Goal: Task Accomplishment & Management: Use online tool/utility

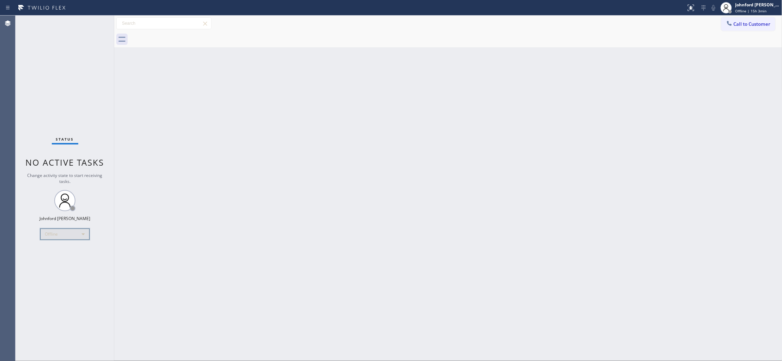
click at [72, 233] on div "Offline" at bounding box center [64, 233] width 49 height 11
click at [62, 262] on li "Unavailable" at bounding box center [65, 261] width 48 height 8
click at [295, 222] on div "Back to Dashboard Change Sender ID Customers Technicians Select a contact Outbo…" at bounding box center [448, 188] width 669 height 345
click at [45, 235] on div "Offline" at bounding box center [64, 233] width 49 height 11
click at [50, 258] on li "Unavailable" at bounding box center [65, 261] width 48 height 8
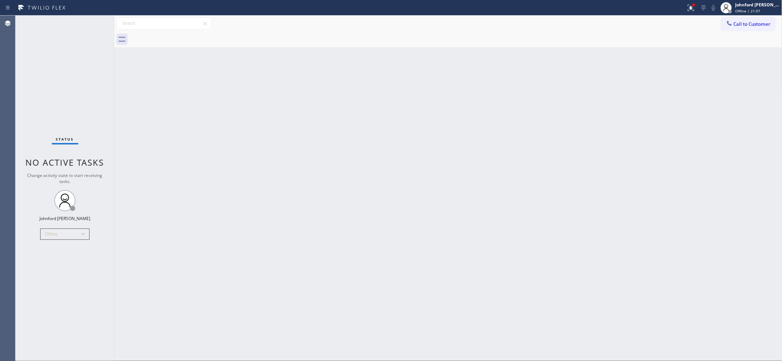
click at [129, 212] on div "Back to Dashboard Change Sender ID Customers Technicians Select a contact Outbo…" at bounding box center [448, 188] width 669 height 345
click at [694, 13] on button at bounding box center [692, 8] width 16 height 16
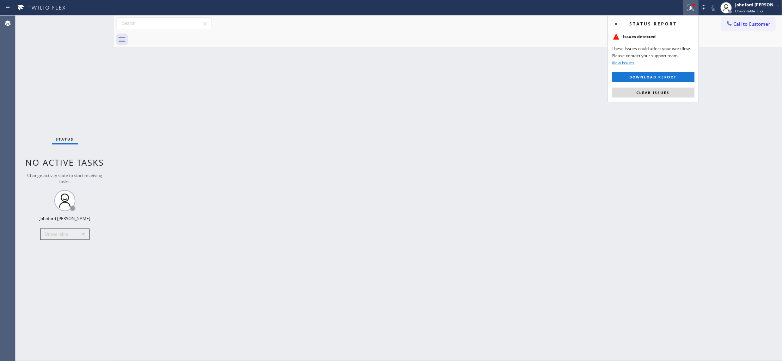
click at [649, 85] on div "Status report Issues detected These issues could affect your workflow. Please c…" at bounding box center [654, 58] width 92 height 87
click at [648, 88] on button "Clear issues" at bounding box center [653, 92] width 83 height 10
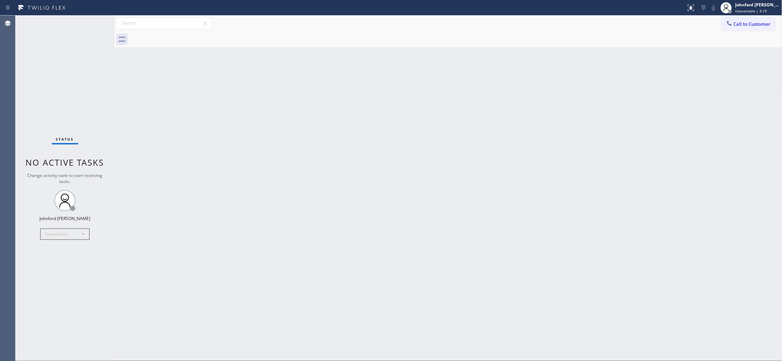
click at [570, 135] on div "Back to Dashboard Change Sender ID Customers Technicians Select a contact Outbo…" at bounding box center [448, 188] width 669 height 345
drag, startPoint x: 741, startPoint y: 23, endPoint x: 601, endPoint y: 95, distance: 157.5
click at [742, 24] on span "Call to Customer" at bounding box center [752, 24] width 37 height 6
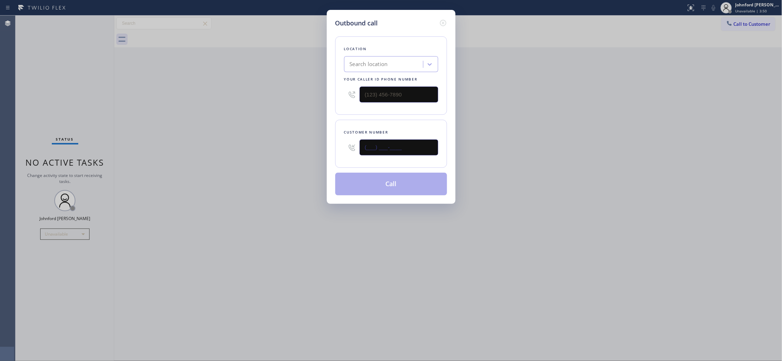
drag, startPoint x: 414, startPoint y: 146, endPoint x: 282, endPoint y: 140, distance: 131.7
click at [294, 140] on div "Outbound call Location Search location Your caller id phone number Customer num…" at bounding box center [391, 180] width 782 height 361
paste input "305) 748-1518"
type input "[PHONE_NUMBER]"
click at [267, 140] on div "Outbound call Location Search location Your caller id phone number Customer num…" at bounding box center [391, 180] width 782 height 361
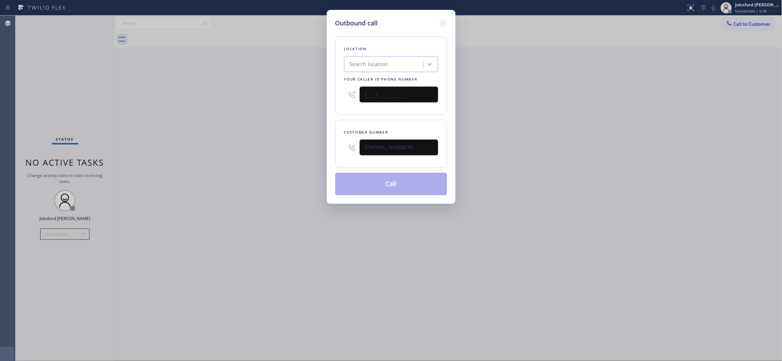
drag, startPoint x: 402, startPoint y: 95, endPoint x: 306, endPoint y: 95, distance: 96.3
click at [316, 95] on div "Outbound call Location Search location Your caller id phone number (___) ___-__…" at bounding box center [391, 180] width 782 height 361
paste input "855) 731-4952"
type input "[PHONE_NUMBER]"
click at [288, 98] on div "Outbound call Location Search location Your caller id phone number [PHONE_NUMBE…" at bounding box center [391, 180] width 782 height 361
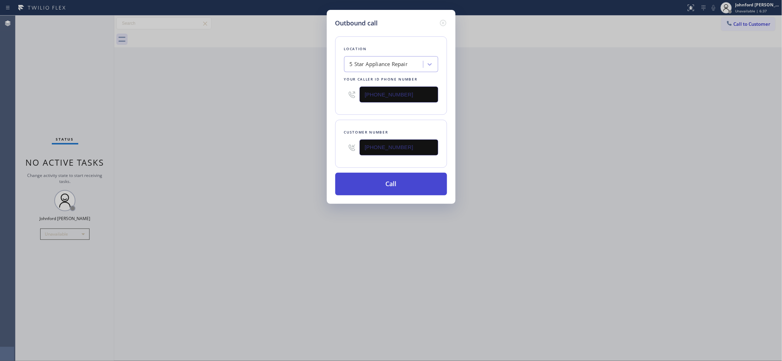
click at [355, 188] on button "Call" at bounding box center [391, 184] width 112 height 23
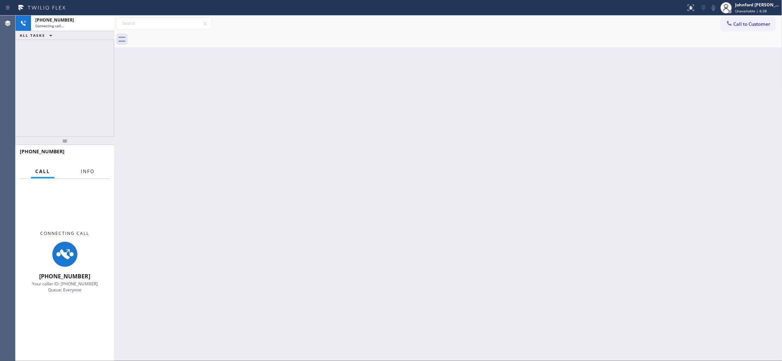
click at [78, 173] on button "Info" at bounding box center [88, 171] width 22 height 14
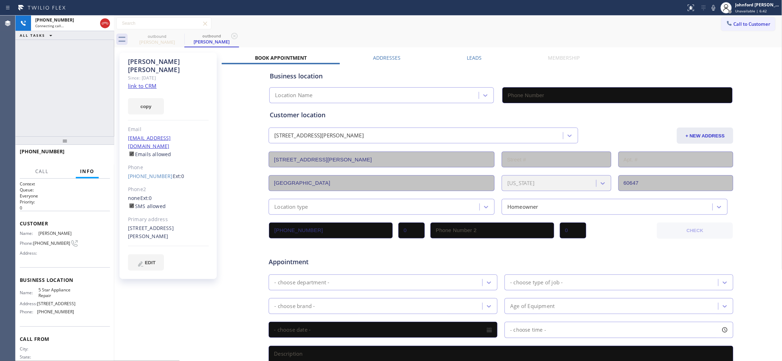
type input "[PHONE_NUMBER]"
click at [152, 106] on button "copy" at bounding box center [146, 106] width 36 height 16
click at [147, 82] on link "link to CRM" at bounding box center [142, 85] width 29 height 7
click at [101, 152] on span "HANG UP" at bounding box center [94, 154] width 22 height 5
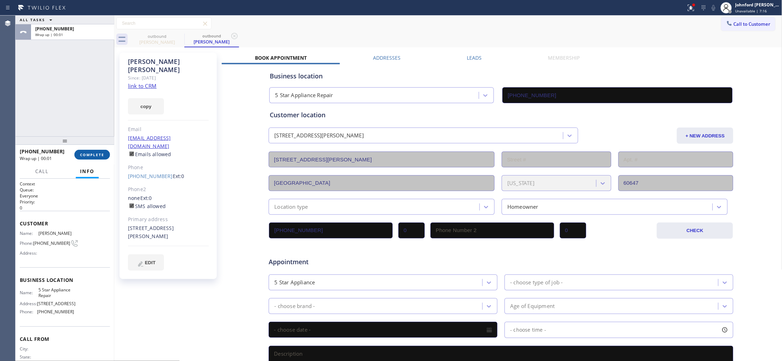
click at [92, 154] on span "COMPLETE" at bounding box center [92, 154] width 24 height 5
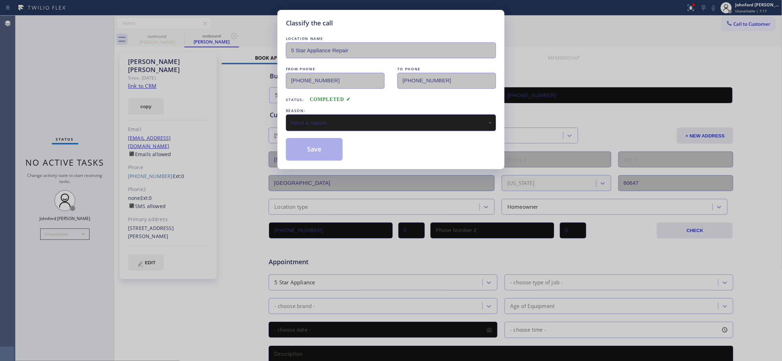
drag, startPoint x: 326, startPoint y: 122, endPoint x: 364, endPoint y: 124, distance: 38.5
click at [341, 119] on div "Select a reason" at bounding box center [391, 123] width 202 height 8
click at [319, 153] on button "Save" at bounding box center [314, 149] width 57 height 23
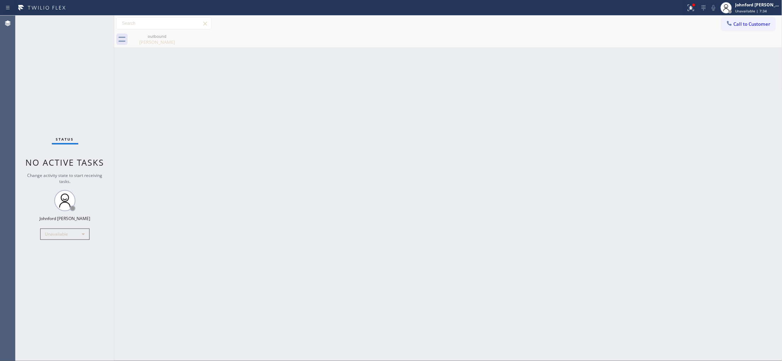
click at [744, 26] on span "Call to Customer" at bounding box center [752, 24] width 37 height 6
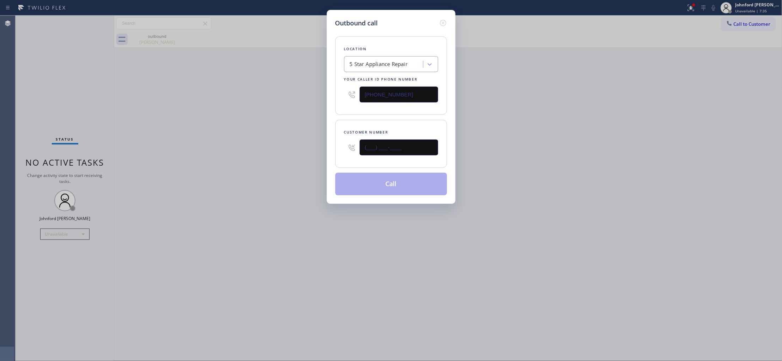
drag, startPoint x: 408, startPoint y: 145, endPoint x: 316, endPoint y: 148, distance: 92.5
click at [318, 148] on div "Outbound call Location 5 Star Appliance Repair Your caller id phone number [PHO…" at bounding box center [391, 180] width 782 height 361
paste input "312) 246-4244"
type input "[PHONE_NUMBER]"
click at [382, 181] on button "Call" at bounding box center [391, 184] width 112 height 23
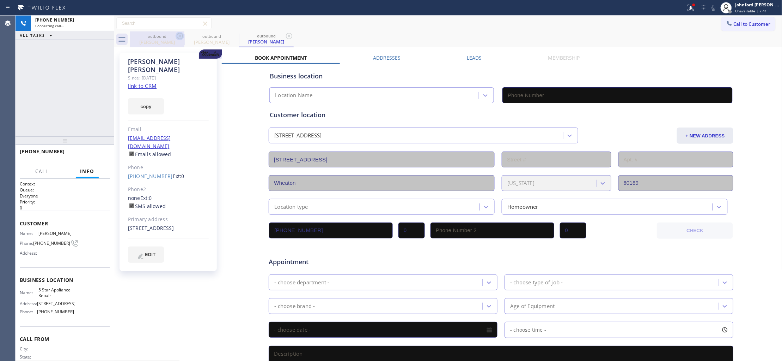
click at [181, 34] on icon at bounding box center [180, 36] width 8 height 8
type input "[PHONE_NUMBER]"
click at [103, 26] on div "Connecting call…" at bounding box center [72, 25] width 75 height 5
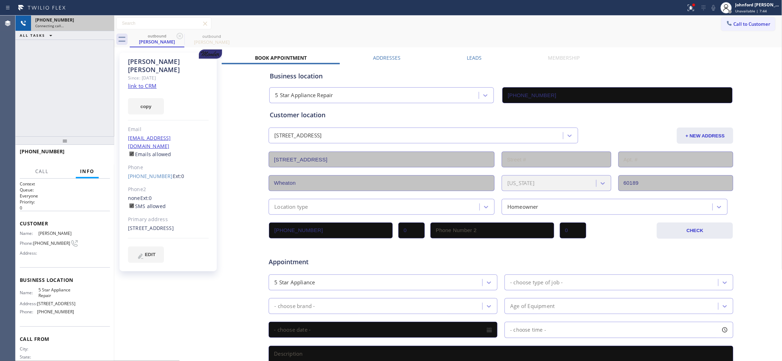
click at [77, 26] on div "Connecting call…" at bounding box center [72, 25] width 75 height 5
click at [103, 21] on icon at bounding box center [105, 23] width 8 height 8
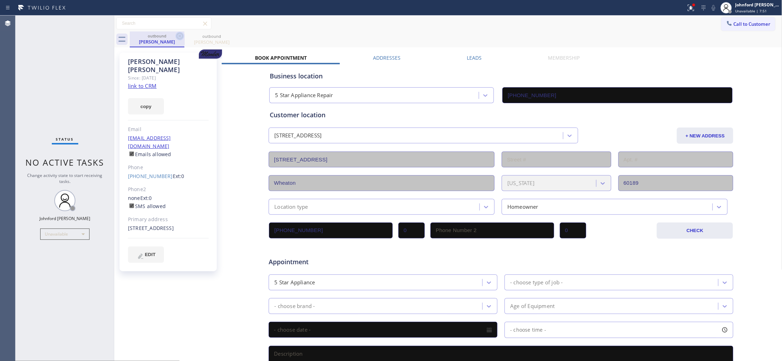
click at [179, 39] on icon at bounding box center [180, 36] width 6 height 6
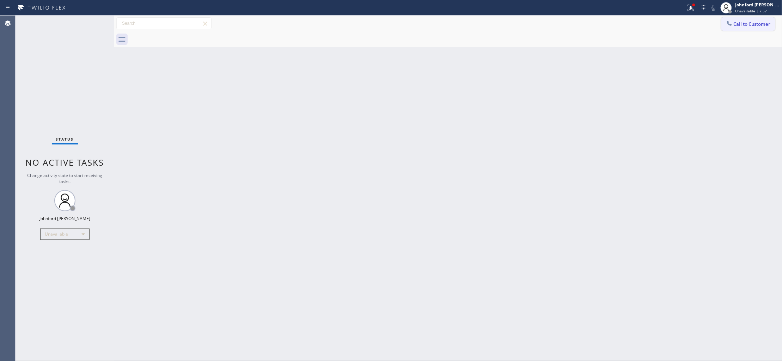
click at [741, 25] on span "Call to Customer" at bounding box center [752, 24] width 37 height 6
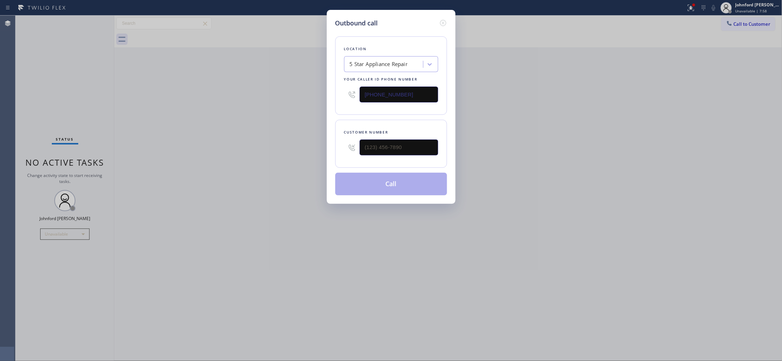
type input "(___) ___-____"
drag, startPoint x: 412, startPoint y: 143, endPoint x: 327, endPoint y: 151, distance: 85.4
click at [327, 151] on div "Outbound call Location 5 Star Appliance Repair Your caller id phone number [PHO…" at bounding box center [391, 107] width 129 height 194
type input "(___) ___-____"
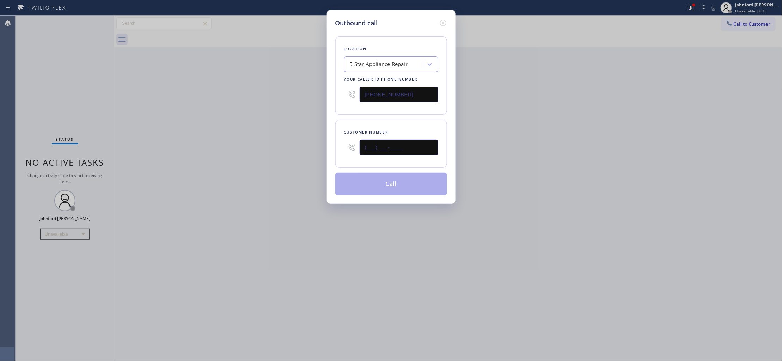
drag, startPoint x: 403, startPoint y: 145, endPoint x: 233, endPoint y: 147, distance: 169.7
click at [241, 147] on div "Outbound call Location 5 Star Appliance Repair Your caller id phone number [PHO…" at bounding box center [391, 180] width 782 height 361
paste input "312) 246-4244"
type input "[PHONE_NUMBER]"
drag, startPoint x: 221, startPoint y: 148, endPoint x: 339, endPoint y: 177, distance: 120.9
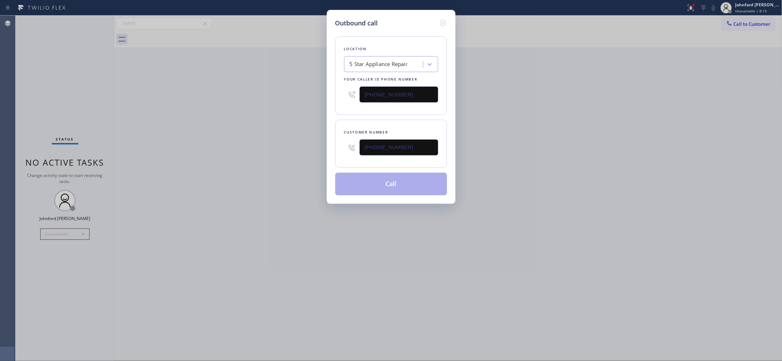
click at [221, 149] on div "Outbound call Location 5 Star Appliance Repair Your caller id phone number [PHO…" at bounding box center [391, 180] width 782 height 361
click at [370, 185] on button "Call" at bounding box center [391, 184] width 112 height 23
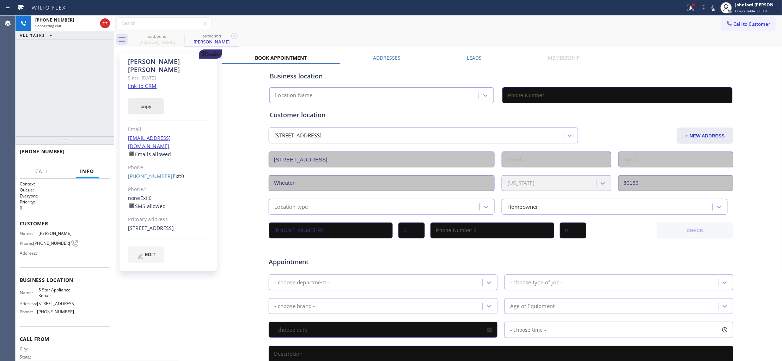
click at [146, 98] on button "copy" at bounding box center [146, 106] width 36 height 16
click at [103, 26] on icon at bounding box center [105, 23] width 8 height 8
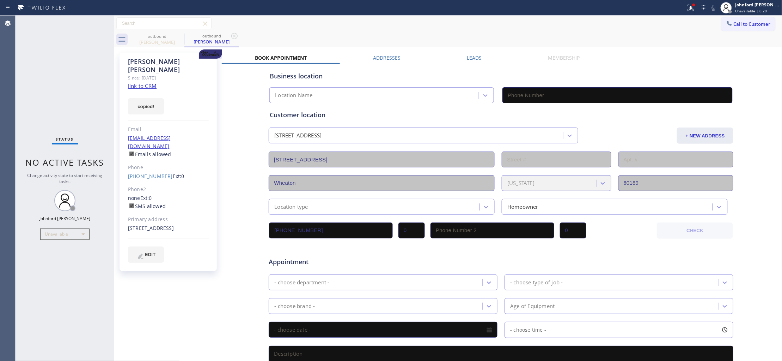
type input "[PHONE_NUMBER]"
click at [748, 25] on span "Call to Customer" at bounding box center [752, 24] width 37 height 6
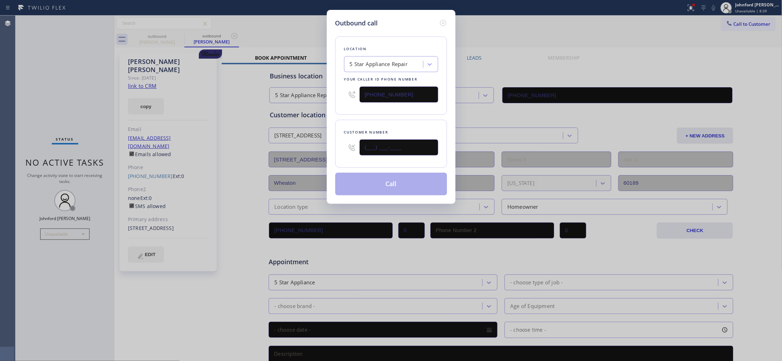
drag, startPoint x: 417, startPoint y: 144, endPoint x: 306, endPoint y: 141, distance: 111.2
click at [304, 145] on div "Outbound call Location 5 Star Appliance Repair Your caller id phone number [PHO…" at bounding box center [391, 180] width 782 height 361
paste input "480) 262-0273"
type input "[PHONE_NUMBER]"
drag, startPoint x: 377, startPoint y: 110, endPoint x: 384, endPoint y: 164, distance: 54.7
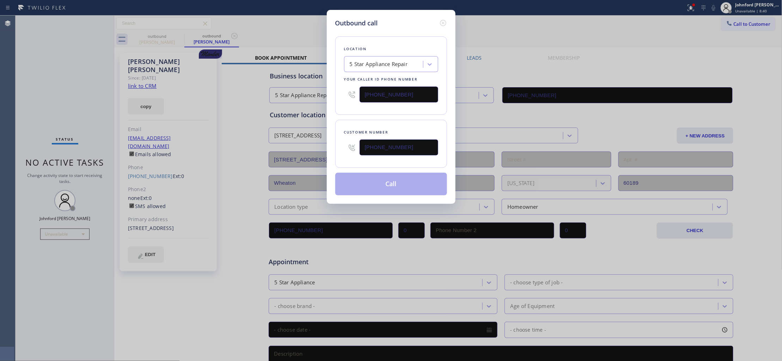
click at [378, 112] on div "Location 5 Star Appliance Repair Your caller id phone number [PHONE_NUMBER]" at bounding box center [391, 75] width 112 height 78
drag, startPoint x: 438, startPoint y: 16, endPoint x: 446, endPoint y: 16, distance: 7.8
click at [439, 18] on div "Outbound call" at bounding box center [391, 23] width 112 height 10
click at [448, 20] on div "Outbound call Location 5 Star Appliance Repair Your caller id phone number [PHO…" at bounding box center [391, 107] width 129 height 194
click at [449, 21] on div "Outbound call Location 5 Star Appliance Repair Your caller id phone number [PHO…" at bounding box center [391, 107] width 129 height 194
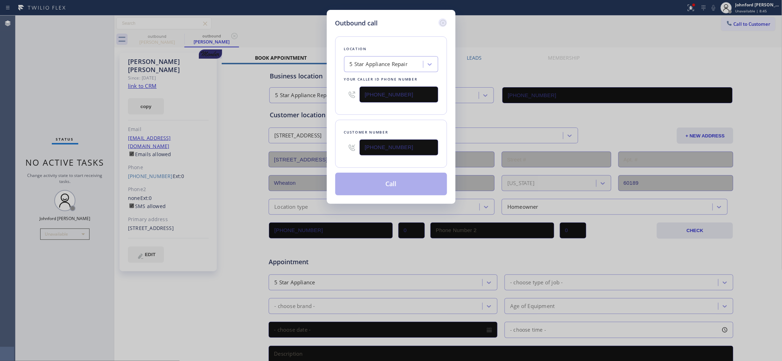
click at [445, 21] on icon at bounding box center [443, 23] width 8 height 8
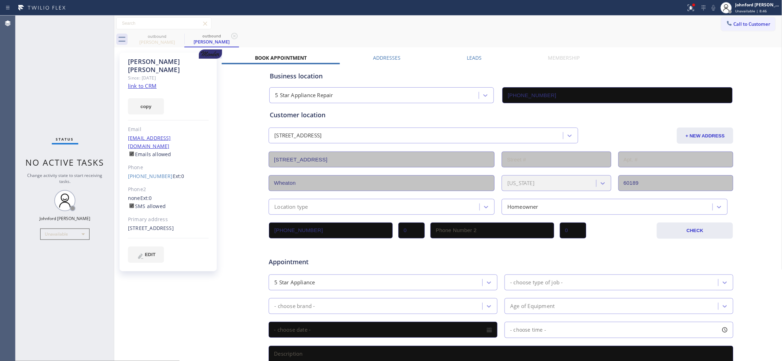
drag, startPoint x: 619, startPoint y: 35, endPoint x: 676, endPoint y: 36, distance: 56.5
click at [623, 36] on div "outbound [PERSON_NAME] outbound [PERSON_NAME]" at bounding box center [456, 39] width 653 height 16
click at [726, 25] on icon at bounding box center [729, 23] width 7 height 7
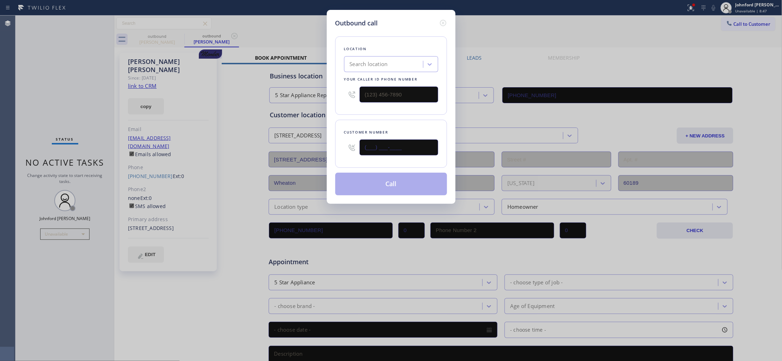
drag, startPoint x: 403, startPoint y: 146, endPoint x: 309, endPoint y: 146, distance: 94.5
click at [309, 146] on div "Outbound call Location Search location Your caller id phone number Customer num…" at bounding box center [391, 180] width 782 height 361
paste input "480) 262-0273"
type input "[PHONE_NUMBER]"
drag, startPoint x: 344, startPoint y: 91, endPoint x: 316, endPoint y: 91, distance: 28.2
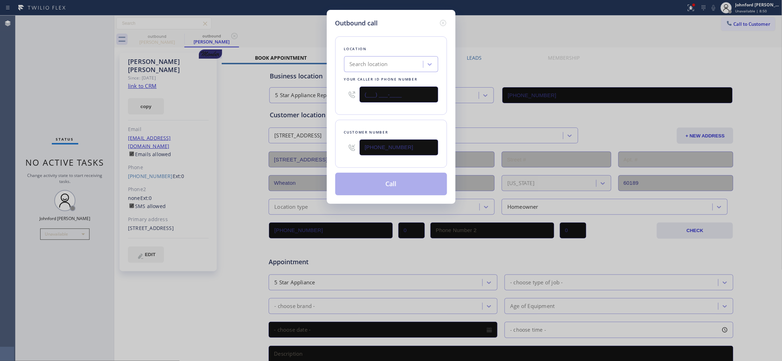
click at [320, 91] on div "Outbound call Location Search location Your caller id phone number (___) ___-__…" at bounding box center [391, 180] width 782 height 361
paste input "855) 731-4952"
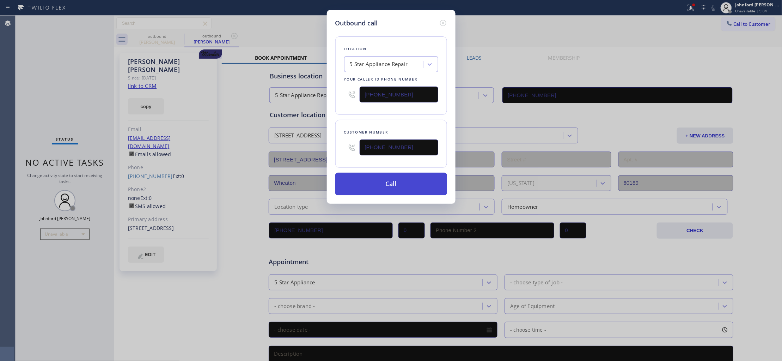
type input "[PHONE_NUMBER]"
click at [364, 180] on button "Call" at bounding box center [391, 184] width 112 height 23
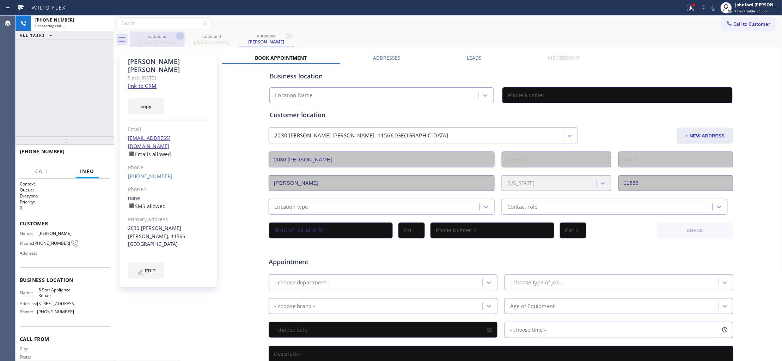
click at [178, 37] on icon at bounding box center [180, 36] width 8 height 8
click at [0, 0] on icon at bounding box center [0, 0] width 0 height 0
click at [150, 98] on button "copy" at bounding box center [146, 106] width 36 height 16
click at [150, 82] on link "link to CRM" at bounding box center [142, 85] width 29 height 7
type input "[PHONE_NUMBER]"
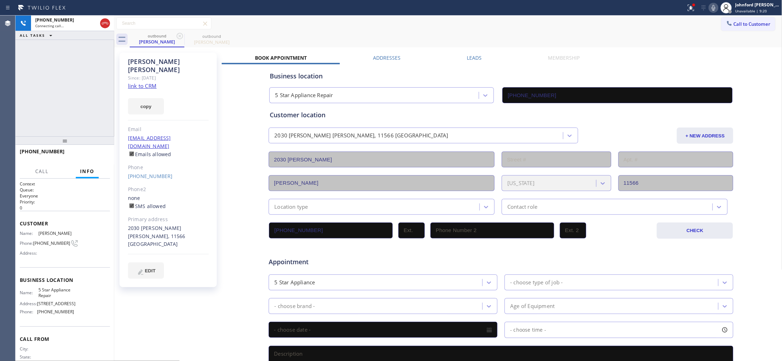
click at [713, 8] on icon at bounding box center [714, 8] width 8 height 8
click at [715, 7] on icon at bounding box center [714, 8] width 4 height 6
click at [715, 7] on icon at bounding box center [714, 8] width 8 height 8
click at [709, 8] on div at bounding box center [714, 8] width 10 height 8
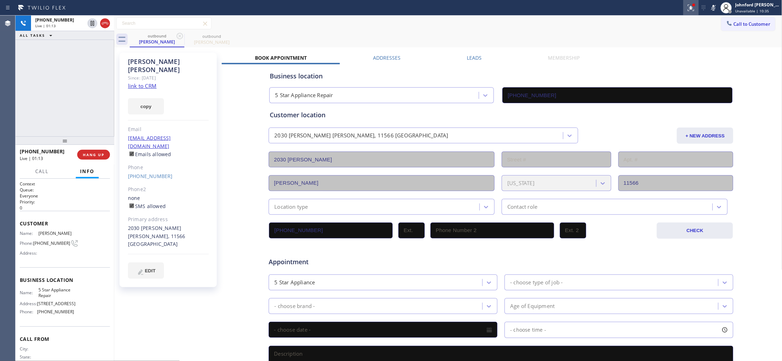
click at [686, 10] on div at bounding box center [692, 8] width 16 height 8
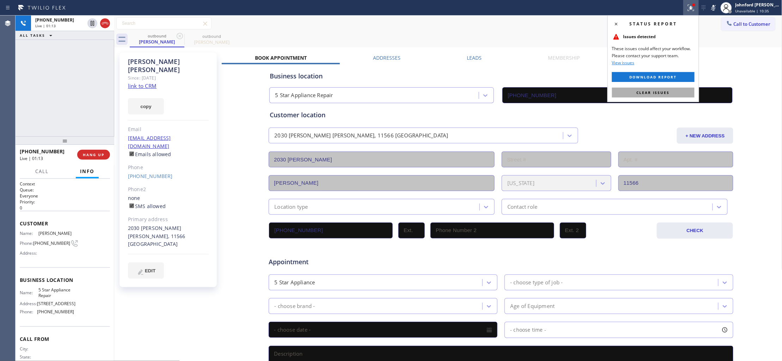
click at [676, 87] on button "Clear issues" at bounding box center [653, 92] width 83 height 10
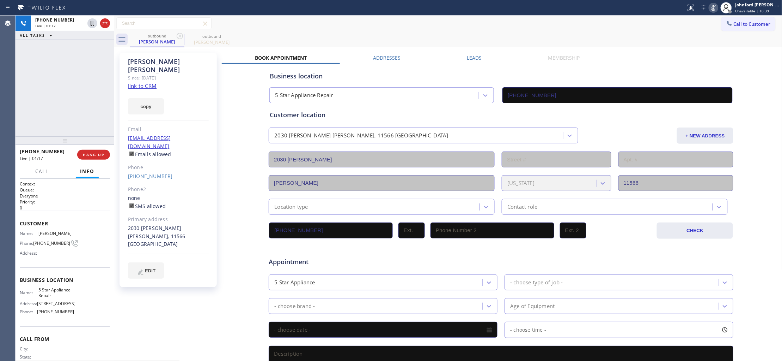
click at [713, 8] on rect at bounding box center [714, 7] width 5 height 5
click at [717, 6] on icon at bounding box center [714, 8] width 8 height 8
click at [714, 6] on icon at bounding box center [714, 8] width 8 height 8
click at [713, 8] on icon at bounding box center [714, 8] width 4 height 6
click at [713, 8] on rect at bounding box center [714, 7] width 5 height 5
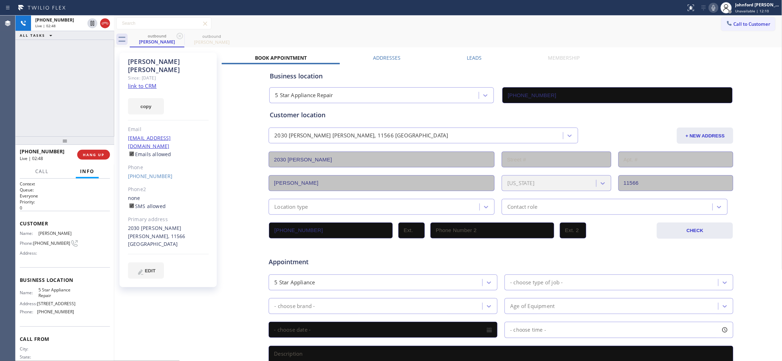
click at [114, 68] on div at bounding box center [114, 188] width 0 height 345
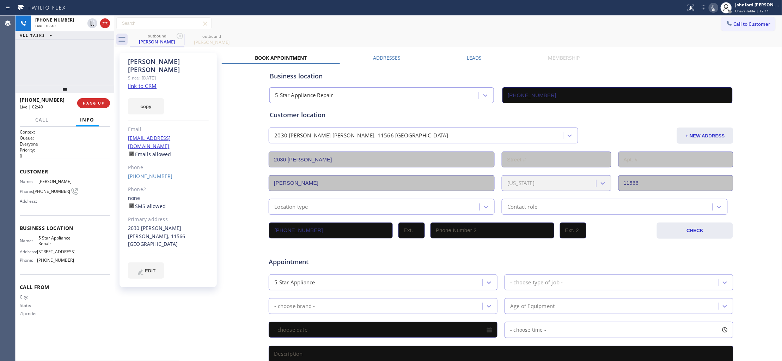
drag, startPoint x: 84, startPoint y: 140, endPoint x: 78, endPoint y: 83, distance: 57.1
click at [78, 85] on div at bounding box center [65, 89] width 99 height 8
click at [94, 104] on span "HANG UP" at bounding box center [94, 103] width 22 height 5
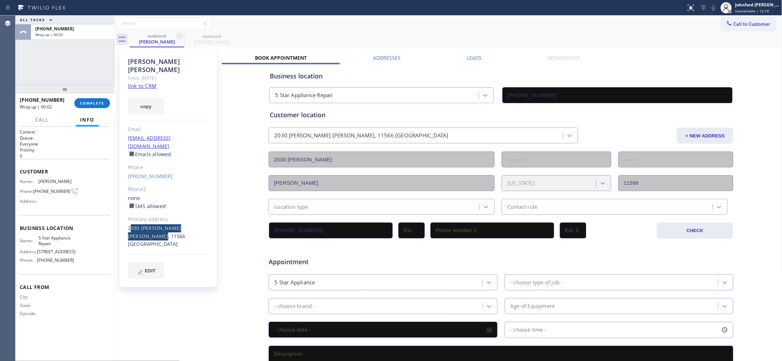
drag, startPoint x: 122, startPoint y: 212, endPoint x: 206, endPoint y: 212, distance: 84.3
click at [206, 212] on div "[PERSON_NAME] Since: [DATE] link to CRM copy Email [EMAIL_ADDRESS][DOMAIN_NAME]…" at bounding box center [168, 170] width 97 height 234
copy div "2030 [PERSON_NAME] [PERSON_NAME], 11566 [GEOGRAPHIC_DATA]"
click at [106, 110] on div "[PHONE_NUMBER] Wrap up | 02:07 COMPLETE" at bounding box center [65, 103] width 90 height 18
click at [98, 105] on span "COMPLETE" at bounding box center [92, 103] width 24 height 5
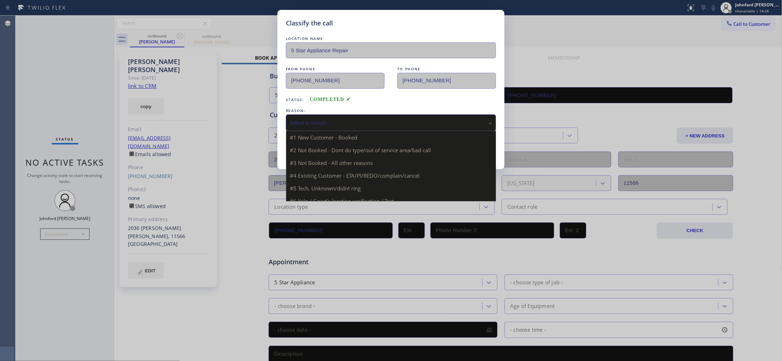
click at [316, 128] on div "Select a reason" at bounding box center [391, 122] width 210 height 17
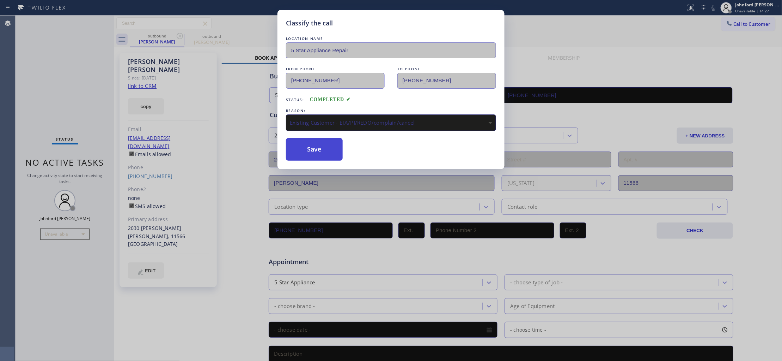
click at [316, 152] on button "Save" at bounding box center [314, 149] width 57 height 23
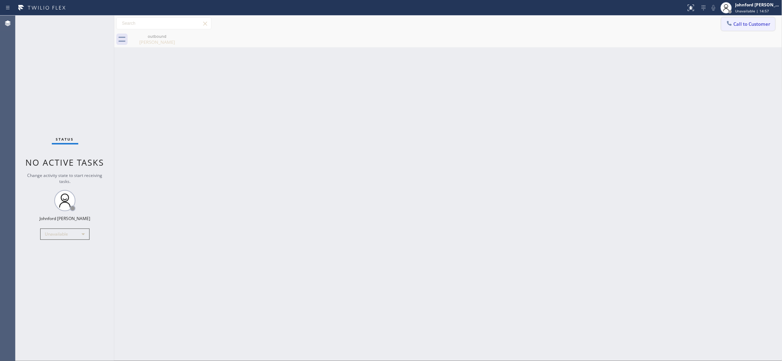
click at [740, 27] on button "Call to Customer" at bounding box center [749, 23] width 54 height 13
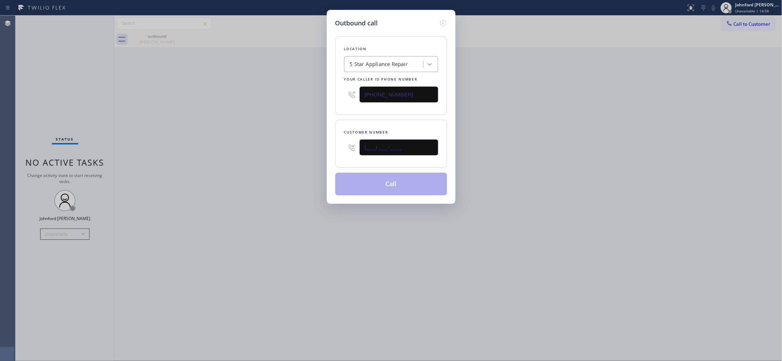
drag, startPoint x: 433, startPoint y: 145, endPoint x: 274, endPoint y: 156, distance: 158.8
click at [328, 150] on div "Outbound call Location 5 Star Appliance Repair Your caller id phone number [PHO…" at bounding box center [391, 107] width 129 height 194
paste input "415) 828-4411"
type input "[PHONE_NUMBER]"
drag, startPoint x: 253, startPoint y: 161, endPoint x: 378, endPoint y: 193, distance: 129.3
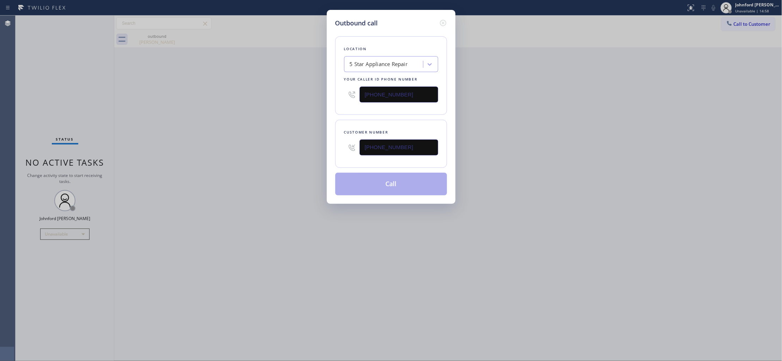
click at [252, 161] on div "Outbound call Location 5 Star Appliance Repair Your caller id phone number [PHO…" at bounding box center [391, 180] width 782 height 361
click at [379, 189] on button "Call" at bounding box center [391, 184] width 112 height 23
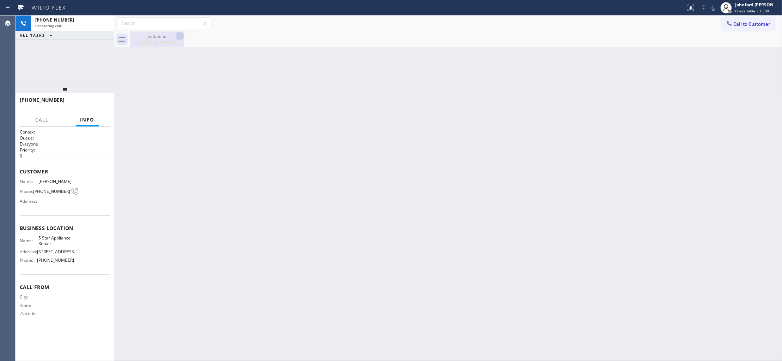
click at [178, 38] on icon at bounding box center [180, 36] width 6 height 6
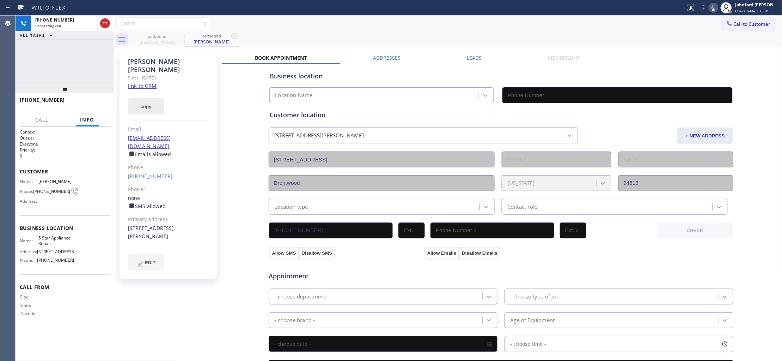
click at [153, 104] on button "copy" at bounding box center [146, 106] width 36 height 16
click at [145, 82] on link "link to CRM" at bounding box center [142, 85] width 29 height 7
type input "[PHONE_NUMBER]"
click at [710, 10] on icon at bounding box center [714, 8] width 8 height 8
click at [714, 9] on icon at bounding box center [714, 8] width 8 height 8
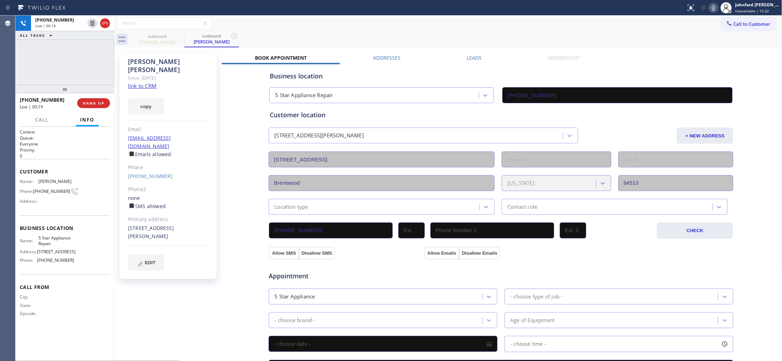
click at [715, 9] on icon at bounding box center [714, 8] width 8 height 8
drag, startPoint x: 117, startPoint y: 92, endPoint x: 102, endPoint y: 97, distance: 16.7
click at [110, 93] on div "ALL TASKS ALL TASKS ACTIVE TASKS TASKS IN WRAP UP [PHONE_NUMBER] Wrap up | 00:1…" at bounding box center [399, 188] width 767 height 345
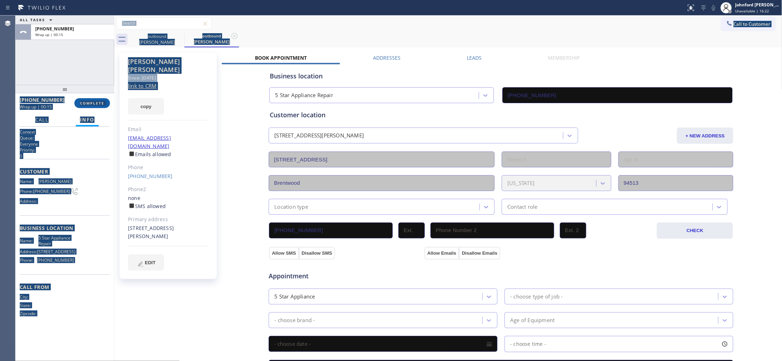
click at [94, 103] on span "COMPLETE" at bounding box center [92, 103] width 24 height 5
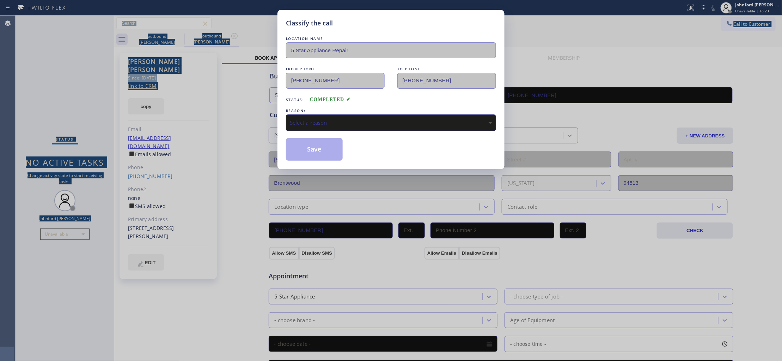
click at [316, 122] on div "Select a reason" at bounding box center [391, 123] width 202 height 8
click at [312, 141] on button "Save" at bounding box center [314, 149] width 57 height 23
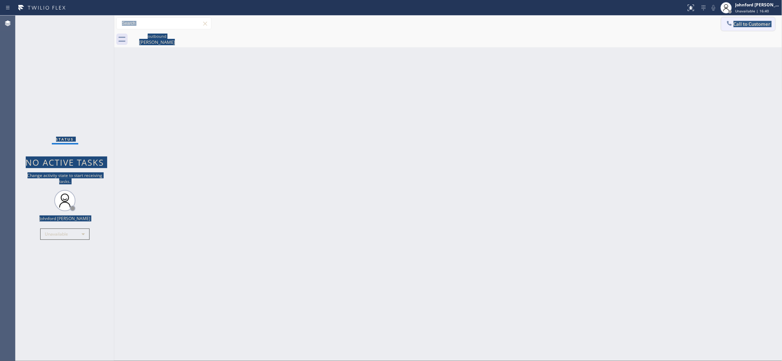
click at [737, 26] on button "Call to Customer" at bounding box center [749, 23] width 54 height 13
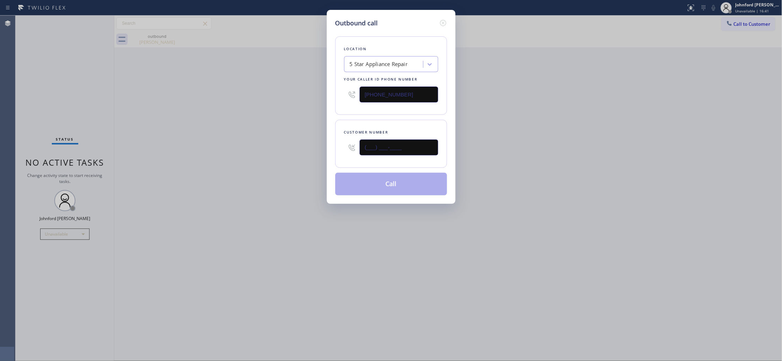
click at [400, 152] on input "(___) ___-____" at bounding box center [399, 147] width 79 height 16
drag, startPoint x: 404, startPoint y: 152, endPoint x: 292, endPoint y: 152, distance: 112.5
click at [294, 152] on div "Outbound call Location 5 Star Appliance Repair Your caller id phone number [PHO…" at bounding box center [391, 180] width 782 height 361
paste input "206) 550-7147"
type input "[PHONE_NUMBER]"
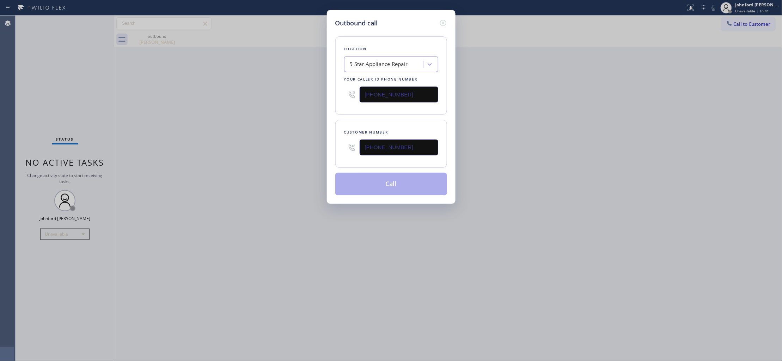
click at [279, 152] on div "Outbound call Location 5 Star Appliance Repair Your caller id phone number [PHO…" at bounding box center [391, 180] width 782 height 361
click at [371, 181] on button "Call" at bounding box center [391, 184] width 112 height 23
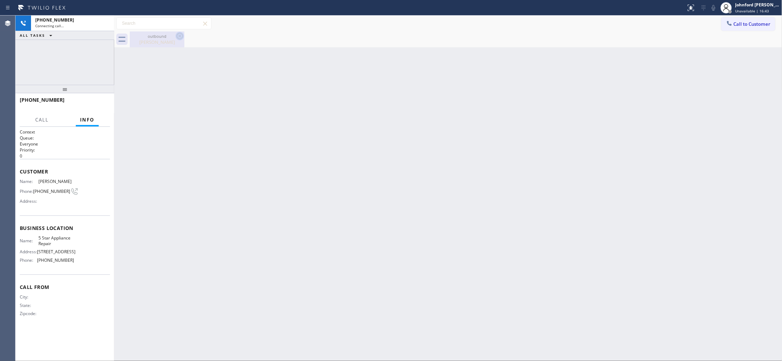
click at [176, 36] on icon at bounding box center [180, 36] width 8 height 8
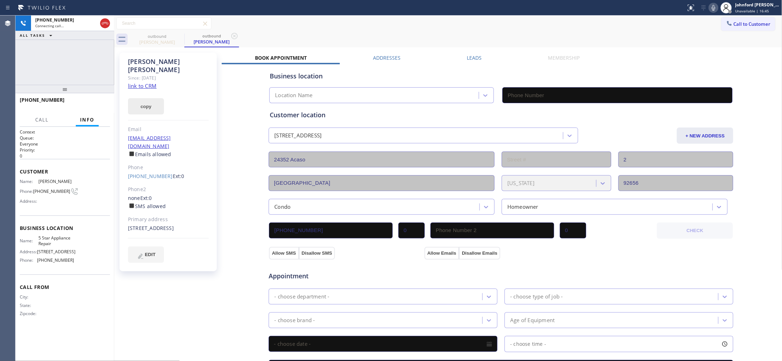
click at [149, 98] on button "copy" at bounding box center [146, 106] width 36 height 16
click at [149, 82] on link "link to CRM" at bounding box center [142, 85] width 29 height 7
type input "[PHONE_NUMBER]"
click at [87, 107] on button "HANG UP" at bounding box center [93, 103] width 33 height 10
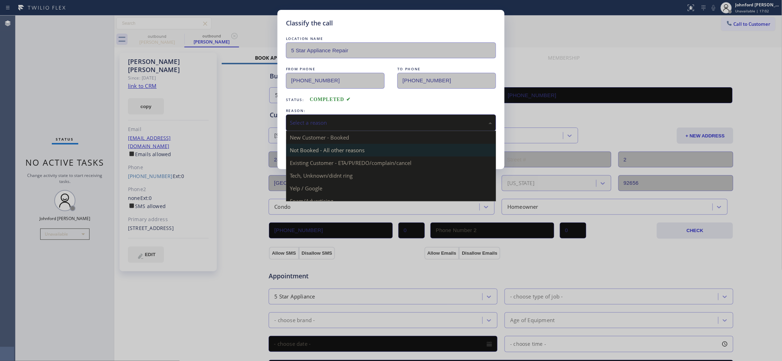
drag, startPoint x: 316, startPoint y: 124, endPoint x: 377, endPoint y: 150, distance: 66.2
click at [321, 124] on div "Select a reason" at bounding box center [391, 123] width 202 height 8
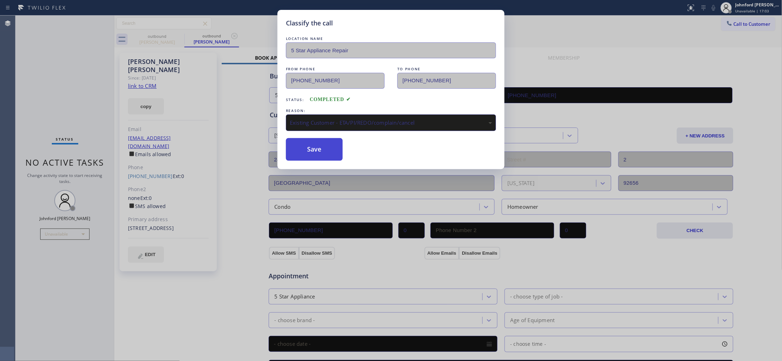
click at [335, 148] on button "Save" at bounding box center [314, 149] width 57 height 23
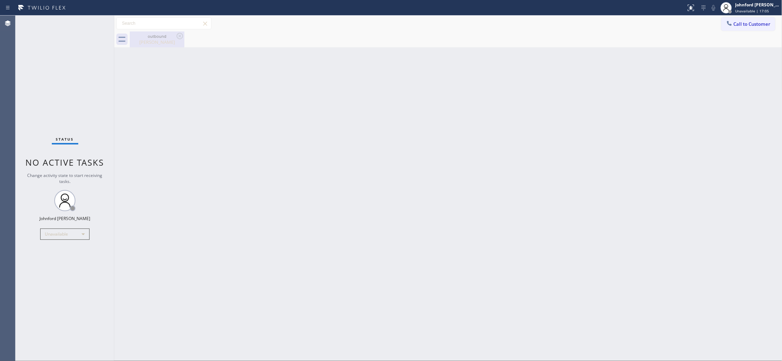
click at [148, 32] on div "outbound [PERSON_NAME]" at bounding box center [157, 39] width 53 height 16
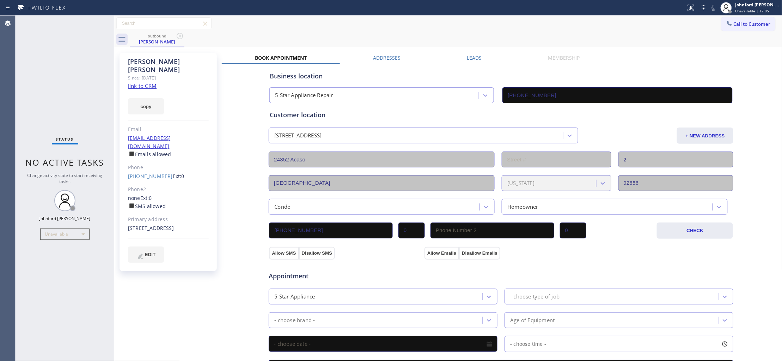
click at [468, 56] on label "Leads" at bounding box center [474, 57] width 15 height 7
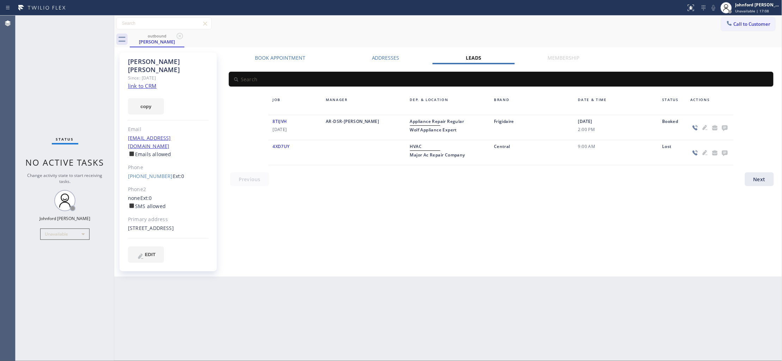
click at [725, 129] on icon at bounding box center [726, 128] width 6 height 6
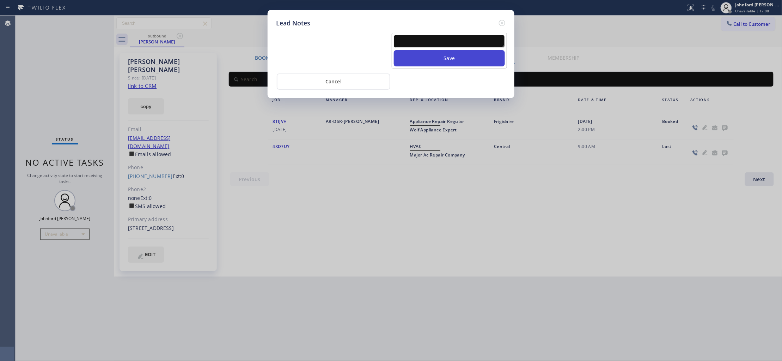
click at [452, 50] on button "Save" at bounding box center [449, 58] width 111 height 16
click at [446, 50] on button "Save" at bounding box center [449, 58] width 111 height 16
click at [440, 39] on textarea at bounding box center [449, 41] width 111 height 13
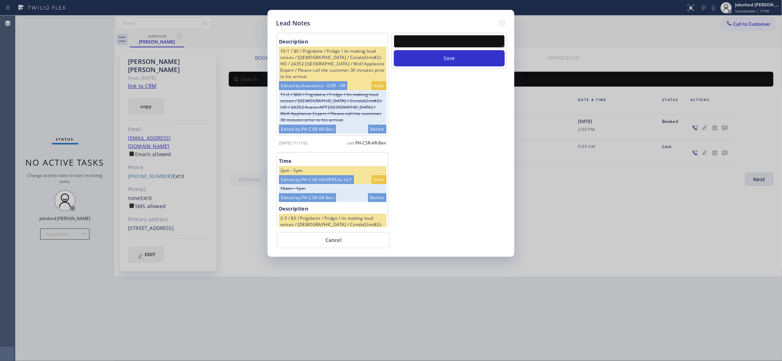
paste textarea "Working on this lead - please transfer to me"
type textarea "Working on this lead - please transfer to me"
click at [435, 50] on button "Save" at bounding box center [449, 58] width 111 height 16
drag, startPoint x: 493, startPoint y: 22, endPoint x: 497, endPoint y: 22, distance: 3.9
click at [496, 22] on div "Lead Notes" at bounding box center [391, 23] width 230 height 10
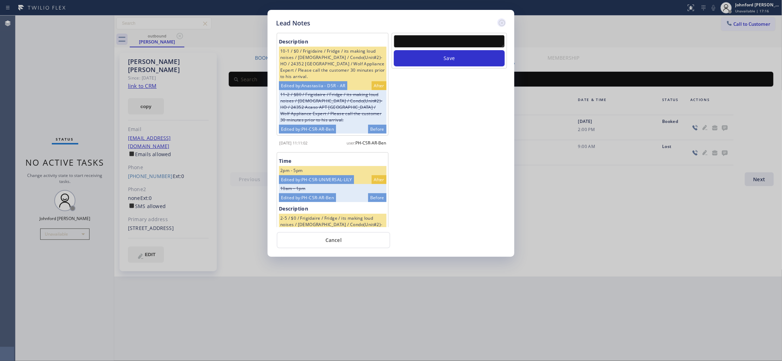
click at [500, 21] on icon at bounding box center [502, 23] width 8 height 8
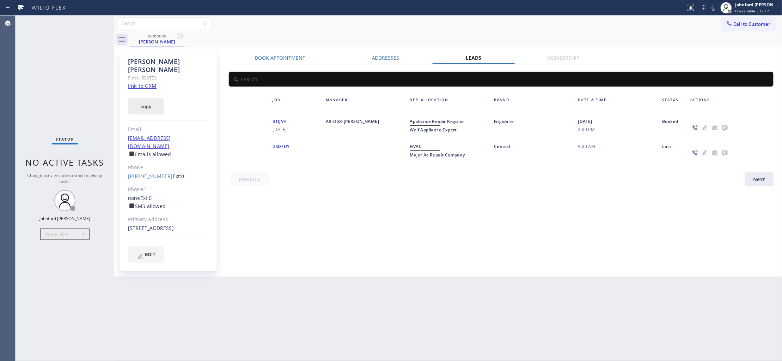
click at [156, 98] on button "copy" at bounding box center [146, 106] width 36 height 16
click at [749, 21] on button "Call to Customer" at bounding box center [749, 23] width 54 height 13
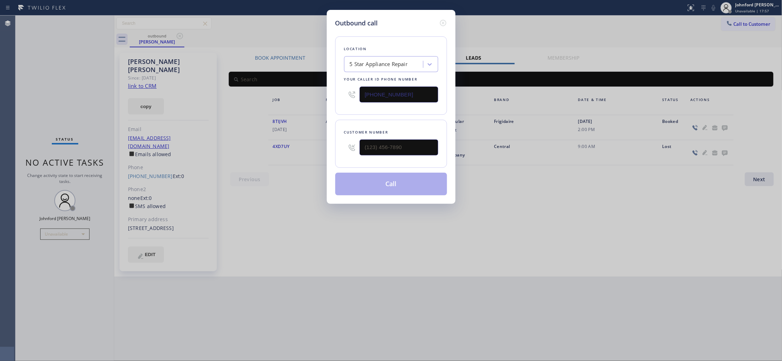
drag, startPoint x: 426, startPoint y: 155, endPoint x: 319, endPoint y: 154, distance: 106.5
click at [321, 155] on div "Outbound call Location 5 Star Appliance Repair Your caller id phone number [PHO…" at bounding box center [391, 180] width 782 height 361
click at [385, 147] on input "(___) ___-____" at bounding box center [399, 147] width 79 height 16
paste input "602) 820-2613"
type input "[PHONE_NUMBER]"
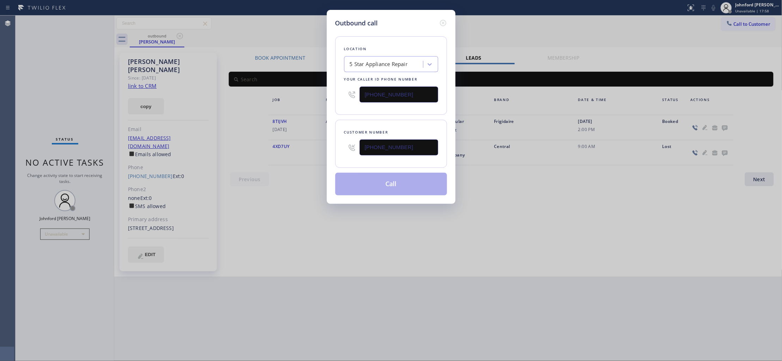
click at [373, 120] on div "Customer number [PHONE_NUMBER]" at bounding box center [391, 144] width 112 height 48
click at [373, 189] on button "Call" at bounding box center [391, 184] width 112 height 23
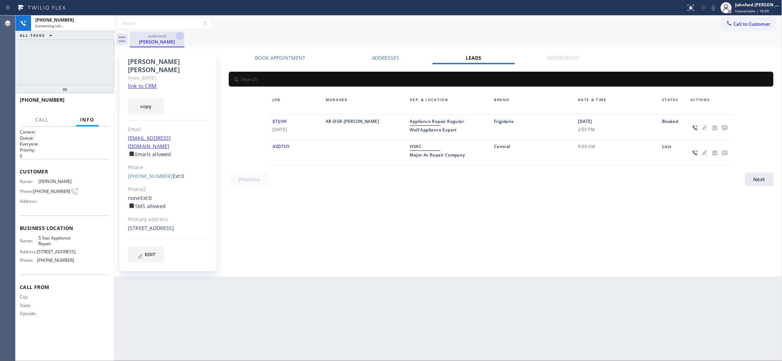
click at [178, 38] on icon at bounding box center [180, 36] width 6 height 6
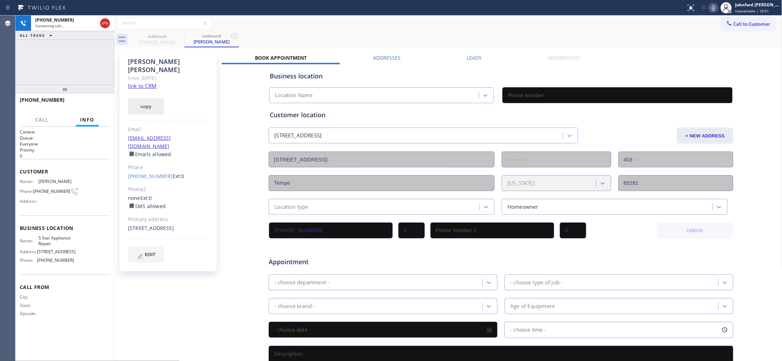
click at [156, 98] on button "copy" at bounding box center [146, 106] width 36 height 16
click at [154, 82] on link "link to CRM" at bounding box center [142, 85] width 29 height 7
type input "[PHONE_NUMBER]"
click at [101, 101] on span "HANG UP" at bounding box center [94, 103] width 22 height 5
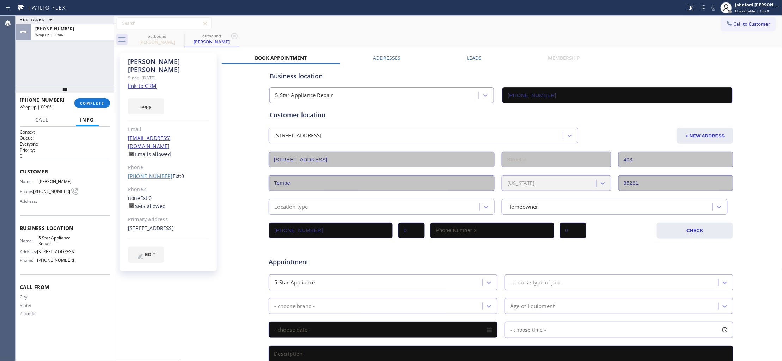
click at [155, 173] on link "[PHONE_NUMBER]" at bounding box center [150, 176] width 45 height 7
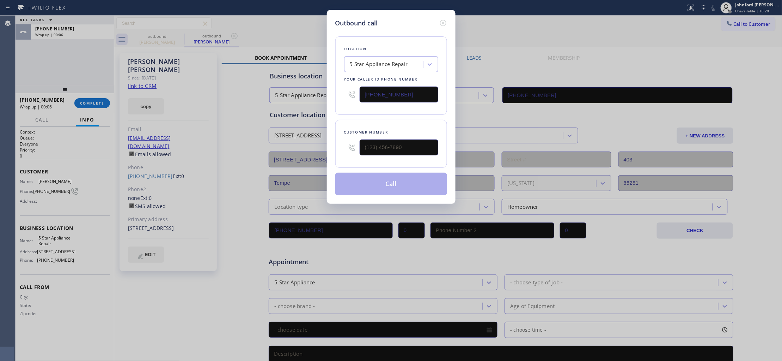
type input "[PHONE_NUMBER]"
click at [385, 91] on input "[PHONE_NUMBER]" at bounding box center [399, 94] width 79 height 16
paste input "8-5566"
drag, startPoint x: 407, startPoint y: 95, endPoint x: 339, endPoint y: 95, distance: 68.8
click at [339, 95] on div "Location Search location Your caller id phone number [PHONE_NUMBER]" at bounding box center [391, 75] width 112 height 78
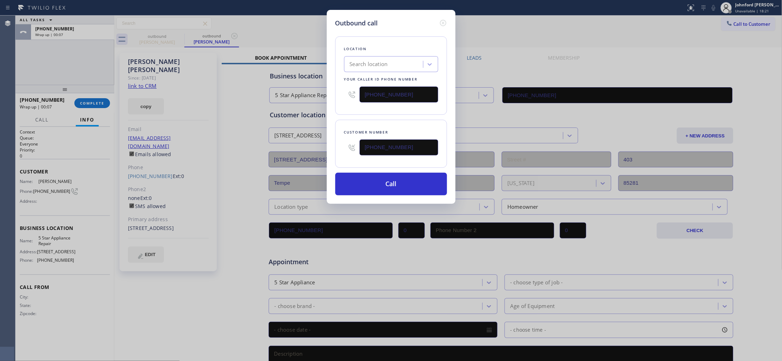
paste input "666-9755"
drag, startPoint x: 409, startPoint y: 90, endPoint x: 351, endPoint y: 90, distance: 58.2
click at [353, 90] on div "[PHONE_NUMBER]" at bounding box center [391, 94] width 94 height 23
paste input "text"
type input "[PHONE_NUMBER]"
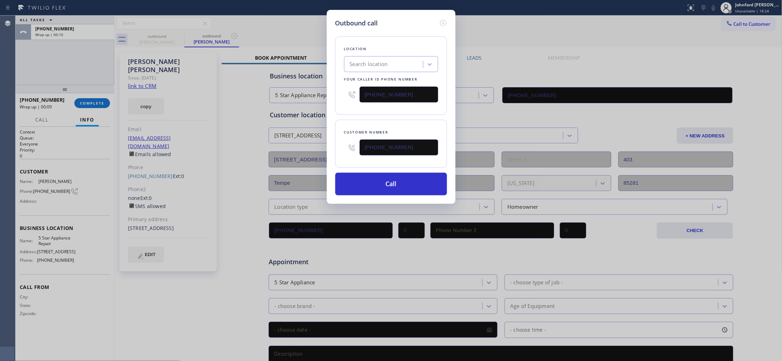
click at [374, 110] on div "Location Search location Your caller id phone number [PHONE_NUMBER]" at bounding box center [391, 75] width 112 height 78
click at [374, 187] on button "Call" at bounding box center [391, 184] width 112 height 23
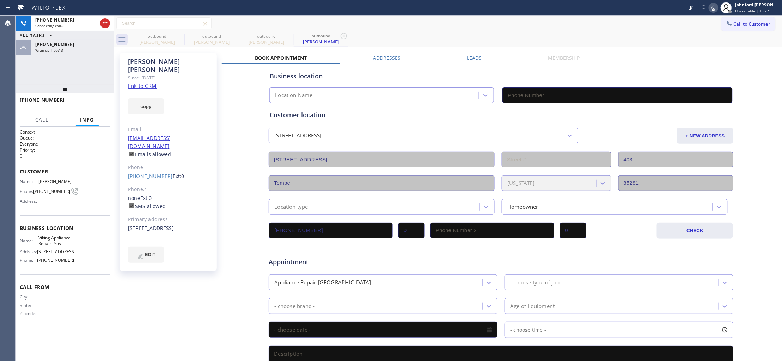
type input "[PHONE_NUMBER]"
drag, startPoint x: 52, startPoint y: 41, endPoint x: 59, endPoint y: 44, distance: 8.7
click at [52, 41] on div "[PHONE_NUMBER] Wrap up | 00:15" at bounding box center [71, 48] width 80 height 16
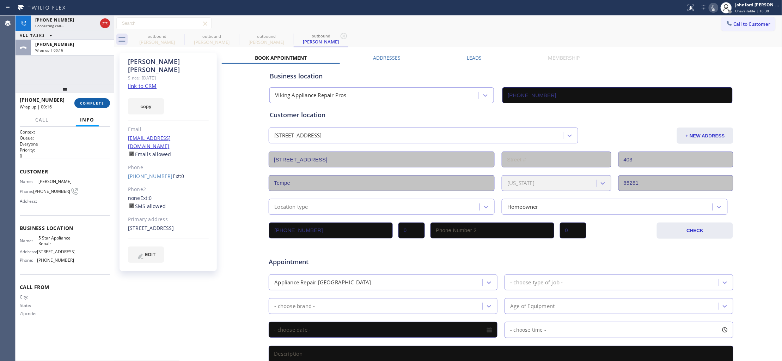
click at [87, 101] on span "COMPLETE" at bounding box center [92, 103] width 24 height 5
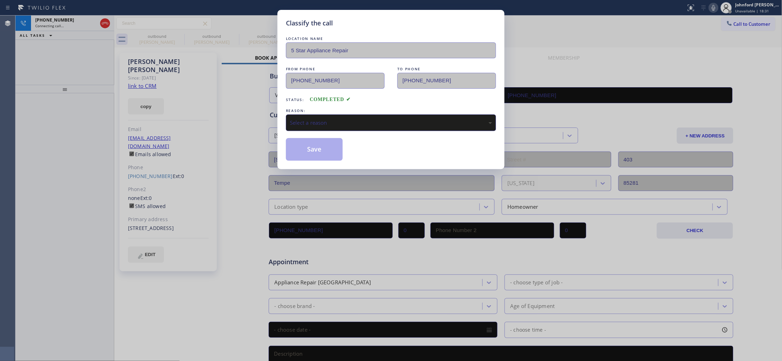
drag, startPoint x: 290, startPoint y: 118, endPoint x: 309, endPoint y: 123, distance: 18.9
click at [294, 119] on div "Select a reason" at bounding box center [391, 123] width 202 height 8
click at [324, 149] on button "Save" at bounding box center [314, 149] width 57 height 23
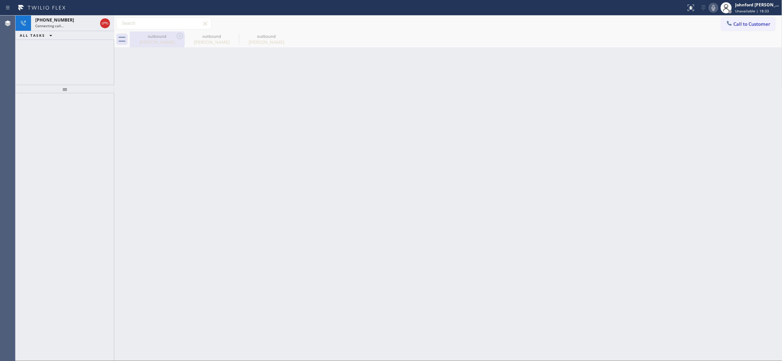
click at [179, 37] on icon at bounding box center [180, 36] width 8 height 8
type input "[PHONE_NUMBER]"
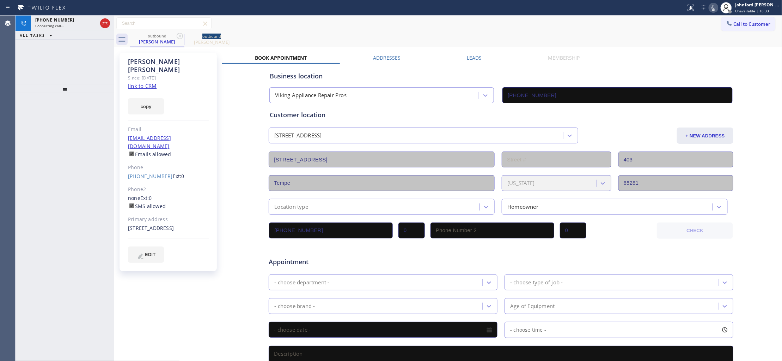
click at [179, 37] on icon at bounding box center [180, 36] width 8 height 8
click at [106, 22] on icon at bounding box center [105, 23] width 8 height 8
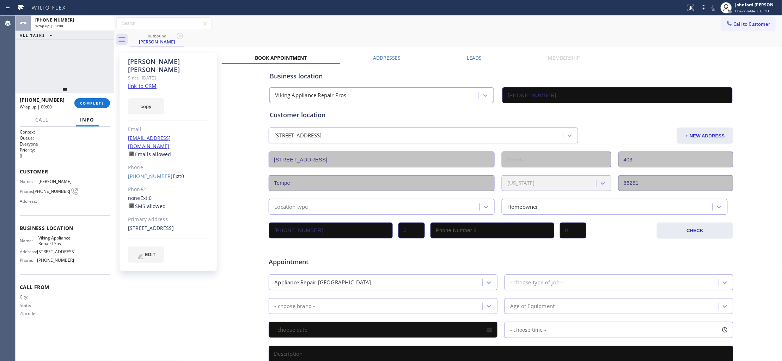
click at [474, 56] on label "Leads" at bounding box center [474, 57] width 15 height 7
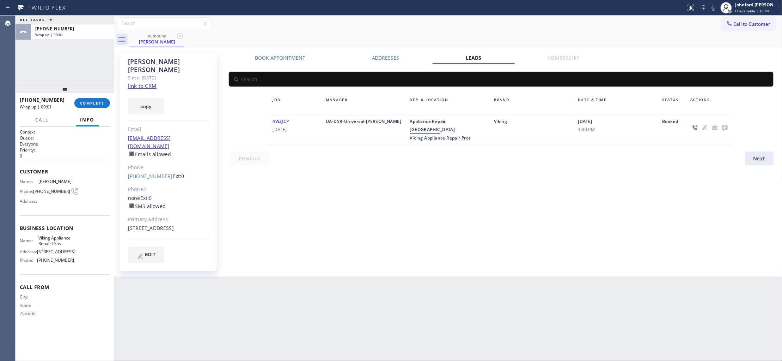
click at [724, 127] on icon at bounding box center [726, 128] width 6 height 6
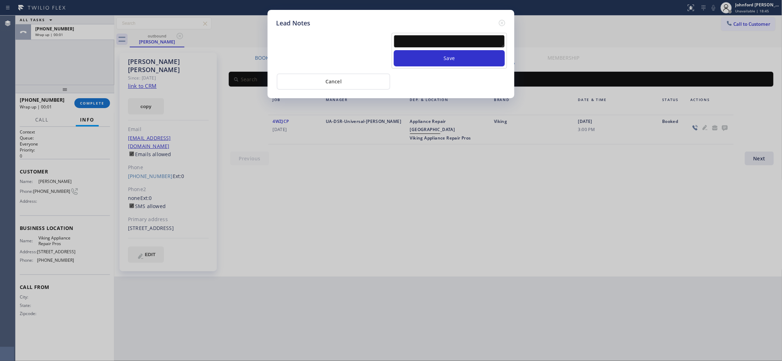
click at [426, 33] on div "Save" at bounding box center [449, 51] width 115 height 36
click at [426, 36] on textarea at bounding box center [449, 41] width 111 height 13
type textarea "t"
type textarea "follow up call"
click at [428, 50] on button "Save" at bounding box center [449, 58] width 111 height 16
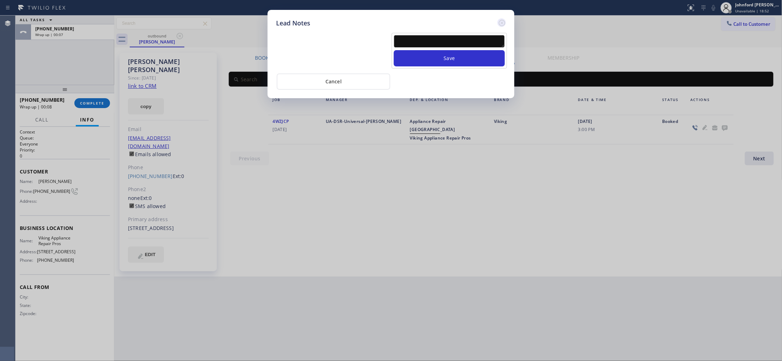
click at [499, 23] on icon at bounding box center [502, 23] width 8 height 8
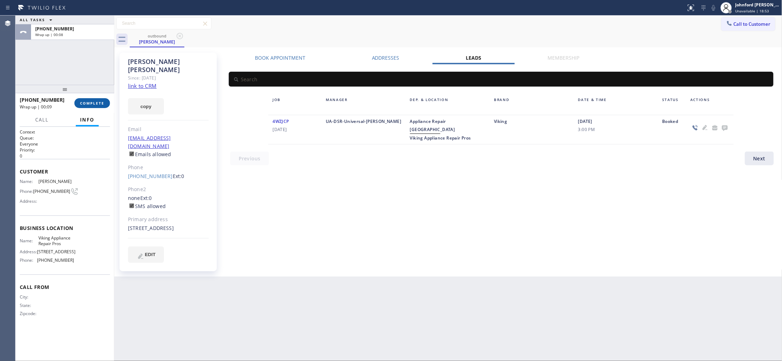
click at [85, 101] on span "COMPLETE" at bounding box center [92, 103] width 24 height 5
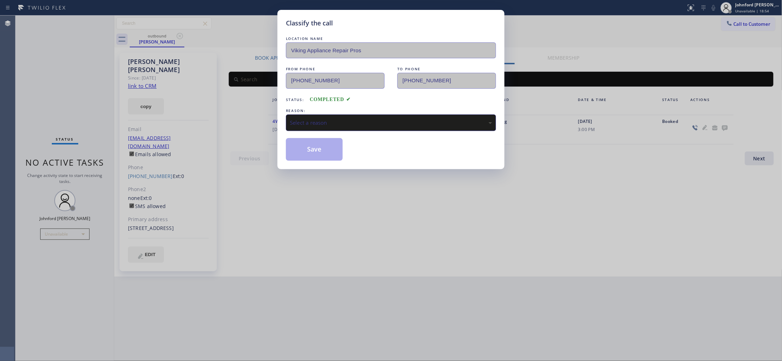
drag, startPoint x: 376, startPoint y: 119, endPoint x: 398, endPoint y: 125, distance: 22.5
click at [380, 119] on div "Select a reason" at bounding box center [391, 123] width 202 height 8
click at [322, 143] on button "Save" at bounding box center [314, 149] width 57 height 23
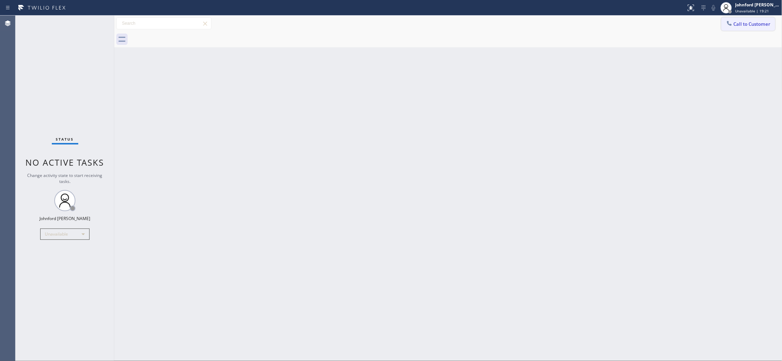
click at [750, 20] on button "Call to Customer" at bounding box center [749, 23] width 54 height 13
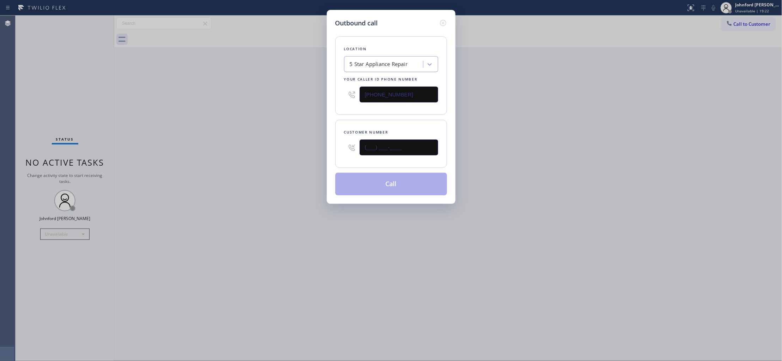
drag, startPoint x: 401, startPoint y: 141, endPoint x: 336, endPoint y: 151, distance: 65.3
click at [343, 150] on div "Customer number (___) ___-____" at bounding box center [391, 144] width 112 height 48
paste input "312) 203-1145"
type input "[PHONE_NUMBER]"
click at [246, 170] on div "Outbound call Location 5 Star Appliance Repair Your caller id phone number [PHO…" at bounding box center [391, 180] width 782 height 361
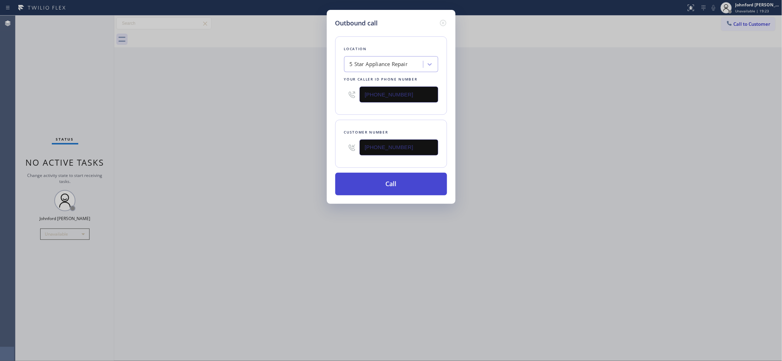
click at [364, 182] on button "Call" at bounding box center [391, 184] width 112 height 23
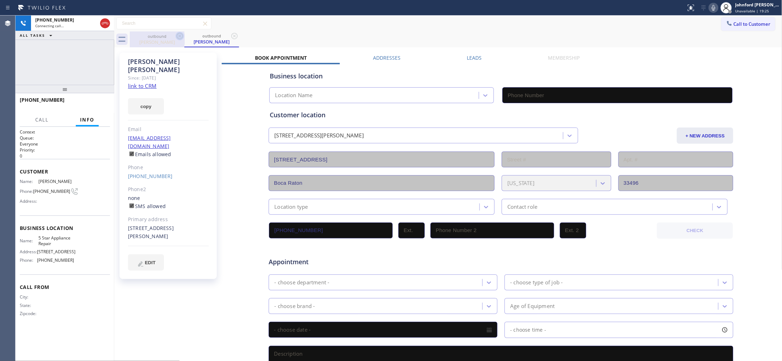
click at [180, 35] on icon at bounding box center [180, 36] width 8 height 8
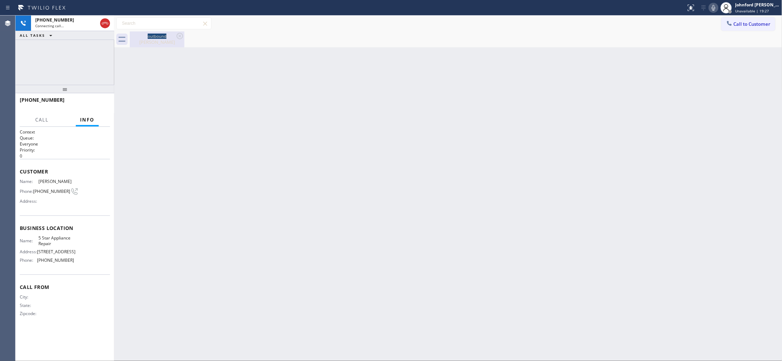
click at [164, 38] on div "outbound" at bounding box center [157, 36] width 53 height 5
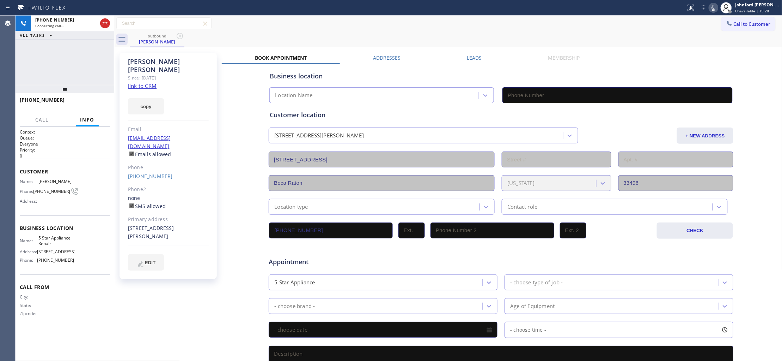
type input "[PHONE_NUMBER]"
click at [152, 98] on button "copy" at bounding box center [146, 106] width 36 height 16
click at [149, 82] on link "link to CRM" at bounding box center [142, 85] width 29 height 7
click at [96, 105] on span "HANG UP" at bounding box center [94, 103] width 22 height 5
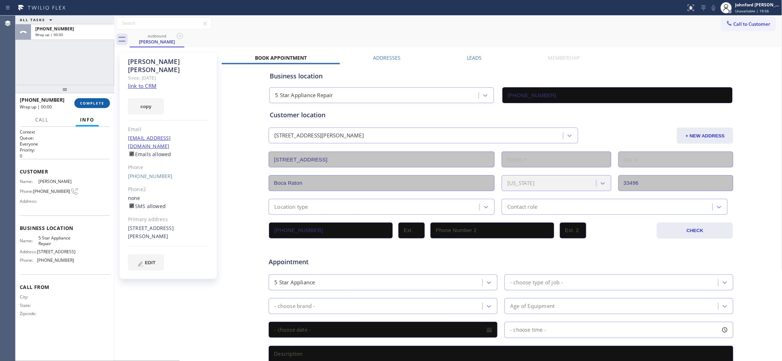
click at [96, 105] on span "COMPLETE" at bounding box center [92, 103] width 24 height 5
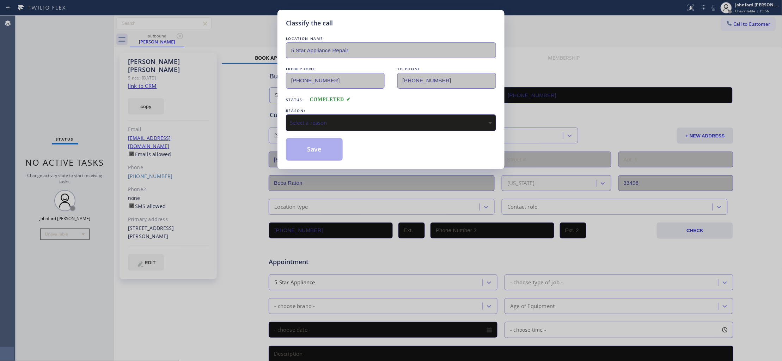
click at [324, 133] on div "LOCATION NAME 5 Star Appliance Repair FROM PHONE [PHONE_NUMBER] TO PHONE [PHONE…" at bounding box center [391, 98] width 210 height 126
drag, startPoint x: 335, startPoint y: 122, endPoint x: 428, endPoint y: 126, distance: 92.5
click at [371, 122] on div "Select a reason" at bounding box center [391, 123] width 202 height 8
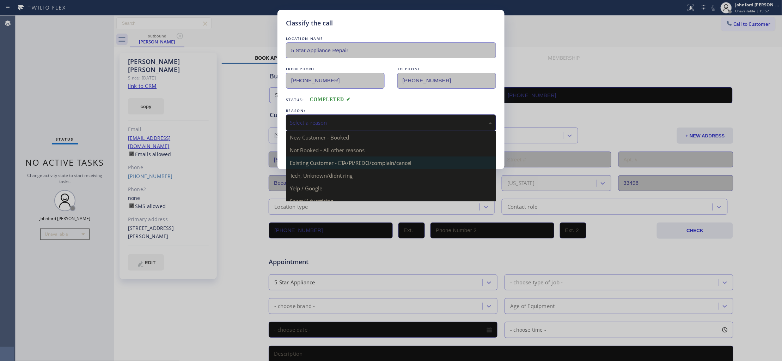
drag, startPoint x: 356, startPoint y: 158, endPoint x: 318, endPoint y: 153, distance: 38.5
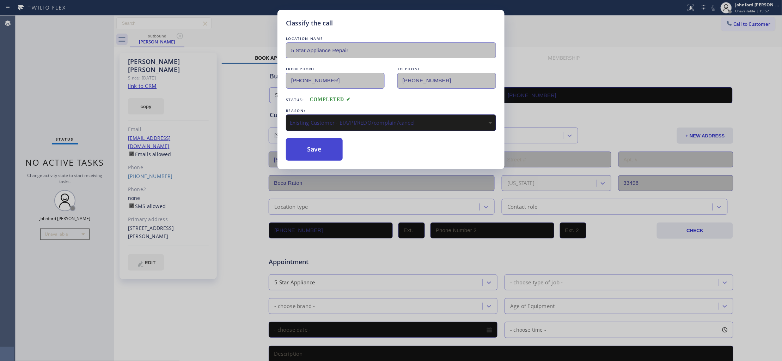
click at [318, 153] on button "Save" at bounding box center [314, 149] width 57 height 23
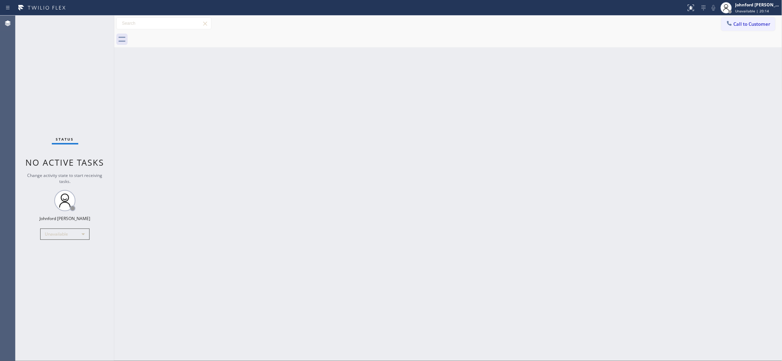
click at [730, 22] on icon at bounding box center [729, 23] width 7 height 7
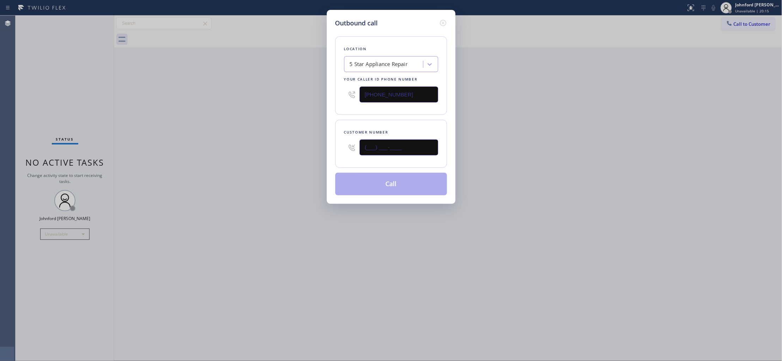
drag, startPoint x: 385, startPoint y: 148, endPoint x: 251, endPoint y: 148, distance: 134.4
click at [316, 148] on div "Outbound call Location 5 Star Appliance Repair Your caller id phone number [PHO…" at bounding box center [391, 180] width 782 height 361
paste input "858) 229-2575"
type input "[PHONE_NUMBER]"
click at [224, 149] on div "Outbound call Location 5 Star Appliance Repair Your caller id phone number [PHO…" at bounding box center [391, 180] width 782 height 361
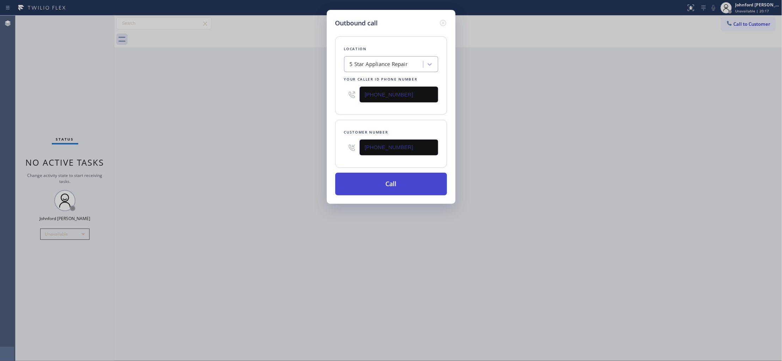
click at [375, 177] on button "Call" at bounding box center [391, 184] width 112 height 23
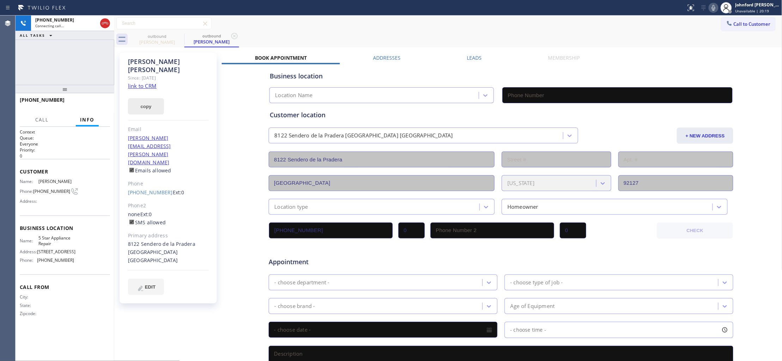
click at [158, 98] on button "copy" at bounding box center [146, 106] width 36 height 16
click at [144, 82] on link "link to CRM" at bounding box center [142, 85] width 29 height 7
type input "[PHONE_NUMBER]"
click at [714, 8] on icon at bounding box center [714, 8] width 4 height 6
click at [709, 7] on div at bounding box center [714, 8] width 10 height 8
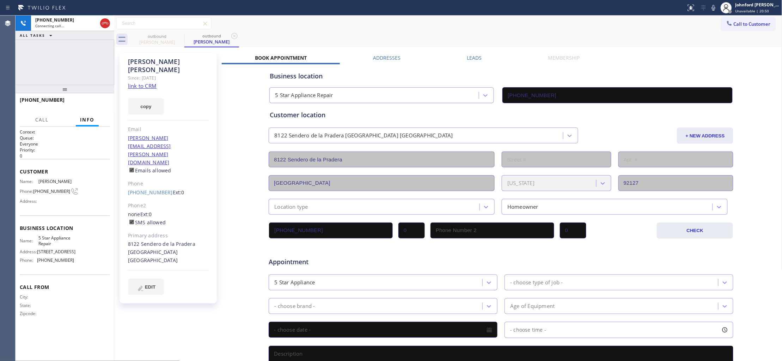
click at [482, 57] on div "Leads" at bounding box center [474, 59] width 81 height 10
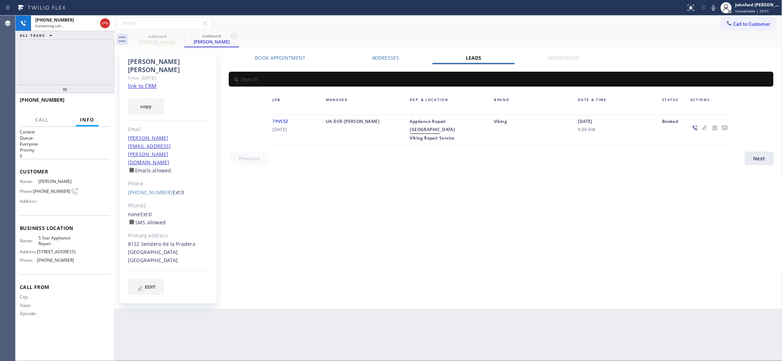
click at [725, 126] on icon at bounding box center [726, 128] width 6 height 6
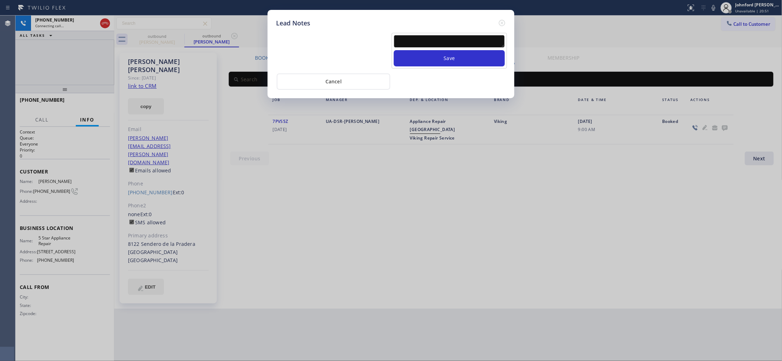
click at [471, 37] on textarea at bounding box center [449, 41] width 111 height 13
paste textarea "Working on this lead - please transfer to me"
type textarea "Working on this lead - please transfer to me"
click at [454, 57] on button "Save" at bounding box center [449, 58] width 111 height 16
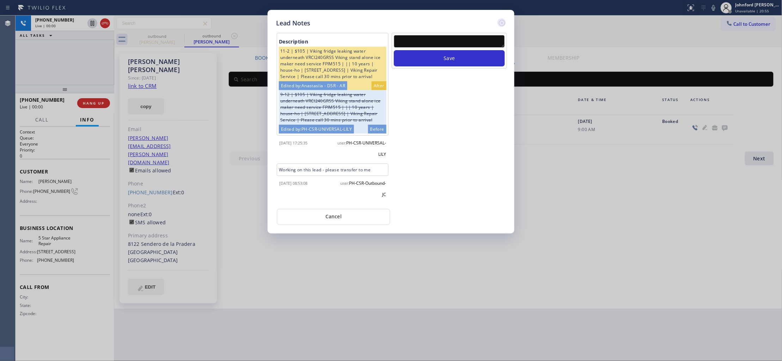
click at [503, 20] on icon at bounding box center [502, 23] width 6 height 6
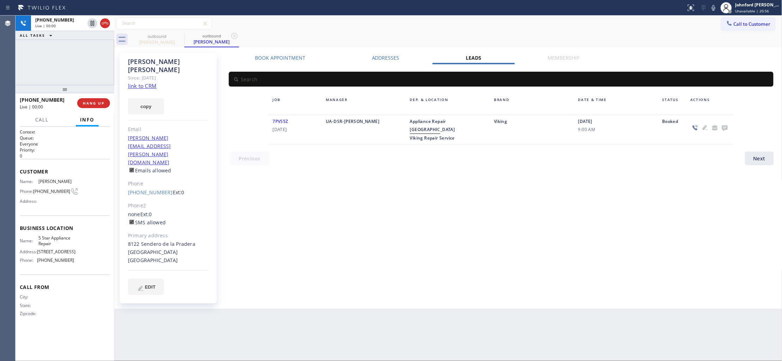
click at [101, 97] on div "[PHONE_NUMBER] Live | 00:00 HANG UP" at bounding box center [65, 103] width 90 height 18
click at [99, 97] on div "[PHONE_NUMBER] Live | 00:01 HANG UP" at bounding box center [65, 103] width 90 height 18
click at [96, 101] on span "HANG UP" at bounding box center [94, 103] width 22 height 5
click at [96, 101] on span "COMPLETE" at bounding box center [92, 103] width 24 height 5
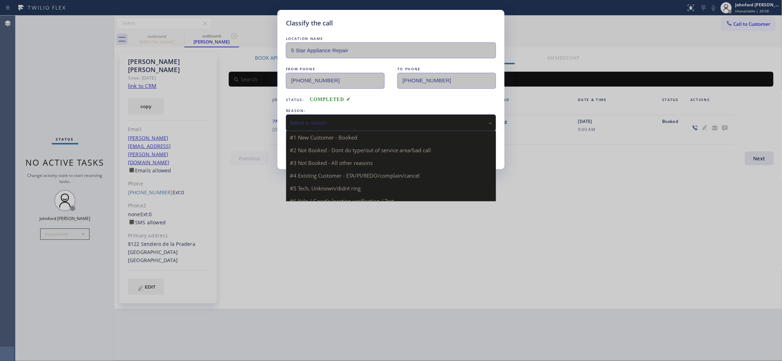
click at [320, 123] on div "Select a reason" at bounding box center [391, 123] width 202 height 8
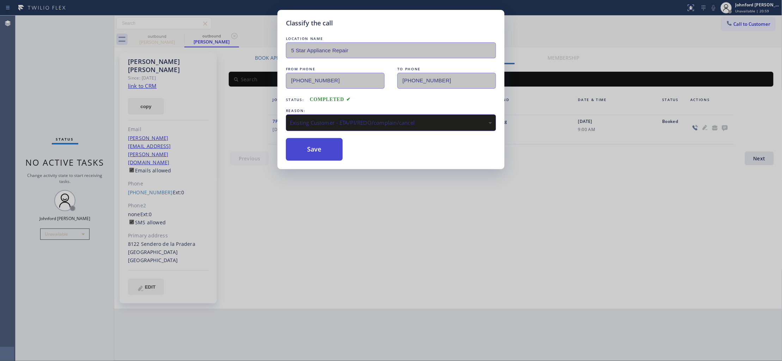
click at [322, 154] on button "Save" at bounding box center [314, 149] width 57 height 23
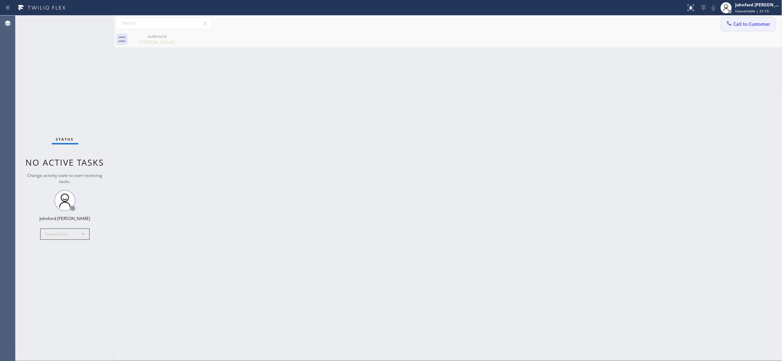
click at [745, 29] on button "Call to Customer" at bounding box center [749, 23] width 54 height 13
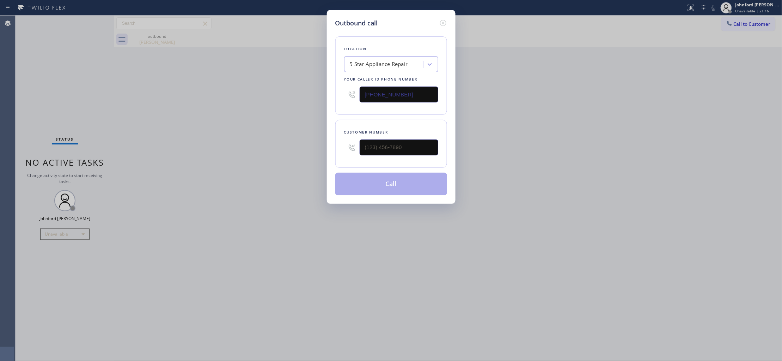
drag, startPoint x: 407, startPoint y: 137, endPoint x: 283, endPoint y: 166, distance: 126.9
click at [290, 165] on div "Outbound call Location 5 Star Appliance Repair Your caller id phone number [PHO…" at bounding box center [391, 180] width 782 height 361
drag, startPoint x: 389, startPoint y: 154, endPoint x: 256, endPoint y: 156, distance: 133.0
click at [256, 156] on div "Outbound call Location 5 Star Appliance Repair Your caller id phone number [PHO…" at bounding box center [391, 180] width 782 height 361
click at [388, 143] on input "(___) ___-____" at bounding box center [399, 147] width 79 height 16
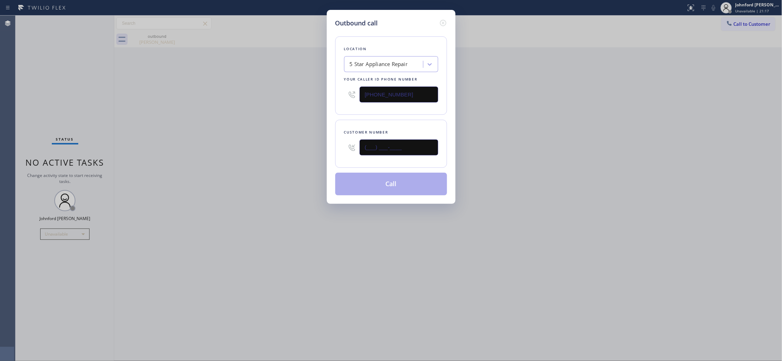
paste input "303) 229-7636"
type input "[PHONE_NUMBER]"
click at [229, 162] on div "Outbound call Location 5 Star Appliance Repair Your caller id phone number [PHO…" at bounding box center [391, 180] width 782 height 361
click at [414, 189] on button "Call" at bounding box center [391, 184] width 112 height 23
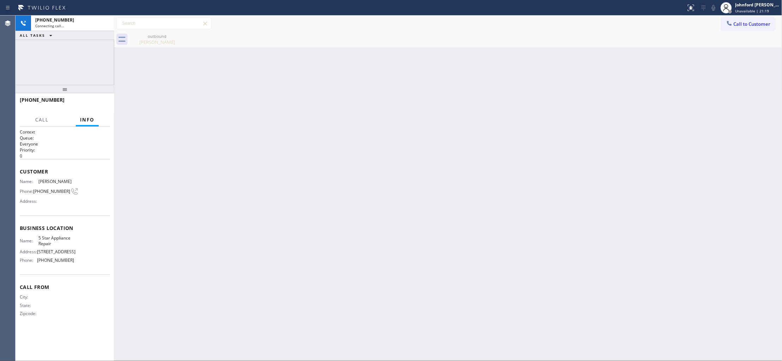
click at [0, 0] on icon at bounding box center [0, 0] width 0 height 0
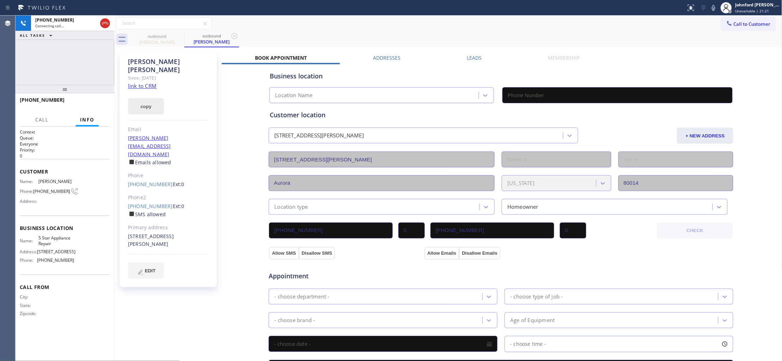
click at [147, 98] on button "copy" at bounding box center [146, 106] width 36 height 16
click at [145, 74] on div "Since: [DATE]" at bounding box center [168, 78] width 81 height 8
click at [145, 82] on link "link to CRM" at bounding box center [142, 85] width 29 height 7
type input "[PHONE_NUMBER]"
click at [98, 102] on span "HANG UP" at bounding box center [94, 103] width 22 height 5
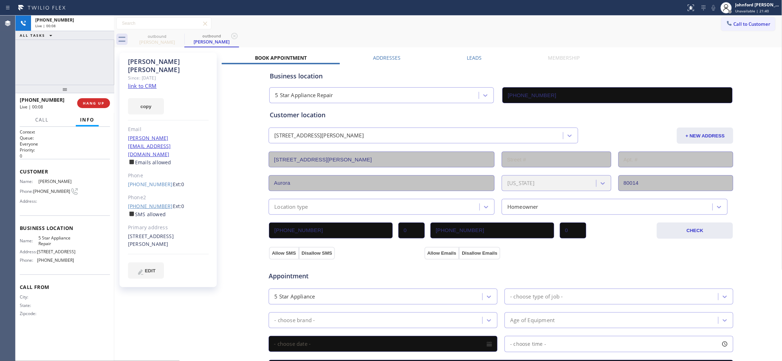
click at [146, 202] on link "[PHONE_NUMBER]" at bounding box center [150, 205] width 45 height 7
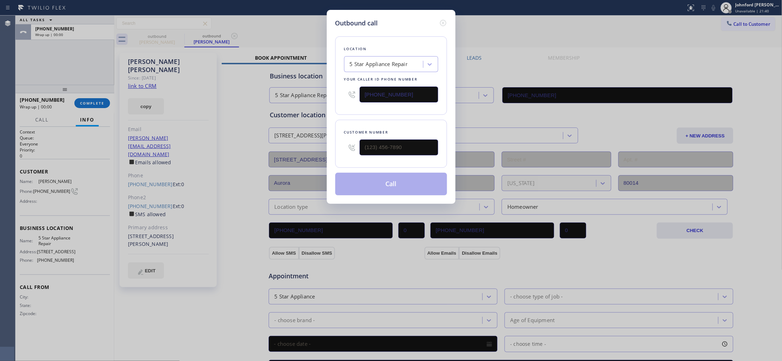
type input "[PHONE_NUMBER]"
click at [395, 187] on button "Call" at bounding box center [391, 184] width 112 height 23
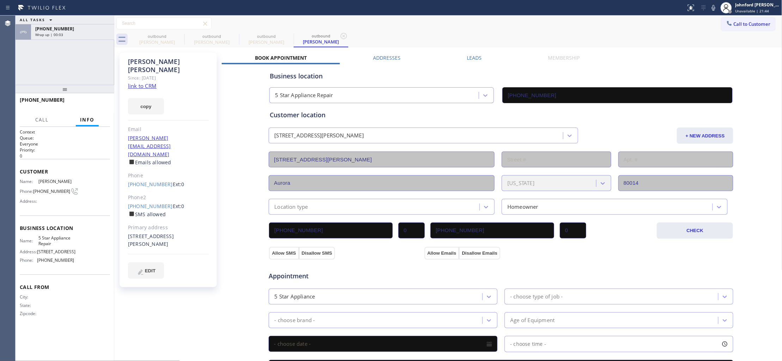
type input "[PHONE_NUMBER]"
click at [718, 5] on icon at bounding box center [714, 8] width 8 height 8
click at [717, 5] on icon at bounding box center [714, 8] width 8 height 8
click at [89, 97] on div "[PHONE_NUMBER] Live | 00:04 HANG UP" at bounding box center [65, 103] width 90 height 18
click at [104, 101] on span "HANG UP" at bounding box center [94, 103] width 22 height 5
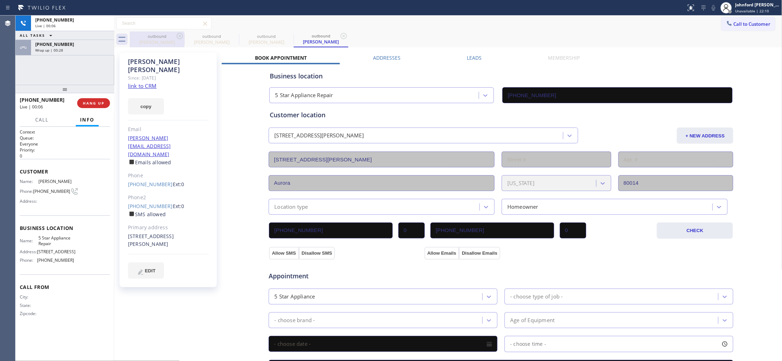
click at [176, 41] on div "[PERSON_NAME]" at bounding box center [157, 42] width 53 height 6
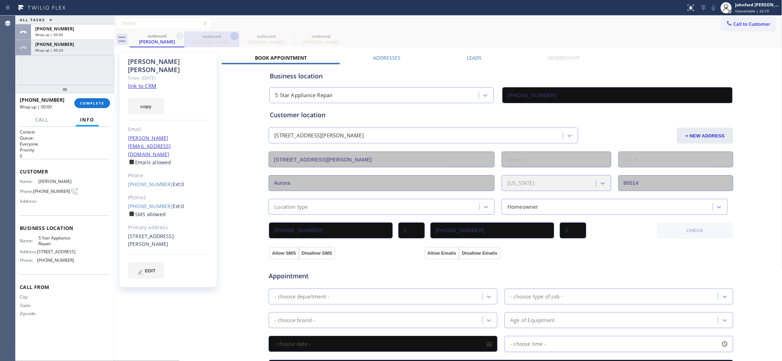
click at [179, 37] on icon at bounding box center [180, 36] width 8 height 8
click at [230, 37] on icon at bounding box center [234, 36] width 8 height 8
click at [0, 0] on icon at bounding box center [0, 0] width 0 height 0
click at [179, 37] on icon at bounding box center [180, 36] width 8 height 8
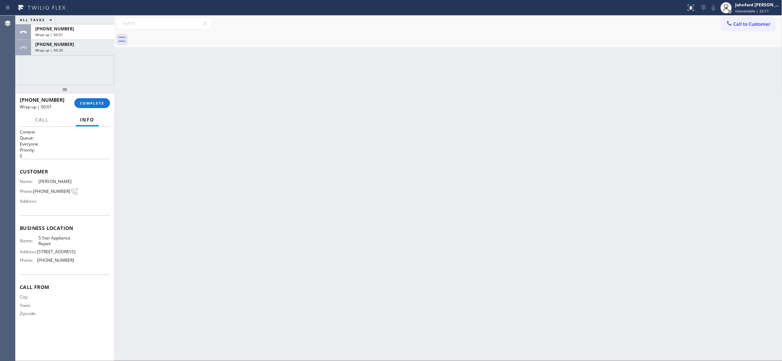
click at [179, 37] on div at bounding box center [456, 39] width 653 height 16
click at [101, 102] on span "COMPLETE" at bounding box center [92, 103] width 24 height 5
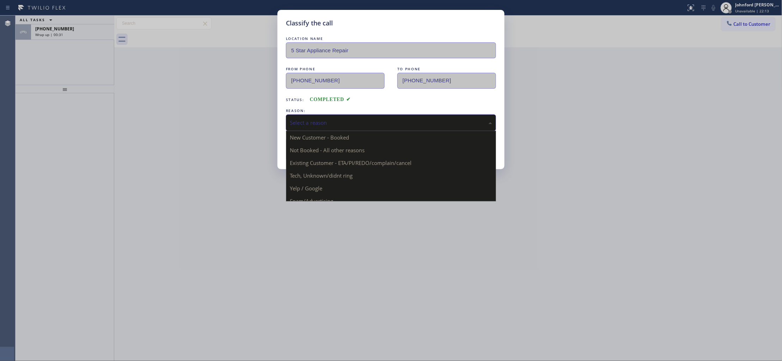
click at [302, 119] on div "Select a reason" at bounding box center [391, 123] width 202 height 8
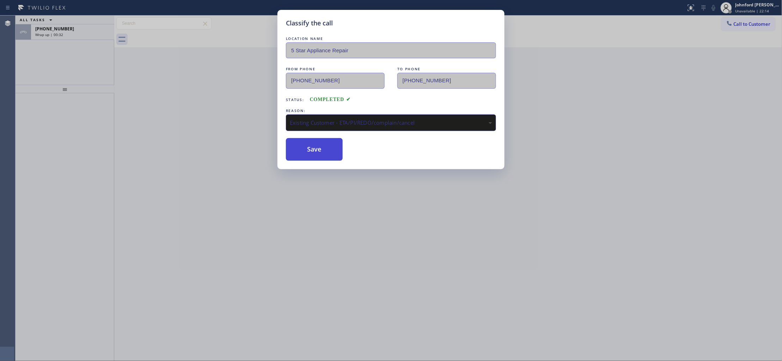
click at [316, 156] on button "Save" at bounding box center [314, 149] width 57 height 23
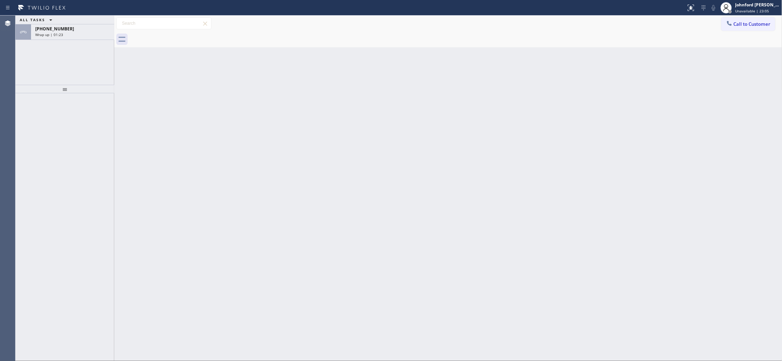
click at [599, 152] on div "Back to Dashboard Change Sender ID Customers Technicians Select a contact Outbo…" at bounding box center [448, 188] width 669 height 345
click at [90, 36] on div "[PHONE_NUMBER] Wrap up | 01:24" at bounding box center [71, 32] width 80 height 16
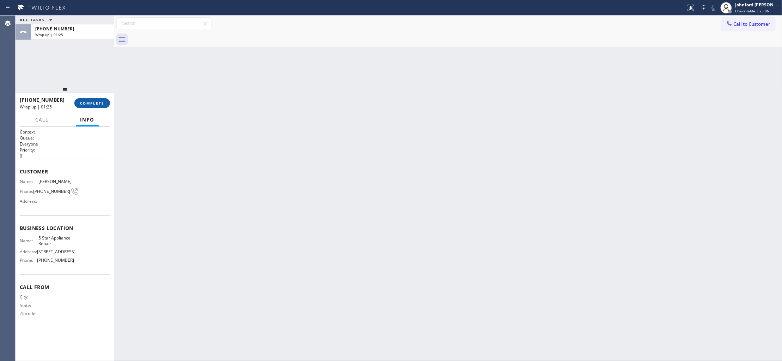
click at [101, 103] on button "COMPLETE" at bounding box center [92, 103] width 36 height 10
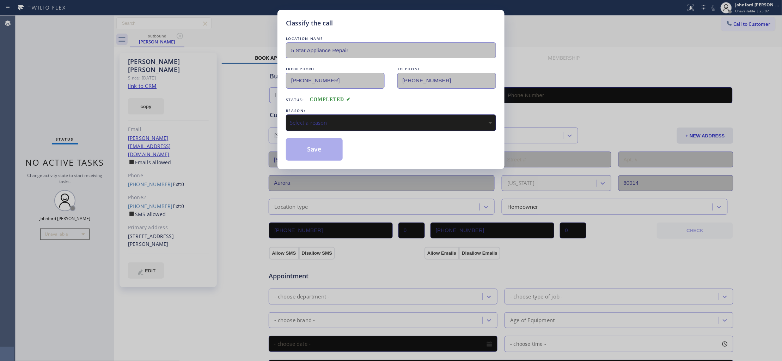
type input "[PHONE_NUMBER]"
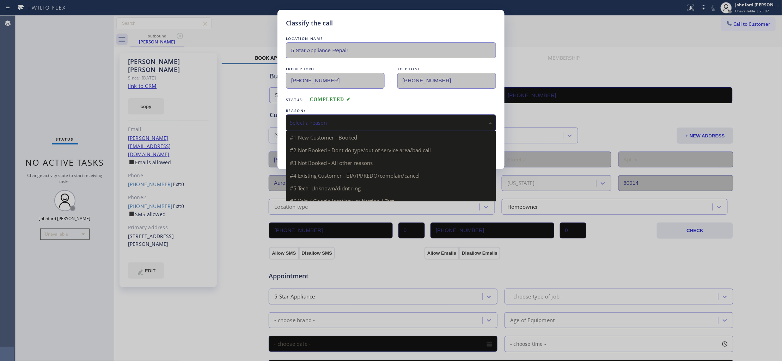
click at [338, 128] on div "Select a reason" at bounding box center [391, 122] width 210 height 17
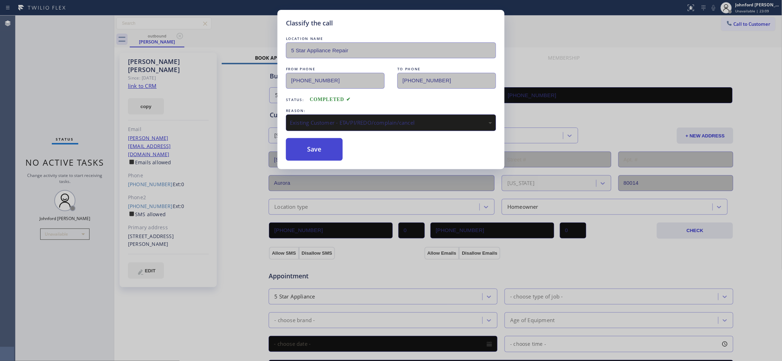
click at [323, 154] on button "Save" at bounding box center [314, 149] width 57 height 23
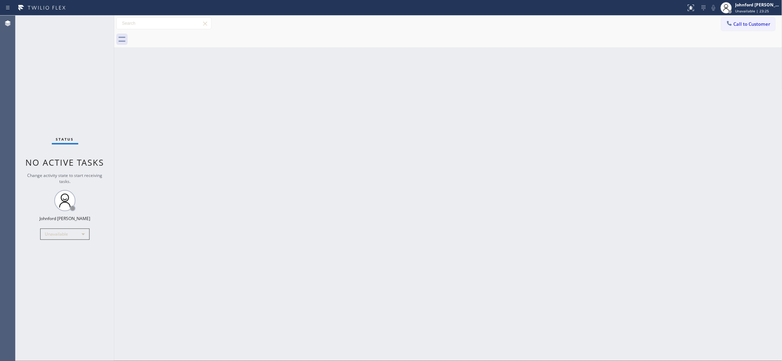
drag, startPoint x: 751, startPoint y: 23, endPoint x: 720, endPoint y: 26, distance: 30.5
click at [745, 23] on span "Call to Customer" at bounding box center [752, 24] width 37 height 6
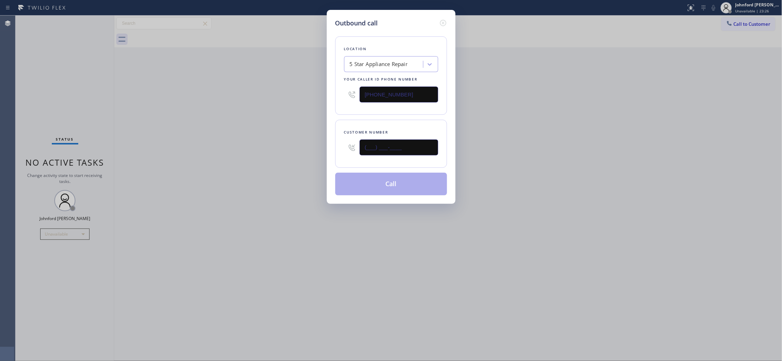
drag, startPoint x: 415, startPoint y: 149, endPoint x: 329, endPoint y: 154, distance: 85.9
click at [329, 154] on div "Outbound call Location 5 Star Appliance Repair Your caller id phone number [PHO…" at bounding box center [391, 107] width 129 height 194
paste input "757) 513-9365"
type input "[PHONE_NUMBER]"
click at [277, 140] on div "Outbound call Location 5 Star Appliance Repair Your caller id phone number [PHO…" at bounding box center [391, 180] width 782 height 361
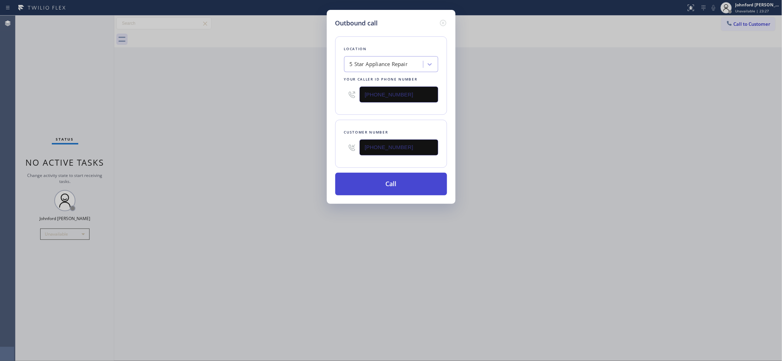
click at [383, 185] on button "Call" at bounding box center [391, 184] width 112 height 23
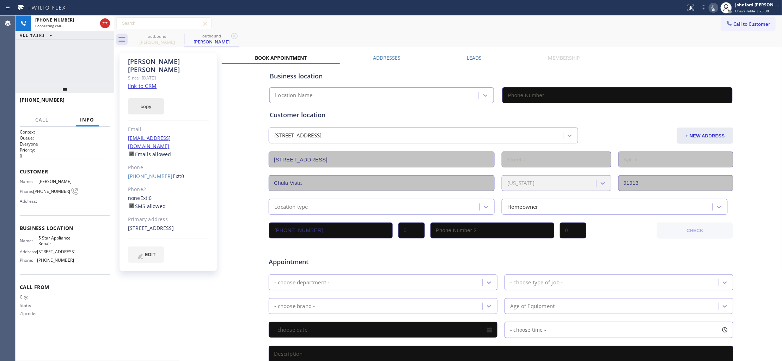
click at [150, 98] on button "copy" at bounding box center [146, 106] width 36 height 16
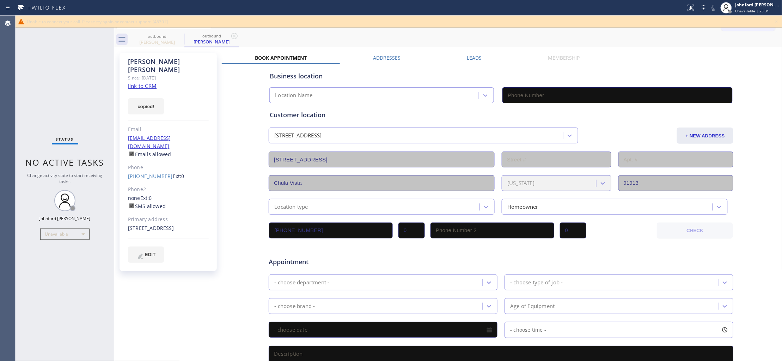
type input "[PHONE_NUMBER]"
click at [150, 82] on link "link to CRM" at bounding box center [142, 85] width 29 height 7
click at [148, 173] on link "[PHONE_NUMBER]" at bounding box center [150, 176] width 45 height 7
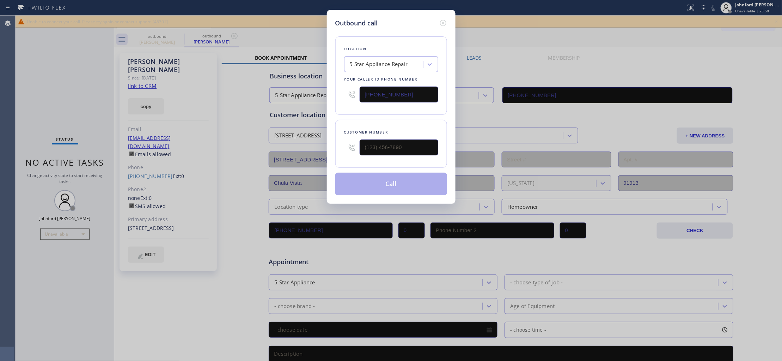
type input "[PHONE_NUMBER]"
drag, startPoint x: 403, startPoint y: 89, endPoint x: 332, endPoint y: 94, distance: 71.5
click at [333, 94] on div "Outbound call Location 5 Star Appliance Repair Your caller id phone number [PHO…" at bounding box center [391, 107] width 129 height 194
paste input "619) 369-5656"
type input "[PHONE_NUMBER]"
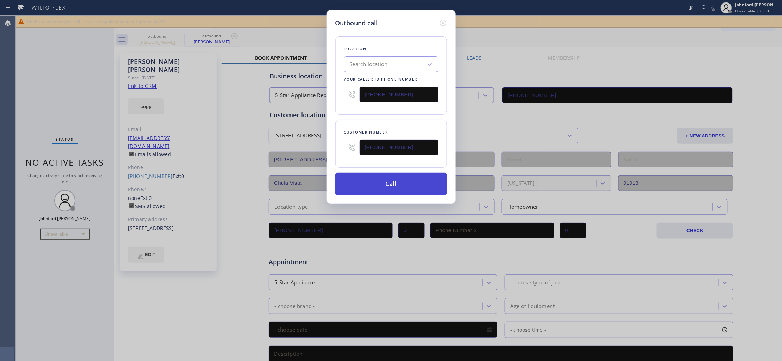
click at [400, 180] on button "Call" at bounding box center [391, 184] width 112 height 23
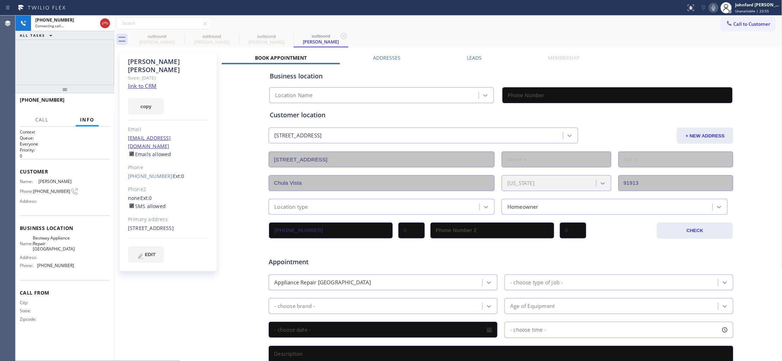
type input "[PHONE_NUMBER]"
click at [178, 36] on icon at bounding box center [180, 36] width 8 height 8
type input "[PHONE_NUMBER]"
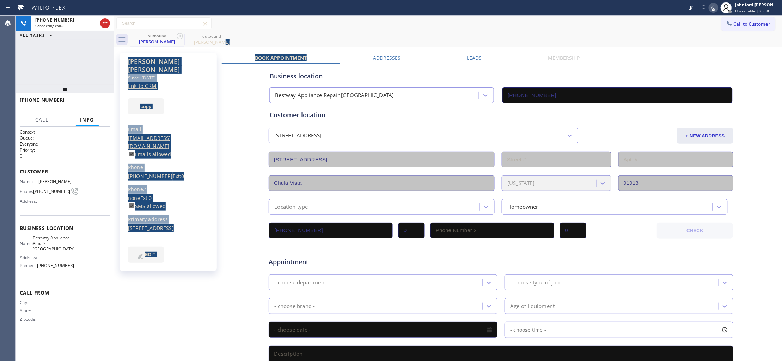
click at [355, 47] on div "outbound [PERSON_NAME] outbound [PERSON_NAME] Call to Customer Outbound call Lo…" at bounding box center [448, 262] width 669 height 492
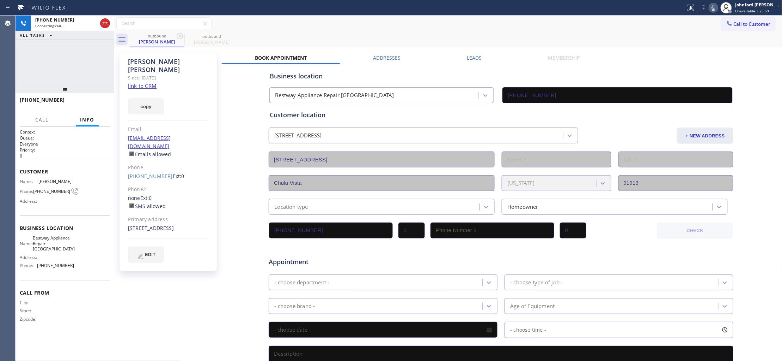
click at [326, 38] on div "outbound [PERSON_NAME] outbound [PERSON_NAME]" at bounding box center [456, 39] width 653 height 16
click at [715, 5] on icon at bounding box center [714, 8] width 4 height 6
click at [714, 7] on icon at bounding box center [714, 8] width 8 height 8
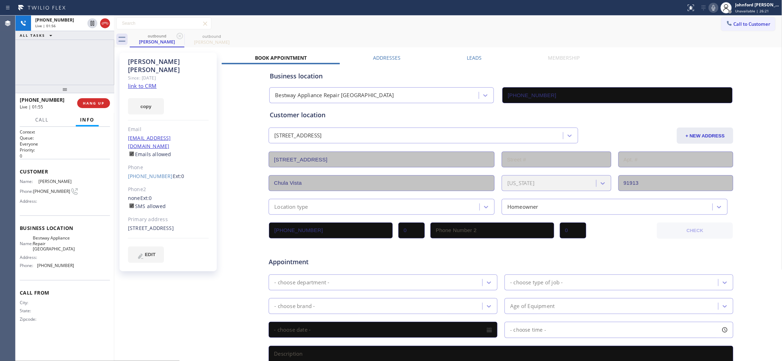
click at [470, 58] on label "Leads" at bounding box center [474, 57] width 15 height 7
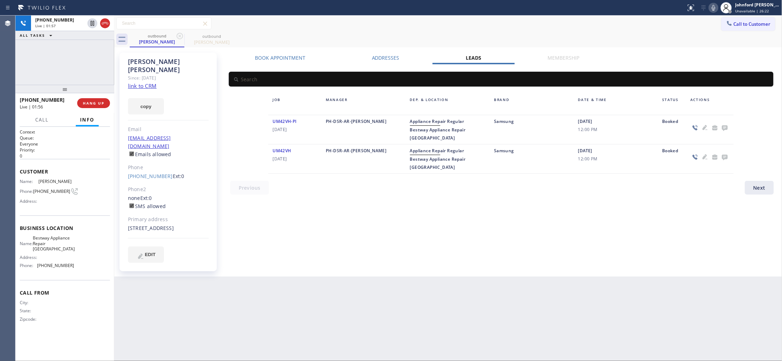
click at [732, 131] on div at bounding box center [711, 129] width 48 height 25
click at [724, 126] on icon at bounding box center [726, 128] width 6 height 6
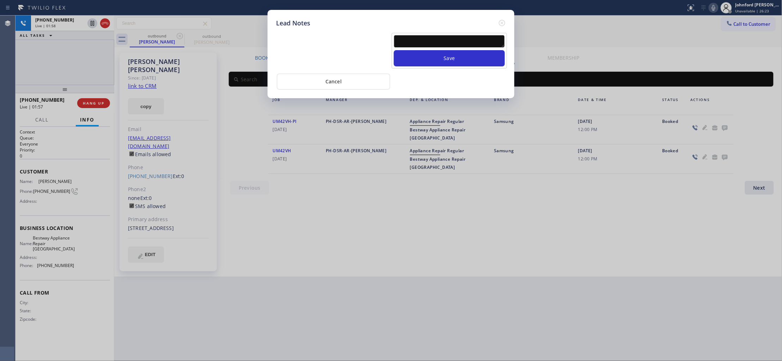
click at [469, 35] on textarea at bounding box center [449, 41] width 111 height 13
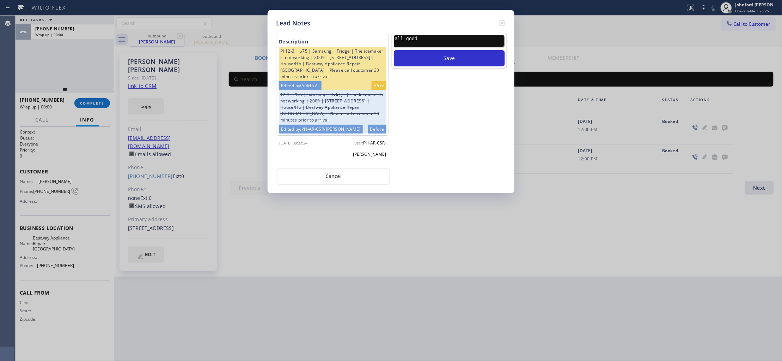
type textarea "all good"
click at [394, 50] on button "Save" at bounding box center [449, 58] width 111 height 16
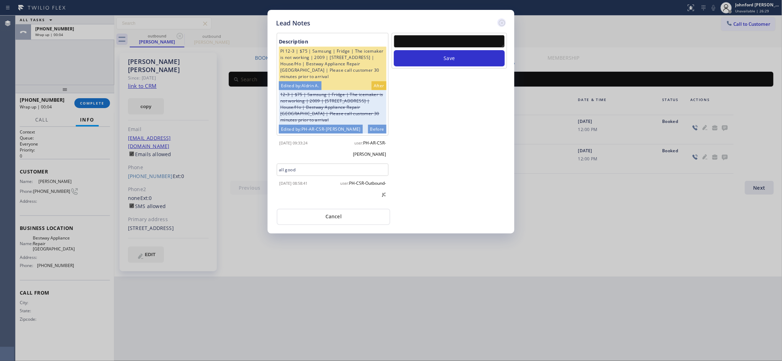
click at [503, 20] on icon at bounding box center [502, 23] width 8 height 8
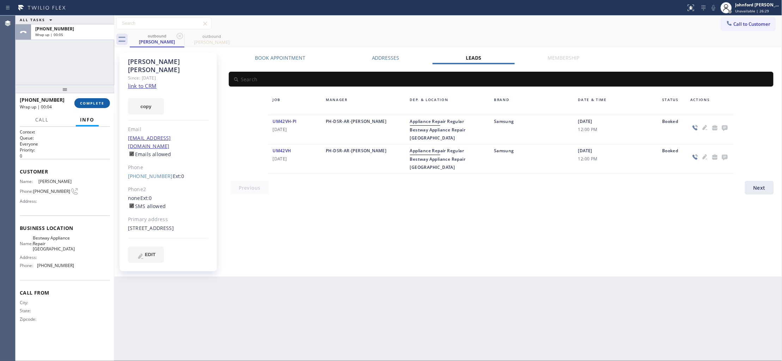
click at [91, 102] on span "COMPLETE" at bounding box center [92, 103] width 24 height 5
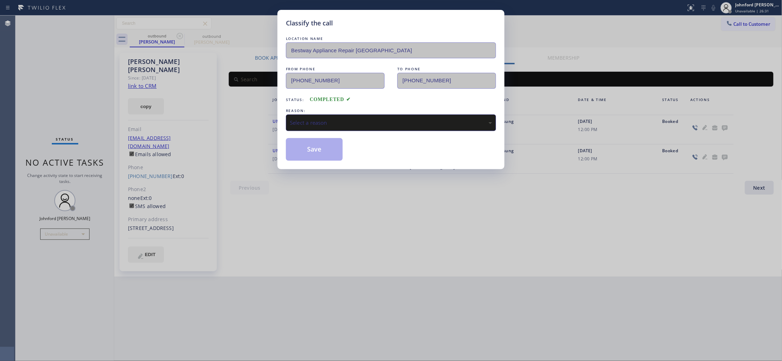
click at [371, 121] on div "Select a reason" at bounding box center [391, 123] width 202 height 8
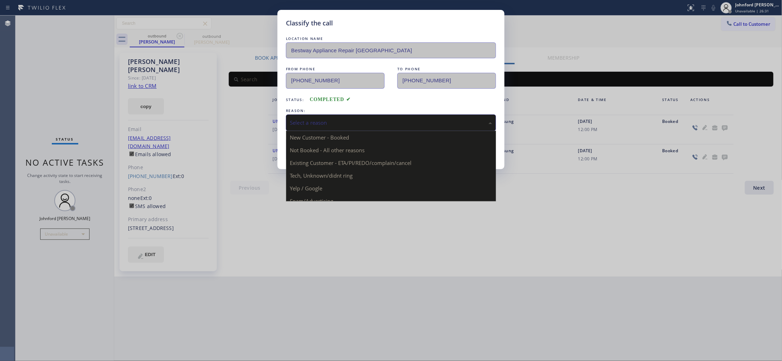
drag, startPoint x: 364, startPoint y: 163, endPoint x: 339, endPoint y: 152, distance: 28.1
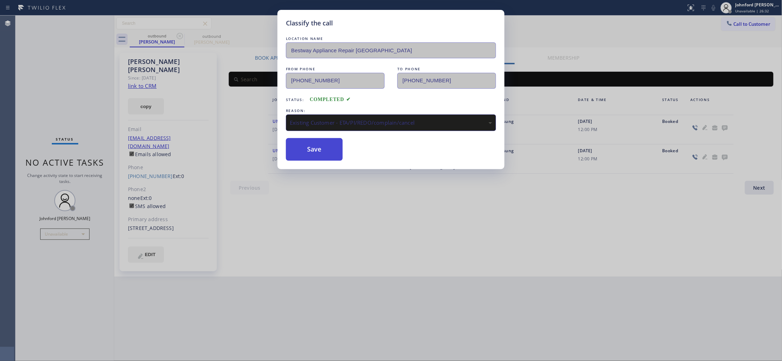
click at [338, 151] on button "Save" at bounding box center [314, 149] width 57 height 23
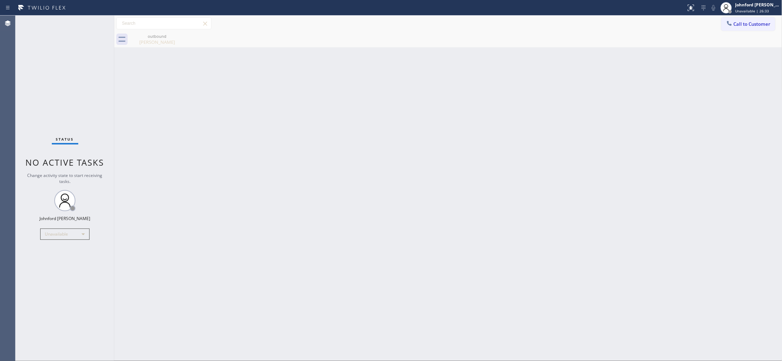
click at [237, 37] on div "outbound [PERSON_NAME]" at bounding box center [456, 39] width 653 height 16
click at [163, 42] on div "[PERSON_NAME]" at bounding box center [157, 42] width 53 height 6
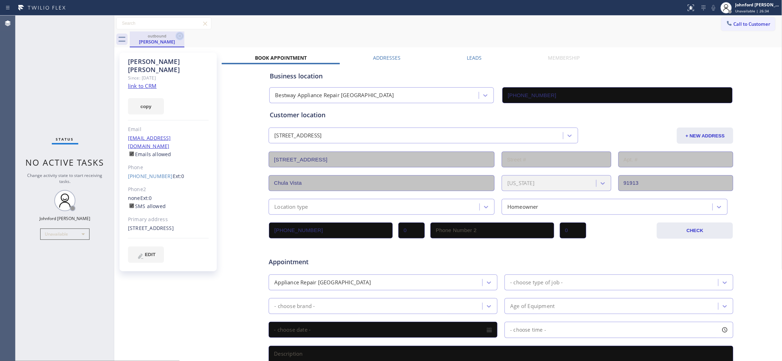
click at [182, 38] on icon at bounding box center [180, 36] width 6 height 6
click at [261, 34] on div "outbound [PERSON_NAME]" at bounding box center [456, 39] width 653 height 16
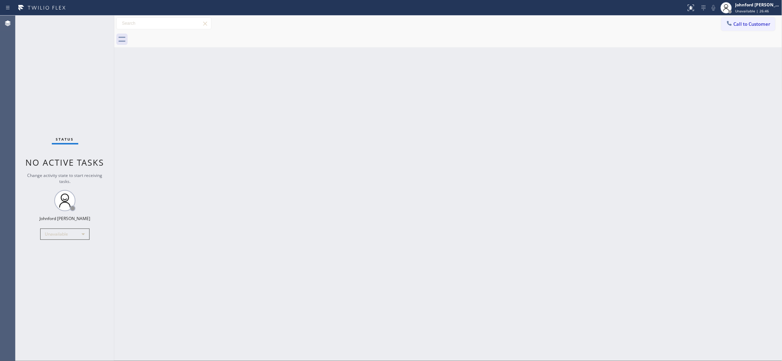
click at [739, 215] on div "Back to Dashboard Change Sender ID Customers Technicians Select a contact Outbo…" at bounding box center [448, 188] width 669 height 345
click at [750, 27] on button "Call to Customer" at bounding box center [749, 23] width 54 height 13
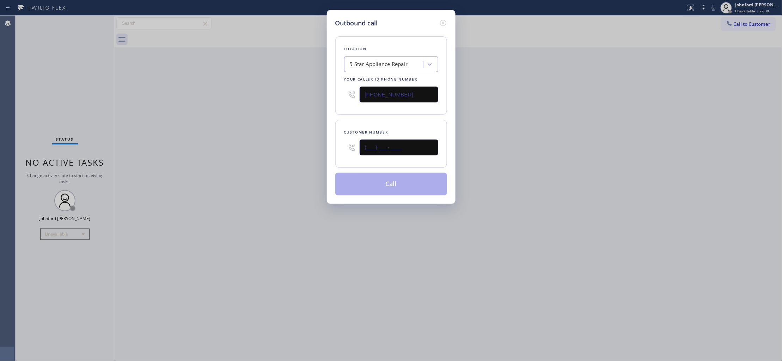
drag, startPoint x: 332, startPoint y: 146, endPoint x: 313, endPoint y: 148, distance: 19.2
click at [327, 146] on div "Outbound call Location 5 Star Appliance Repair Your caller id phone number [PHO…" at bounding box center [391, 107] width 129 height 194
paste input "832) 633-2431"
type input "[PHONE_NUMBER]"
drag, startPoint x: 287, startPoint y: 149, endPoint x: 383, endPoint y: 177, distance: 99.9
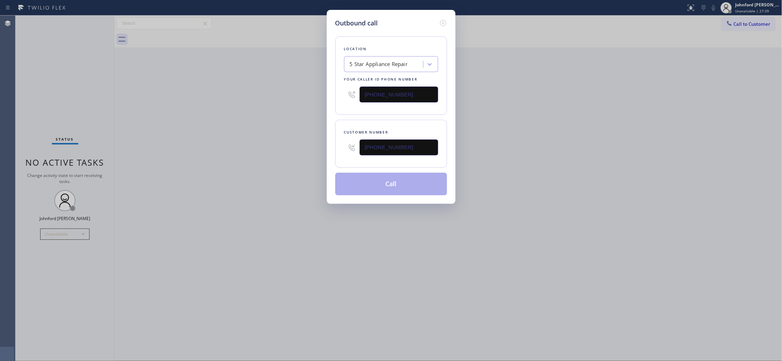
click at [291, 151] on div "Outbound call Location 5 Star Appliance Repair Your caller id phone number [PHO…" at bounding box center [391, 180] width 782 height 361
click at [384, 179] on button "Call" at bounding box center [391, 184] width 112 height 23
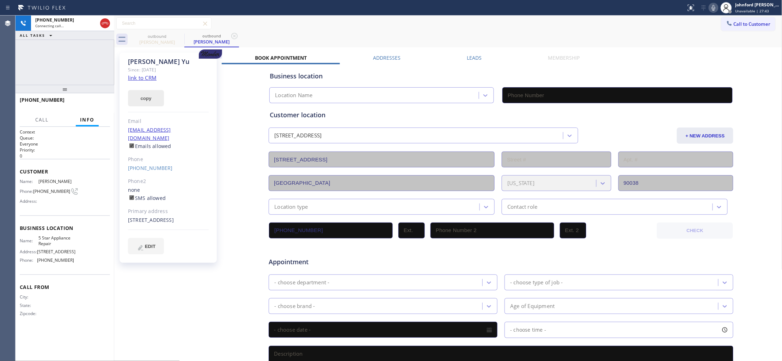
click at [138, 92] on button "copy" at bounding box center [146, 98] width 36 height 16
click at [103, 24] on icon at bounding box center [105, 23] width 8 height 8
type input "[PHONE_NUMBER]"
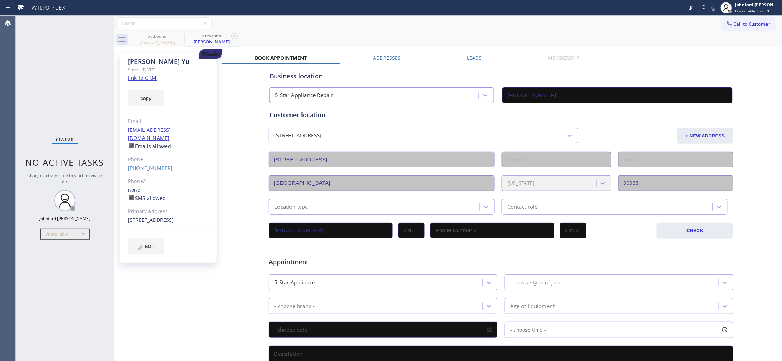
drag, startPoint x: 727, startPoint y: 23, endPoint x: 609, endPoint y: 81, distance: 132.5
click at [734, 25] on span "Call to Customer" at bounding box center [752, 24] width 37 height 6
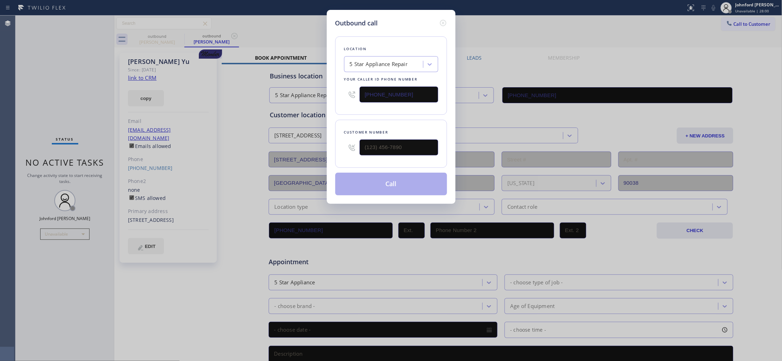
drag, startPoint x: 359, startPoint y: 140, endPoint x: 309, endPoint y: 141, distance: 50.1
click at [310, 141] on div "Outbound call Location 5 Star Appliance Repair Your caller id phone number [PHO…" at bounding box center [391, 180] width 782 height 361
drag, startPoint x: 407, startPoint y: 141, endPoint x: 327, endPoint y: 138, distance: 79.8
click at [333, 141] on div "Outbound call Location 5 Star Appliance Repair Your caller id phone number [PHO…" at bounding box center [391, 107] width 129 height 194
paste input "720) 810-7751"
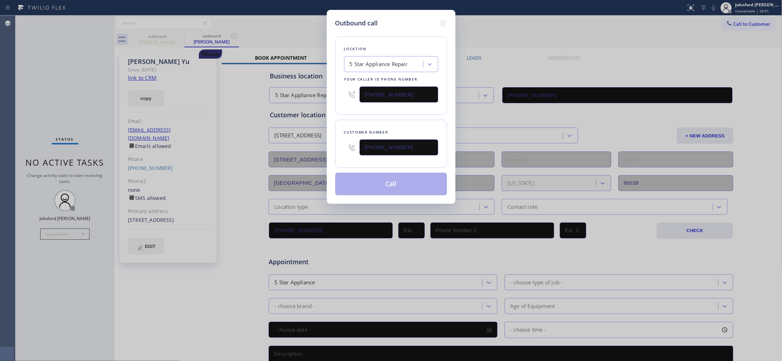
type input "[PHONE_NUMBER]"
drag, startPoint x: 334, startPoint y: 118, endPoint x: 341, endPoint y: 161, distance: 43.6
click at [335, 122] on div "Outbound call Location 5 Star Appliance Repair Your caller id phone number [PHO…" at bounding box center [391, 107] width 129 height 194
click at [356, 185] on button "Call" at bounding box center [391, 184] width 112 height 23
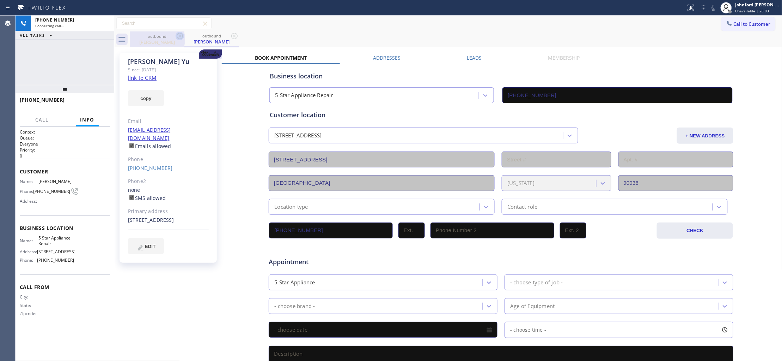
click at [181, 36] on icon at bounding box center [180, 36] width 8 height 8
click at [230, 36] on icon at bounding box center [234, 36] width 8 height 8
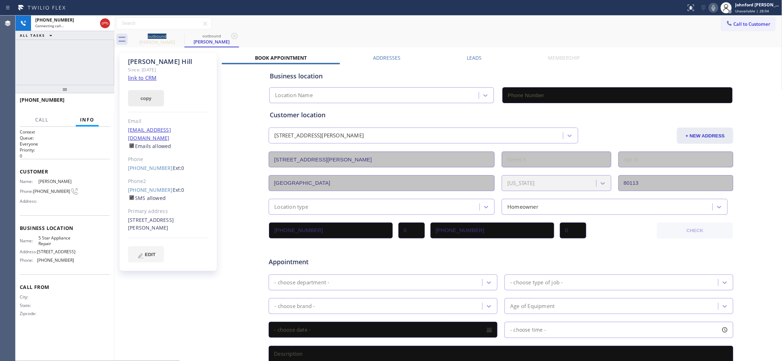
click at [151, 97] on button "copy" at bounding box center [146, 98] width 36 height 16
click at [151, 75] on link "link to CRM" at bounding box center [142, 77] width 29 height 7
type input "[PHONE_NUMBER]"
click at [713, 11] on icon at bounding box center [714, 8] width 8 height 8
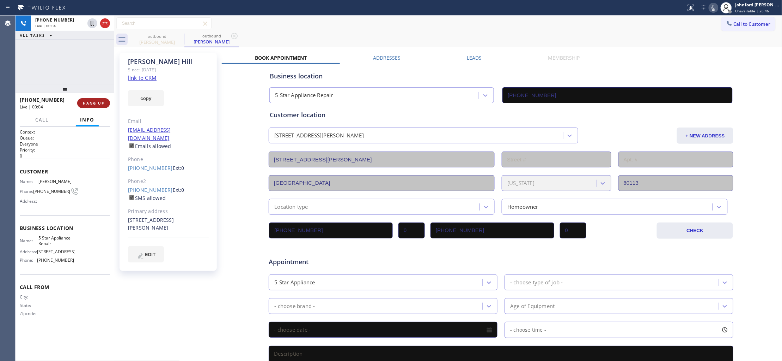
click at [97, 102] on span "HANG UP" at bounding box center [94, 103] width 22 height 5
click at [155, 186] on link "[PHONE_NUMBER]" at bounding box center [150, 189] width 45 height 7
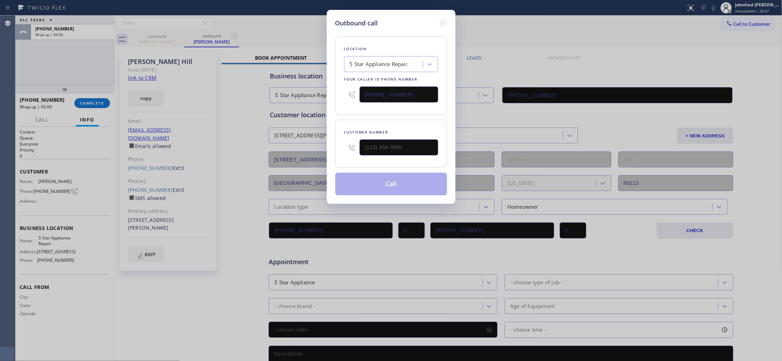
type input "[PHONE_NUMBER]"
click at [364, 185] on button "Call" at bounding box center [391, 184] width 112 height 23
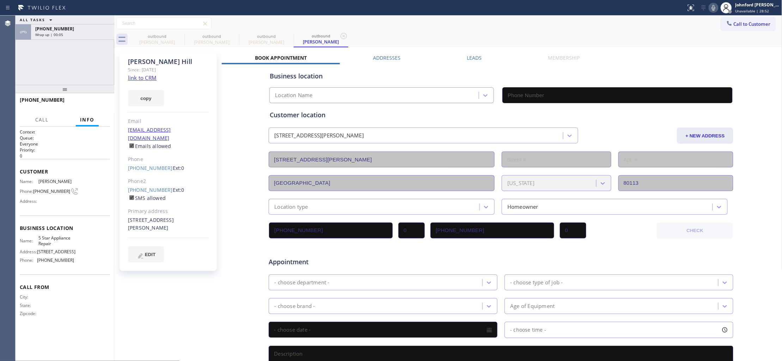
type input "[PHONE_NUMBER]"
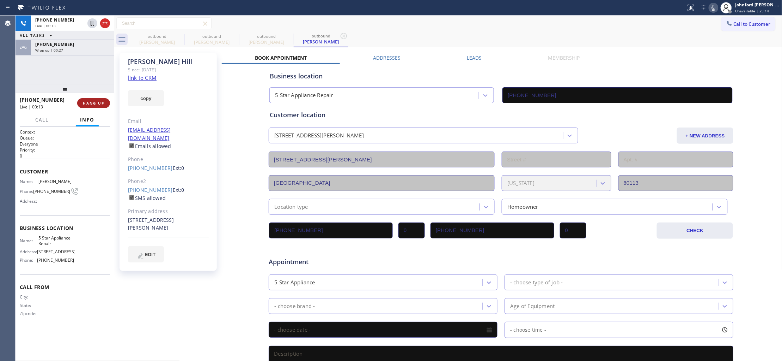
click at [92, 105] on button "HANG UP" at bounding box center [93, 103] width 33 height 10
click at [185, 35] on div at bounding box center [185, 39] width 0 height 11
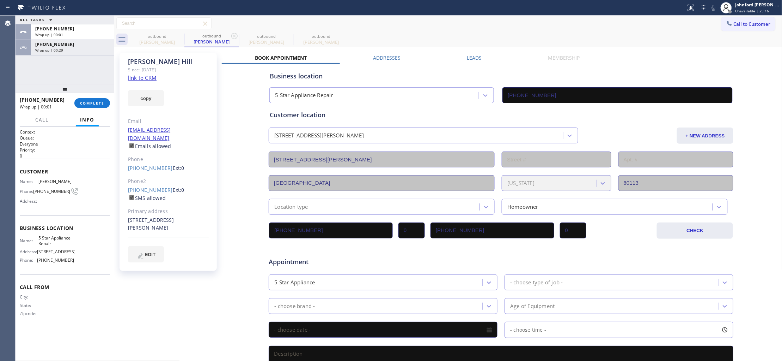
click at [475, 55] on label "Leads" at bounding box center [474, 57] width 15 height 7
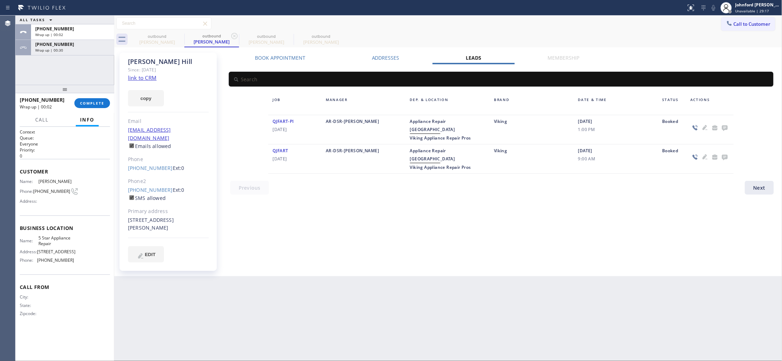
click at [726, 129] on icon at bounding box center [726, 128] width 6 height 6
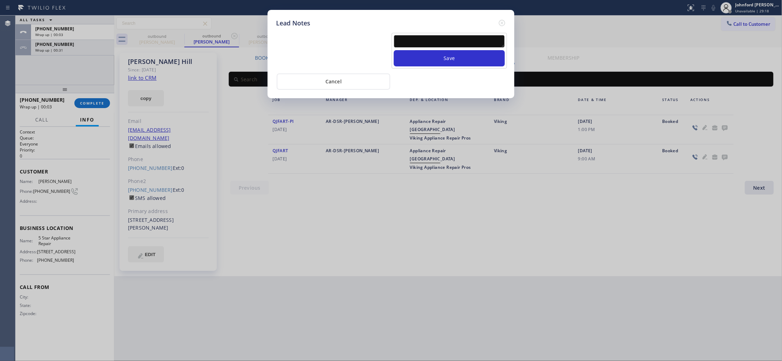
click at [463, 38] on textarea at bounding box center [449, 41] width 111 height 13
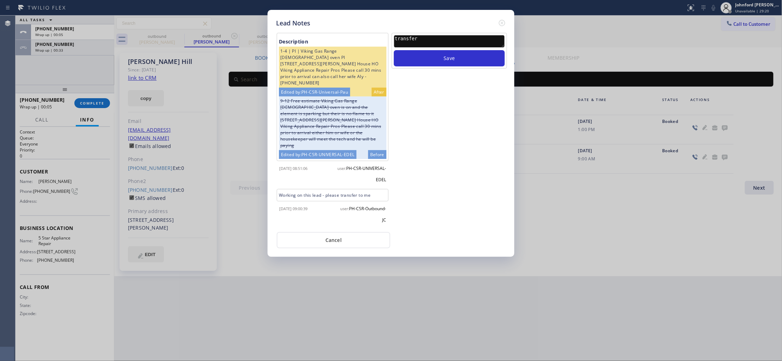
type textarea "transfer"
drag, startPoint x: 422, startPoint y: 36, endPoint x: 382, endPoint y: 37, distance: 39.5
click at [382, 37] on div "Description 1-4 | PI | Viking Gas Range [DEMOGRAPHIC_DATA] oven PI [STREET_ADDR…" at bounding box center [391, 128] width 234 height 195
click at [502, 21] on icon at bounding box center [502, 23] width 8 height 8
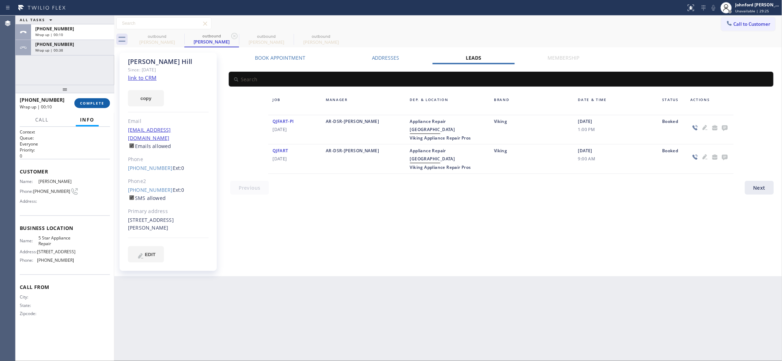
click at [99, 101] on span "COMPLETE" at bounding box center [92, 103] width 24 height 5
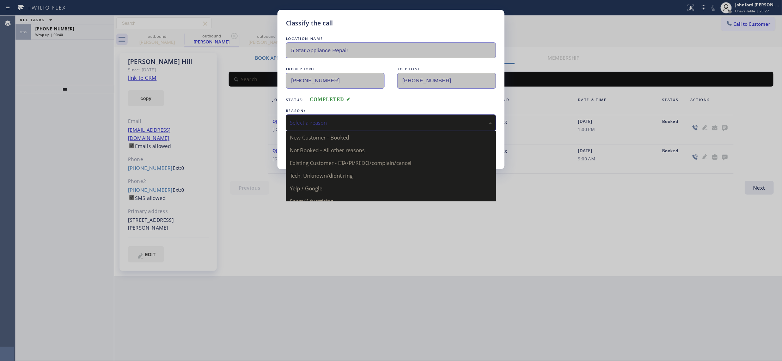
click at [332, 119] on div "Select a reason" at bounding box center [391, 123] width 202 height 8
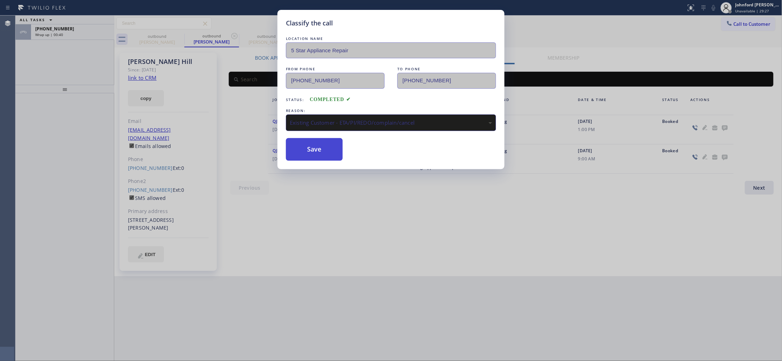
drag, startPoint x: 335, startPoint y: 161, endPoint x: 322, endPoint y: 147, distance: 18.5
click at [322, 147] on button "Save" at bounding box center [314, 149] width 57 height 23
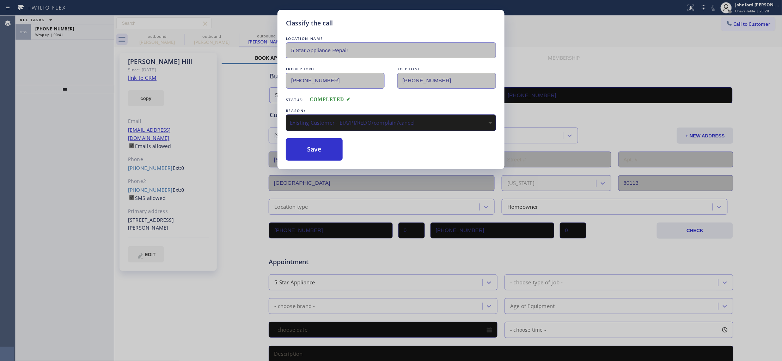
click at [90, 29] on div "Classify the call LOCATION NAME 5 Star Appliance Repair FROM PHONE [PHONE_NUMBE…" at bounding box center [391, 180] width 782 height 361
click at [90, 29] on div "[PHONE_NUMBER]" at bounding box center [72, 29] width 75 height 6
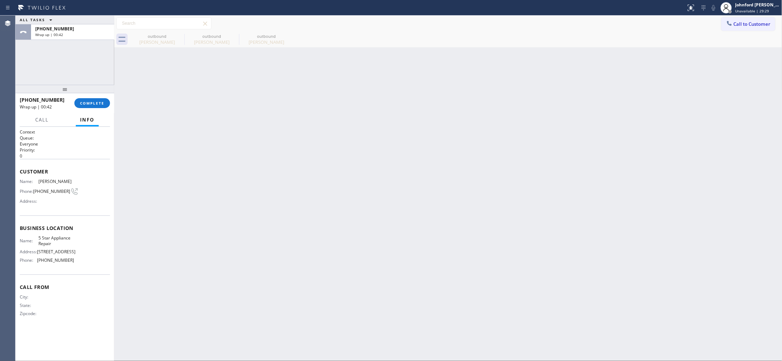
click at [90, 29] on div "[PHONE_NUMBER]" at bounding box center [72, 29] width 75 height 6
click at [95, 99] on button "COMPLETE" at bounding box center [92, 103] width 36 height 10
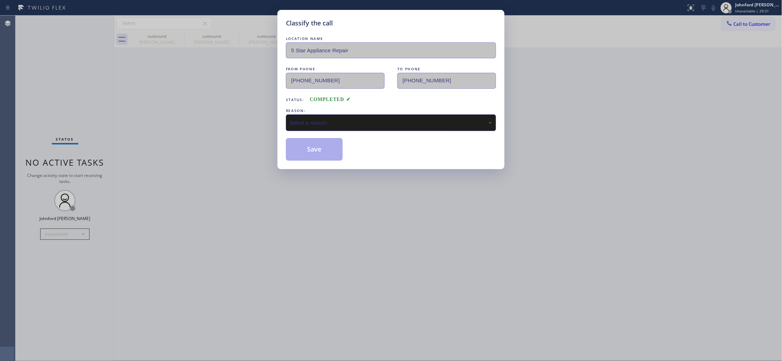
click at [323, 121] on div "Select a reason" at bounding box center [391, 123] width 202 height 8
click at [315, 154] on button "Save" at bounding box center [314, 149] width 57 height 23
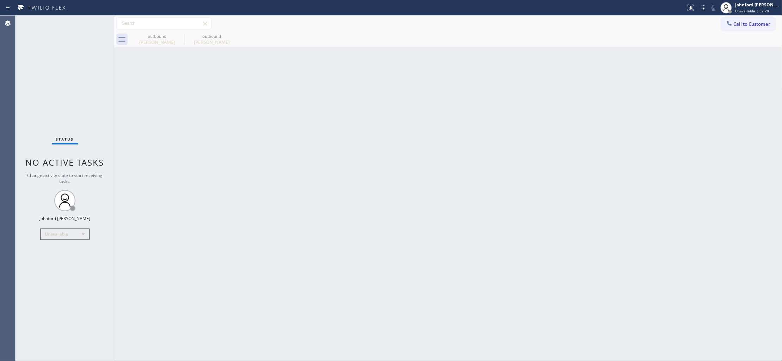
click at [599, 140] on div "Back to Dashboard Change Sender ID Customers Technicians Select a contact Outbo…" at bounding box center [448, 188] width 669 height 345
click at [728, 32] on div "outbound [PERSON_NAME] outbound [PERSON_NAME]" at bounding box center [456, 39] width 653 height 16
click at [749, 20] on button "Call to Customer" at bounding box center [749, 23] width 54 height 13
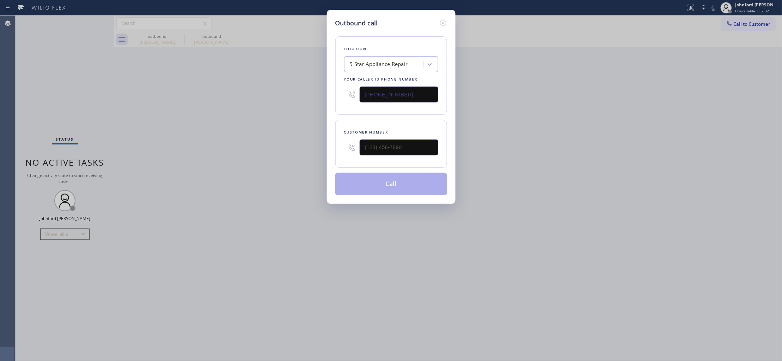
drag, startPoint x: 392, startPoint y: 154, endPoint x: 269, endPoint y: 156, distance: 122.8
click at [312, 156] on div "Outbound call Location 5 Star Appliance Repair Your caller id phone number [PHO…" at bounding box center [391, 180] width 782 height 361
click at [387, 144] on input "(___) ___-____" at bounding box center [399, 147] width 79 height 16
paste input "949) 383-8776"
type input "[PHONE_NUMBER]"
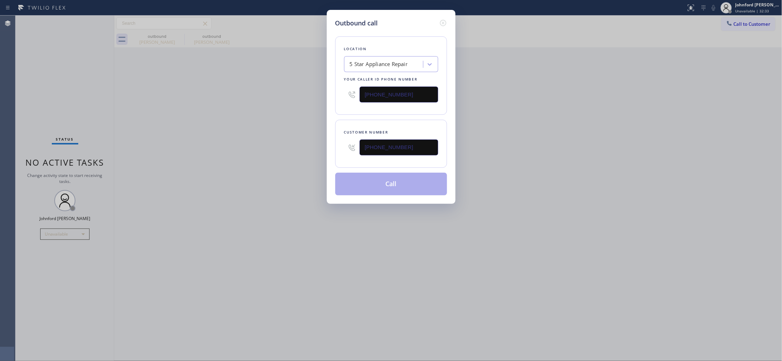
click at [257, 159] on div "Outbound call Location 5 Star Appliance Repair Your caller id phone number [PHO…" at bounding box center [391, 180] width 782 height 361
click at [364, 177] on button "Call" at bounding box center [391, 184] width 112 height 23
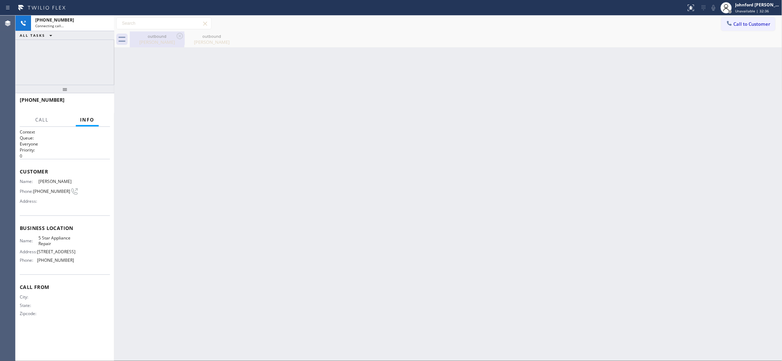
click at [178, 37] on icon at bounding box center [180, 36] width 8 height 8
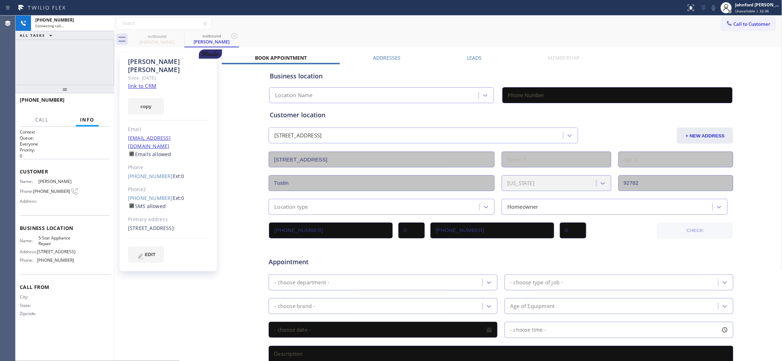
click at [0, 0] on icon at bounding box center [0, 0] width 0 height 0
click at [156, 98] on button "copy" at bounding box center [146, 106] width 36 height 16
type input "[PHONE_NUMBER]"
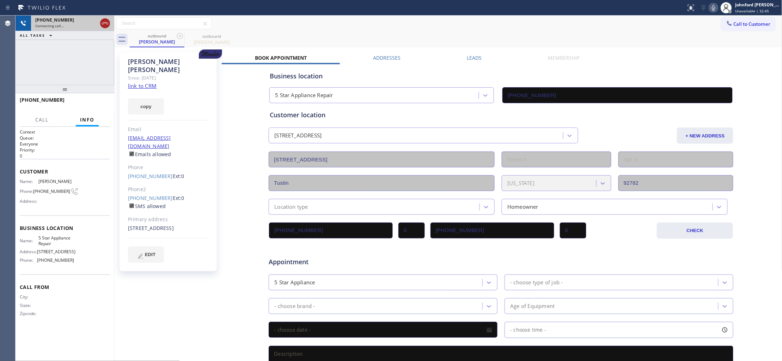
click at [103, 24] on icon at bounding box center [105, 23] width 8 height 8
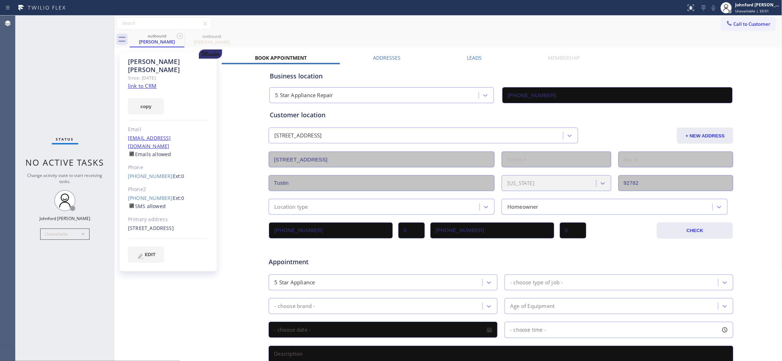
click at [667, 65] on div "Business location 5 Star Appliance Repair [PHONE_NUMBER]" at bounding box center [501, 83] width 466 height 39
click at [182, 36] on icon at bounding box center [180, 36] width 6 height 6
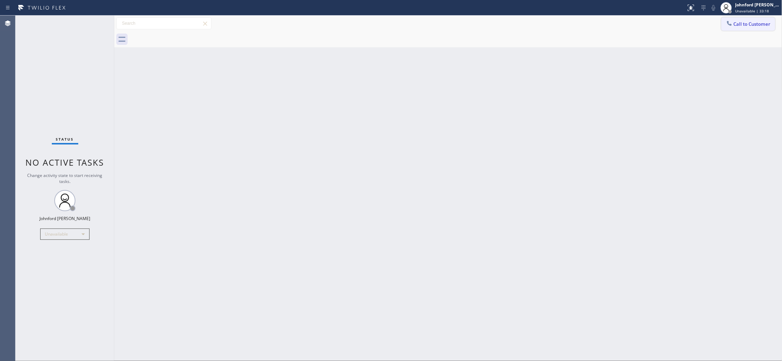
click at [731, 25] on icon at bounding box center [729, 23] width 5 height 5
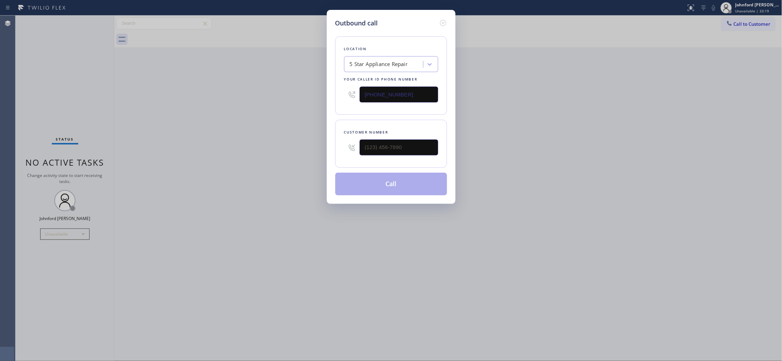
drag, startPoint x: 418, startPoint y: 154, endPoint x: 330, endPoint y: 152, distance: 88.2
click at [332, 152] on div "Outbound call Location 5 Star Appliance Repair Your caller id phone number [PHO…" at bounding box center [391, 107] width 129 height 194
click at [382, 143] on input "(___) ___-____" at bounding box center [399, 147] width 79 height 16
paste input "480) 266-9846"
type input "[PHONE_NUMBER]"
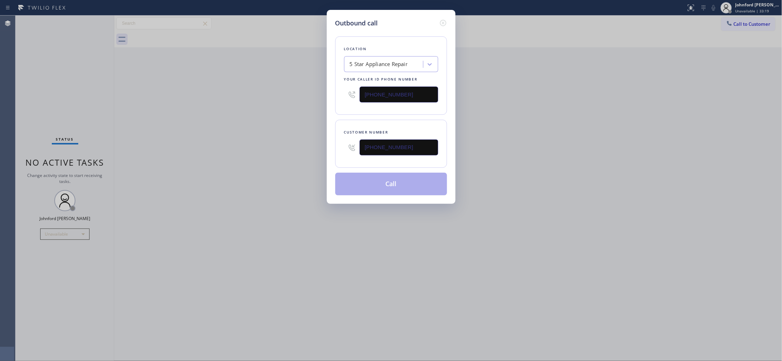
click at [226, 156] on div "Outbound call Location 5 Star Appliance Repair Your caller id phone number [PHO…" at bounding box center [391, 180] width 782 height 361
click at [380, 180] on button "Call" at bounding box center [391, 184] width 112 height 23
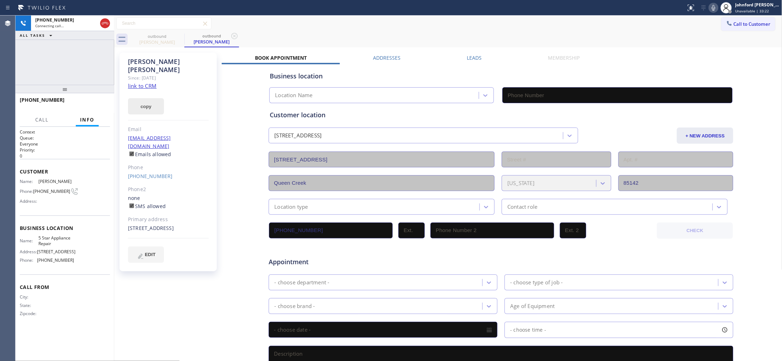
click at [149, 98] on button "copy" at bounding box center [146, 106] width 36 height 16
click at [149, 82] on link "link to CRM" at bounding box center [142, 85] width 29 height 7
type input "[PHONE_NUMBER]"
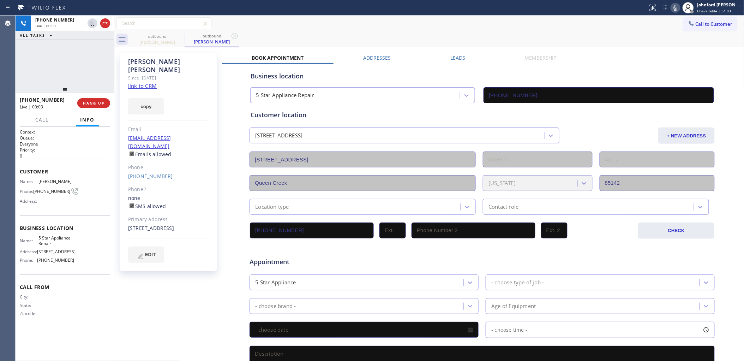
click at [96, 97] on div "[PHONE_NUMBER] Live | 00:03 HANG UP" at bounding box center [65, 103] width 90 height 18
click at [96, 97] on div "[PHONE_NUMBER] Live | 00:05 HANG UP" at bounding box center [65, 103] width 90 height 18
click at [96, 107] on button "HANG UP" at bounding box center [93, 103] width 33 height 10
click at [97, 99] on button "COMPLETE" at bounding box center [92, 103] width 36 height 10
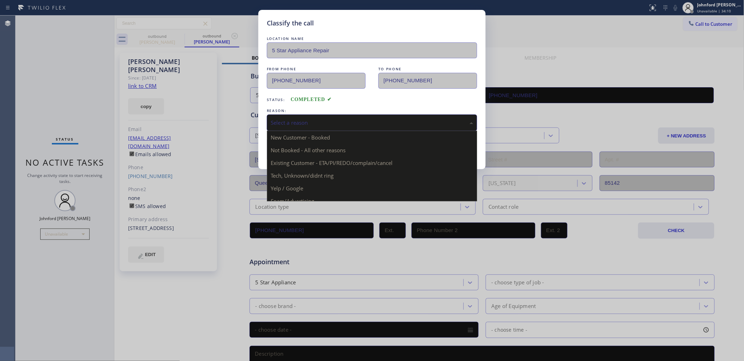
click at [274, 126] on div "Select a reason" at bounding box center [372, 122] width 210 height 17
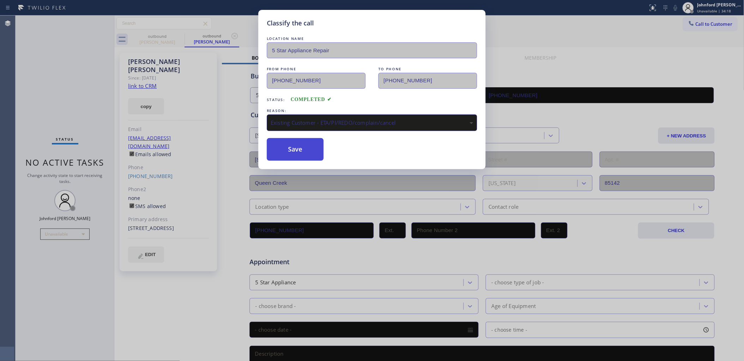
drag, startPoint x: 304, startPoint y: 161, endPoint x: 300, endPoint y: 138, distance: 23.7
click at [299, 138] on button "Save" at bounding box center [295, 149] width 57 height 23
click at [567, 290] on div "Classify the call LOCATION NAME 5 Star Appliance Repair FROM PHONE [PHONE_NUMBE…" at bounding box center [372, 180] width 744 height 361
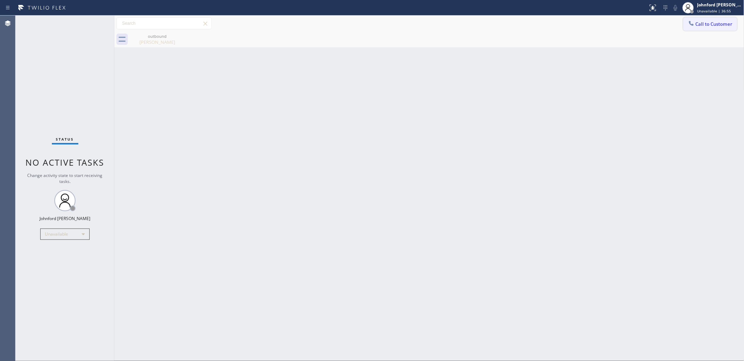
click at [704, 27] on button "Call to Customer" at bounding box center [710, 23] width 54 height 13
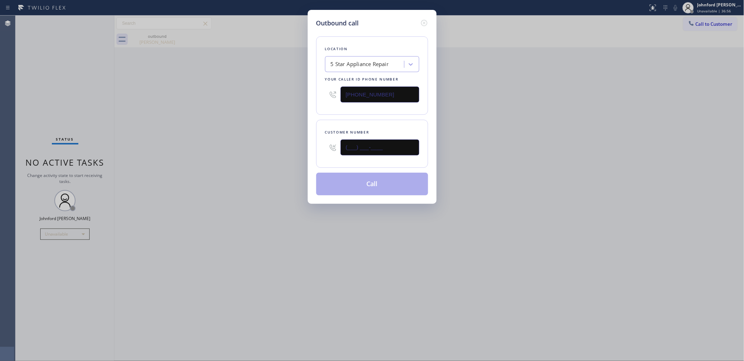
drag, startPoint x: 328, startPoint y: 144, endPoint x: 309, endPoint y: 145, distance: 18.8
click at [309, 145] on div "Outbound call Location 5 Star Appliance Repair Your caller id phone number [PHO…" at bounding box center [372, 107] width 129 height 194
paste input "615) 804-3770"
type input "[PHONE_NUMBER]"
click at [282, 150] on div "Outbound call Location 5 Star Appliance Repair Your caller id phone number [PHO…" at bounding box center [372, 180] width 744 height 361
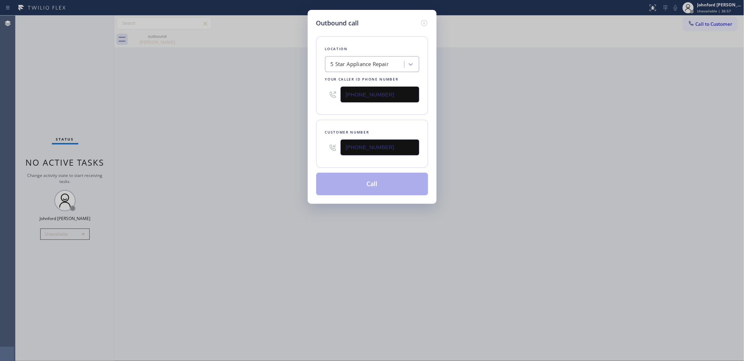
click at [339, 179] on button "Call" at bounding box center [372, 184] width 112 height 23
click at [349, 192] on button "Call" at bounding box center [372, 184] width 112 height 23
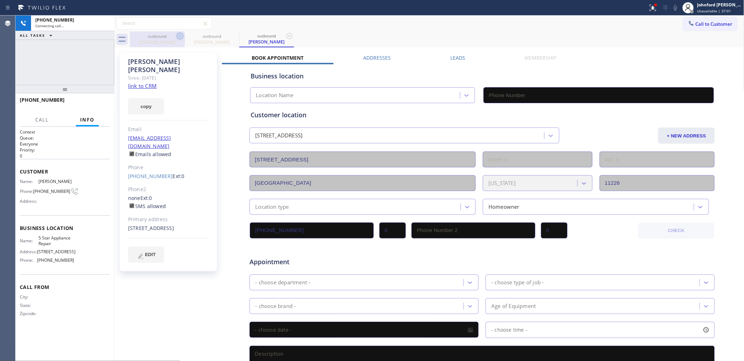
click at [177, 36] on icon at bounding box center [180, 36] width 8 height 8
type input "[PHONE_NUMBER]"
click at [145, 98] on button "copy" at bounding box center [146, 106] width 36 height 16
click at [147, 82] on link "link to CRM" at bounding box center [142, 85] width 29 height 7
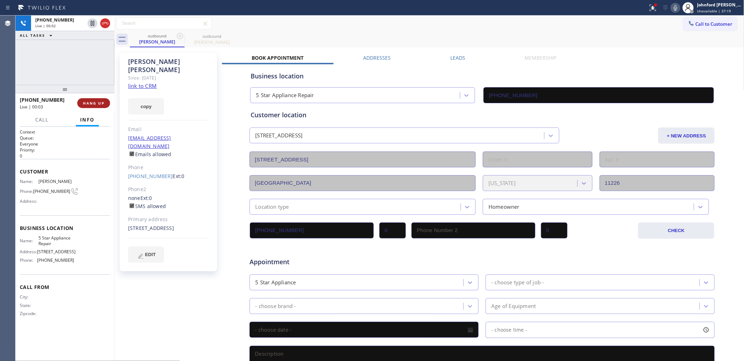
click at [99, 103] on span "HANG UP" at bounding box center [94, 103] width 22 height 5
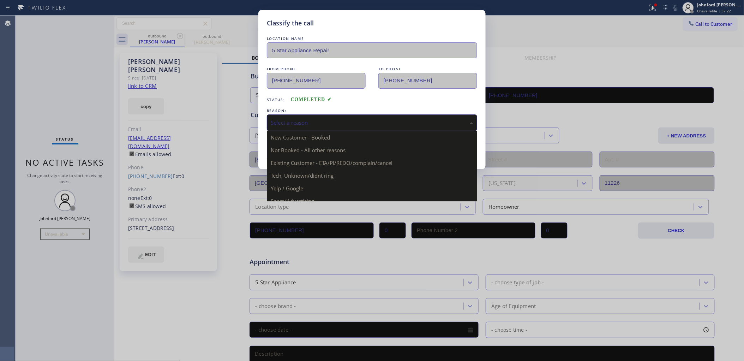
click at [312, 128] on div "Select a reason" at bounding box center [372, 122] width 210 height 17
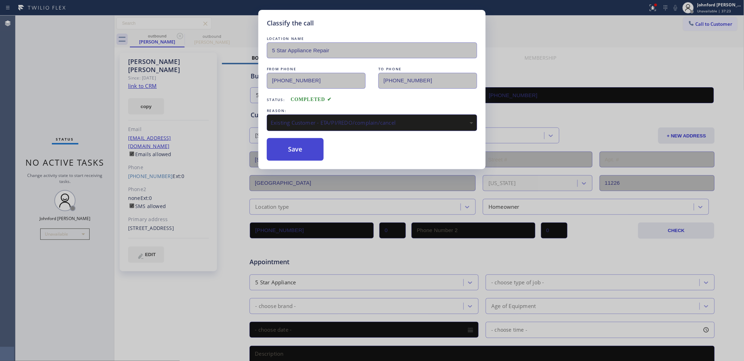
click at [308, 153] on button "Save" at bounding box center [295, 149] width 57 height 23
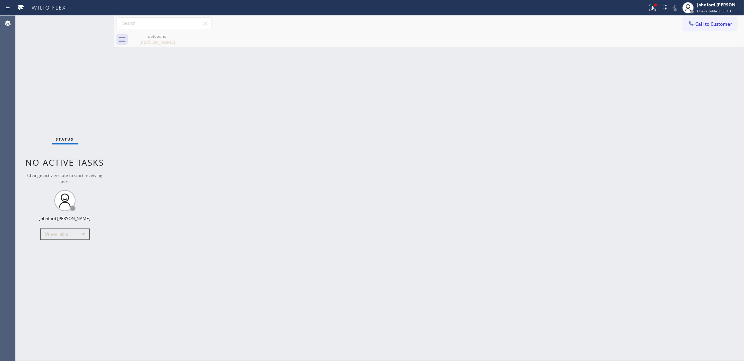
click at [609, 210] on div "Back to Dashboard Change Sender ID Customers Technicians Select a contact Outbo…" at bounding box center [429, 188] width 630 height 345
click at [698, 28] on button "Call to Customer" at bounding box center [710, 23] width 54 height 13
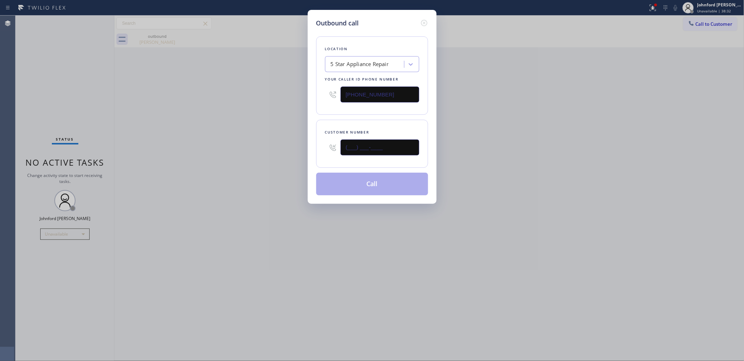
drag, startPoint x: 413, startPoint y: 144, endPoint x: 304, endPoint y: 139, distance: 109.1
click at [304, 139] on div "Outbound call Location 5 Star Appliance Repair Your caller id phone number [PHO…" at bounding box center [372, 180] width 744 height 361
paste input "480) 993-6338"
type input "[PHONE_NUMBER]"
click at [260, 144] on div "Outbound call Location 5 Star Appliance Repair Your caller id phone number [PHO…" at bounding box center [372, 180] width 744 height 361
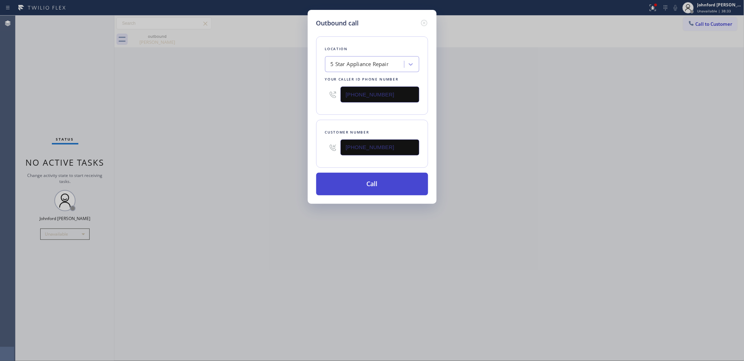
click at [353, 177] on button "Call" at bounding box center [372, 184] width 112 height 23
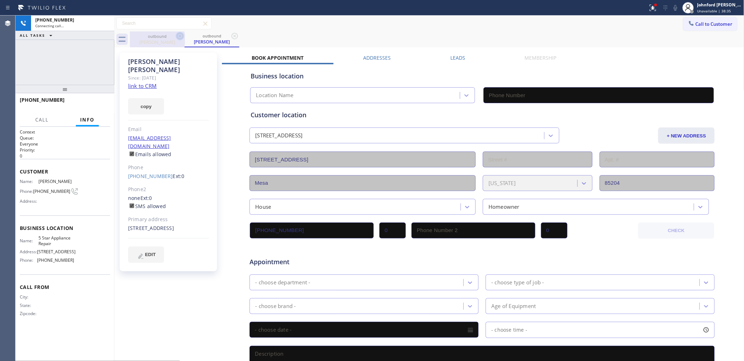
click at [181, 35] on icon at bounding box center [180, 36] width 6 height 6
click at [147, 99] on button "copy" at bounding box center [146, 106] width 36 height 16
click at [144, 82] on link "link to CRM" at bounding box center [142, 85] width 29 height 7
type input "[PHONE_NUMBER]"
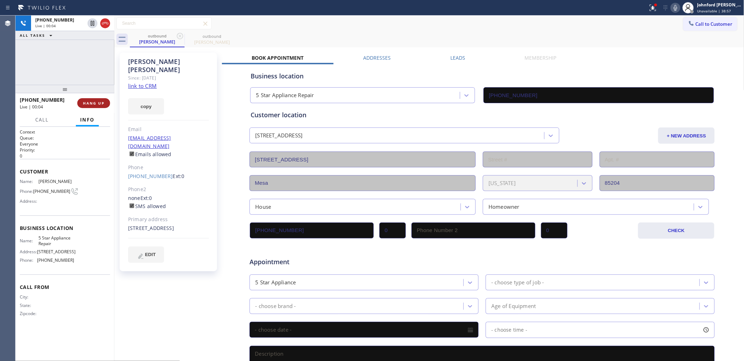
click at [100, 101] on span "HANG UP" at bounding box center [94, 103] width 22 height 5
click at [101, 102] on span "COMPLETE" at bounding box center [92, 103] width 24 height 5
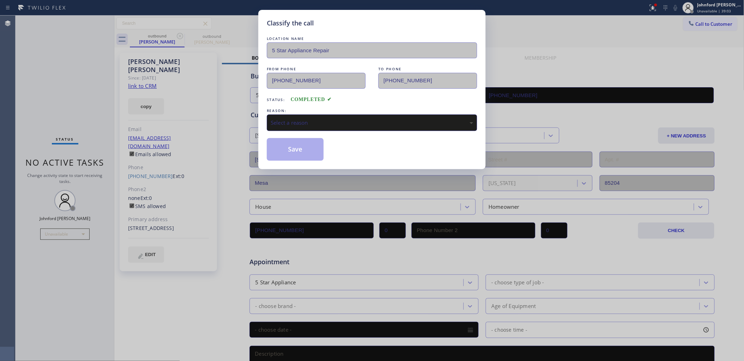
click at [314, 108] on div "REASON:" at bounding box center [372, 110] width 210 height 7
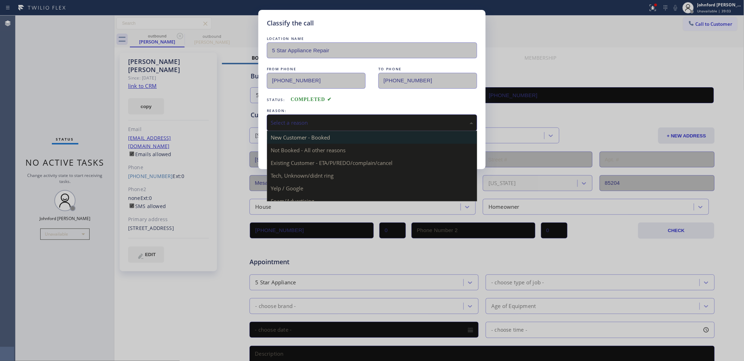
drag, startPoint x: 327, startPoint y: 121, endPoint x: 341, endPoint y: 136, distance: 20.2
click at [327, 124] on div "Select a reason" at bounding box center [372, 123] width 202 height 8
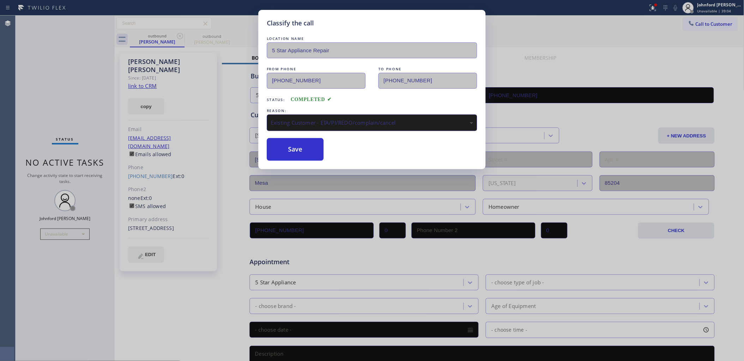
click at [317, 159] on div "Classify the call LOCATION NAME 5 Star Appliance Repair FROM PHONE [PHONE_NUMBE…" at bounding box center [371, 89] width 227 height 159
click at [313, 153] on button "Save" at bounding box center [295, 149] width 57 height 23
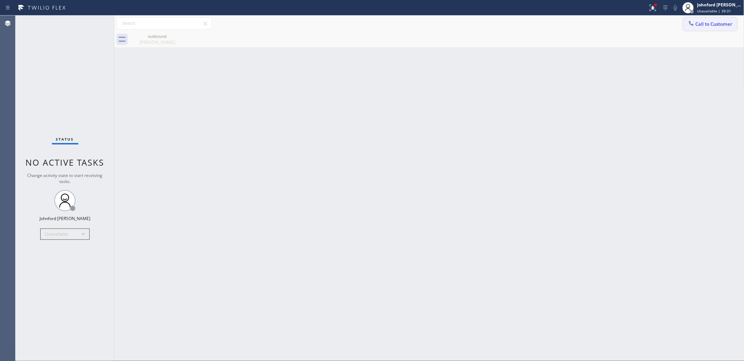
click at [689, 20] on icon at bounding box center [691, 23] width 7 height 7
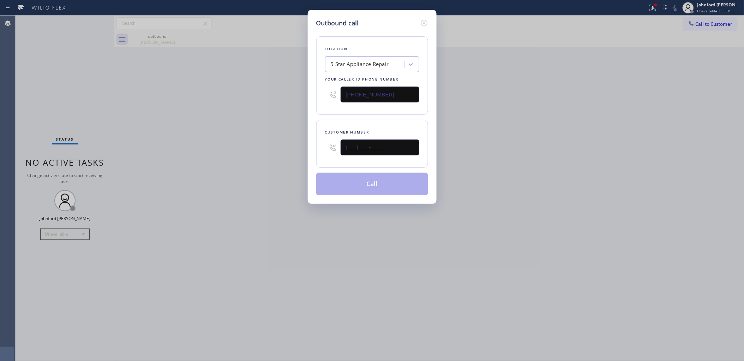
drag, startPoint x: 385, startPoint y: 143, endPoint x: 284, endPoint y: 147, distance: 100.3
click at [290, 147] on div "Outbound call Location 5 Star Appliance Repair Your caller id phone number [PHO…" at bounding box center [372, 180] width 744 height 361
paste input "714) 292-1684"
type input "[PHONE_NUMBER]"
drag, startPoint x: 246, startPoint y: 149, endPoint x: 384, endPoint y: 174, distance: 140.2
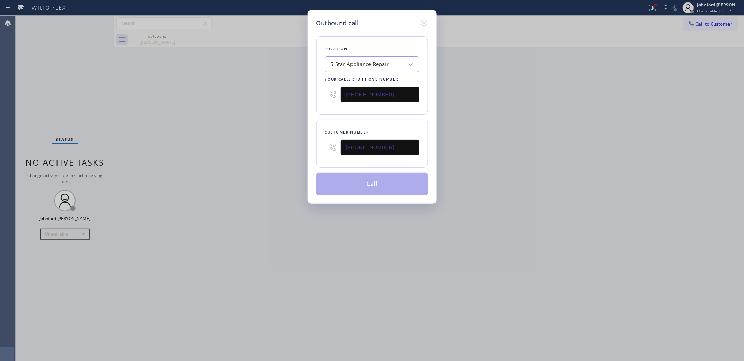
click at [254, 149] on div "Outbound call Location 5 Star Appliance Repair Your caller id phone number [PHO…" at bounding box center [372, 180] width 744 height 361
click at [385, 182] on button "Call" at bounding box center [372, 184] width 112 height 23
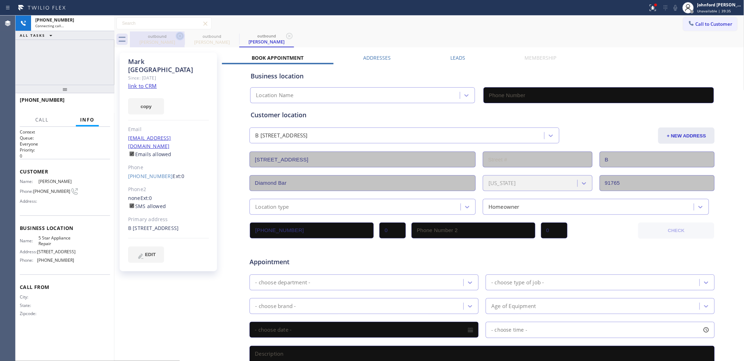
click at [179, 39] on icon at bounding box center [180, 36] width 6 height 6
type input "[PHONE_NUMBER]"
click at [144, 98] on button "copy" at bounding box center [146, 106] width 36 height 16
click at [147, 82] on link "link to CRM" at bounding box center [142, 85] width 29 height 7
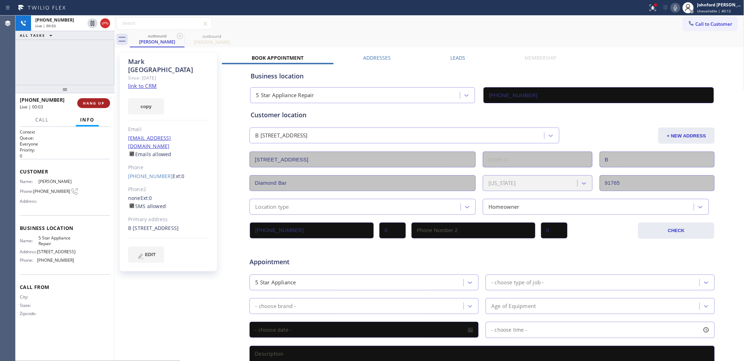
click at [96, 102] on span "HANG UP" at bounding box center [94, 103] width 22 height 5
click at [96, 102] on span "COMPLETE" at bounding box center [92, 103] width 24 height 5
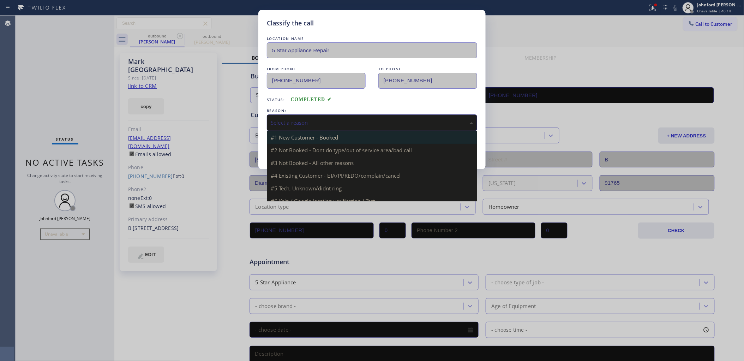
drag, startPoint x: 330, startPoint y: 121, endPoint x: 347, endPoint y: 133, distance: 20.8
click at [330, 121] on div "Select a reason" at bounding box center [372, 123] width 202 height 8
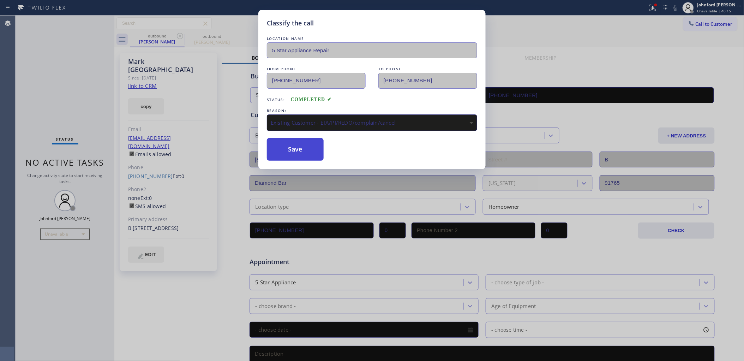
drag, startPoint x: 334, startPoint y: 159, endPoint x: 308, endPoint y: 145, distance: 29.7
drag, startPoint x: 308, startPoint y: 145, endPoint x: 348, endPoint y: 90, distance: 68.4
click at [306, 142] on button "Save" at bounding box center [295, 149] width 57 height 23
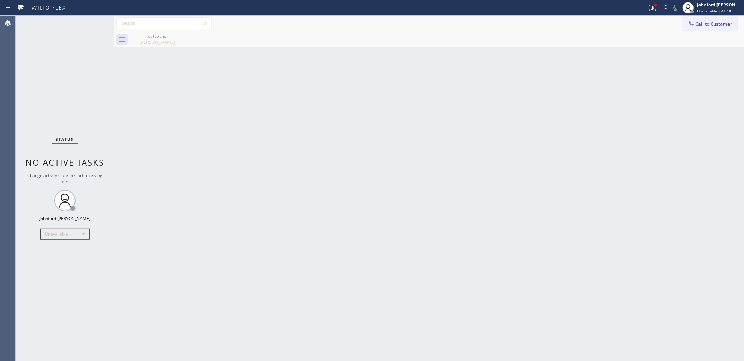
click at [693, 22] on icon at bounding box center [691, 23] width 7 height 7
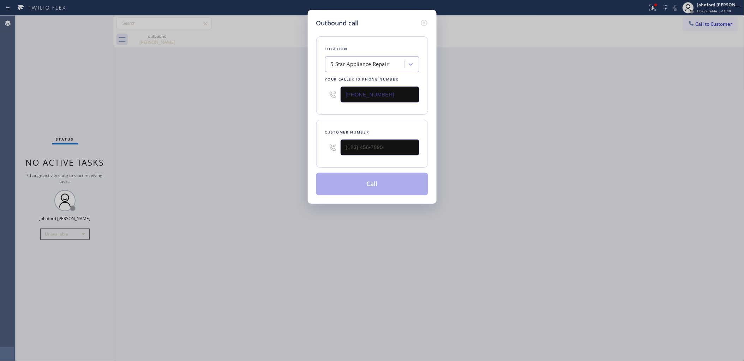
drag, startPoint x: 401, startPoint y: 79, endPoint x: 398, endPoint y: 86, distance: 7.4
click at [401, 80] on div "Location 5 Star Appliance Repair Your caller id phone number [PHONE_NUMBER]" at bounding box center [372, 75] width 112 height 78
drag, startPoint x: 398, startPoint y: 87, endPoint x: 244, endPoint y: 123, distance: 157.1
click at [266, 96] on div "Outbound call Location 5 Star Appliance Repair Your caller id phone number [PHO…" at bounding box center [372, 180] width 744 height 361
paste input "917) 935-43"
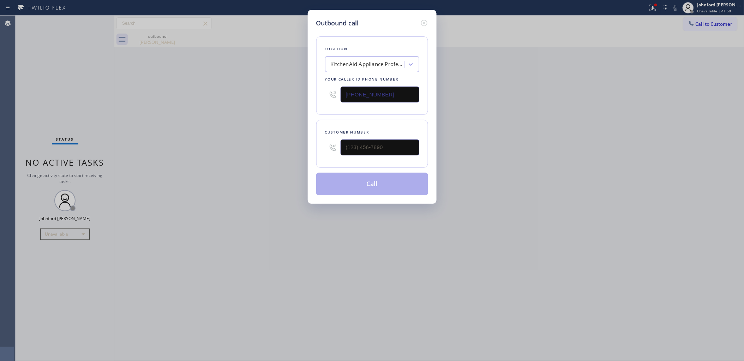
type input "[PHONE_NUMBER]"
drag, startPoint x: 308, startPoint y: 146, endPoint x: 265, endPoint y: 148, distance: 42.8
click at [265, 148] on div "Outbound call Location KitchenAid Appliance Professionals [GEOGRAPHIC_DATA] You…" at bounding box center [372, 180] width 744 height 361
paste input "917) 683-7049"
type input "[PHONE_NUMBER]"
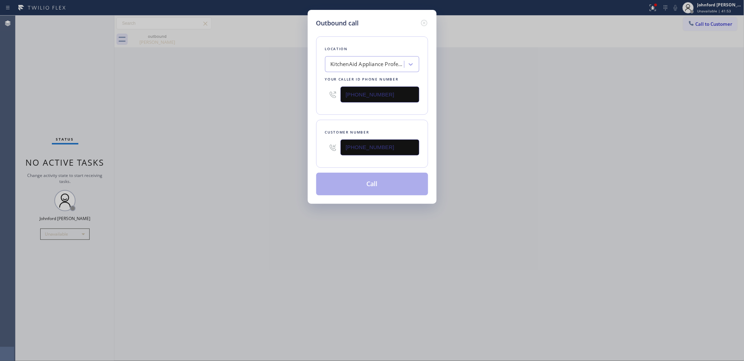
click at [265, 148] on div "Outbound call Location KitchenAid Appliance Professionals [GEOGRAPHIC_DATA] You…" at bounding box center [372, 180] width 744 height 361
click at [350, 185] on button "Call" at bounding box center [372, 184] width 112 height 23
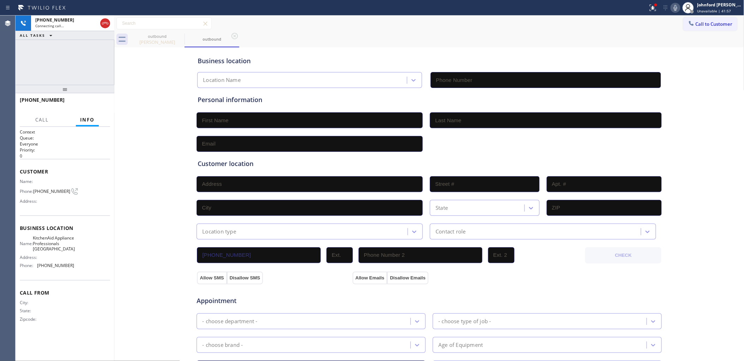
click at [163, 125] on div "Business location Location Name Personal information Customer location >> ADD N…" at bounding box center [429, 290] width 626 height 482
type input "[PHONE_NUMBER]"
click at [182, 35] on icon at bounding box center [180, 36] width 8 height 8
click at [92, 62] on div "[PHONE_NUMBER] Connecting call… ALL TASKS ALL TASKS ACTIVE TASKS TASKS IN WRAP …" at bounding box center [65, 50] width 99 height 69
click at [149, 42] on div "[PERSON_NAME]" at bounding box center [157, 42] width 53 height 6
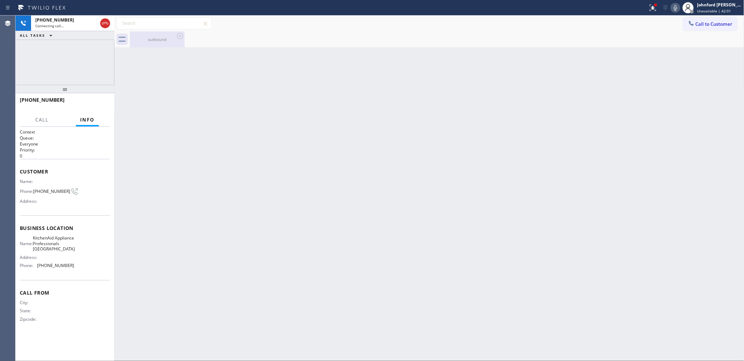
click at [131, 42] on div "outbound" at bounding box center [157, 39] width 53 height 16
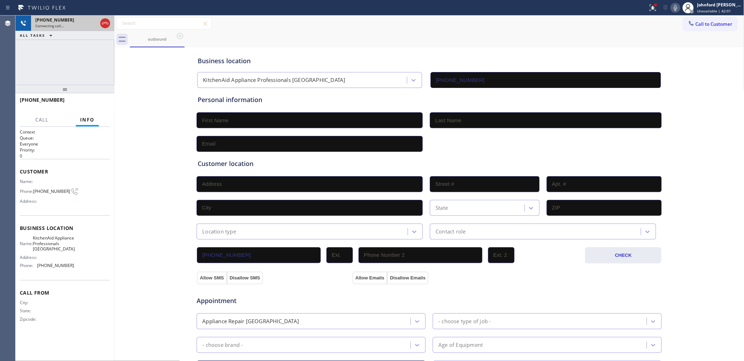
click at [73, 26] on div "Connecting call…" at bounding box center [66, 25] width 62 height 5
click at [161, 91] on div "Business location KitchenAid Appliance Professionals [GEOGRAPHIC_DATA] [PHONE_N…" at bounding box center [429, 290] width 626 height 482
click at [93, 58] on div "[PHONE_NUMBER] Live | 01:52 ALL TASKS ALL TASKS ACTIVE TASKS TASKS IN WRAP UP" at bounding box center [65, 50] width 99 height 69
drag, startPoint x: 440, startPoint y: 32, endPoint x: 510, endPoint y: 29, distance: 70.0
click at [440, 32] on div "outbound" at bounding box center [437, 39] width 614 height 16
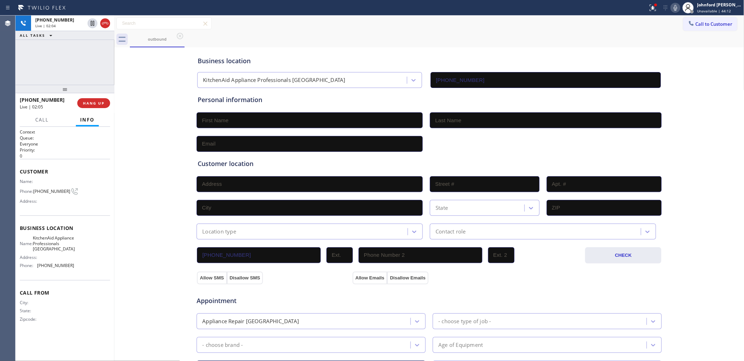
click at [673, 7] on icon at bounding box center [675, 8] width 8 height 8
drag, startPoint x: 516, startPoint y: 31, endPoint x: 504, endPoint y: 4, distance: 29.1
click at [515, 31] on div "Call to Customer Outbound call Location KitchenAid Appliance Professionals [GEO…" at bounding box center [429, 32] width 630 height 32
click at [676, 7] on icon at bounding box center [675, 8] width 8 height 8
click at [495, 34] on div "outbound" at bounding box center [437, 39] width 614 height 16
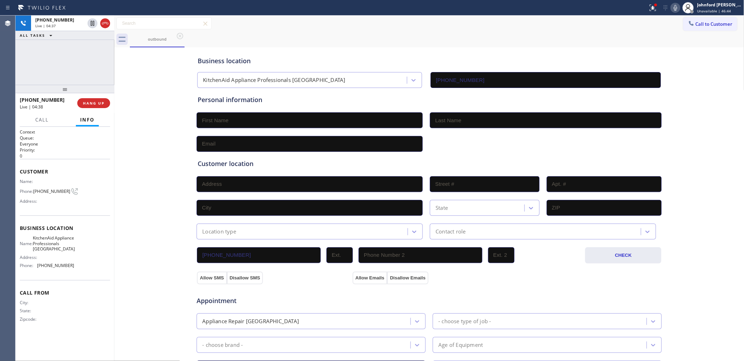
click at [673, 5] on icon at bounding box center [675, 8] width 8 height 8
click at [676, 9] on icon at bounding box center [675, 8] width 4 height 6
click at [406, 25] on div "Call to Customer Outbound call Location KitchenAid Appliance Professionals [GEO…" at bounding box center [429, 23] width 630 height 12
click at [672, 8] on icon at bounding box center [675, 8] width 8 height 8
click at [655, 11] on icon at bounding box center [652, 8] width 6 height 6
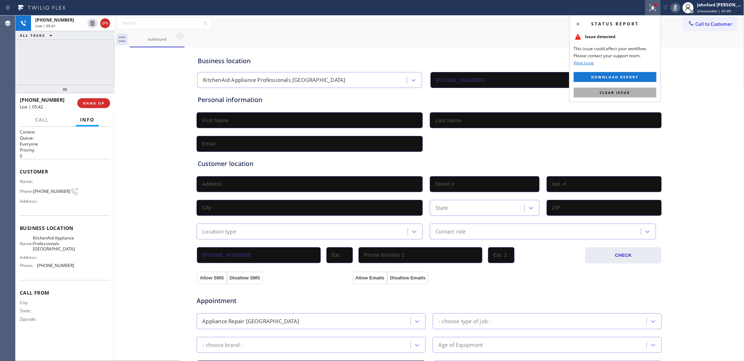
click at [625, 90] on span "Clear issue" at bounding box center [615, 92] width 30 height 5
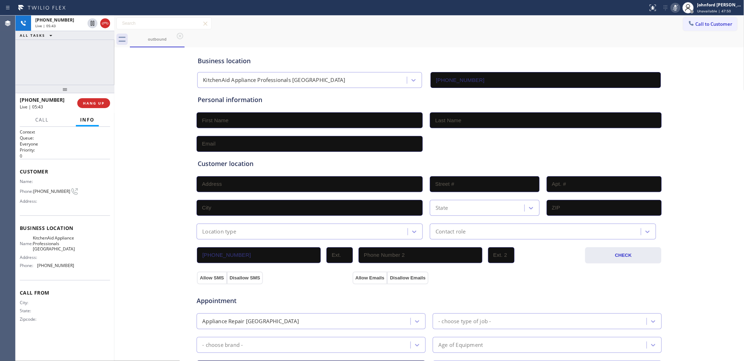
click at [673, 9] on icon at bounding box center [675, 8] width 8 height 8
click at [675, 6] on icon at bounding box center [675, 8] width 8 height 8
click at [671, 7] on icon at bounding box center [675, 8] width 8 height 8
click at [143, 145] on div "Business location KitchenAid Appliance Professionals [GEOGRAPHIC_DATA] [PHONE_N…" at bounding box center [429, 290] width 626 height 482
click at [96, 105] on span "COMPLETE" at bounding box center [92, 103] width 24 height 5
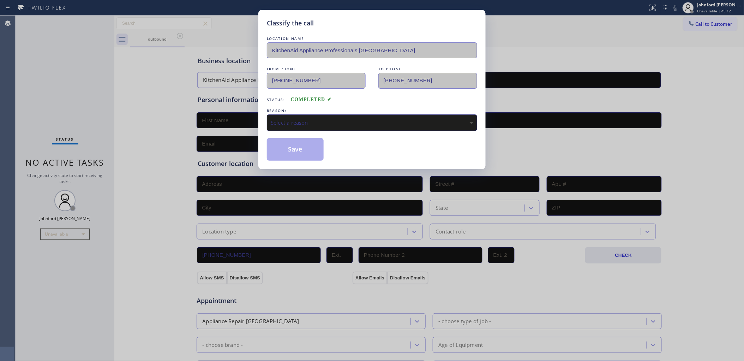
click at [304, 131] on div "LOCATION NAME KitchenAid Appliance Professionals [GEOGRAPHIC_DATA] FROM PHONE […" at bounding box center [372, 98] width 210 height 126
click at [353, 130] on div "LOCATION NAME KitchenAid Appliance Professionals [GEOGRAPHIC_DATA] FROM PHONE […" at bounding box center [372, 98] width 210 height 126
click at [363, 125] on div "Select a reason" at bounding box center [372, 122] width 210 height 17
click at [295, 159] on div "Classify the call LOCATION NAME KitchenAid Appliance Professionals [GEOGRAPHIC_…" at bounding box center [371, 89] width 227 height 159
click at [294, 124] on div "Tech, Unknown/didnt ring" at bounding box center [372, 123] width 202 height 8
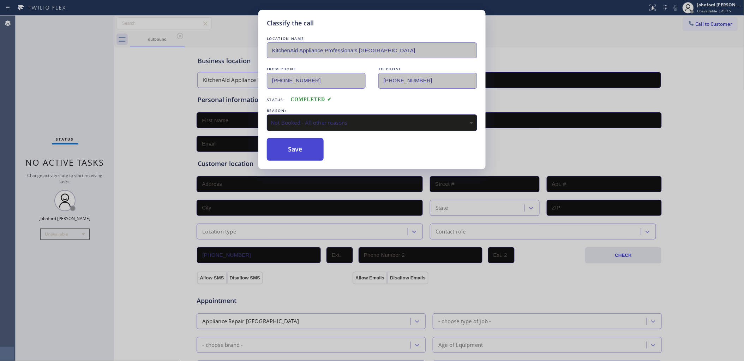
drag, startPoint x: 298, startPoint y: 152, endPoint x: 294, endPoint y: 158, distance: 7.1
drag, startPoint x: 297, startPoint y: 126, endPoint x: 304, endPoint y: 127, distance: 7.3
click at [301, 126] on div "Not Booked - All other reasons" at bounding box center [372, 122] width 210 height 17
click at [301, 151] on button "Save" at bounding box center [295, 149] width 57 height 23
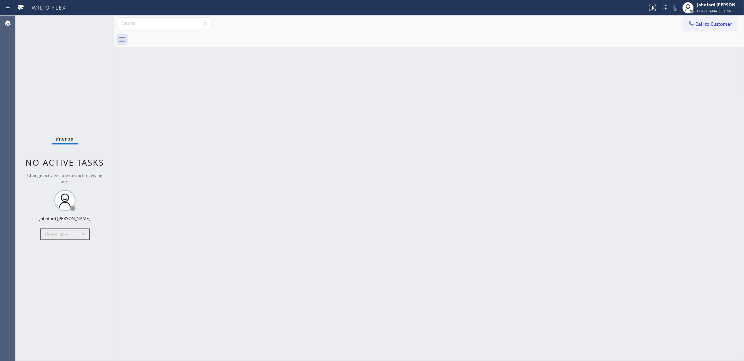
click at [713, 34] on div at bounding box center [437, 39] width 614 height 16
click at [699, 22] on span "Call to Customer" at bounding box center [713, 24] width 37 height 6
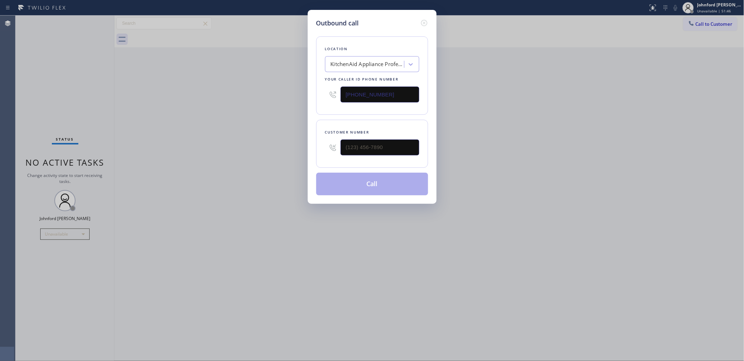
drag, startPoint x: 382, startPoint y: 96, endPoint x: 284, endPoint y: 104, distance: 97.7
click at [286, 103] on div "Outbound call Location KitchenAid Appliance Professionals [GEOGRAPHIC_DATA] You…" at bounding box center [372, 180] width 744 height 361
paste input "760) 462-2559"
type input "[PHONE_NUMBER]"
drag, startPoint x: 342, startPoint y: 149, endPoint x: 355, endPoint y: 147, distance: 12.7
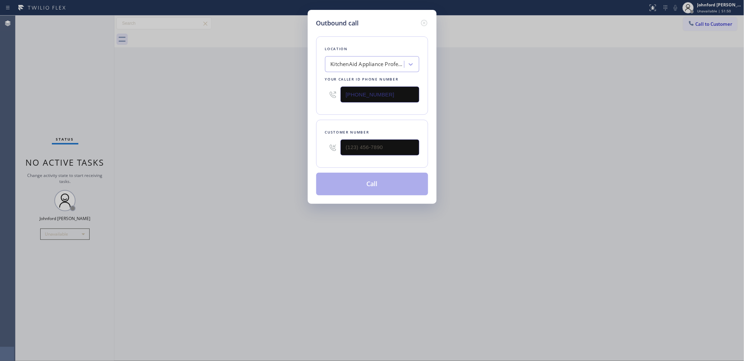
click at [339, 149] on div at bounding box center [372, 147] width 94 height 23
drag, startPoint x: 424, startPoint y: 142, endPoint x: 298, endPoint y: 146, distance: 125.3
click at [298, 146] on div "Outbound call Location KitchenAid Appliance Professionals [GEOGRAPHIC_DATA] You…" at bounding box center [372, 180] width 744 height 361
paste input "951) 760-2741"
drag, startPoint x: 404, startPoint y: 144, endPoint x: 228, endPoint y: 156, distance: 176.1
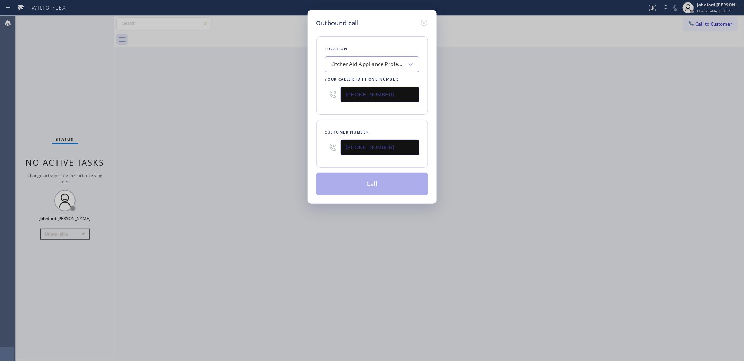
click at [238, 156] on div "Outbound call Location KitchenAid Appliance Professionals [GEOGRAPHIC_DATA] You…" at bounding box center [372, 180] width 744 height 361
type input "[PHONE_NUMBER]"
click at [228, 156] on div "Outbound call Location KitchenAid Appliance Professionals [GEOGRAPHIC_DATA] You…" at bounding box center [372, 180] width 744 height 361
drag, startPoint x: 492, startPoint y: 119, endPoint x: 548, endPoint y: 13, distance: 119.3
click at [494, 119] on div "Outbound call Location KitchenAid Appliance Professionals [GEOGRAPHIC_DATA] You…" at bounding box center [372, 180] width 744 height 361
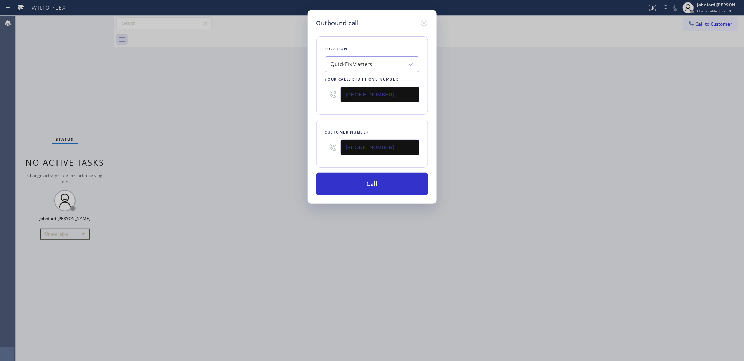
drag, startPoint x: 500, startPoint y: 69, endPoint x: 513, endPoint y: 48, distance: 24.9
click at [500, 69] on div "Outbound call Location QuickFixMasters Your caller id phone number [PHONE_NUMBE…" at bounding box center [372, 180] width 744 height 361
click at [424, 23] on icon at bounding box center [424, 23] width 6 height 6
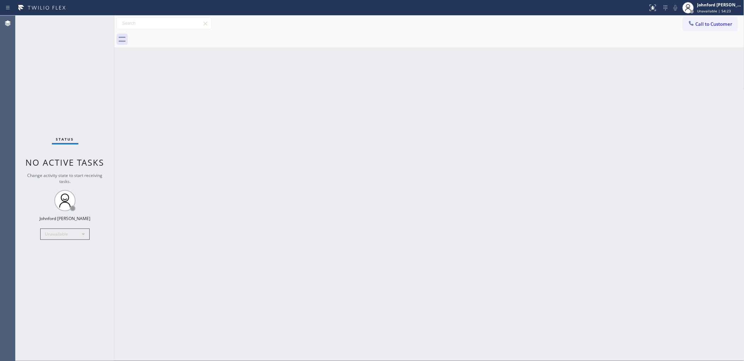
drag, startPoint x: 570, startPoint y: 45, endPoint x: 634, endPoint y: 38, distance: 65.0
click at [570, 45] on div at bounding box center [437, 39] width 614 height 16
drag, startPoint x: 706, startPoint y: 20, endPoint x: 436, endPoint y: 85, distance: 277.3
click at [705, 20] on button "Call to Customer" at bounding box center [710, 23] width 54 height 13
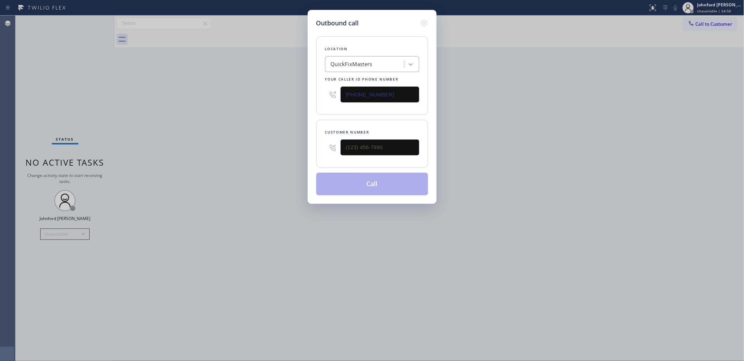
drag, startPoint x: 391, startPoint y: 89, endPoint x: 274, endPoint y: 95, distance: 116.5
click at [279, 95] on div "Outbound call Location QuickFixMasters Your caller id phone number [PHONE_NUMBE…" at bounding box center [372, 180] width 744 height 361
paste input "858) 295-3121"
type input "[PHONE_NUMBER]"
drag, startPoint x: 389, startPoint y: 143, endPoint x: 286, endPoint y: 143, distance: 103.0
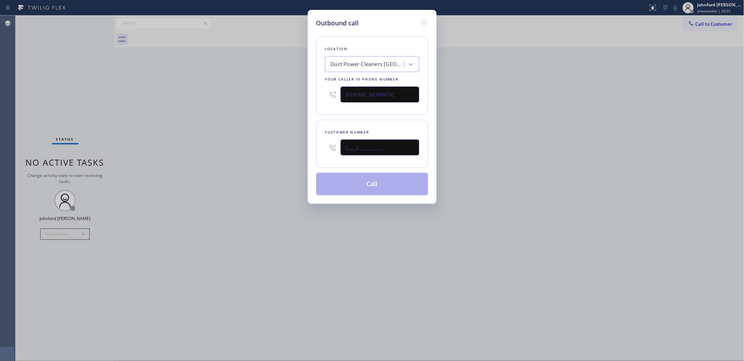
click at [294, 143] on div "Outbound call Location Duct Power Cleaners [GEOGRAPHIC_DATA] Your caller id pho…" at bounding box center [372, 180] width 744 height 361
paste input "949) 821-0969"
type input "[PHONE_NUMBER]"
click at [272, 144] on div "Outbound call Location Duct Power Cleaners [GEOGRAPHIC_DATA] Your caller id pho…" at bounding box center [372, 180] width 744 height 361
click at [354, 186] on button "Call" at bounding box center [372, 184] width 112 height 23
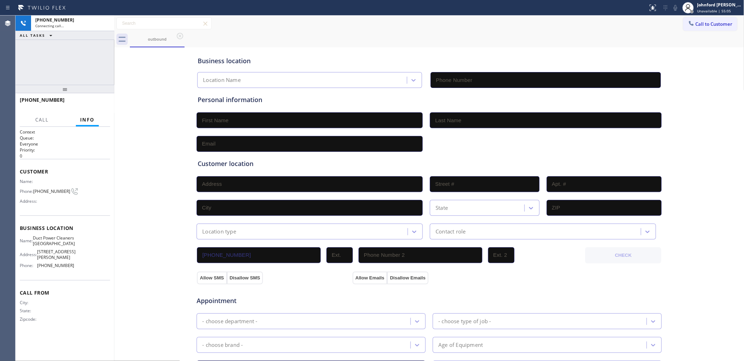
type input "[PHONE_NUMBER]"
click at [96, 106] on button "HANG UP" at bounding box center [93, 103] width 33 height 10
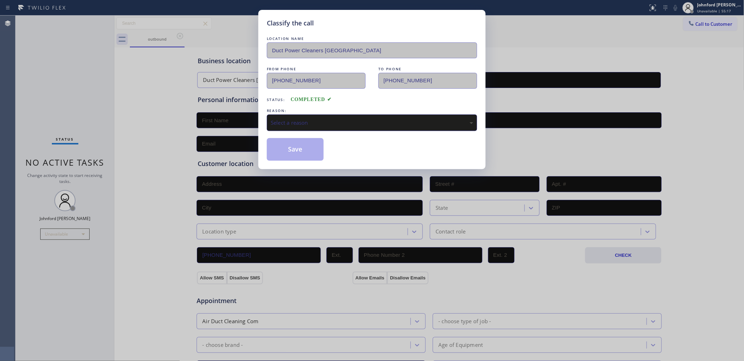
click at [315, 128] on div "Select a reason" at bounding box center [372, 122] width 210 height 17
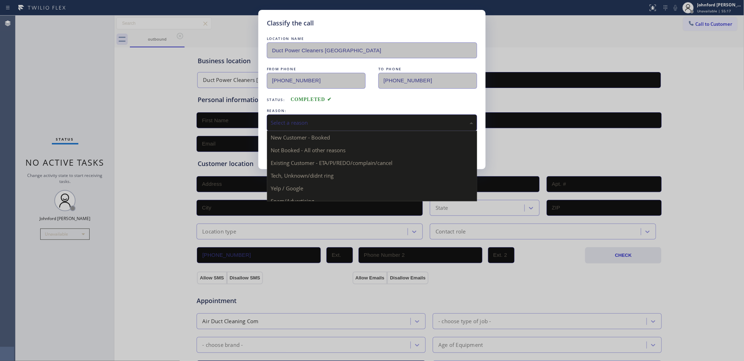
drag, startPoint x: 321, startPoint y: 162, endPoint x: 290, endPoint y: 142, distance: 36.6
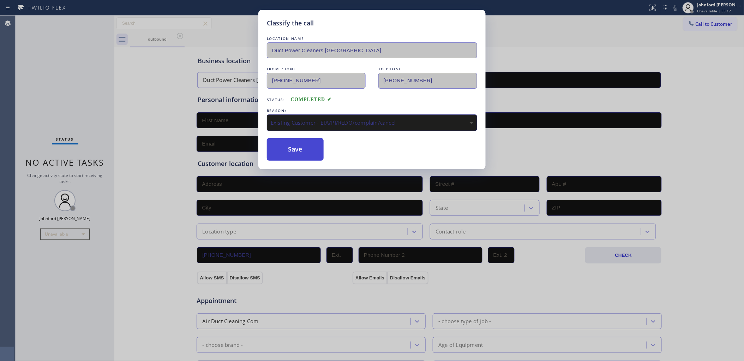
click at [290, 142] on button "Save" at bounding box center [295, 149] width 57 height 23
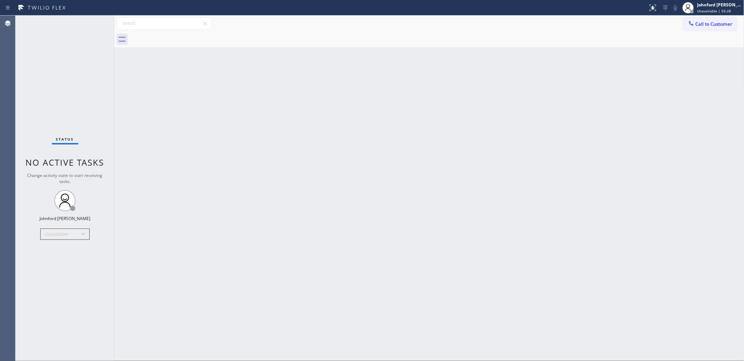
drag, startPoint x: 491, startPoint y: 52, endPoint x: 513, endPoint y: 7, distance: 49.7
click at [491, 52] on div "Back to Dashboard Change Sender ID Customers Technicians Select a contact Outbo…" at bounding box center [429, 188] width 630 height 345
click at [710, 21] on button "Call to Customer" at bounding box center [710, 23] width 54 height 13
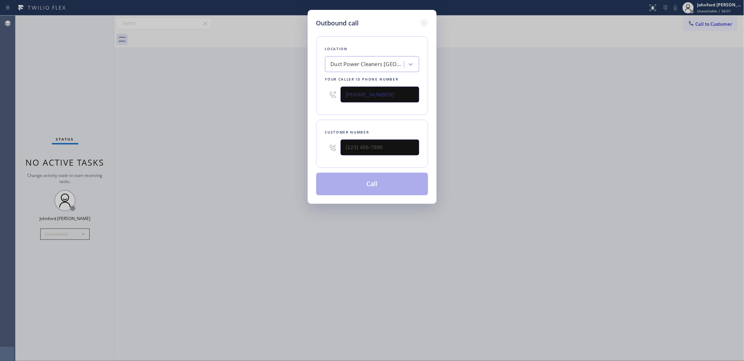
drag, startPoint x: 320, startPoint y: 96, endPoint x: 313, endPoint y: 96, distance: 7.1
click at [313, 96] on div "Outbound call Location Duct Power Cleaners [GEOGRAPHIC_DATA] Your caller id pho…" at bounding box center [372, 107] width 129 height 194
paste input "760) 462-2559"
type input "[PHONE_NUMBER]"
drag, startPoint x: 377, startPoint y: 150, endPoint x: 284, endPoint y: 154, distance: 92.5
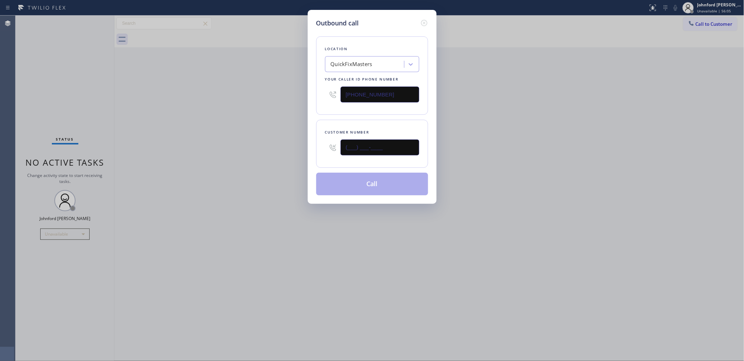
click at [298, 154] on div "Outbound call Location QuickFixMasters Your caller id phone number [PHONE_NUMBE…" at bounding box center [372, 180] width 744 height 361
paste input "951) 760-2741"
type input "[PHONE_NUMBER]"
click at [244, 153] on div "Outbound call Location QuickFixMasters Your caller id phone number [PHONE_NUMBE…" at bounding box center [372, 180] width 744 height 361
click at [371, 184] on button "Call" at bounding box center [372, 184] width 112 height 23
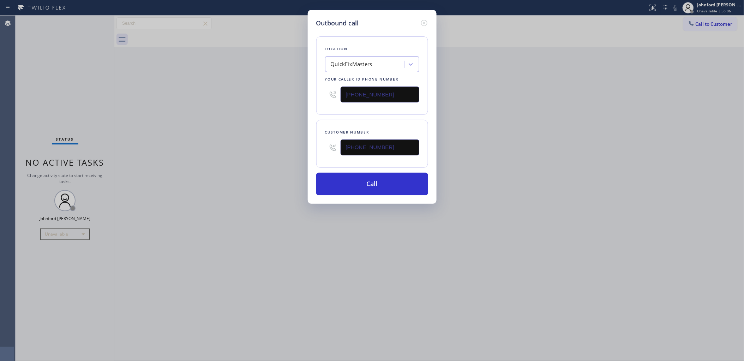
click at [527, 159] on div "Outbound call Location QuickFixMasters Your caller id phone number [PHONE_NUMBE…" at bounding box center [372, 180] width 744 height 361
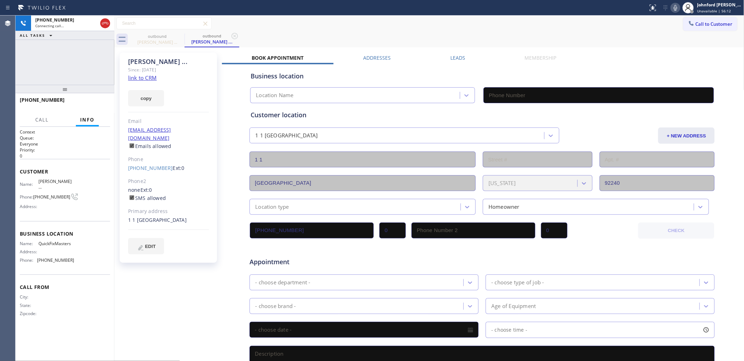
type input "[PHONE_NUMBER]"
drag, startPoint x: 476, startPoint y: 33, endPoint x: 510, endPoint y: 28, distance: 33.8
click at [476, 33] on div "outbound [PERSON_NAME] ... outbound [PERSON_NAME] ..." at bounding box center [437, 39] width 614 height 16
click at [675, 9] on icon at bounding box center [675, 8] width 8 height 8
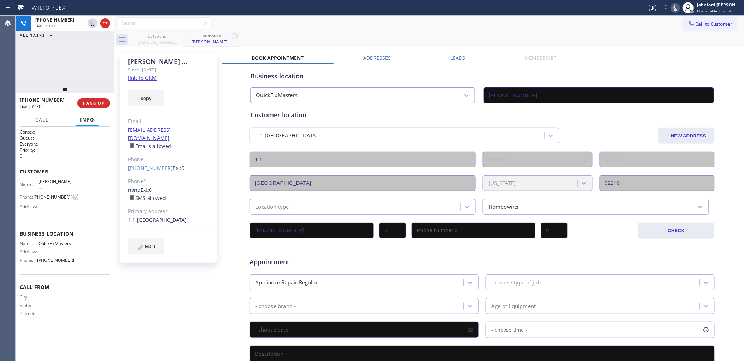
click at [554, 32] on div "outbound [PERSON_NAME] ... outbound [PERSON_NAME] ..." at bounding box center [437, 39] width 614 height 16
click at [672, 11] on icon at bounding box center [675, 8] width 8 height 8
click at [677, 8] on icon at bounding box center [675, 8] width 8 height 8
click at [99, 63] on div "[PHONE_NUMBER] Live | 01:57 ALL TASKS ALL TASKS ACTIVE TASKS TASKS IN WRAP UP" at bounding box center [65, 50] width 99 height 69
click at [90, 99] on button "HANG UP" at bounding box center [93, 103] width 33 height 10
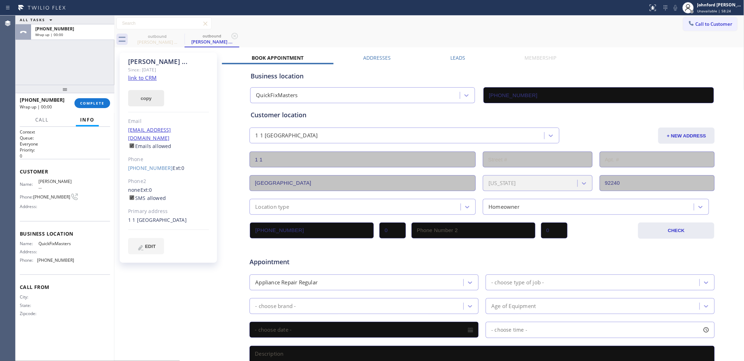
click at [141, 102] on button "copy" at bounding box center [146, 98] width 36 height 16
click at [61, 104] on div "Wrap up | 00:01" at bounding box center [45, 107] width 50 height 6
click at [96, 104] on span "COMPLETE" at bounding box center [92, 103] width 24 height 5
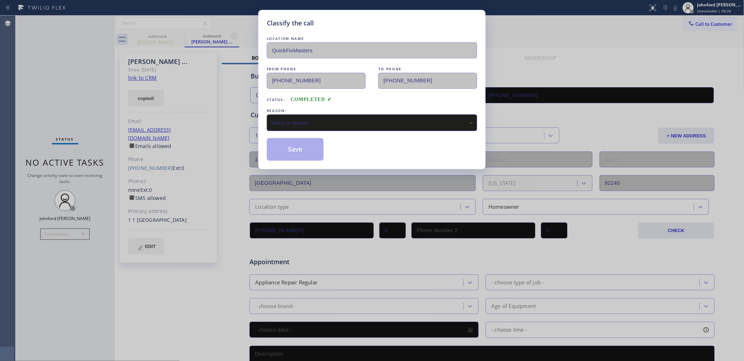
click at [297, 119] on div "Select a reason" at bounding box center [372, 123] width 202 height 8
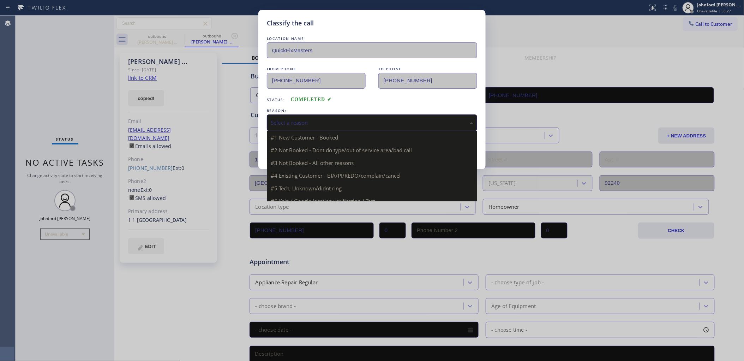
drag, startPoint x: 319, startPoint y: 166, endPoint x: 309, endPoint y: 153, distance: 16.3
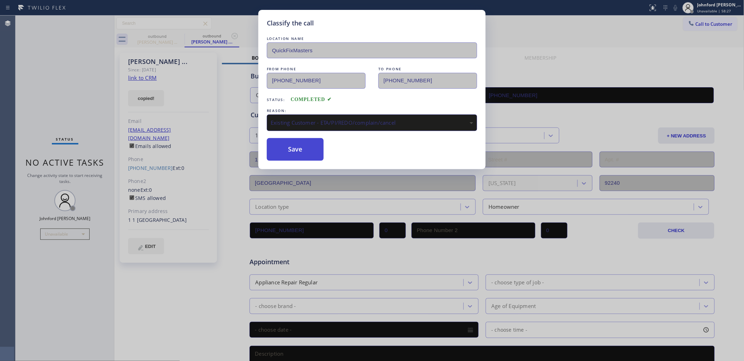
click at [309, 153] on button "Save" at bounding box center [295, 149] width 57 height 23
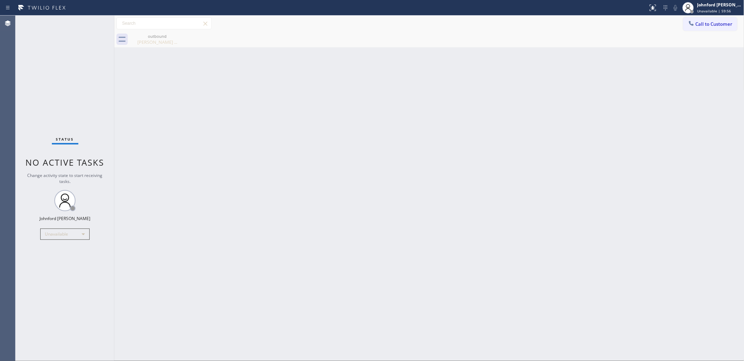
click at [689, 22] on icon at bounding box center [691, 23] width 5 height 5
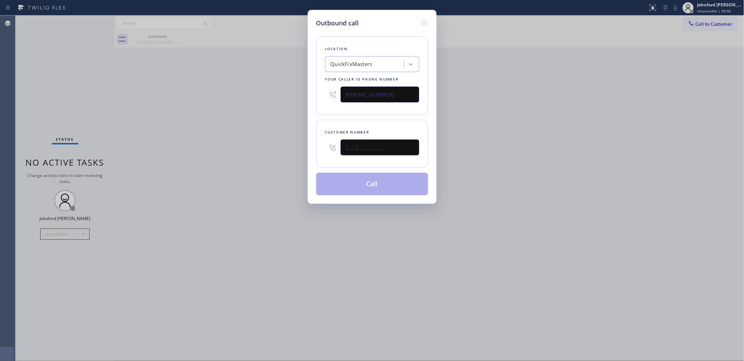
drag, startPoint x: 381, startPoint y: 141, endPoint x: 314, endPoint y: 141, distance: 67.0
click at [320, 141] on div "Customer number (___) ___-____" at bounding box center [372, 144] width 112 height 48
paste input "954) 328-7254"
type input "[PHONE_NUMBER]"
drag, startPoint x: 386, startPoint y: 97, endPoint x: 299, endPoint y: 98, distance: 86.8
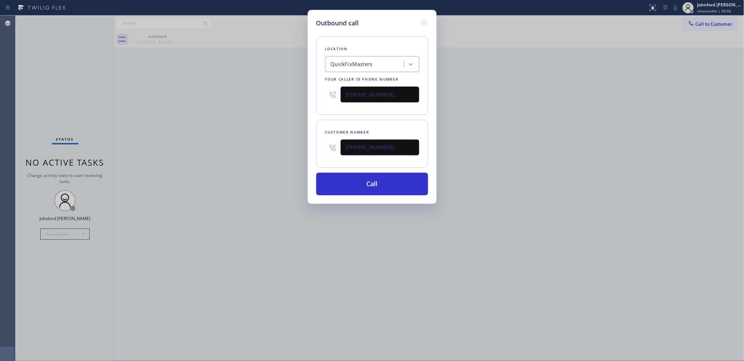
click at [309, 98] on div "Outbound call Location QuickFixMasters Your caller id phone number [PHONE_NUMBE…" at bounding box center [372, 107] width 129 height 194
paste input "855) 731-4952"
type input "[PHONE_NUMBER]"
click at [262, 112] on div "Outbound call Location QuickFixMasters Your caller id phone number [PHONE_NUMBE…" at bounding box center [372, 180] width 744 height 361
click at [391, 179] on button "Call" at bounding box center [372, 184] width 112 height 23
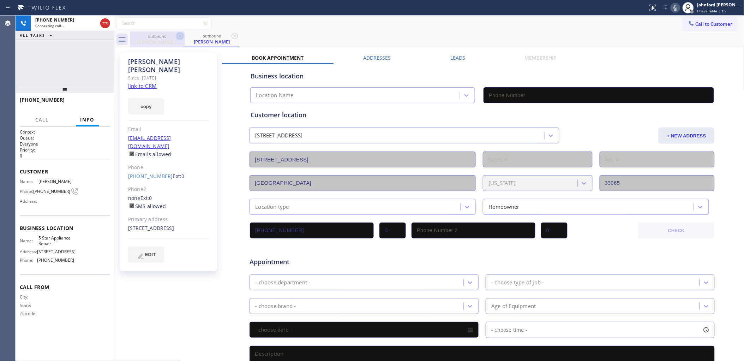
click at [177, 37] on icon at bounding box center [180, 36] width 8 height 8
click at [144, 98] on button "copy" at bounding box center [146, 106] width 36 height 16
click at [145, 82] on link "link to CRM" at bounding box center [142, 85] width 29 height 7
type input "[PHONE_NUMBER]"
click at [107, 25] on icon at bounding box center [105, 23] width 8 height 8
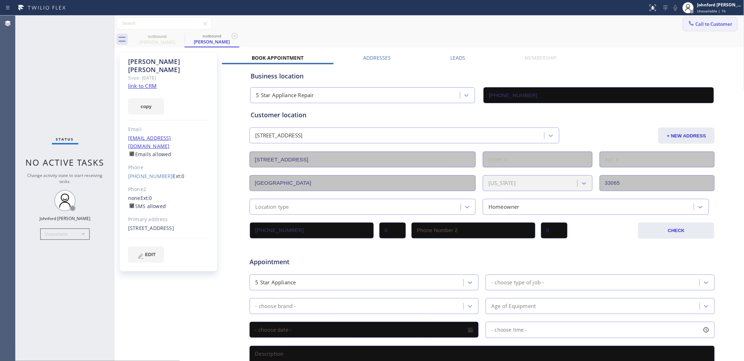
drag, startPoint x: 691, startPoint y: 25, endPoint x: 487, endPoint y: 111, distance: 221.8
click at [690, 28] on button "Call to Customer" at bounding box center [710, 23] width 54 height 13
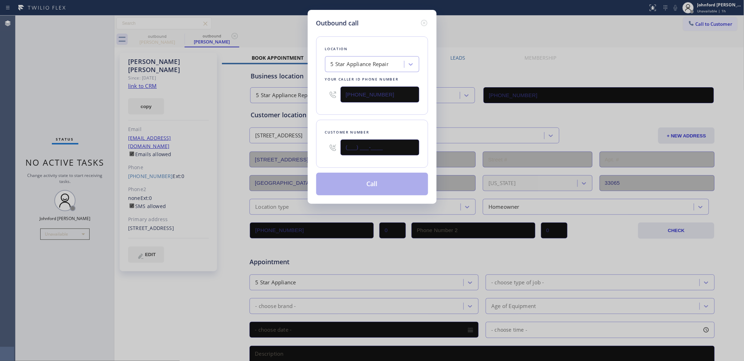
drag, startPoint x: 354, startPoint y: 148, endPoint x: 278, endPoint y: 157, distance: 76.4
click at [278, 157] on div "Outbound call Location 5 Star Appliance Repair Your caller id phone number [PHO…" at bounding box center [372, 180] width 744 height 361
paste input "626) 318-5951"
type input "[PHONE_NUMBER]"
click at [327, 120] on div "Location 5 Star Appliance Repair Your caller id phone number [PHONE_NUMBER] Cus…" at bounding box center [372, 111] width 112 height 167
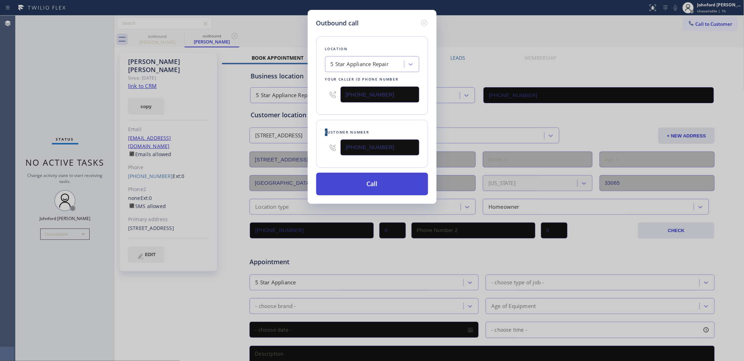
click at [343, 180] on button "Call" at bounding box center [372, 184] width 112 height 23
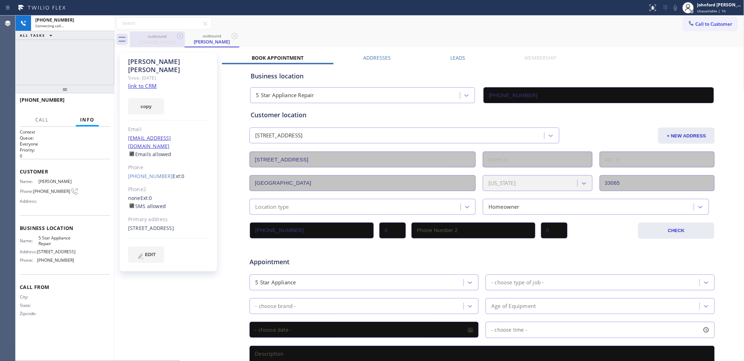
click at [179, 36] on icon at bounding box center [180, 36] width 8 height 8
click at [230, 36] on icon at bounding box center [234, 36] width 8 height 8
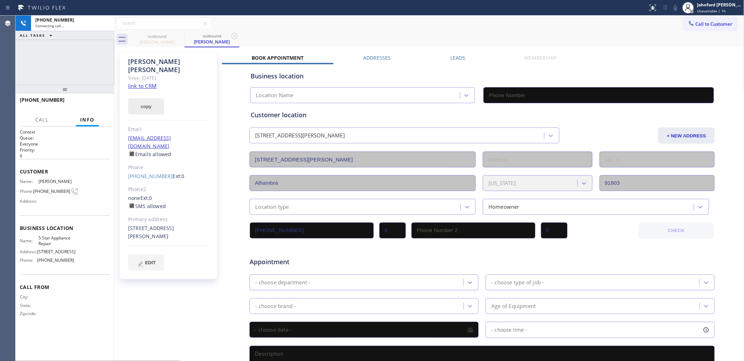
click at [150, 98] on button "copy" at bounding box center [146, 106] width 36 height 16
click at [147, 82] on link "link to CRM" at bounding box center [142, 85] width 29 height 7
type input "[PHONE_NUMBER]"
click at [101, 96] on div "[PHONE_NUMBER] Live | 00:03 HANG UP" at bounding box center [65, 103] width 90 height 18
click at [91, 102] on span "HANG UP" at bounding box center [94, 103] width 22 height 5
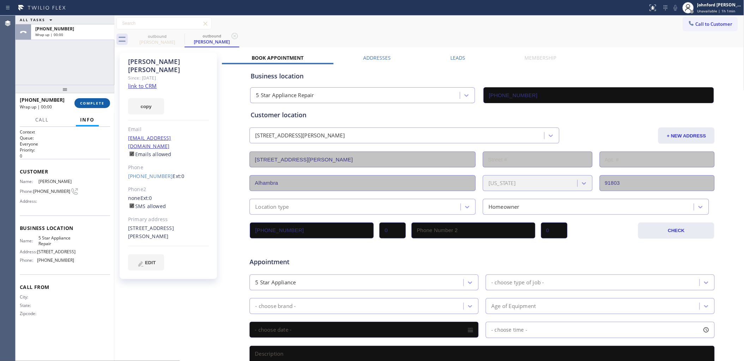
click at [91, 102] on span "COMPLETE" at bounding box center [92, 103] width 24 height 5
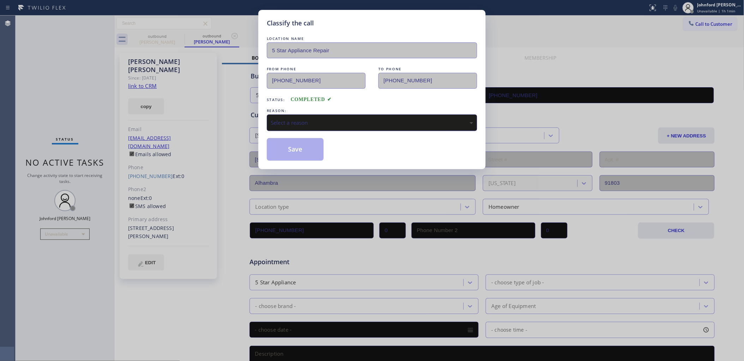
click at [308, 125] on div "Select a reason" at bounding box center [372, 122] width 210 height 17
click at [309, 125] on div "Not Booked - All other reasons" at bounding box center [372, 122] width 210 height 17
click at [306, 156] on button "Save" at bounding box center [295, 149] width 57 height 23
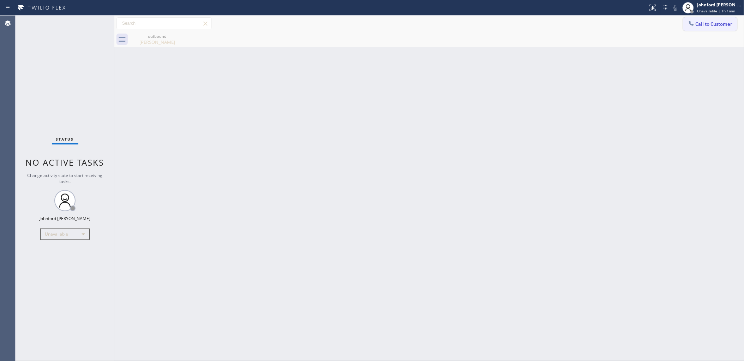
click at [687, 22] on div at bounding box center [691, 24] width 8 height 8
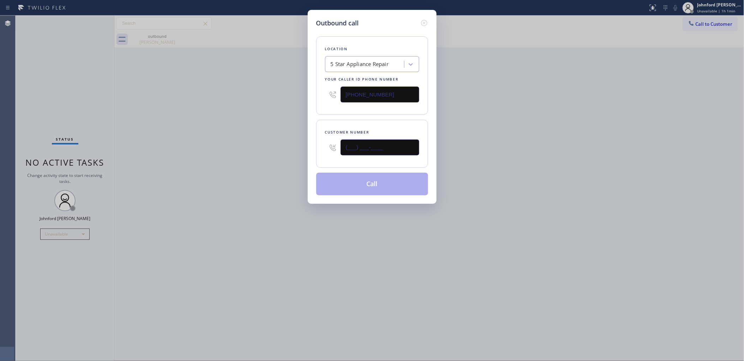
drag, startPoint x: 399, startPoint y: 145, endPoint x: 297, endPoint y: 145, distance: 102.0
click at [308, 145] on div "Outbound call Location 5 Star Appliance Repair Your caller id phone number [PHO…" at bounding box center [372, 107] width 129 height 194
paste input "408) 607-8873"
type input "[PHONE_NUMBER]"
click at [283, 144] on div "Outbound call Location 5 Star Appliance Repair Your caller id phone number [PHO…" at bounding box center [372, 180] width 744 height 361
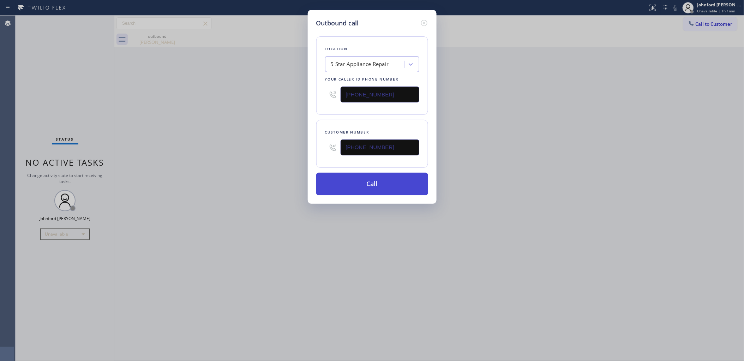
click at [381, 191] on button "Call" at bounding box center [372, 184] width 112 height 23
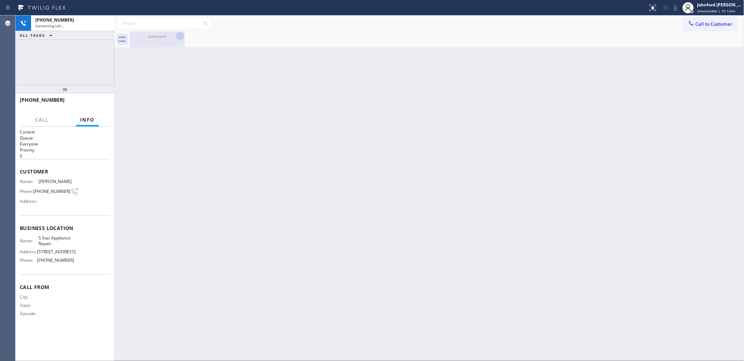
click at [182, 36] on icon at bounding box center [180, 36] width 8 height 8
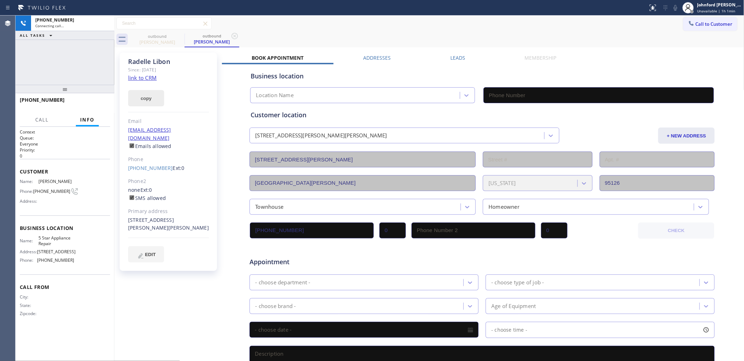
click at [149, 96] on button "copy" at bounding box center [146, 98] width 36 height 16
type input "[PHONE_NUMBER]"
click at [147, 80] on link "link to CRM" at bounding box center [142, 77] width 29 height 7
click at [87, 102] on span "HANG UP" at bounding box center [94, 103] width 22 height 5
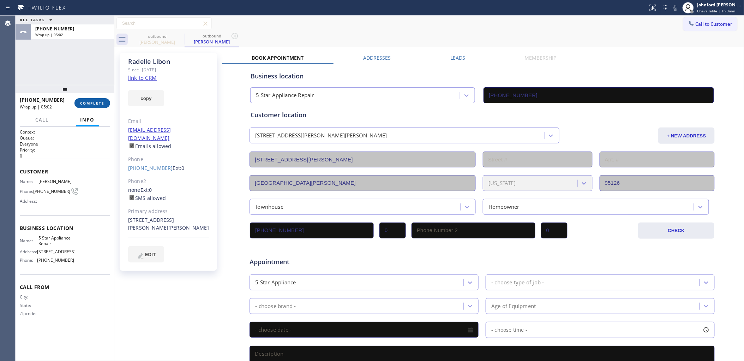
click at [96, 98] on button "COMPLETE" at bounding box center [92, 103] width 36 height 10
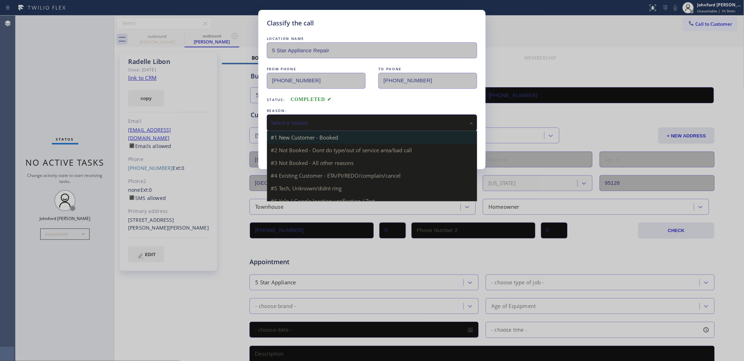
drag, startPoint x: 304, startPoint y: 119, endPoint x: 344, endPoint y: 139, distance: 45.4
click at [309, 119] on div "Select a reason" at bounding box center [372, 123] width 202 height 8
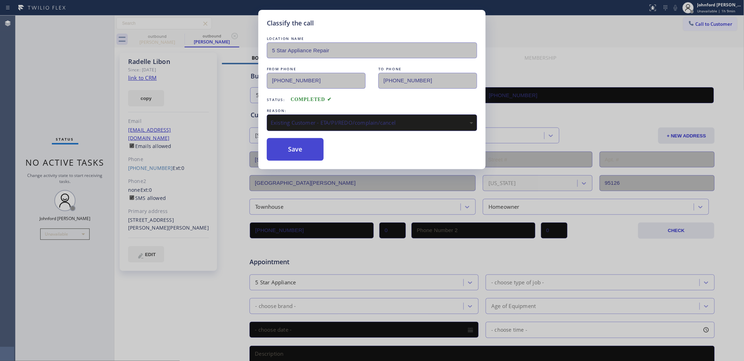
click at [308, 147] on button "Save" at bounding box center [295, 149] width 57 height 23
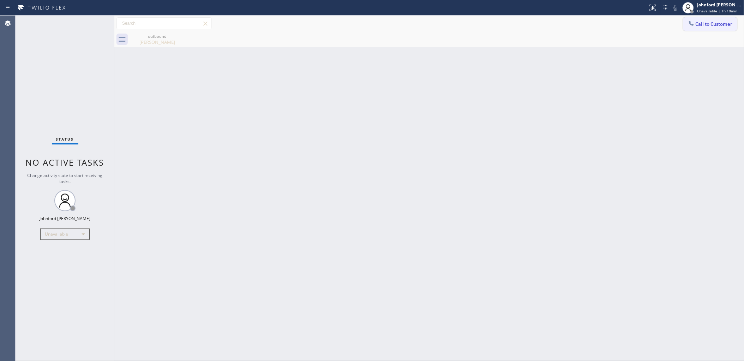
drag, startPoint x: 694, startPoint y: 35, endPoint x: 695, endPoint y: 26, distance: 8.9
click at [694, 32] on div "outbound [PERSON_NAME]" at bounding box center [437, 39] width 614 height 16
click at [696, 25] on span "Call to Customer" at bounding box center [713, 24] width 37 height 6
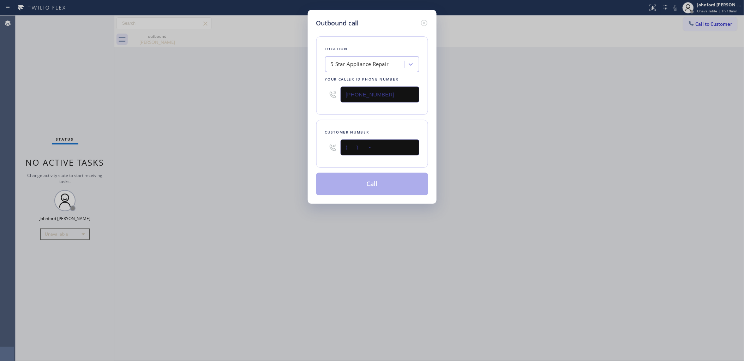
drag, startPoint x: 394, startPoint y: 144, endPoint x: 303, endPoint y: 144, distance: 91.4
click at [306, 144] on div "Outbound call Location 5 Star Appliance Repair Your caller id phone number [PHO…" at bounding box center [372, 180] width 744 height 361
paste input "818) 515-1843"
type input "[PHONE_NUMBER]"
click at [264, 154] on div "Outbound call Location 5 Star Appliance Repair Your caller id phone number [PHO…" at bounding box center [372, 180] width 744 height 361
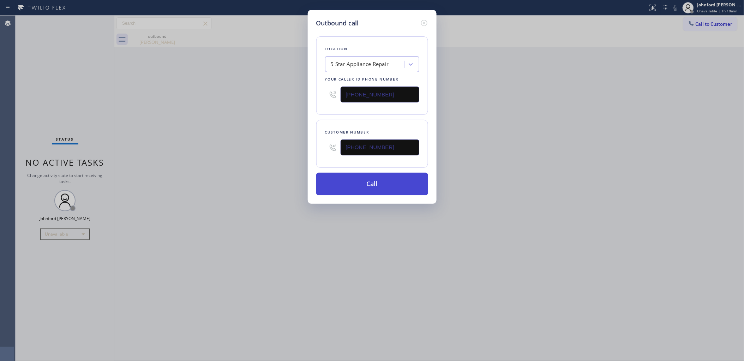
click at [371, 181] on button "Call" at bounding box center [372, 184] width 112 height 23
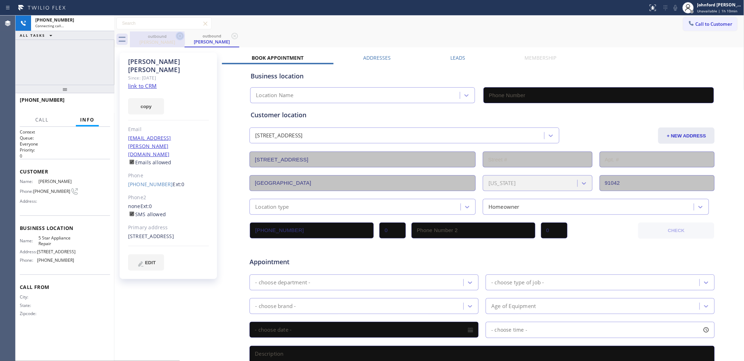
click at [179, 38] on icon at bounding box center [180, 36] width 8 height 8
click at [145, 98] on button "copy" at bounding box center [146, 106] width 36 height 16
type input "[PHONE_NUMBER]"
click at [146, 82] on link "link to CRM" at bounding box center [142, 85] width 29 height 7
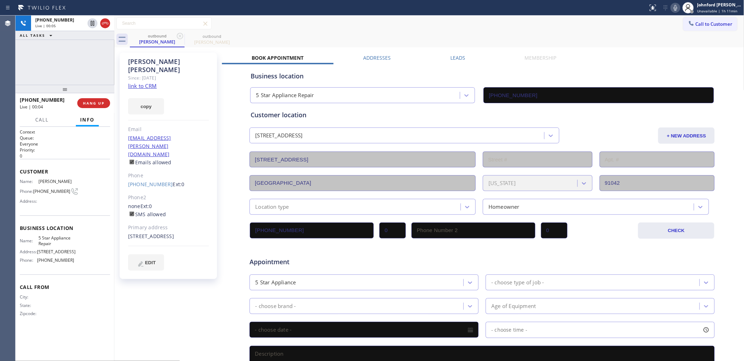
click at [673, 6] on icon at bounding box center [675, 8] width 8 height 8
click at [707, 25] on span "Call to Customer" at bounding box center [713, 24] width 37 height 6
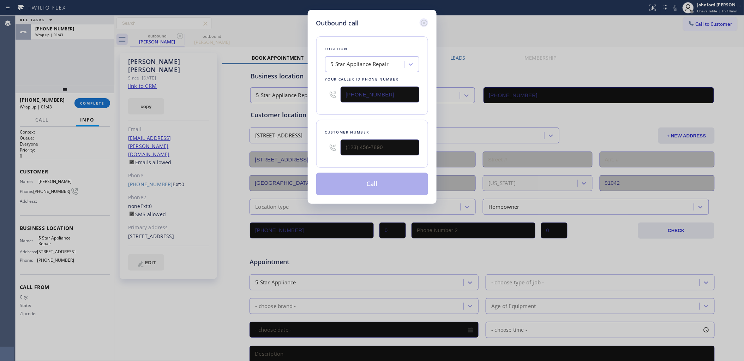
click at [423, 22] on icon at bounding box center [424, 23] width 8 height 8
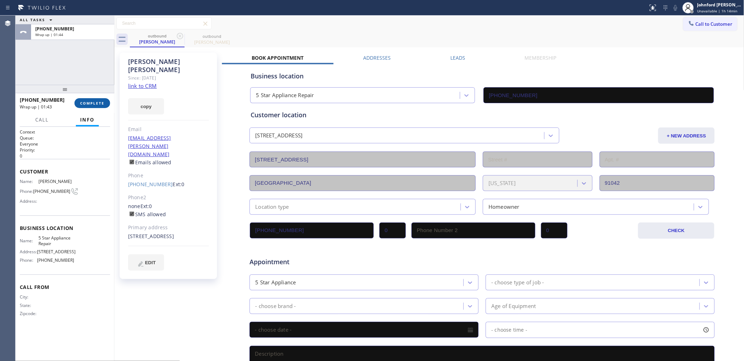
type input "[PHONE_NUMBER]"
click at [89, 104] on span "COMPLETE" at bounding box center [92, 103] width 24 height 5
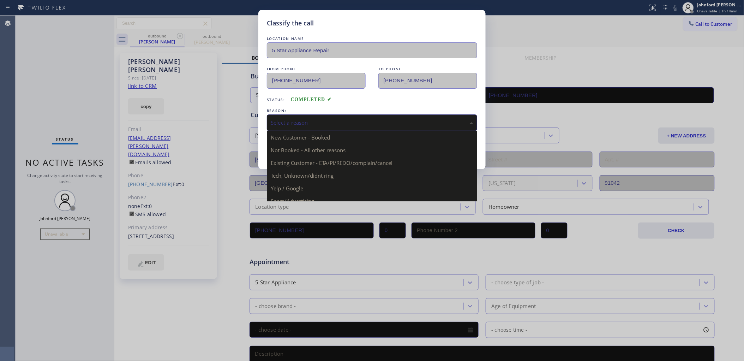
click at [295, 114] on div "Select a reason" at bounding box center [372, 122] width 210 height 17
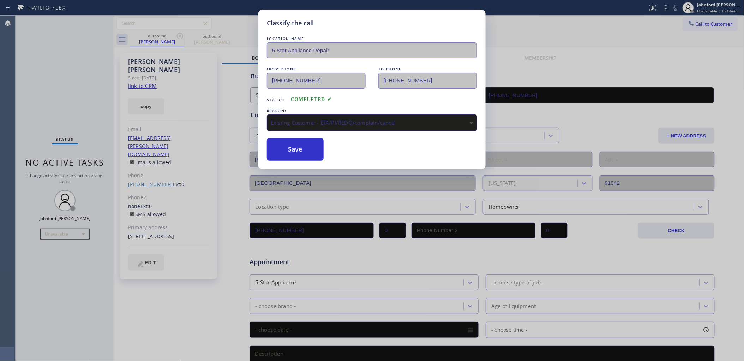
click at [312, 150] on button "Save" at bounding box center [295, 149] width 57 height 23
click at [709, 30] on button "Call to Customer" at bounding box center [710, 23] width 54 height 13
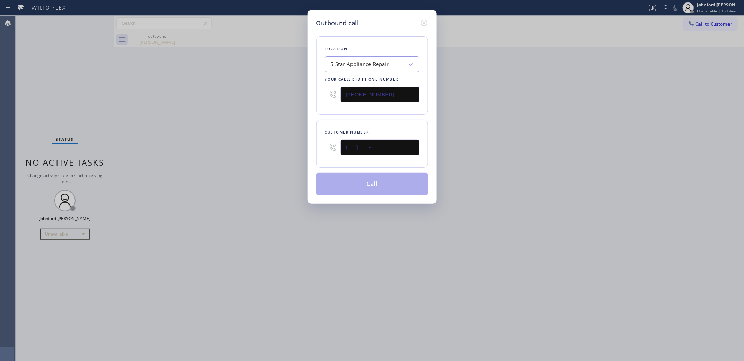
drag, startPoint x: 392, startPoint y: 150, endPoint x: 258, endPoint y: 154, distance: 133.8
click at [295, 151] on div "Outbound call Location 5 Star Appliance Repair Your caller id phone number [PHO…" at bounding box center [372, 180] width 744 height 361
paste input "650) 867-4837"
type input "[PHONE_NUMBER]"
click at [246, 154] on div "Outbound call Location 5 Star Appliance Repair Your caller id phone number [PHO…" at bounding box center [372, 180] width 744 height 361
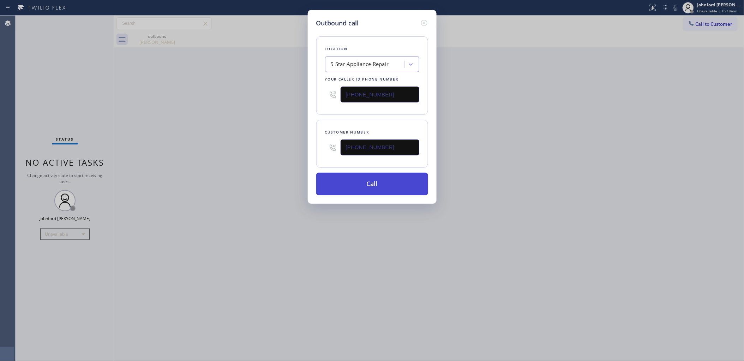
click at [357, 179] on button "Call" at bounding box center [372, 184] width 112 height 23
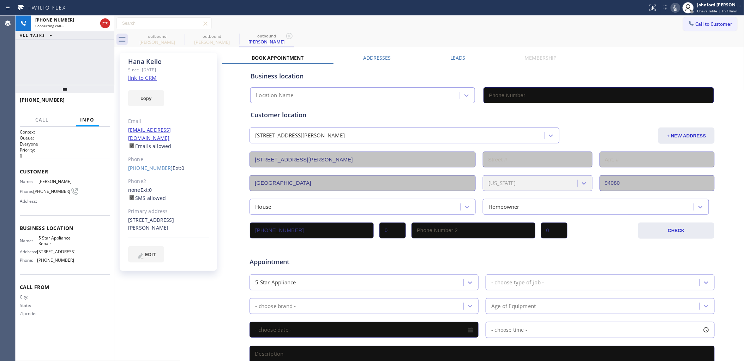
type input "[PHONE_NUMBER]"
click at [156, 102] on button "copy" at bounding box center [146, 98] width 36 height 16
click at [147, 78] on link "link to CRM" at bounding box center [142, 77] width 29 height 7
click at [105, 101] on button "HANG UP" at bounding box center [93, 103] width 33 height 10
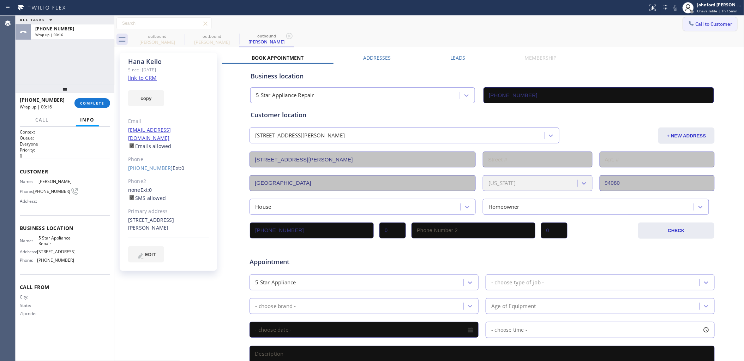
click at [712, 25] on span "Call to Customer" at bounding box center [713, 24] width 37 height 6
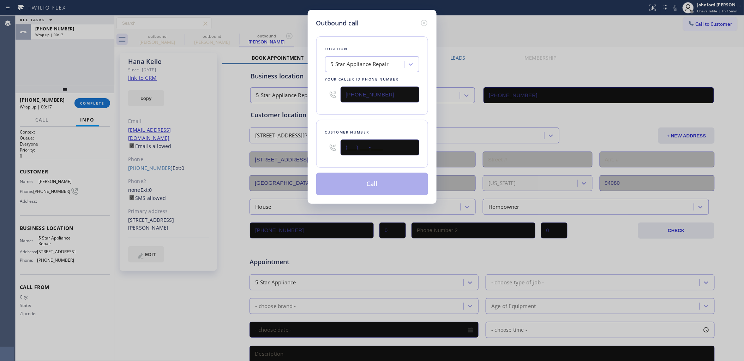
drag, startPoint x: 392, startPoint y: 145, endPoint x: 304, endPoint y: 156, distance: 89.2
click at [304, 156] on div "Outbound call Location 5 Star Appliance Repair Your caller id phone number [PHO…" at bounding box center [372, 180] width 744 height 361
paste input "415) 373-7468"
type input "[PHONE_NUMBER]"
click at [329, 110] on div "Location 5 Star Appliance Repair Your caller id phone number [PHONE_NUMBER]" at bounding box center [372, 75] width 112 height 78
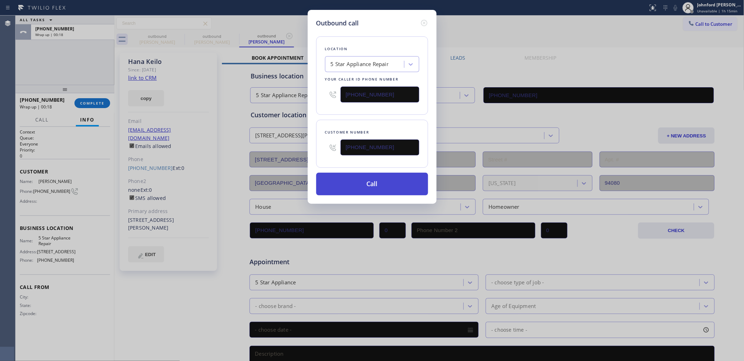
click at [344, 175] on button "Call" at bounding box center [372, 184] width 112 height 23
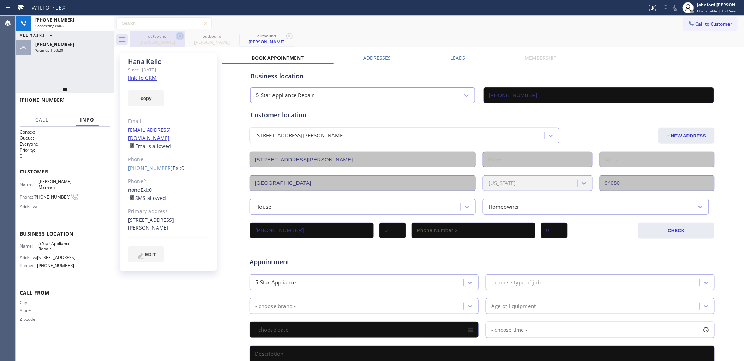
click at [178, 37] on icon at bounding box center [180, 36] width 8 height 8
click at [0, 0] on icon at bounding box center [0, 0] width 0 height 0
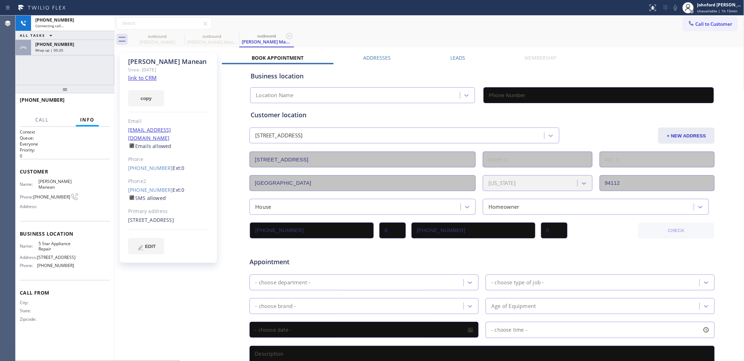
click at [0, 0] on icon at bounding box center [0, 0] width 0 height 0
type input "[PHONE_NUMBER]"
click at [139, 97] on button "copy" at bounding box center [146, 98] width 36 height 16
click at [146, 77] on link "link to CRM" at bounding box center [142, 77] width 29 height 7
drag, startPoint x: 698, startPoint y: 24, endPoint x: 645, endPoint y: 45, distance: 56.9
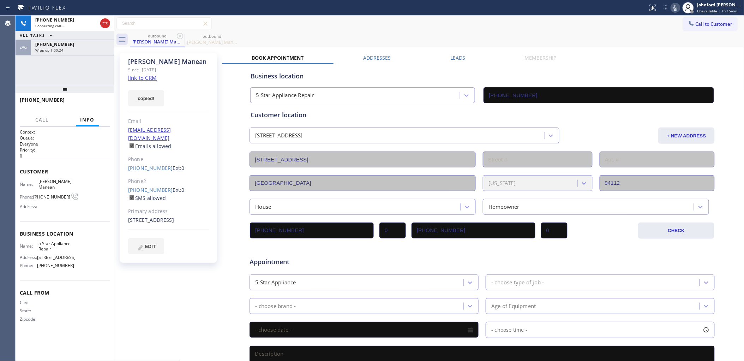
click at [697, 24] on span "Call to Customer" at bounding box center [713, 24] width 37 height 6
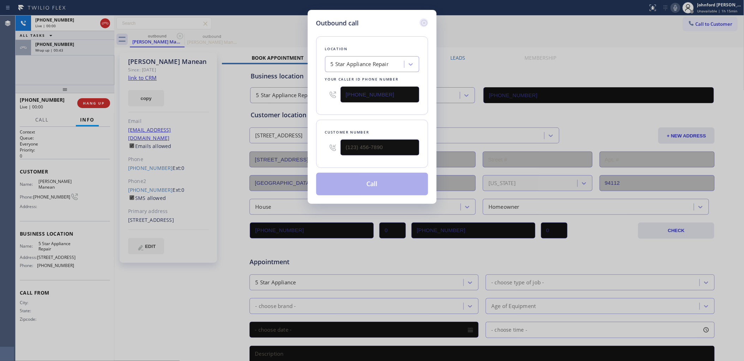
click at [423, 19] on icon at bounding box center [424, 23] width 8 height 8
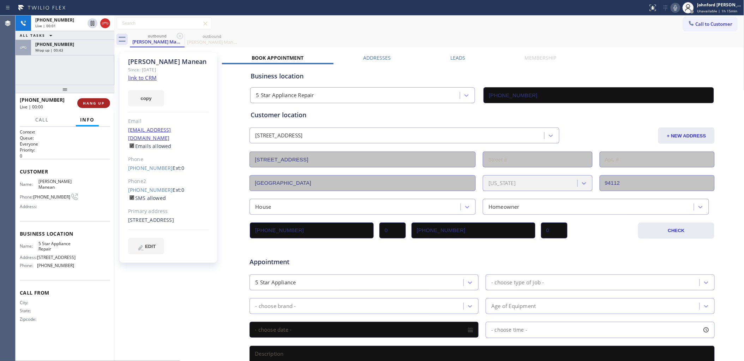
click at [101, 99] on button "HANG UP" at bounding box center [93, 103] width 33 height 10
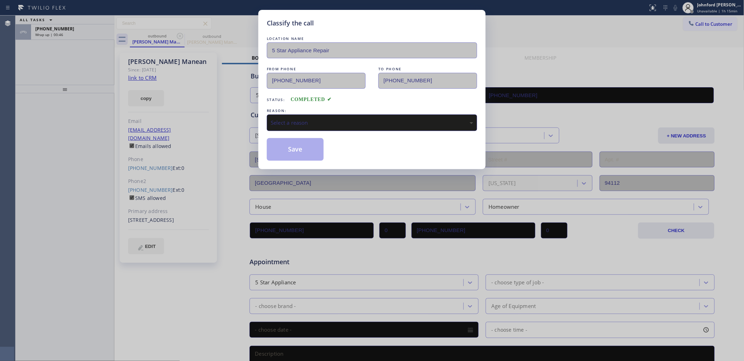
click at [304, 111] on div "REASON:" at bounding box center [372, 110] width 210 height 7
click at [299, 119] on div "Select a reason" at bounding box center [372, 123] width 202 height 8
click at [293, 151] on button "Save" at bounding box center [295, 149] width 57 height 23
click at [69, 30] on div "[PHONE_NUMBER]" at bounding box center [72, 29] width 75 height 6
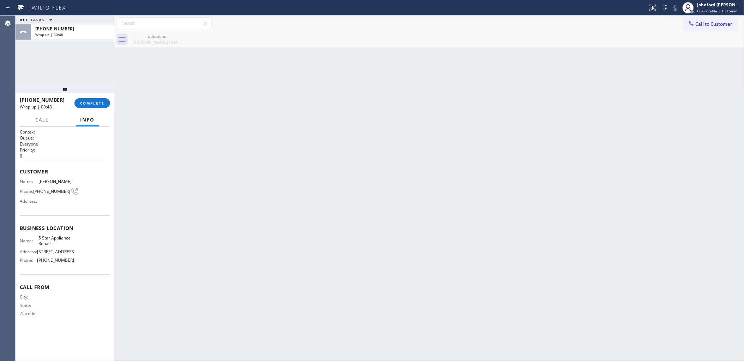
click at [69, 30] on div "[PHONE_NUMBER]" at bounding box center [72, 29] width 75 height 6
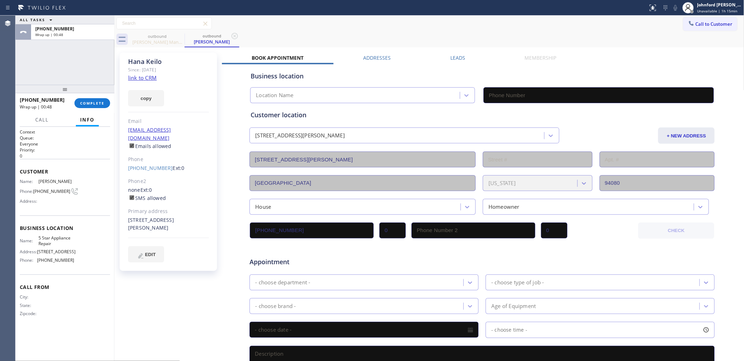
click at [110, 106] on div "[PHONE_NUMBER] Wrap up | 00:48 COMPLETE" at bounding box center [65, 103] width 90 height 18
type input "[PHONE_NUMBER]"
click at [103, 102] on span "COMPLETE" at bounding box center [92, 103] width 24 height 5
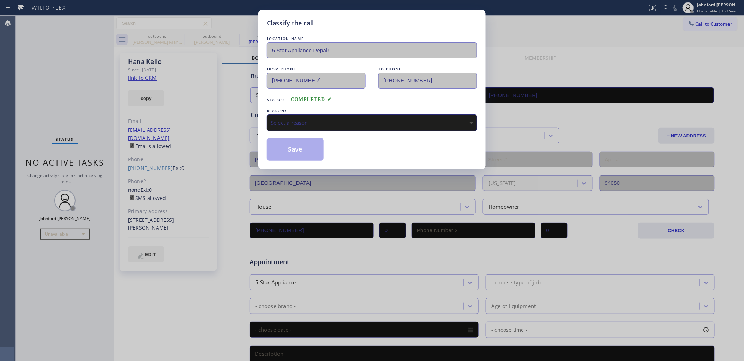
click at [306, 124] on div "Select a reason" at bounding box center [372, 123] width 202 height 8
click at [308, 140] on button "Save" at bounding box center [295, 149] width 57 height 23
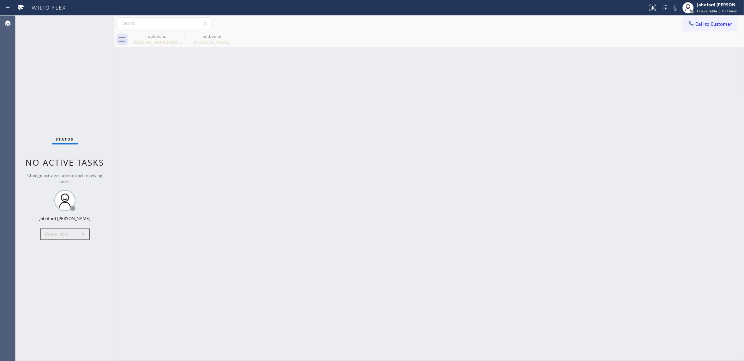
click at [690, 28] on button "Call to Customer" at bounding box center [710, 23] width 54 height 13
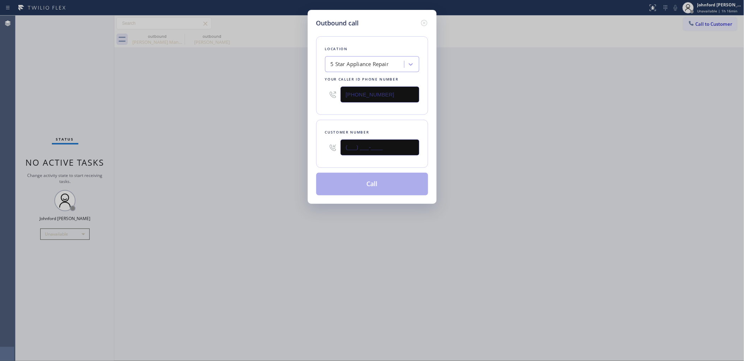
drag, startPoint x: 373, startPoint y: 147, endPoint x: 254, endPoint y: 147, distance: 118.9
click at [285, 147] on div "Outbound call Location 5 Star Appliance Repair Your caller id phone number [PHO…" at bounding box center [372, 180] width 744 height 361
paste input "425) 210-9018"
type input "[PHONE_NUMBER]"
click at [198, 158] on div "Outbound call Location 5 Star Appliance Repair Your caller id phone number [PHO…" at bounding box center [372, 180] width 744 height 361
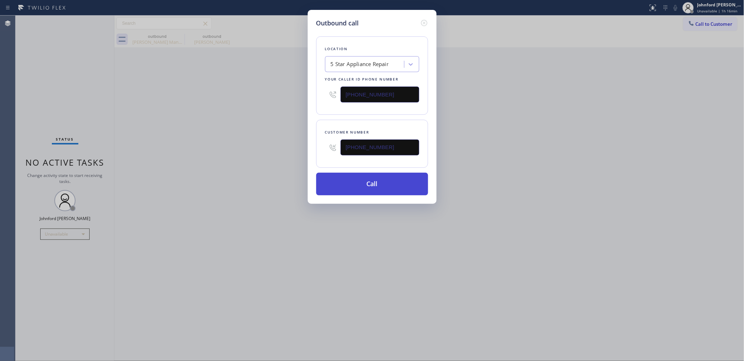
click at [338, 177] on button "Call" at bounding box center [372, 184] width 112 height 23
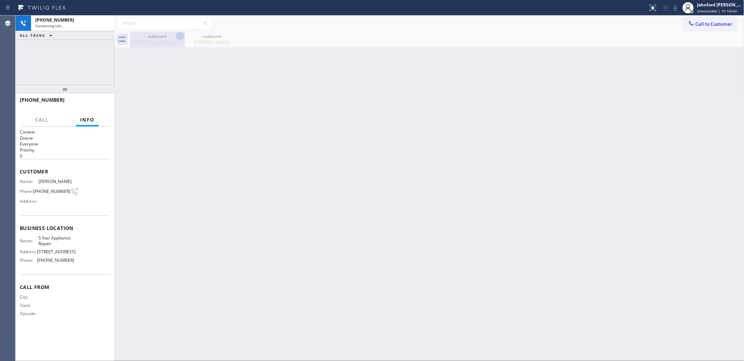
click at [177, 36] on icon at bounding box center [180, 36] width 6 height 6
click at [0, 0] on icon at bounding box center [0, 0] width 0 height 0
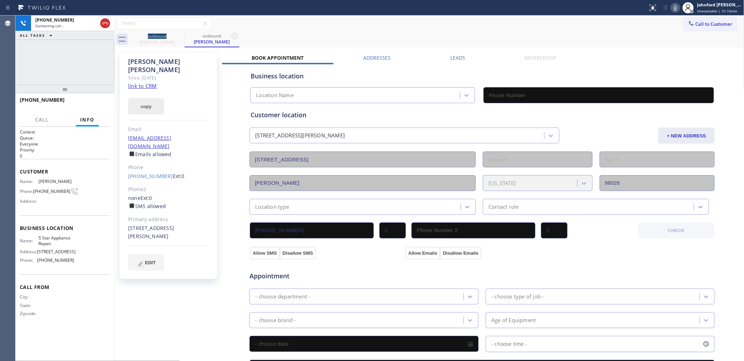
click at [149, 98] on button "copy" at bounding box center [146, 106] width 36 height 16
click at [150, 82] on link "link to CRM" at bounding box center [142, 85] width 29 height 7
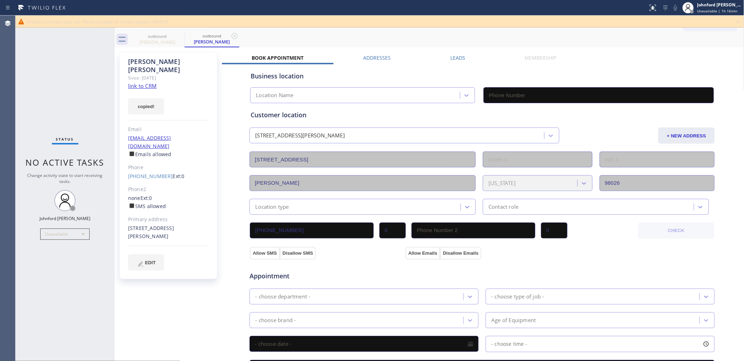
type input "[PHONE_NUMBER]"
click at [733, 20] on div "Unable to connect your call. Please try again or contact support. [45301]" at bounding box center [380, 22] width 728 height 12
click at [735, 20] on icon at bounding box center [738, 21] width 8 height 8
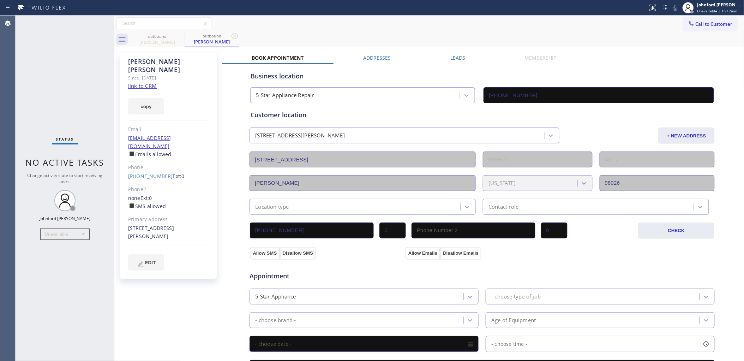
click at [134, 166] on div "[PERSON_NAME] Since: [DATE] link to CRM copy Email [EMAIL_ADDRESS][DOMAIN_NAME]…" at bounding box center [168, 166] width 97 height 226
click at [139, 164] on div "[PERSON_NAME] Since: [DATE] link to CRM copy Email [EMAIL_ADDRESS][DOMAIN_NAME]…" at bounding box center [168, 166] width 97 height 226
click at [149, 172] on div "[PHONE_NUMBER] Ext: 0" at bounding box center [168, 176] width 81 height 8
click at [145, 173] on link "[PHONE_NUMBER]" at bounding box center [150, 176] width 45 height 7
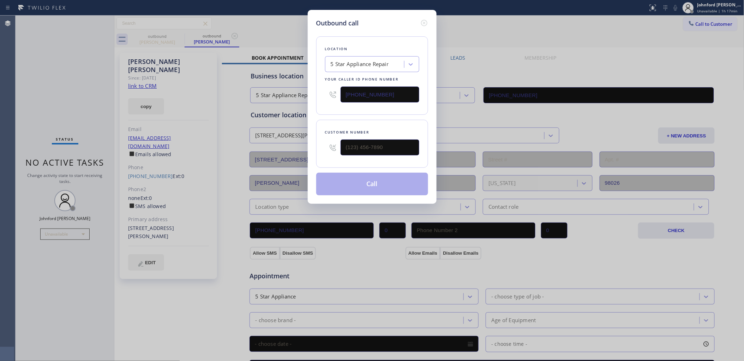
type input "[PHONE_NUMBER]"
click at [347, 63] on div "5 Star Appliance Repair" at bounding box center [360, 64] width 58 height 8
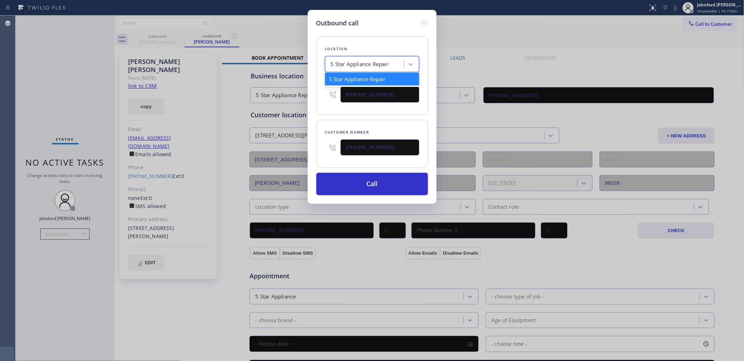
paste input "[PHONE_NUMBER]"
type input "[PHONE_NUMBER]"
drag, startPoint x: 389, startPoint y: 90, endPoint x: 304, endPoint y: 94, distance: 84.8
click at [304, 94] on div "Outbound call Location Search location Your caller id phone number [PHONE_NUMBE…" at bounding box center [372, 180] width 744 height 361
paste input "206) 203-1370"
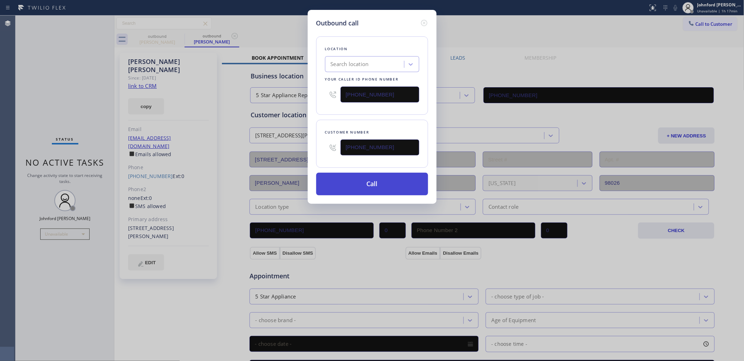
type input "[PHONE_NUMBER]"
click at [353, 180] on button "Call" at bounding box center [372, 184] width 112 height 23
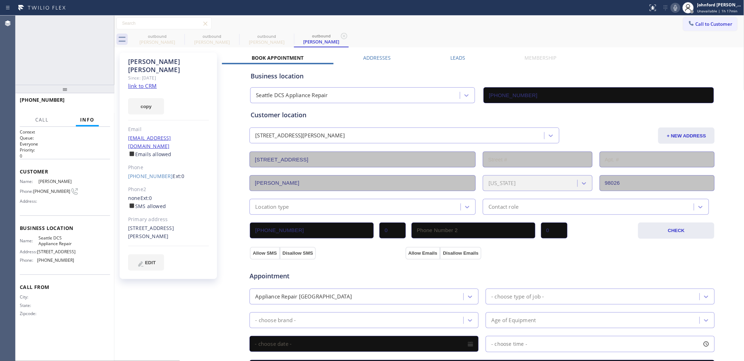
type input "[PHONE_NUMBER]"
click at [461, 58] on label "Leads" at bounding box center [457, 57] width 15 height 7
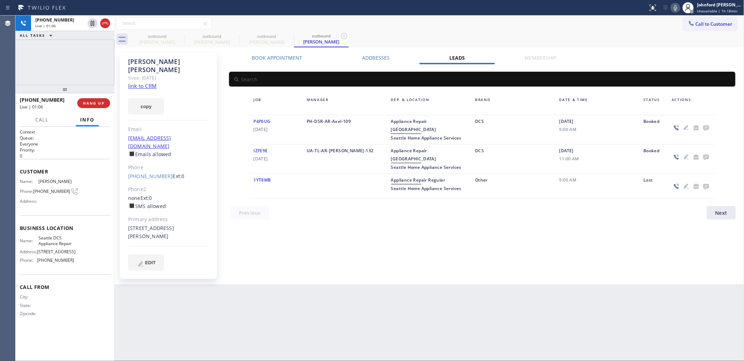
click at [77, 57] on div "[PHONE_NUMBER] Live | 01:06 ALL TASKS ALL TASKS ACTIVE TASKS TASKS IN WRAP UP" at bounding box center [65, 50] width 99 height 69
click at [95, 102] on span "HANG UP" at bounding box center [94, 103] width 22 height 5
click at [704, 129] on icon at bounding box center [706, 128] width 6 height 6
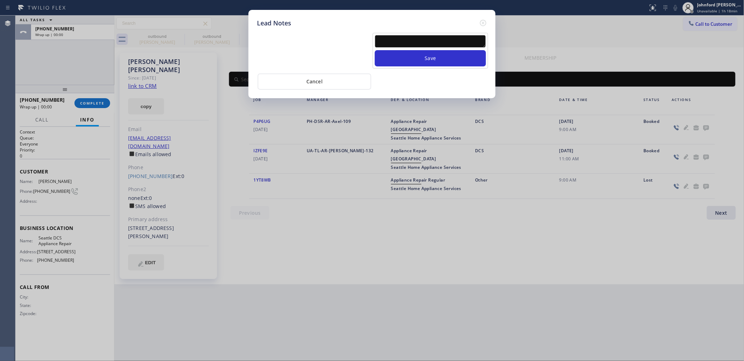
click at [449, 39] on textarea at bounding box center [430, 41] width 111 height 13
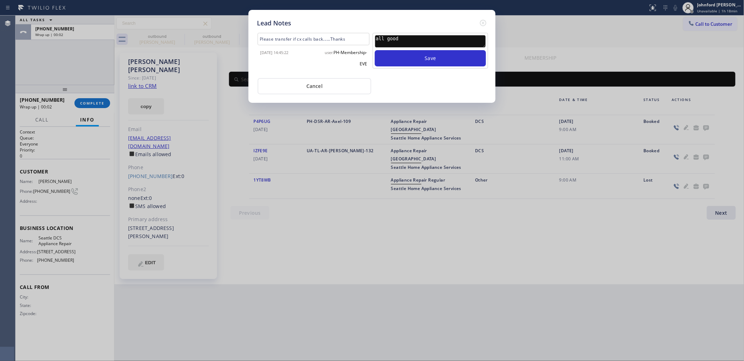
type textarea "all good"
click at [375, 50] on button "Save" at bounding box center [430, 58] width 111 height 16
click at [484, 21] on icon at bounding box center [483, 23] width 8 height 8
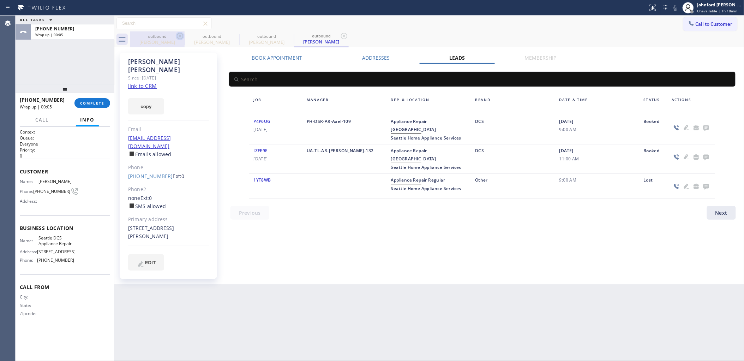
click at [177, 37] on icon at bounding box center [180, 36] width 8 height 8
click at [0, 0] on icon at bounding box center [0, 0] width 0 height 0
type input "[PHONE_NUMBER]"
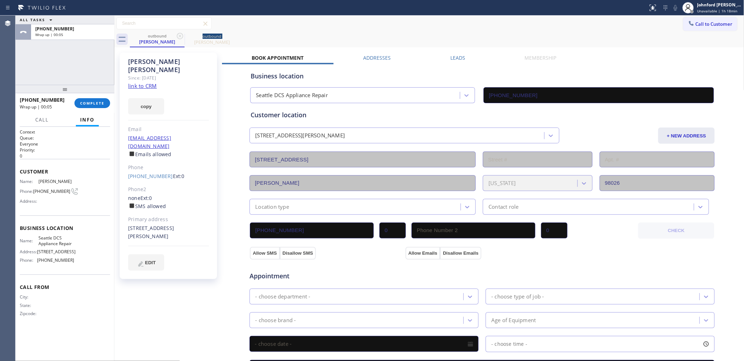
click at [177, 37] on icon at bounding box center [180, 36] width 8 height 8
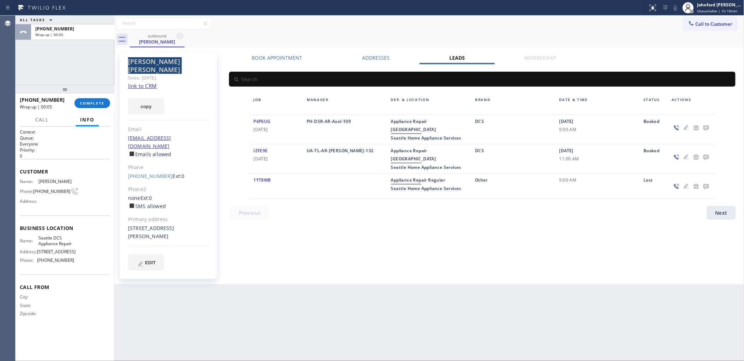
click at [177, 37] on icon at bounding box center [180, 36] width 8 height 8
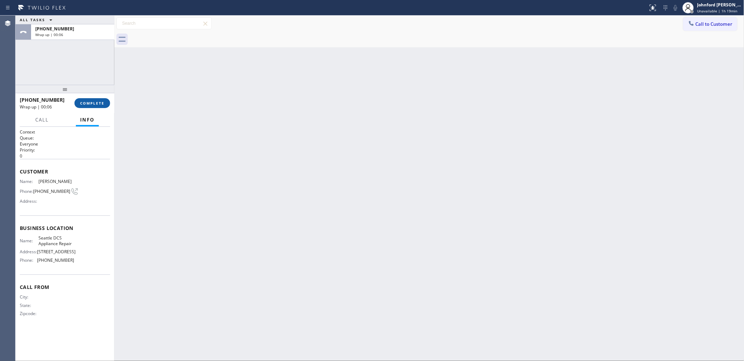
click at [82, 104] on span "COMPLETE" at bounding box center [92, 103] width 24 height 5
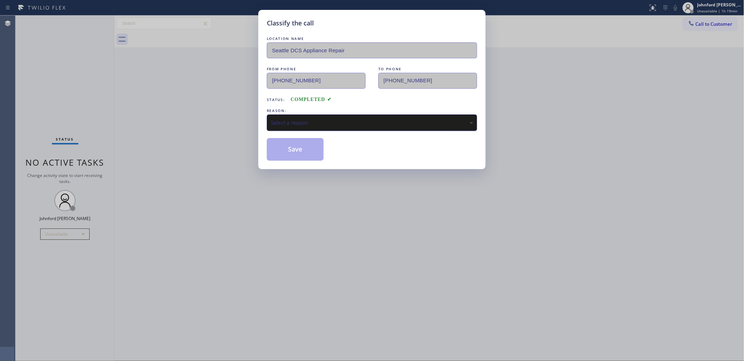
click at [341, 124] on div "Select a reason" at bounding box center [372, 122] width 210 height 17
click at [314, 155] on button "Save" at bounding box center [295, 149] width 57 height 23
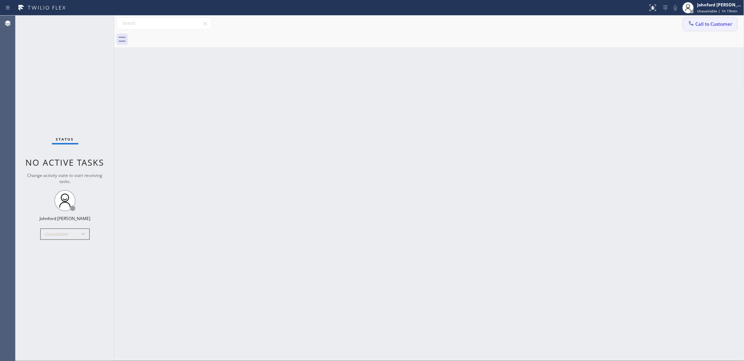
drag, startPoint x: 706, startPoint y: 19, endPoint x: 679, endPoint y: 36, distance: 31.4
click at [705, 19] on button "Call to Customer" at bounding box center [710, 23] width 54 height 13
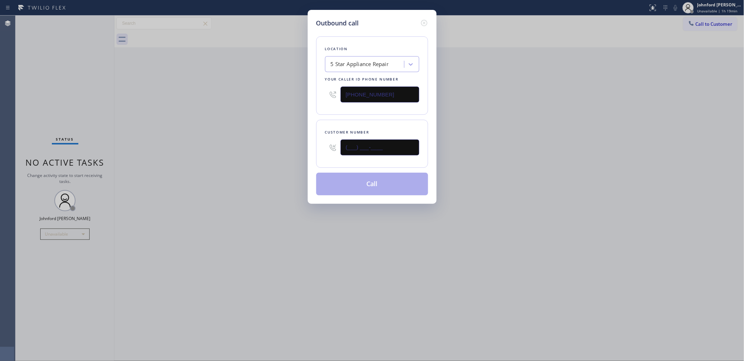
drag, startPoint x: 363, startPoint y: 147, endPoint x: 259, endPoint y: 155, distance: 104.4
click at [284, 149] on div "Outbound call Location 5 Star Appliance Repair Your caller id phone number [PHO…" at bounding box center [372, 180] width 744 height 361
paste input "253) 241-9967"
type input "[PHONE_NUMBER]"
click at [243, 163] on div "Outbound call Location 5 Star Appliance Repair Your caller id phone number [PHO…" at bounding box center [372, 180] width 744 height 361
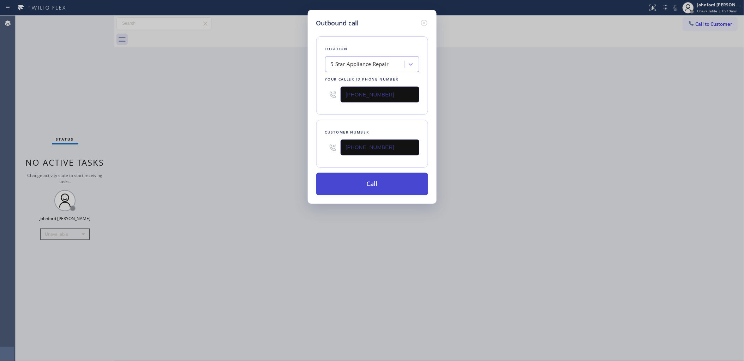
click at [368, 189] on button "Call" at bounding box center [372, 184] width 112 height 23
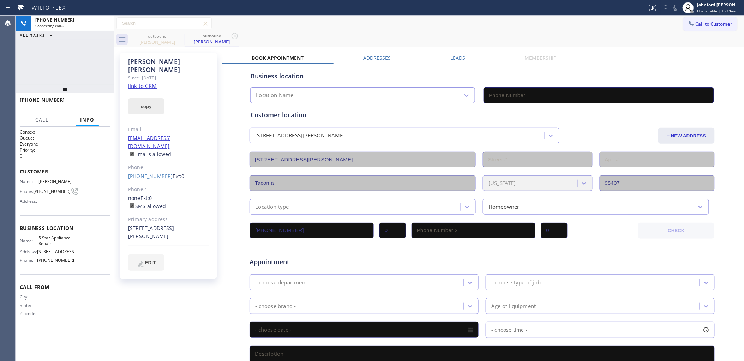
click at [152, 98] on button "copy" at bounding box center [146, 106] width 36 height 16
click at [152, 82] on link "link to CRM" at bounding box center [142, 85] width 29 height 7
type input "[PHONE_NUMBER]"
click at [92, 106] on button "HANG UP" at bounding box center [93, 103] width 33 height 10
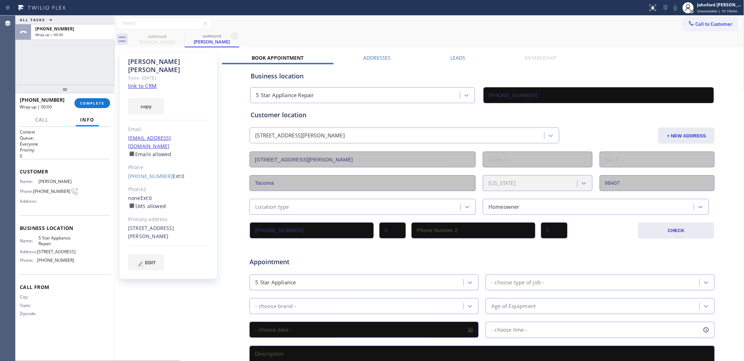
click at [152, 173] on link "[PHONE_NUMBER]" at bounding box center [150, 176] width 45 height 7
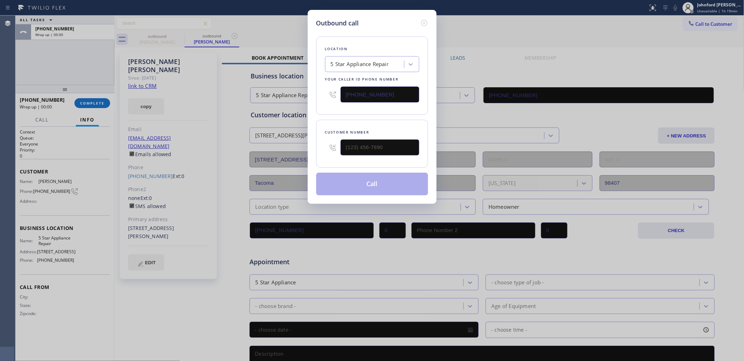
type input "[PHONE_NUMBER]"
drag, startPoint x: 385, startPoint y: 86, endPoint x: 316, endPoint y: 90, distance: 69.3
click at [316, 90] on div "Location 5 Star Appliance Repair Your caller id phone number [PHONE_NUMBER]" at bounding box center [372, 75] width 112 height 78
paste input "253) 237-7788"
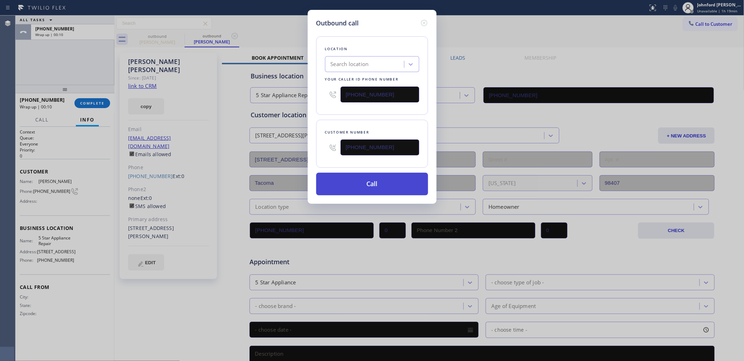
type input "[PHONE_NUMBER]"
click at [351, 195] on div "Outbound call Location Search location Your caller id phone number [PHONE_NUMBE…" at bounding box center [372, 107] width 129 height 194
click at [361, 189] on button "Call" at bounding box center [372, 184] width 112 height 23
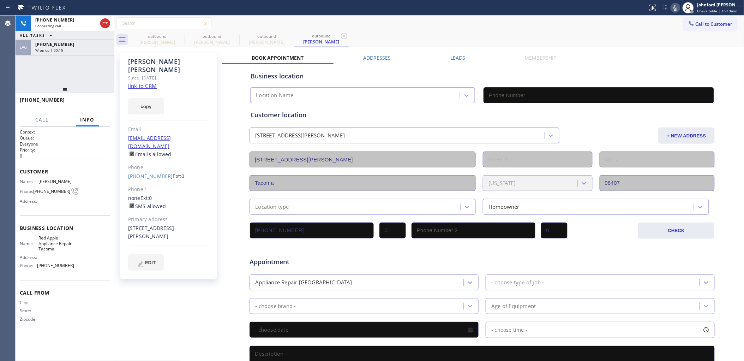
type input "[PHONE_NUMBER]"
click at [570, 24] on div "Call to Customer Outbound call Location 5 Star Appliance Repair Your caller id …" at bounding box center [429, 23] width 630 height 12
click at [101, 101] on span "HANG UP" at bounding box center [94, 103] width 22 height 5
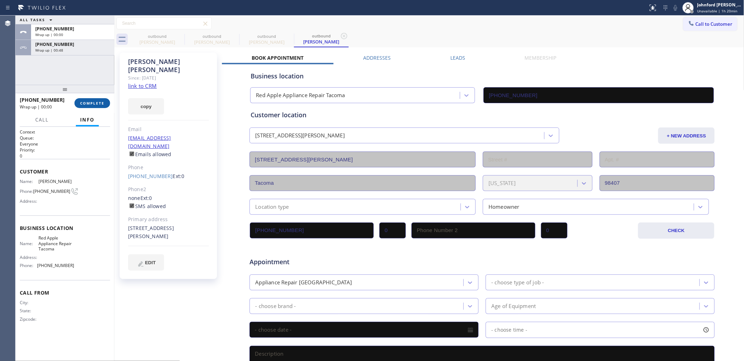
click at [101, 101] on span "COMPLETE" at bounding box center [92, 103] width 24 height 5
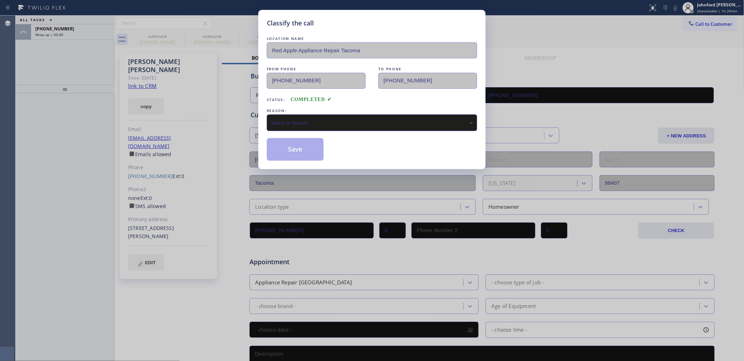
click at [328, 119] on div "Select a reason" at bounding box center [372, 123] width 202 height 8
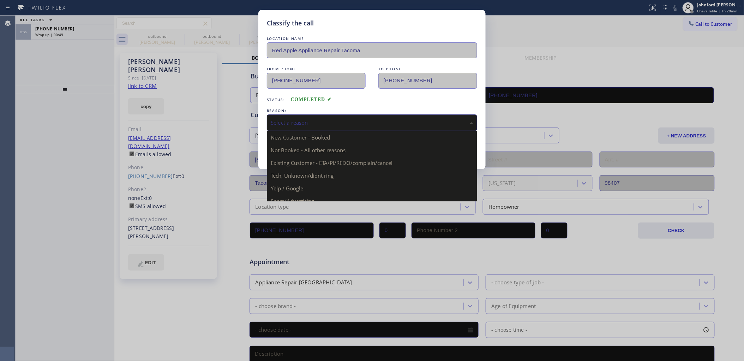
drag, startPoint x: 314, startPoint y: 158, endPoint x: 291, endPoint y: 146, distance: 25.7
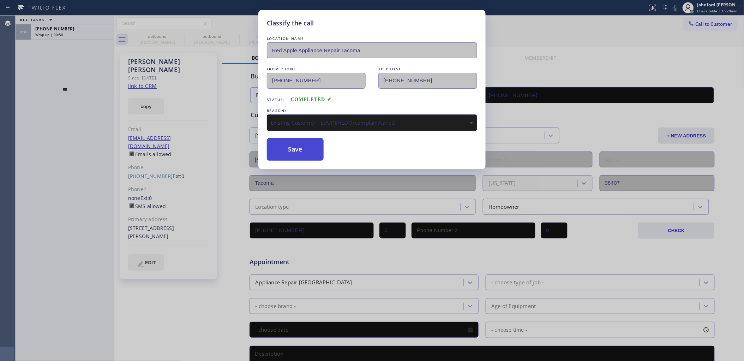
click at [291, 146] on button "Save" at bounding box center [295, 149] width 57 height 23
click at [62, 33] on div "Classify the call LOCATION NAME Red Apple Appliance Repair Tacoma FROM PHONE [P…" at bounding box center [372, 180] width 744 height 361
click at [62, 33] on div "Classify the call LOCATION NAME 5 Star Appliance Repair FROM PHONE [PHONE_NUMBE…" at bounding box center [380, 188] width 728 height 345
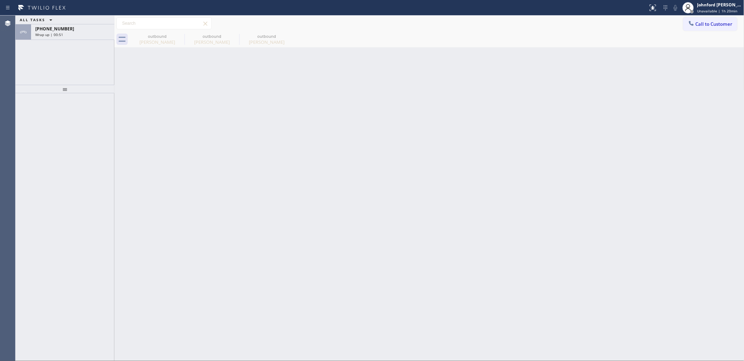
click at [62, 33] on div "Wrap up | 00:51" at bounding box center [72, 34] width 75 height 5
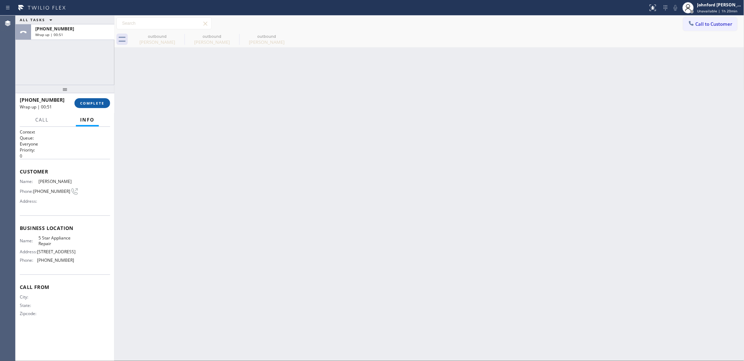
click at [87, 106] on button "COMPLETE" at bounding box center [92, 103] width 36 height 10
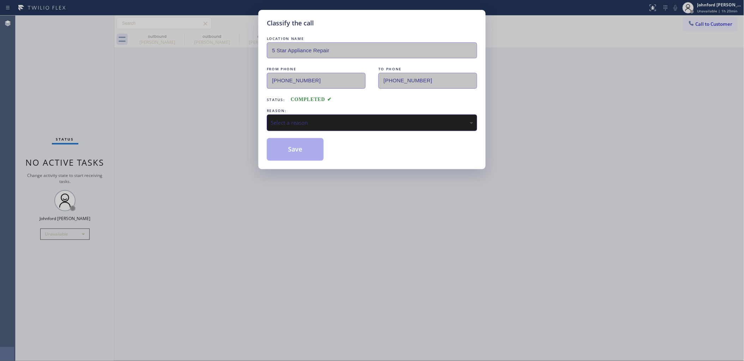
click at [320, 126] on div "Select a reason" at bounding box center [372, 122] width 210 height 17
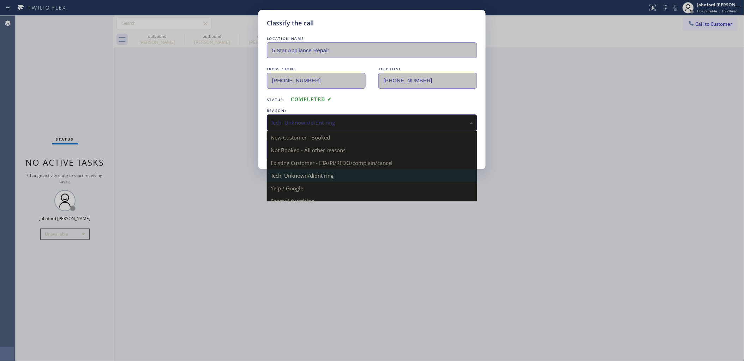
click at [303, 120] on div "Tech, Unknown/didnt ring" at bounding box center [372, 123] width 202 height 8
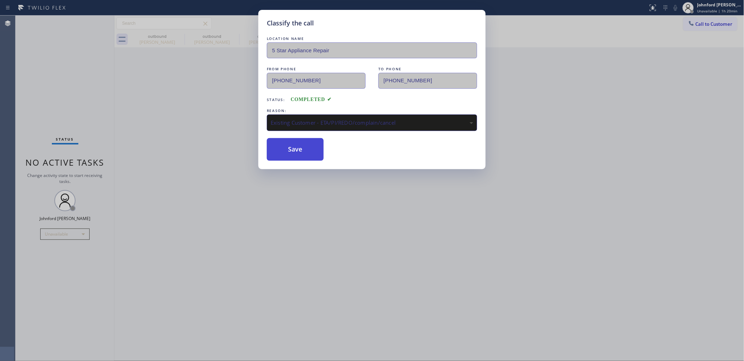
click at [298, 152] on button "Save" at bounding box center [295, 149] width 57 height 23
type input "[PHONE_NUMBER]"
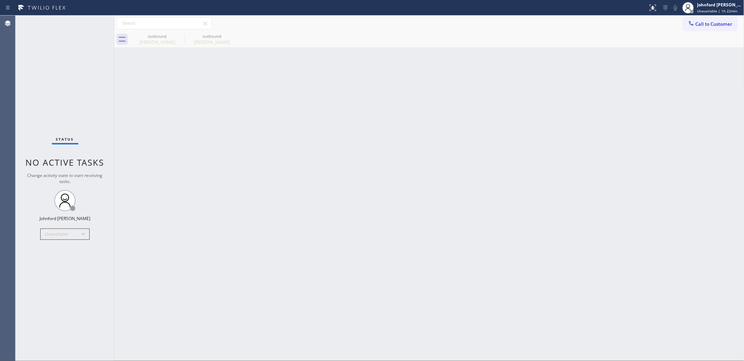
click at [697, 24] on span "Call to Customer" at bounding box center [713, 24] width 37 height 6
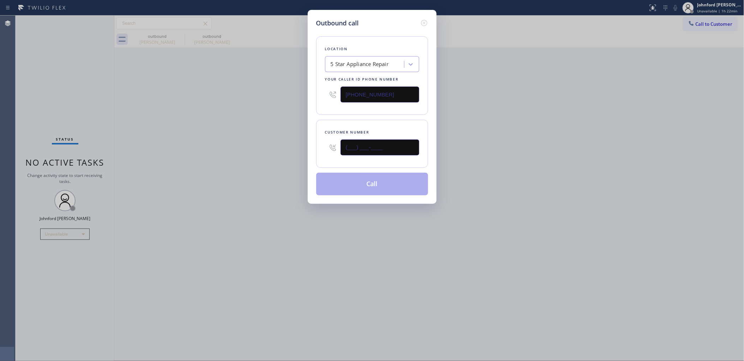
drag, startPoint x: 363, startPoint y: 149, endPoint x: 288, endPoint y: 149, distance: 75.1
click at [292, 149] on div "Outbound call Location 5 Star Appliance Repair Your caller id phone number [PHO…" at bounding box center [372, 180] width 744 height 361
paste input "850) 621-3855"
type input "[PHONE_NUMBER]"
drag, startPoint x: 265, startPoint y: 149, endPoint x: 288, endPoint y: 168, distance: 29.8
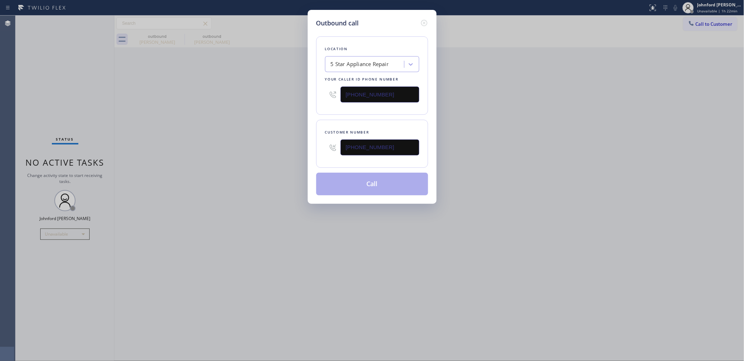
click at [265, 152] on div "Outbound call Location 5 Star Appliance Repair Your caller id phone number [PHO…" at bounding box center [372, 180] width 744 height 361
click at [385, 181] on button "Call" at bounding box center [372, 184] width 112 height 23
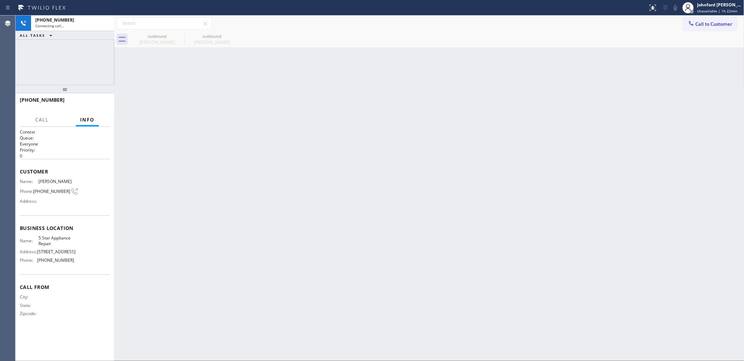
click at [0, 0] on icon at bounding box center [0, 0] width 0 height 0
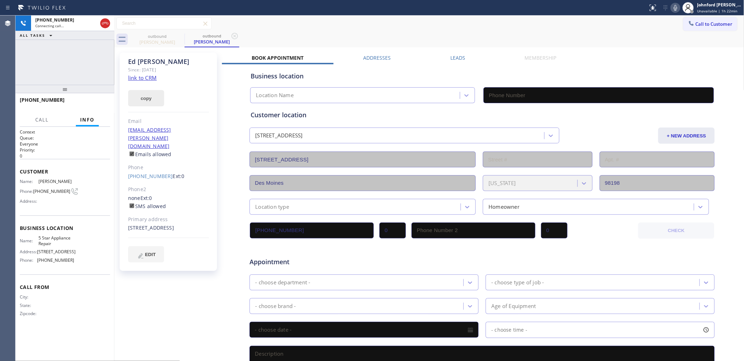
click at [149, 90] on div "copy" at bounding box center [168, 94] width 81 height 24
click at [147, 92] on button "copy" at bounding box center [146, 98] width 36 height 16
click at [149, 78] on link "link to CRM" at bounding box center [142, 77] width 29 height 7
type input "[PHONE_NUMBER]"
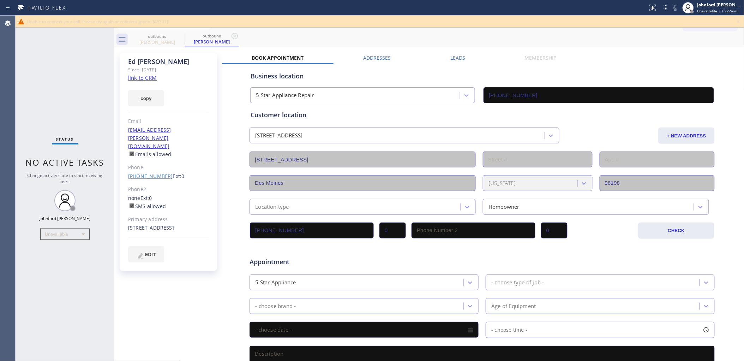
click at [141, 173] on link "[PHONE_NUMBER]" at bounding box center [150, 176] width 45 height 7
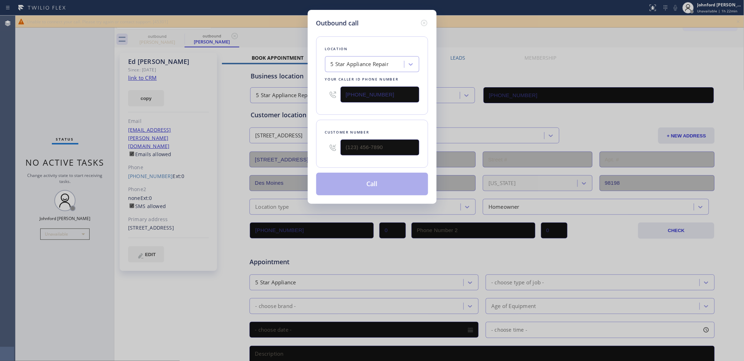
type input "[PHONE_NUMBER]"
drag, startPoint x: 335, startPoint y: 94, endPoint x: 288, endPoint y: 94, distance: 47.3
click at [288, 94] on div "Outbound call Location 5 Star Appliance Repair Your caller id phone number [PHO…" at bounding box center [372, 180] width 744 height 361
paste input "206) 202-1006"
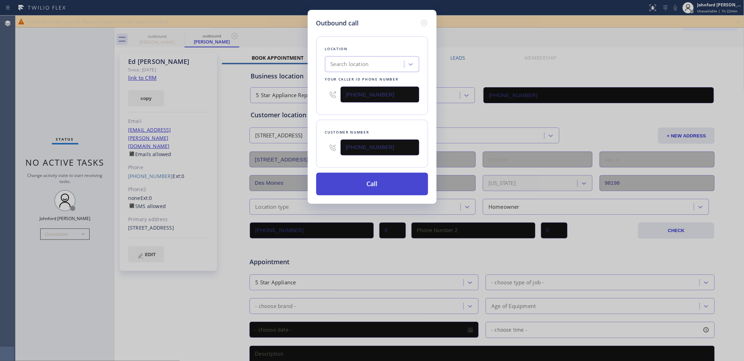
type input "[PHONE_NUMBER]"
click at [365, 188] on button "Call" at bounding box center [372, 184] width 112 height 23
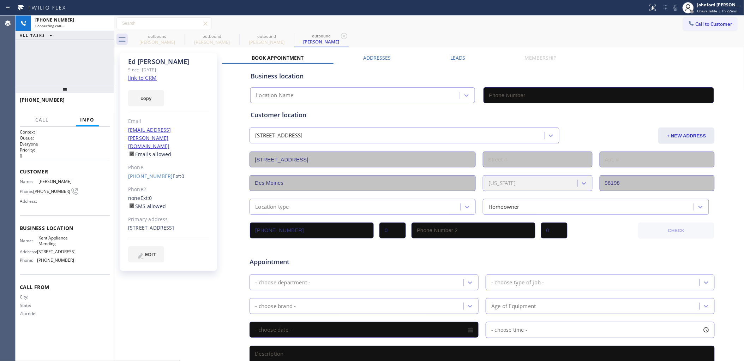
type input "[PHONE_NUMBER]"
click at [182, 36] on icon at bounding box center [180, 36] width 6 height 6
click at [0, 0] on icon at bounding box center [0, 0] width 0 height 0
type input "[PHONE_NUMBER]"
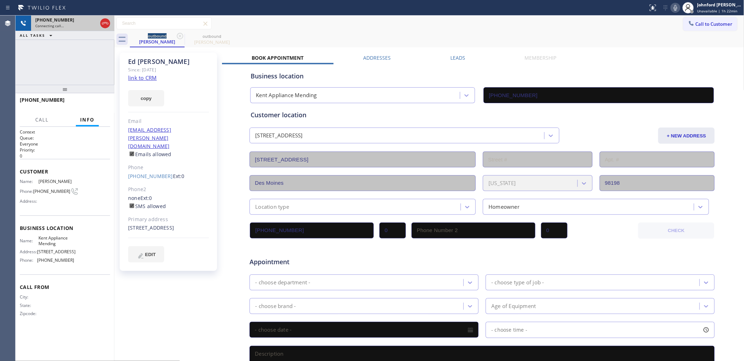
click at [83, 27] on div "Connecting call…" at bounding box center [66, 25] width 62 height 5
click at [468, 55] on div "Leads" at bounding box center [458, 59] width 74 height 10
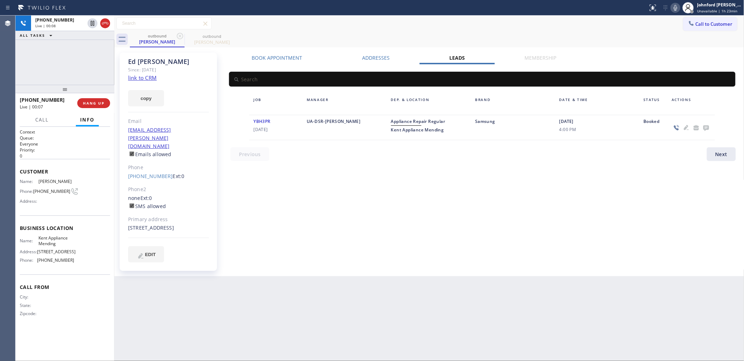
click at [101, 104] on span "HANG UP" at bounding box center [94, 103] width 22 height 5
click at [705, 127] on icon at bounding box center [706, 128] width 6 height 6
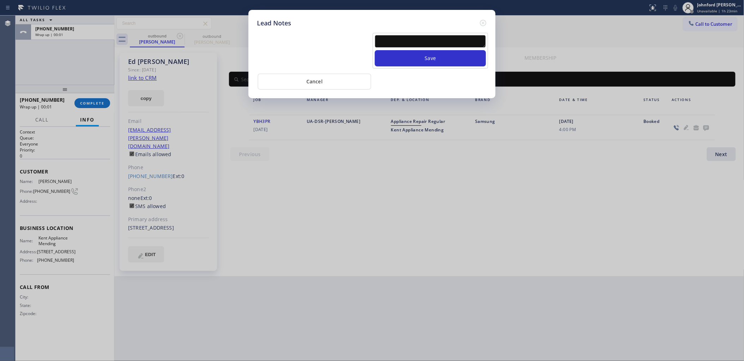
click at [413, 40] on textarea at bounding box center [430, 41] width 111 height 13
paste textarea "[PHONE_NUMBER]"
drag, startPoint x: 430, startPoint y: 38, endPoint x: 332, endPoint y: 30, distance: 99.1
click at [332, 31] on div "[PHONE_NUMBER] Save" at bounding box center [372, 49] width 234 height 37
type textarea "transfer"
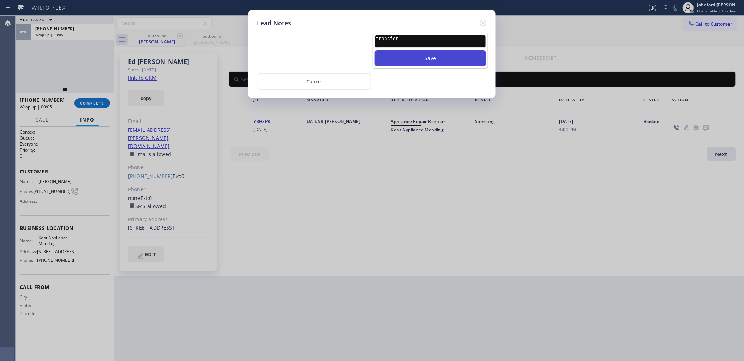
click at [463, 55] on button "Save" at bounding box center [430, 58] width 111 height 16
click at [482, 19] on icon at bounding box center [483, 23] width 8 height 8
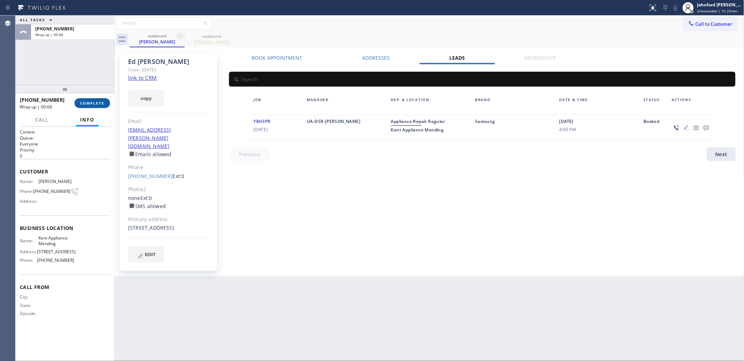
click at [108, 99] on button "COMPLETE" at bounding box center [92, 103] width 36 height 10
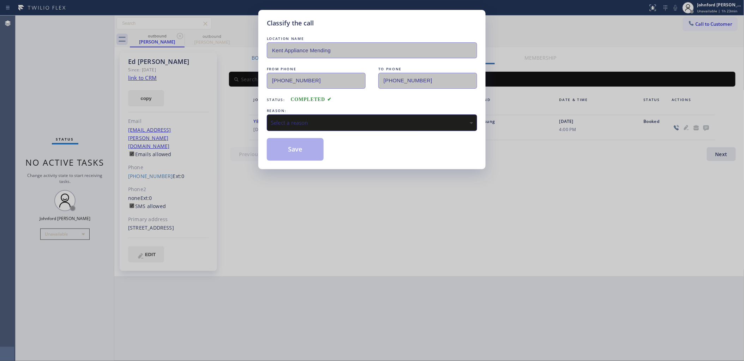
drag, startPoint x: 310, startPoint y: 123, endPoint x: 316, endPoint y: 125, distance: 5.8
click at [311, 122] on div "Select a reason" at bounding box center [372, 123] width 202 height 8
drag, startPoint x: 323, startPoint y: 157, endPoint x: 299, endPoint y: 150, distance: 25.2
click at [299, 150] on button "Save" at bounding box center [295, 149] width 57 height 23
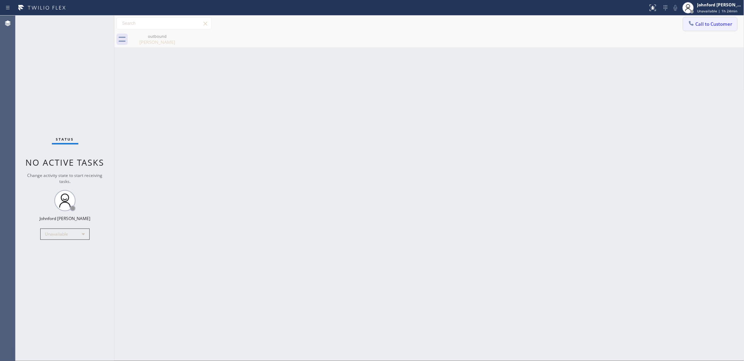
click at [710, 24] on span "Call to Customer" at bounding box center [713, 24] width 37 height 6
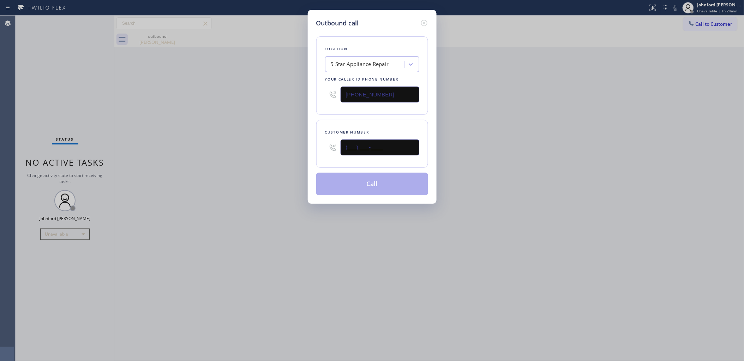
drag, startPoint x: 341, startPoint y: 149, endPoint x: 234, endPoint y: 154, distance: 107.7
click at [250, 154] on div "Outbound call Location 5 Star Appliance Repair Your caller id phone number [PHO…" at bounding box center [372, 180] width 744 height 361
paste input "301) 273-5082"
type input "[PHONE_NUMBER]"
click at [203, 163] on div "Outbound call Location 5 Star Appliance Repair Your caller id phone number [PHO…" at bounding box center [372, 180] width 744 height 361
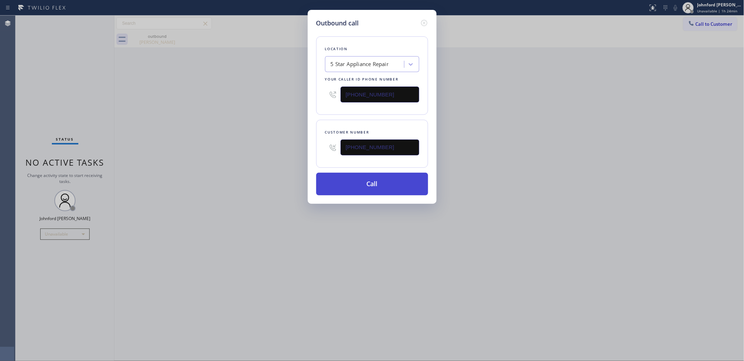
click at [345, 179] on button "Call" at bounding box center [372, 184] width 112 height 23
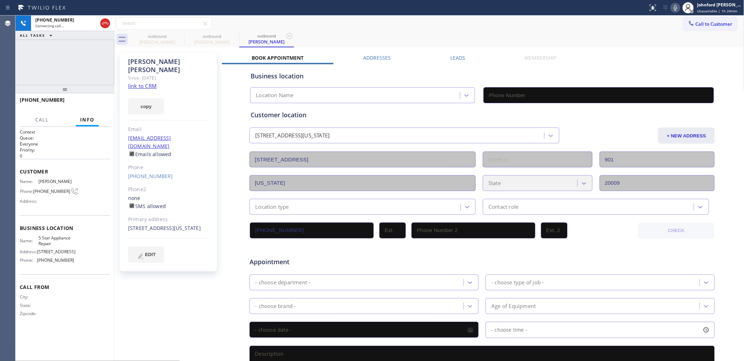
type input "[PHONE_NUMBER]"
click at [185, 34] on div at bounding box center [185, 39] width 0 height 11
click at [179, 36] on icon at bounding box center [180, 36] width 8 height 8
click at [143, 98] on button "copy" at bounding box center [146, 106] width 36 height 16
click at [142, 82] on link "link to CRM" at bounding box center [142, 85] width 29 height 7
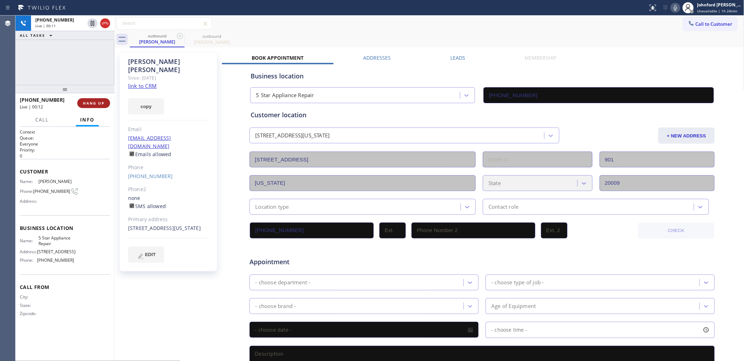
click at [105, 105] on button "HANG UP" at bounding box center [93, 103] width 33 height 10
click at [87, 102] on span "COMPLETE" at bounding box center [92, 103] width 24 height 5
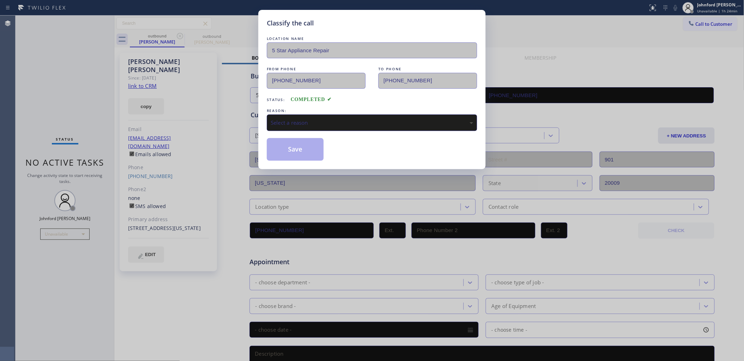
click at [330, 116] on div "Select a reason" at bounding box center [372, 122] width 210 height 17
drag, startPoint x: 299, startPoint y: 146, endPoint x: 468, endPoint y: 33, distance: 203.2
click at [299, 143] on button "Save" at bounding box center [295, 149] width 57 height 23
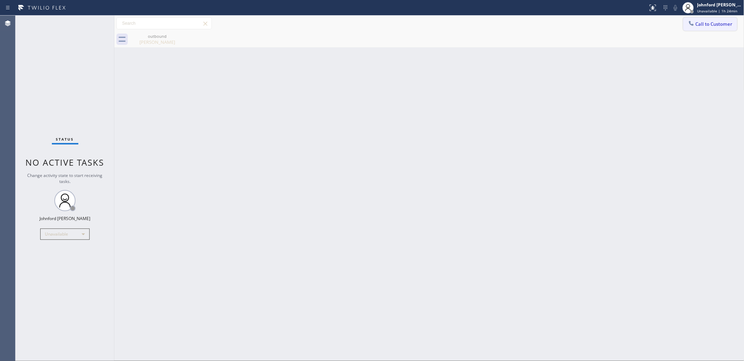
click at [707, 18] on button "Call to Customer" at bounding box center [710, 23] width 54 height 13
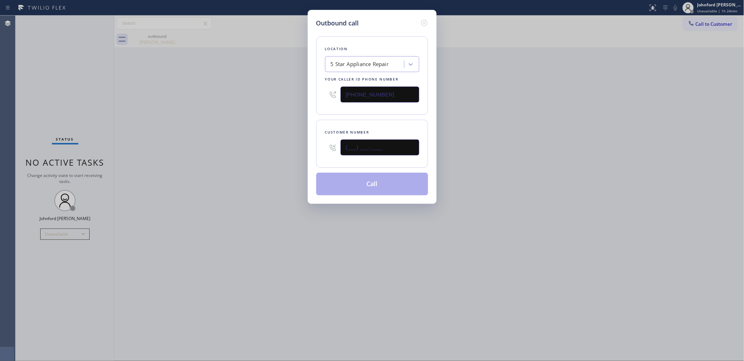
drag, startPoint x: 408, startPoint y: 147, endPoint x: 277, endPoint y: 147, distance: 130.9
click at [278, 147] on div "Outbound call Location 5 Star Appliance Repair Your caller id phone number [PHO…" at bounding box center [372, 180] width 744 height 361
paste input "323) 804-6559"
type input "[PHONE_NUMBER]"
click at [255, 150] on div "Outbound call Location 5 Star Appliance Repair Your caller id phone number [PHO…" at bounding box center [372, 180] width 744 height 361
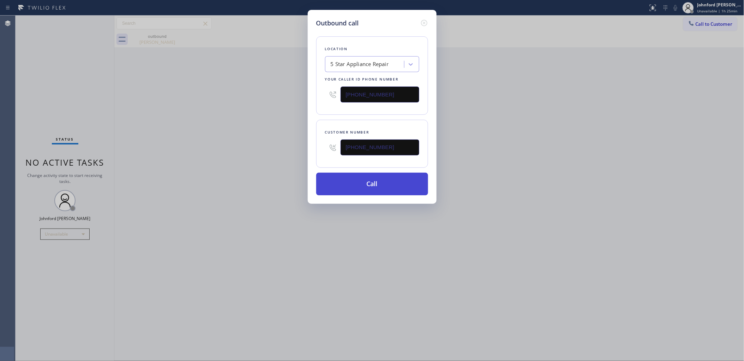
click at [376, 190] on button "Call" at bounding box center [372, 184] width 112 height 23
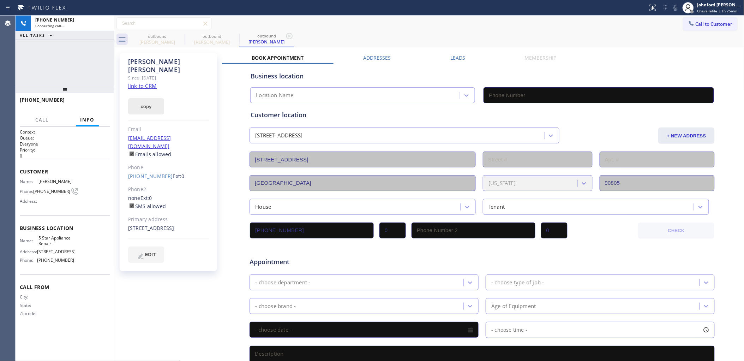
click at [159, 102] on button "copy" at bounding box center [146, 106] width 36 height 16
click at [148, 82] on link "link to CRM" at bounding box center [142, 85] width 29 height 7
type input "[PHONE_NUMBER]"
click at [84, 108] on button "HANG UP" at bounding box center [93, 103] width 33 height 10
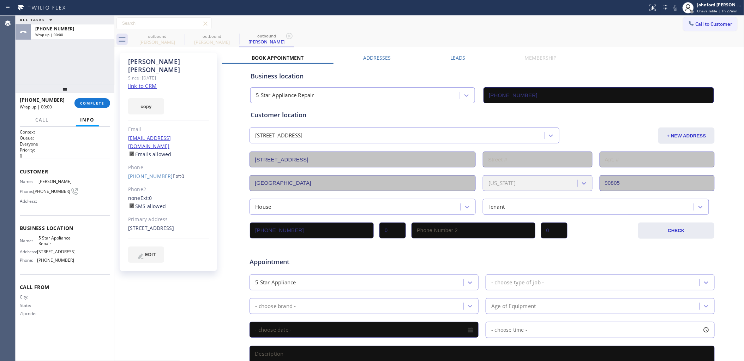
click at [454, 61] on div "Leads" at bounding box center [458, 59] width 74 height 10
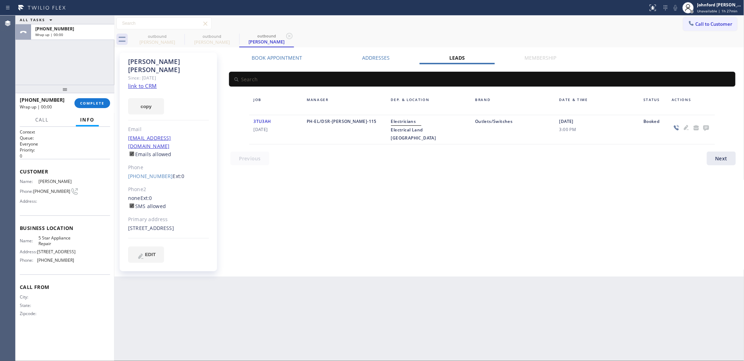
click at [706, 126] on icon at bounding box center [706, 128] width 6 height 6
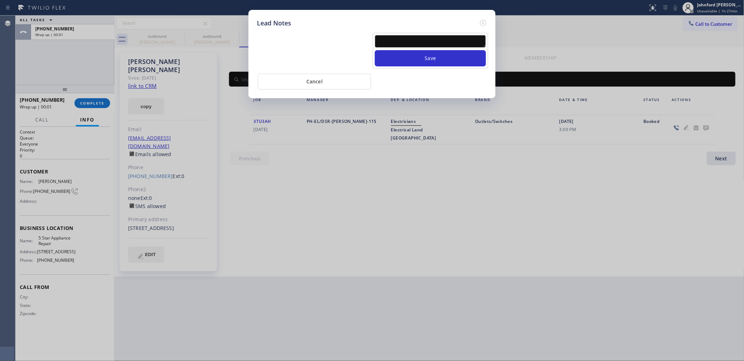
click at [405, 41] on textarea at bounding box center [430, 41] width 111 height 13
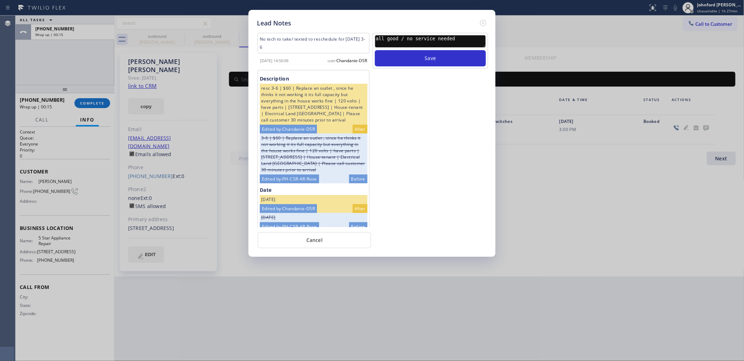
type textarea "all good / no service needed"
click at [410, 43] on div "all good / no service needed" at bounding box center [430, 42] width 111 height 15
click at [413, 50] on button "Save" at bounding box center [430, 58] width 111 height 16
click at [484, 24] on icon at bounding box center [483, 23] width 8 height 8
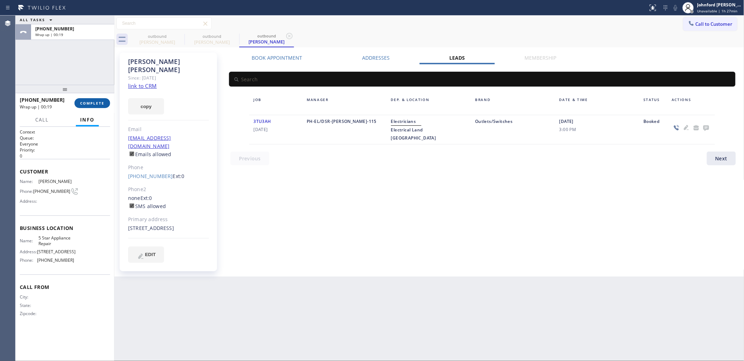
click at [90, 104] on span "COMPLETE" at bounding box center [92, 103] width 24 height 5
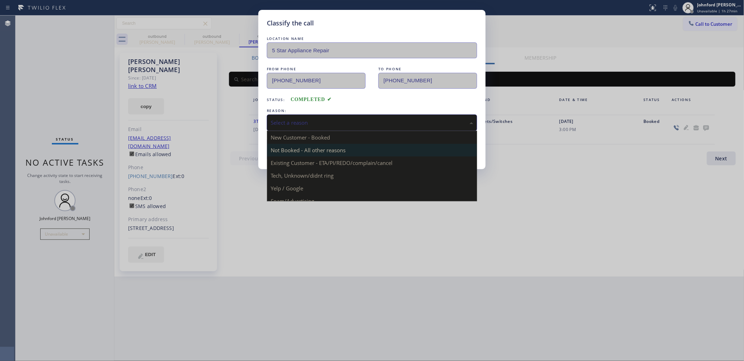
drag, startPoint x: 309, startPoint y: 120, endPoint x: 389, endPoint y: 145, distance: 83.8
click at [323, 119] on div "Select a reason" at bounding box center [372, 123] width 202 height 8
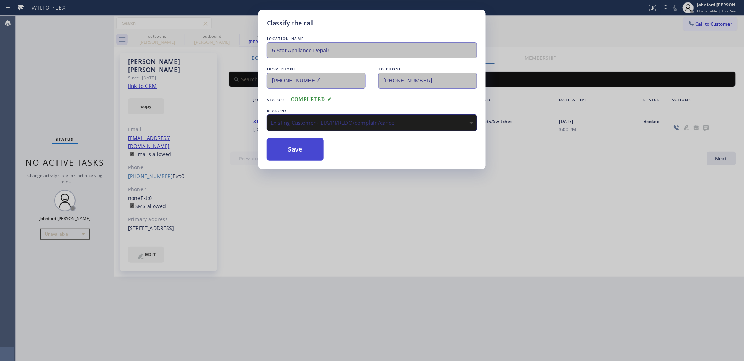
click at [304, 150] on button "Save" at bounding box center [295, 149] width 57 height 23
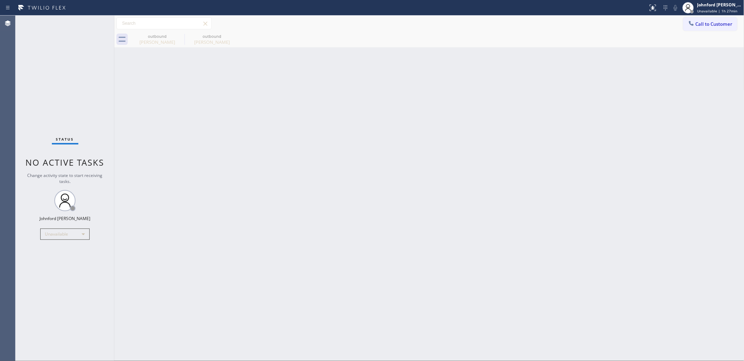
click at [704, 28] on button "Call to Customer" at bounding box center [710, 23] width 54 height 13
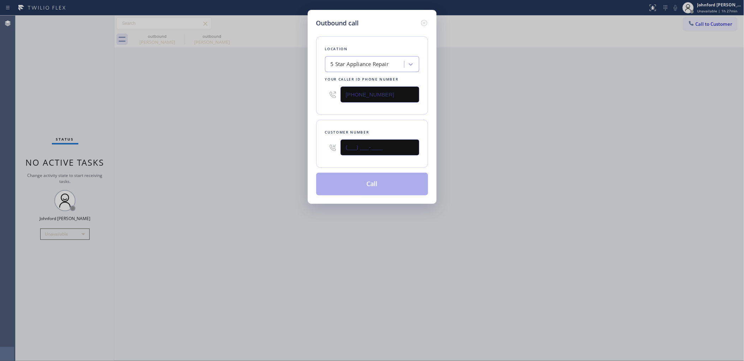
drag, startPoint x: 333, startPoint y: 147, endPoint x: 293, endPoint y: 135, distance: 41.2
click at [272, 148] on div "Outbound call Location 5 Star Appliance Repair Your caller id phone number [PHO…" at bounding box center [372, 180] width 744 height 361
paste input "570) 983-4504"
type input "[PHONE_NUMBER]"
click at [363, 189] on button "Call" at bounding box center [372, 184] width 112 height 23
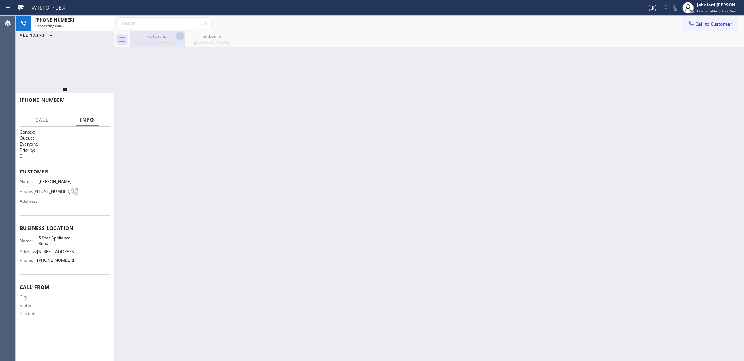
click at [176, 36] on icon at bounding box center [180, 36] width 8 height 8
click at [0, 0] on icon at bounding box center [0, 0] width 0 height 0
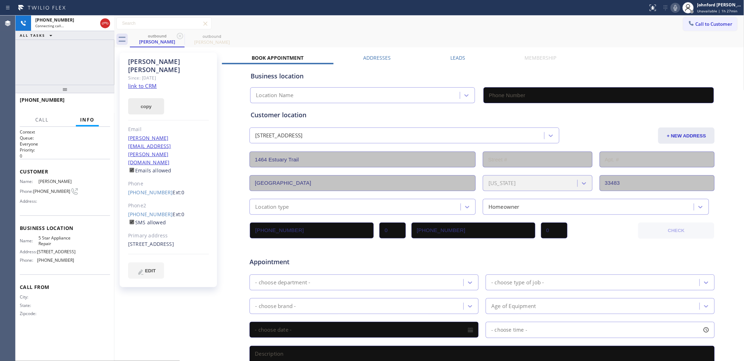
click at [162, 101] on button "copy" at bounding box center [146, 106] width 36 height 16
click at [149, 82] on link "link to CRM" at bounding box center [142, 85] width 29 height 7
type input "[PHONE_NUMBER]"
click at [85, 101] on span "HANG UP" at bounding box center [94, 103] width 22 height 5
click at [154, 211] on link "[PHONE_NUMBER]" at bounding box center [150, 214] width 45 height 7
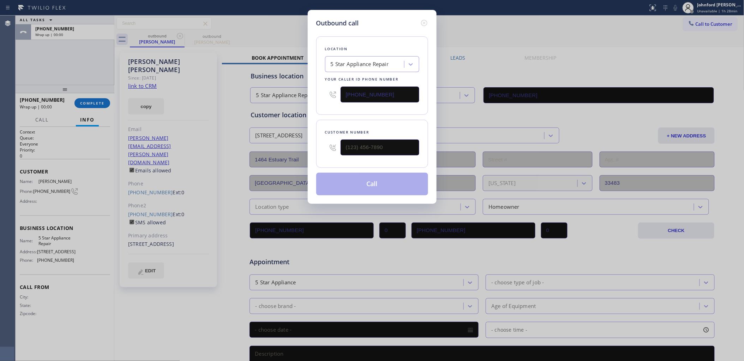
type input "[PHONE_NUMBER]"
click at [356, 177] on button "Call" at bounding box center [372, 184] width 112 height 23
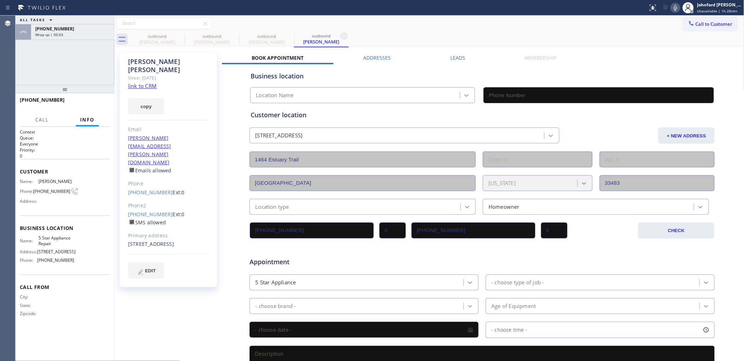
type input "[PHONE_NUMBER]"
click at [104, 26] on icon at bounding box center [105, 23] width 8 height 8
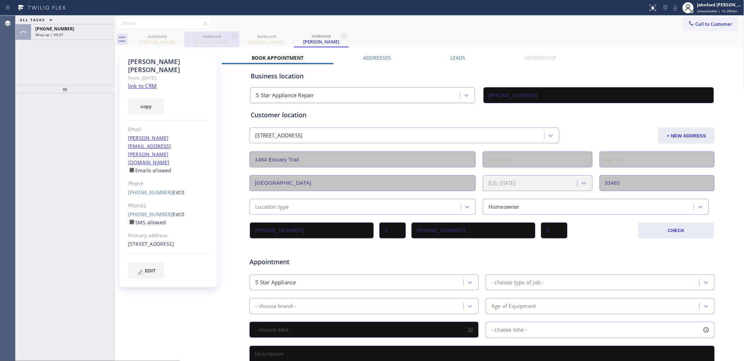
click at [186, 36] on div "outbound" at bounding box center [211, 36] width 53 height 5
click at [178, 35] on icon at bounding box center [180, 36] width 8 height 8
click at [185, 35] on div "outbound [PERSON_NAME]" at bounding box center [212, 39] width 55 height 16
click at [178, 35] on icon at bounding box center [180, 36] width 8 height 8
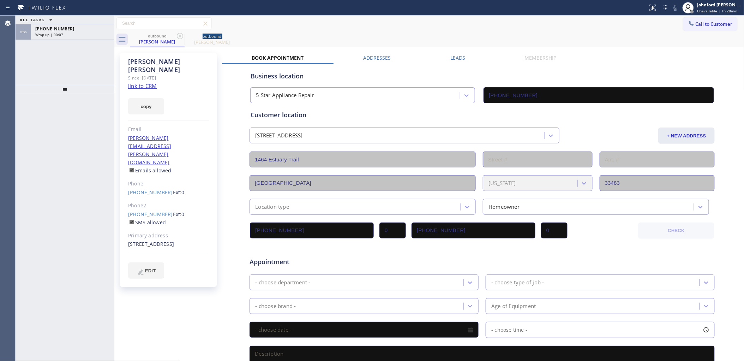
click at [178, 35] on icon at bounding box center [180, 36] width 8 height 8
click at [0, 0] on icon at bounding box center [0, 0] width 0 height 0
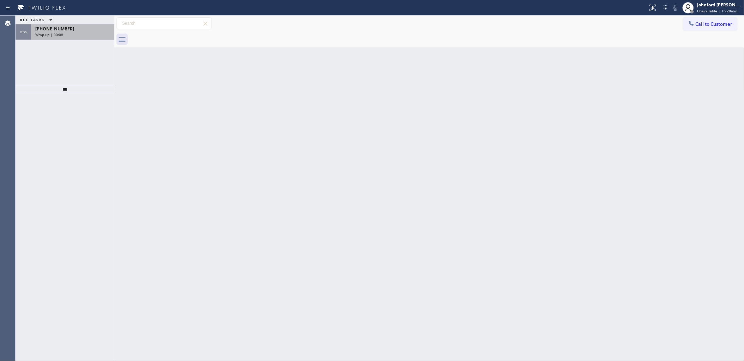
click at [81, 34] on div "Wrap up | 00:08" at bounding box center [72, 34] width 75 height 5
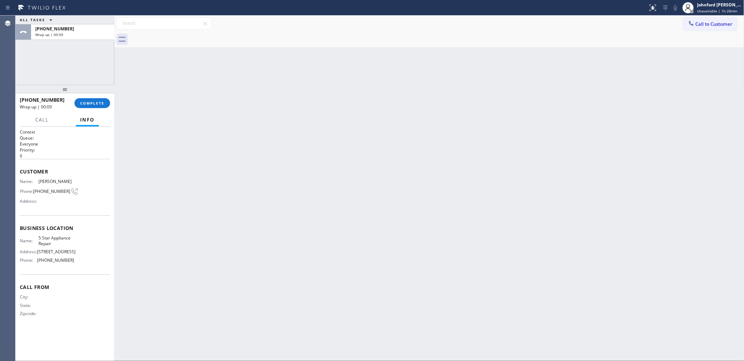
click at [83, 110] on div "[PHONE_NUMBER] Wrap up | 00:09 COMPLETE" at bounding box center [65, 103] width 90 height 18
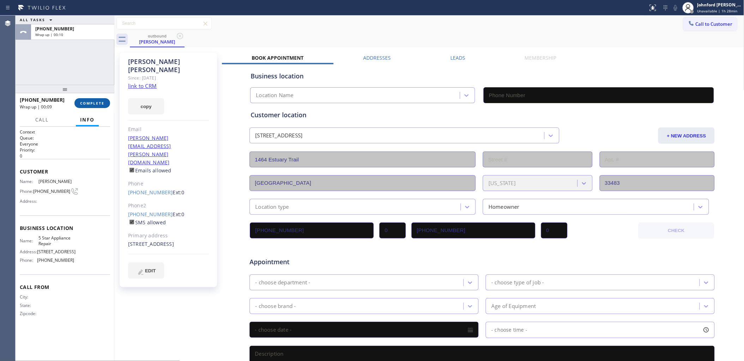
click at [96, 103] on span "COMPLETE" at bounding box center [92, 103] width 24 height 5
type input "[PHONE_NUMBER]"
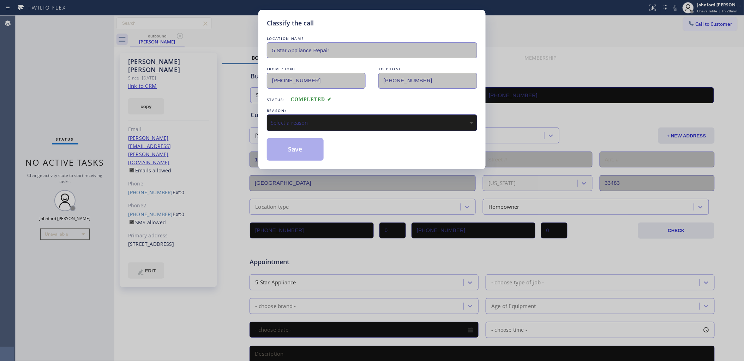
drag, startPoint x: 316, startPoint y: 116, endPoint x: 321, endPoint y: 122, distance: 8.3
click at [316, 116] on div "Select a reason" at bounding box center [372, 122] width 210 height 17
click at [311, 153] on button "Save" at bounding box center [295, 149] width 57 height 23
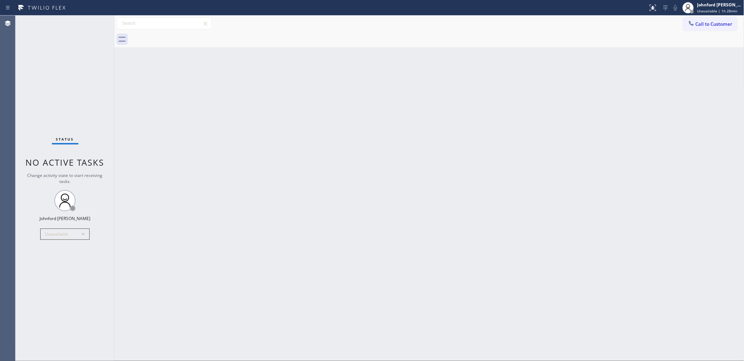
click at [700, 24] on span "Call to Customer" at bounding box center [713, 24] width 37 height 6
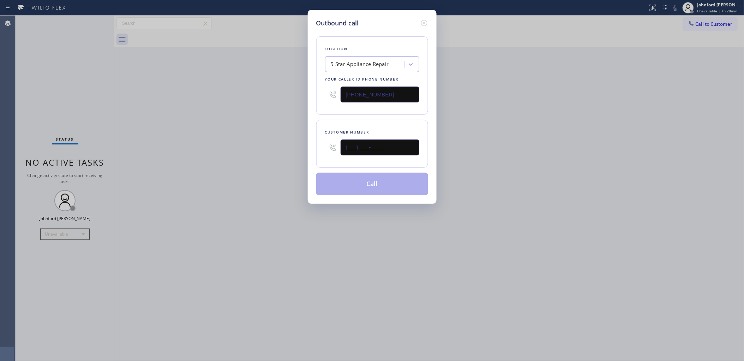
drag, startPoint x: 390, startPoint y: 153, endPoint x: 293, endPoint y: 153, distance: 97.0
click at [293, 153] on div "Outbound call Location 5 Star Appliance Repair Your caller id phone number [PHO…" at bounding box center [372, 180] width 744 height 361
paste input "619) 857-6470"
type input "[PHONE_NUMBER]"
click at [246, 157] on div "Outbound call Location 5 Star Appliance Repair Your caller id phone number [PHO…" at bounding box center [372, 180] width 744 height 361
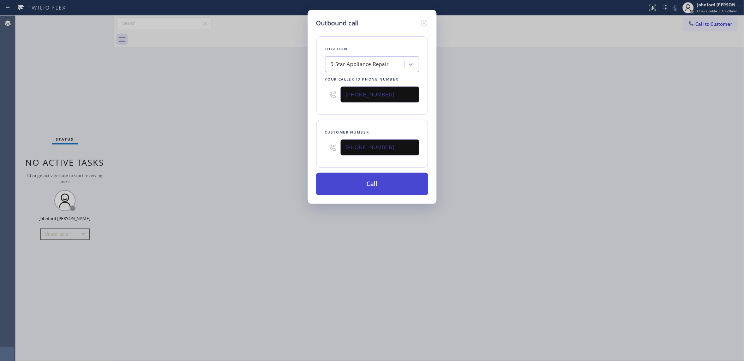
click at [372, 186] on button "Call" at bounding box center [372, 184] width 112 height 23
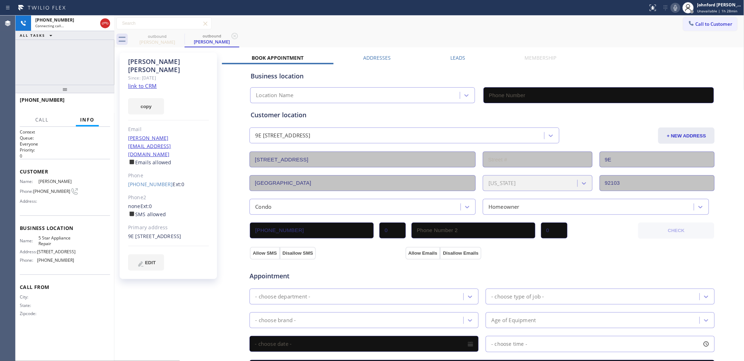
drag, startPoint x: 147, startPoint y: 98, endPoint x: 148, endPoint y: 86, distance: 11.4
click at [147, 98] on button "copy" at bounding box center [146, 106] width 36 height 16
click at [149, 82] on link "link to CRM" at bounding box center [142, 85] width 29 height 7
type input "[PHONE_NUMBER]"
click at [93, 102] on span "HANG UP" at bounding box center [94, 103] width 22 height 5
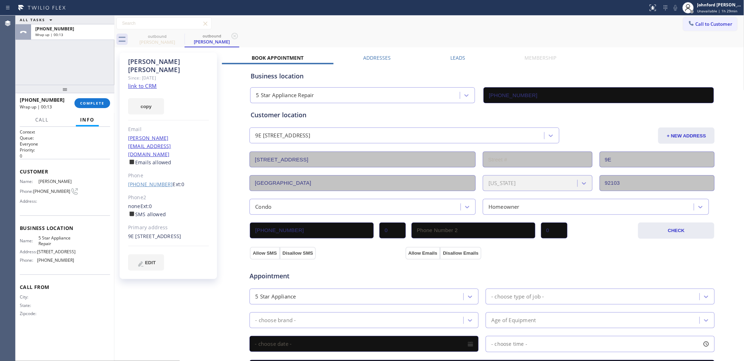
click at [141, 181] on link "[PHONE_NUMBER]" at bounding box center [150, 184] width 45 height 7
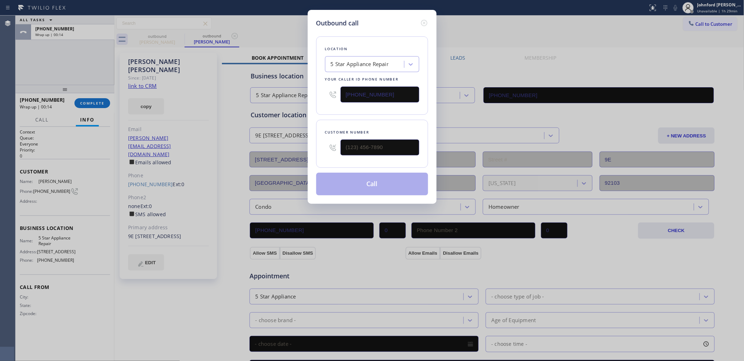
type input "[PHONE_NUMBER]"
drag, startPoint x: 386, startPoint y: 100, endPoint x: 334, endPoint y: 99, distance: 52.6
click at [334, 99] on div "[PHONE_NUMBER]" at bounding box center [372, 94] width 94 height 23
paste input "619) 598-0995"
type input "[PHONE_NUMBER]"
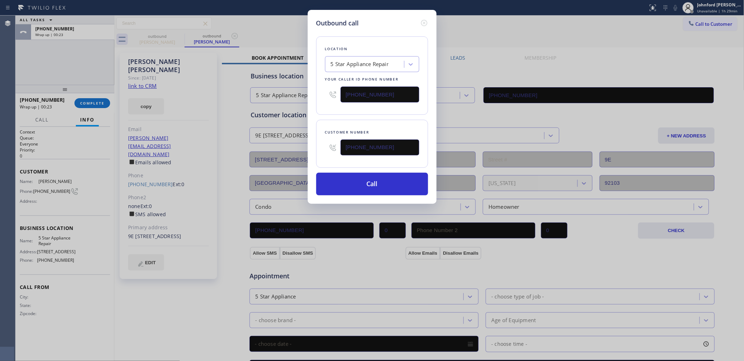
click at [324, 108] on div "Location 5 Star Appliance Repair Your caller id phone number [PHONE_NUMBER]" at bounding box center [372, 75] width 112 height 78
click at [352, 173] on button "Call" at bounding box center [372, 184] width 112 height 23
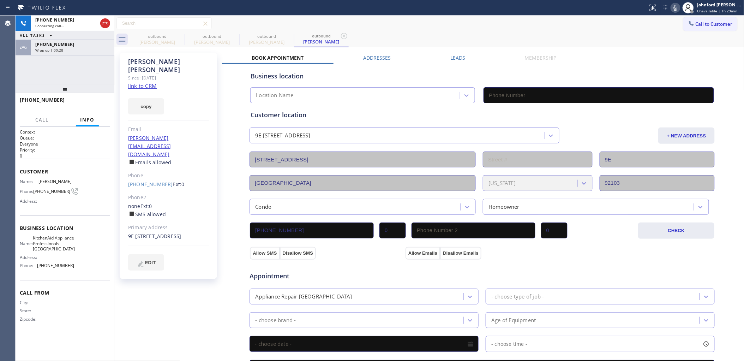
click at [96, 48] on div "Wrap up | 00:28" at bounding box center [72, 50] width 75 height 5
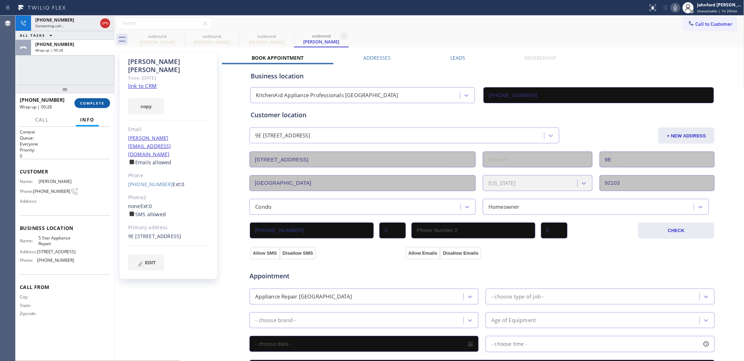
click at [94, 99] on button "COMPLETE" at bounding box center [92, 103] width 36 height 10
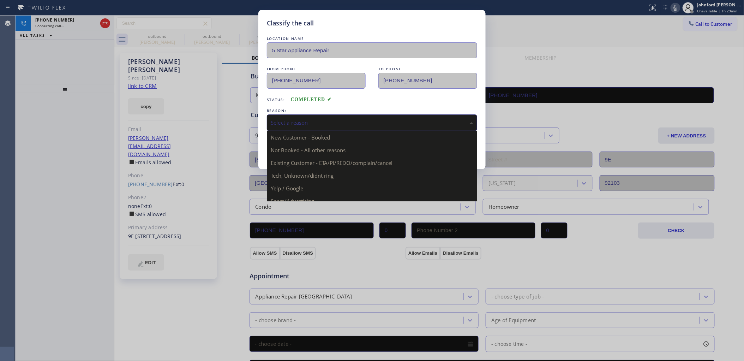
click at [344, 119] on div "Select a reason" at bounding box center [372, 123] width 202 height 8
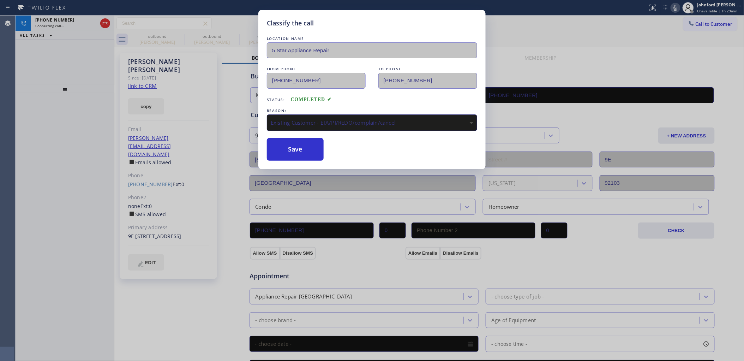
drag, startPoint x: 312, startPoint y: 150, endPoint x: 489, endPoint y: 2, distance: 230.7
click at [311, 150] on button "Save" at bounding box center [295, 149] width 57 height 23
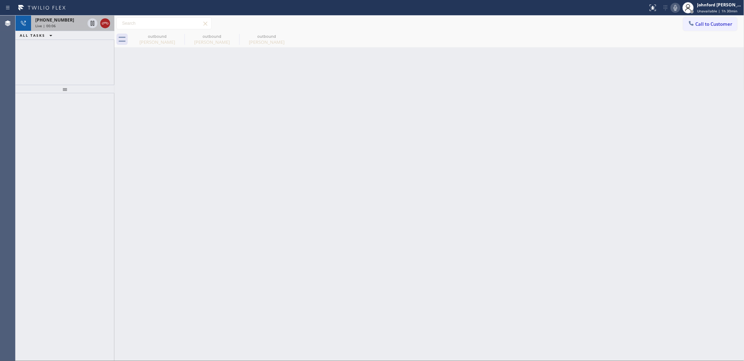
click at [100, 22] on div at bounding box center [98, 24] width 25 height 16
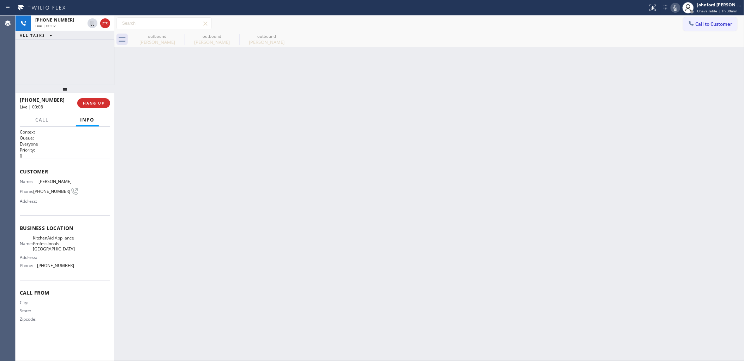
click at [91, 108] on div "[PHONE_NUMBER] Live | 00:08 HANG UP" at bounding box center [65, 103] width 90 height 18
click at [92, 102] on span "HANG UP" at bounding box center [94, 103] width 22 height 5
click at [101, 101] on span "COMPLETE" at bounding box center [92, 103] width 24 height 5
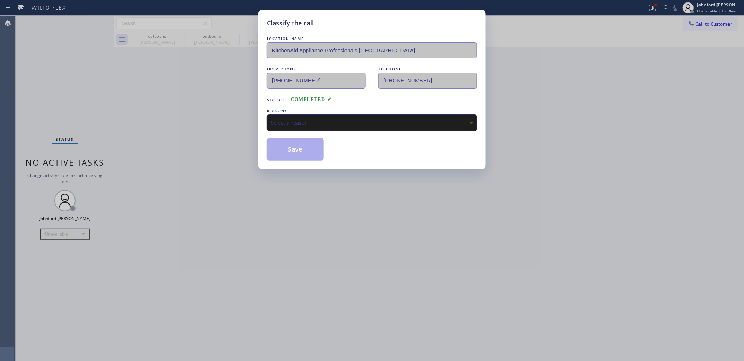
drag, startPoint x: 295, startPoint y: 122, endPoint x: 386, endPoint y: 119, distance: 90.4
click at [309, 120] on div "Select a reason" at bounding box center [372, 123] width 202 height 8
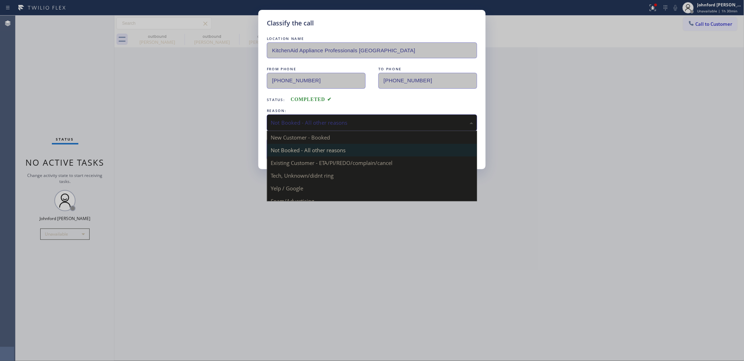
drag, startPoint x: 305, startPoint y: 120, endPoint x: 331, endPoint y: 146, distance: 36.9
click at [305, 119] on div "Not Booked - All other reasons" at bounding box center [372, 123] width 202 height 8
drag, startPoint x: 306, startPoint y: 161, endPoint x: 293, endPoint y: 159, distance: 12.6
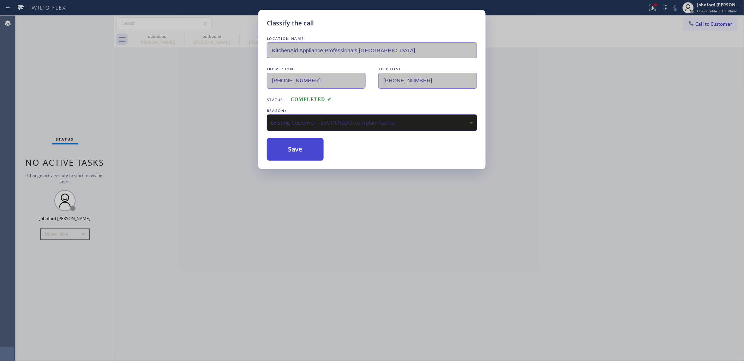
click at [283, 155] on button "Save" at bounding box center [295, 149] width 57 height 23
type input "[PHONE_NUMBER]"
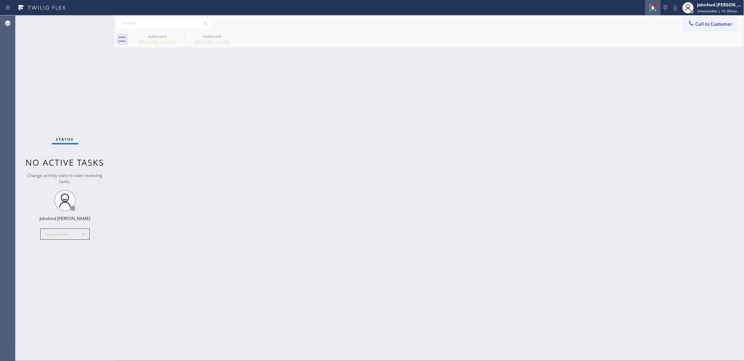
drag, startPoint x: 659, startPoint y: 8, endPoint x: 655, endPoint y: 10, distance: 4.6
click at [658, 8] on div at bounding box center [653, 8] width 16 height 8
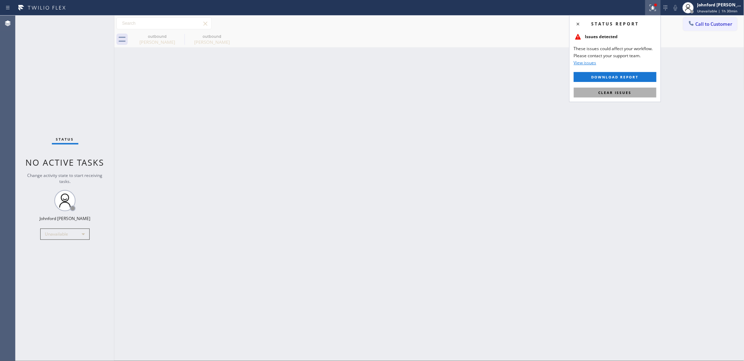
click at [605, 88] on button "Clear issues" at bounding box center [615, 92] width 83 height 10
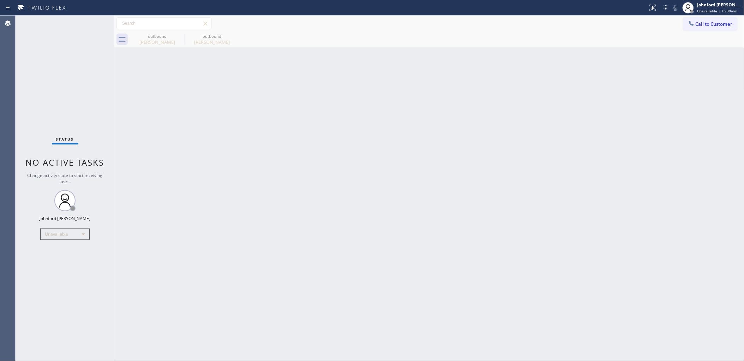
click at [501, 82] on div "Back to Dashboard Change Sender ID Customers Technicians Select a contact Outbo…" at bounding box center [429, 188] width 630 height 345
drag, startPoint x: 65, startPoint y: 76, endPoint x: 65, endPoint y: 50, distance: 26.1
click at [65, 71] on div "Status No active tasks Change activity state to start receiving tasks. [PERSON_…" at bounding box center [65, 188] width 99 height 345
drag, startPoint x: 276, startPoint y: 165, endPoint x: 402, endPoint y: 84, distance: 150.4
click at [276, 165] on div "Back to Dashboard Change Sender ID Customers Technicians Select a contact Outbo…" at bounding box center [429, 188] width 630 height 345
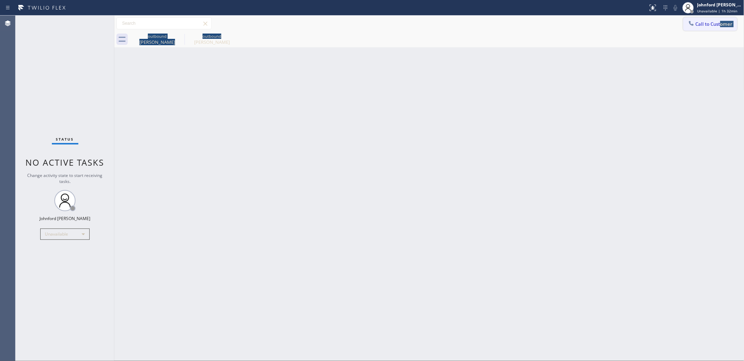
drag, startPoint x: 713, startPoint y: 32, endPoint x: 712, endPoint y: 26, distance: 6.1
click at [713, 27] on div "Call to Customer Outbound call Location 5 Star Appliance Repair Your caller id …" at bounding box center [429, 32] width 630 height 32
click at [707, 26] on button "Call to Customer" at bounding box center [710, 23] width 54 height 13
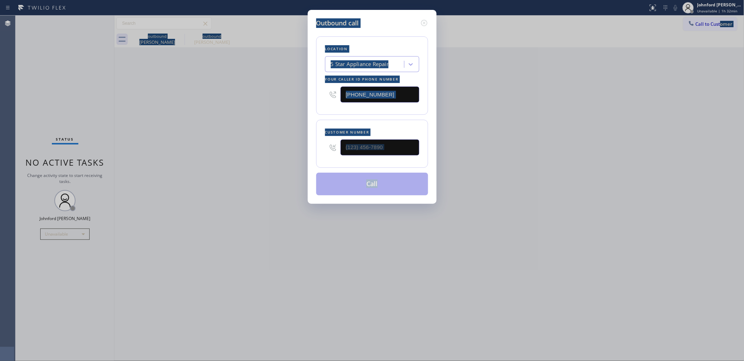
click at [387, 92] on input "[PHONE_NUMBER]" at bounding box center [379, 94] width 79 height 16
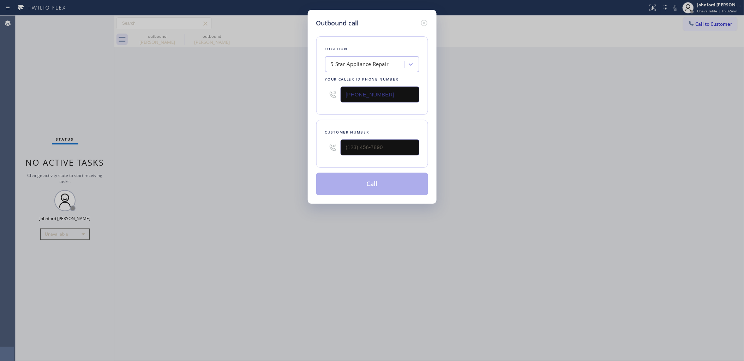
click at [387, 92] on input "[PHONE_NUMBER]" at bounding box center [379, 94] width 79 height 16
paste input "640) 232-0383"
type input "[PHONE_NUMBER]"
click at [203, 171] on div "Outbound call Location 5 Star Appliance Repair Your caller id phone number [PHO…" at bounding box center [372, 180] width 744 height 361
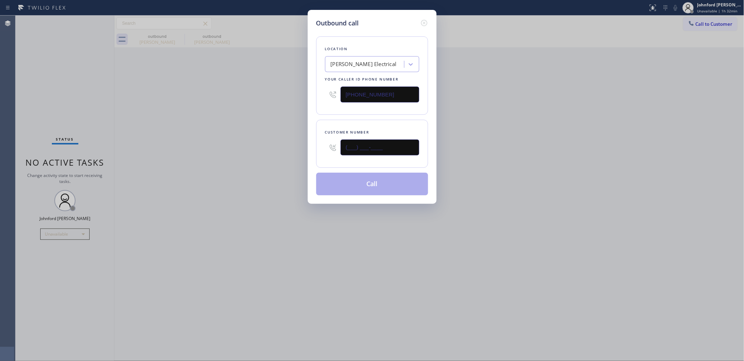
drag, startPoint x: 263, startPoint y: 139, endPoint x: 205, endPoint y: 140, distance: 58.2
click at [209, 139] on div "Outbound call Location [PERSON_NAME] Electrical Your caller id phone number [PH…" at bounding box center [372, 180] width 744 height 361
paste input "612) 964-1477"
type input "[PHONE_NUMBER]"
click at [199, 144] on div "Outbound call Location [PERSON_NAME] Electrical Your caller id phone number [PH…" at bounding box center [372, 180] width 744 height 361
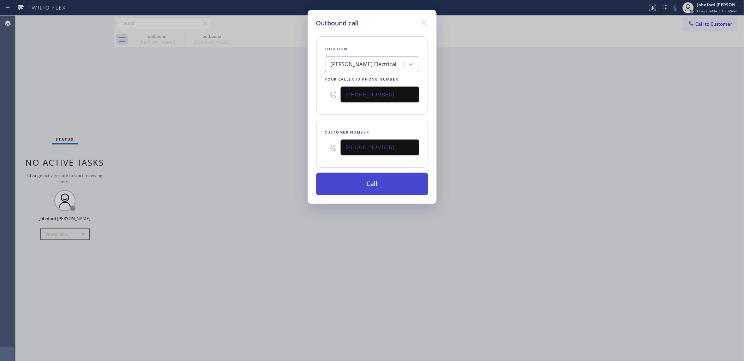
click at [336, 182] on button "Call" at bounding box center [372, 184] width 112 height 23
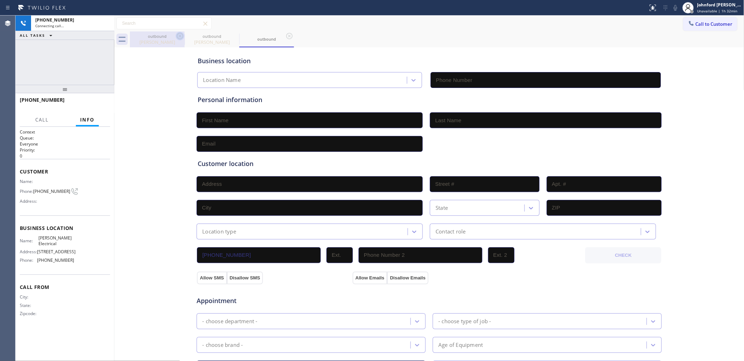
click at [177, 36] on icon at bounding box center [180, 36] width 6 height 6
click at [0, 0] on icon at bounding box center [0, 0] width 0 height 0
type input "[PHONE_NUMBER]"
click at [355, 35] on div "outbound" at bounding box center [437, 39] width 614 height 16
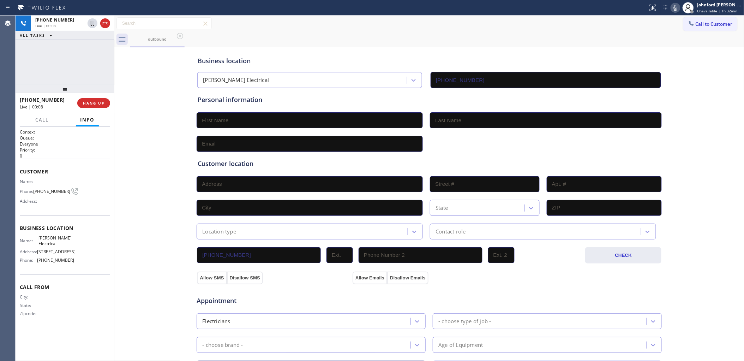
click at [586, 55] on div "Business location [PERSON_NAME] Electrical [PHONE_NUMBER]" at bounding box center [429, 68] width 466 height 39
drag, startPoint x: 482, startPoint y: 31, endPoint x: 232, endPoint y: 20, distance: 250.4
click at [482, 31] on div "Call to Customer Outbound call Location [PERSON_NAME] Electrical Your caller id…" at bounding box center [429, 24] width 630 height 16
drag, startPoint x: 492, startPoint y: 29, endPoint x: 547, endPoint y: 32, distance: 55.1
click at [493, 29] on div "Call to Customer Outbound call Location [PERSON_NAME] Electrical Your caller id…" at bounding box center [429, 23] width 630 height 12
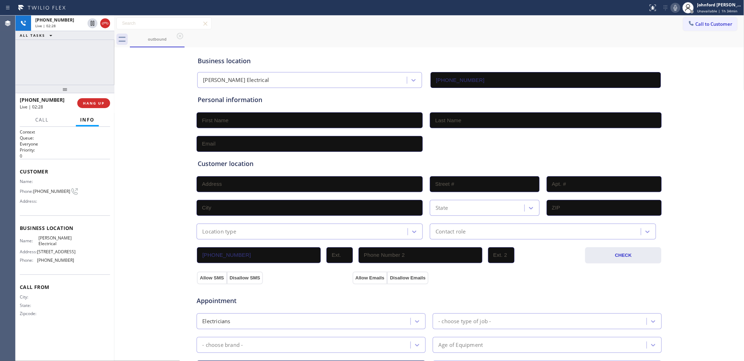
click at [676, 8] on icon at bounding box center [675, 8] width 4 height 6
drag, startPoint x: 677, startPoint y: 9, endPoint x: 654, endPoint y: 20, distance: 25.3
click at [677, 9] on icon at bounding box center [675, 8] width 8 height 8
click at [600, 36] on div "outbound" at bounding box center [437, 39] width 614 height 16
click at [500, 39] on div "outbound" at bounding box center [437, 39] width 614 height 16
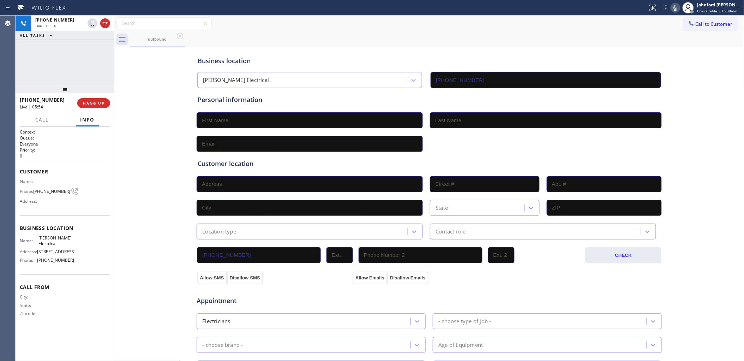
click at [680, 9] on div at bounding box center [675, 8] width 10 height 8
drag, startPoint x: 676, startPoint y: 10, endPoint x: 620, endPoint y: 3, distance: 56.2
click at [676, 10] on icon at bounding box center [675, 8] width 4 height 6
click at [494, 32] on div "outbound" at bounding box center [437, 39] width 614 height 16
click at [497, 29] on div "Call to Customer Outbound call Location [PERSON_NAME] Electrical Your caller id…" at bounding box center [429, 23] width 630 height 12
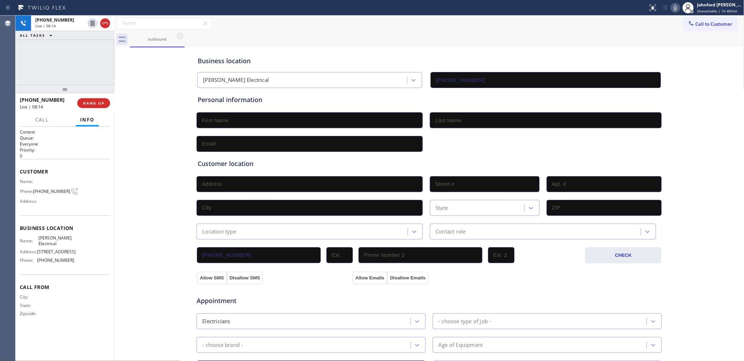
click at [676, 11] on icon at bounding box center [675, 8] width 8 height 8
click at [460, 50] on div "Business location [PERSON_NAME] Electrical [PHONE_NUMBER]" at bounding box center [429, 68] width 466 height 39
click at [453, 49] on div "Business location [PERSON_NAME] Electrical [PHONE_NUMBER]" at bounding box center [429, 68] width 466 height 39
drag, startPoint x: 486, startPoint y: 33, endPoint x: 647, endPoint y: 2, distance: 163.4
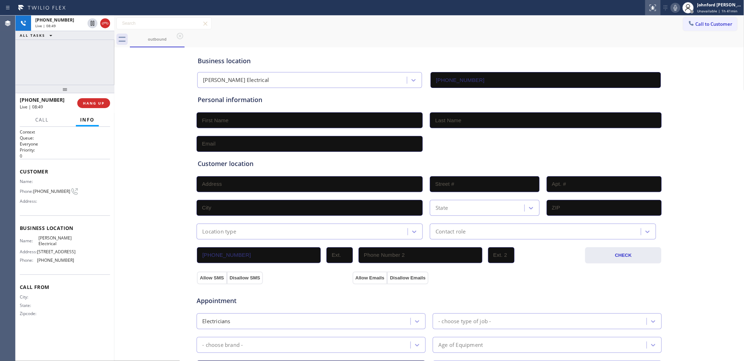
click at [489, 29] on div "Call to Customer Outbound call Location [PERSON_NAME] Electrical Your caller id…" at bounding box center [429, 32] width 630 height 32
click at [671, 7] on icon at bounding box center [675, 8] width 8 height 8
drag, startPoint x: 63, startPoint y: 240, endPoint x: 37, endPoint y: 232, distance: 26.9
click at [37, 235] on div "Name: [PERSON_NAME] Electrical" at bounding box center [47, 240] width 54 height 11
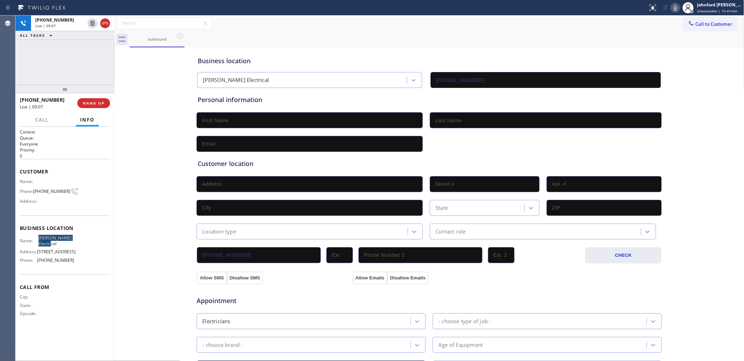
click at [97, 240] on div "Name: [PERSON_NAME] Electrical Address: [STREET_ADDRESS] Phone: [PHONE_NUMBER]" at bounding box center [65, 250] width 90 height 30
drag, startPoint x: 67, startPoint y: 240, endPoint x: 36, endPoint y: 235, distance: 31.8
click at [36, 235] on div "Name: [PERSON_NAME] Electrical" at bounding box center [47, 240] width 54 height 11
click at [103, 235] on div "Name: [PERSON_NAME] Electrical Address: [STREET_ADDRESS] Phone: [PHONE_NUMBER]" at bounding box center [65, 250] width 90 height 30
drag, startPoint x: 36, startPoint y: 233, endPoint x: 62, endPoint y: 240, distance: 26.7
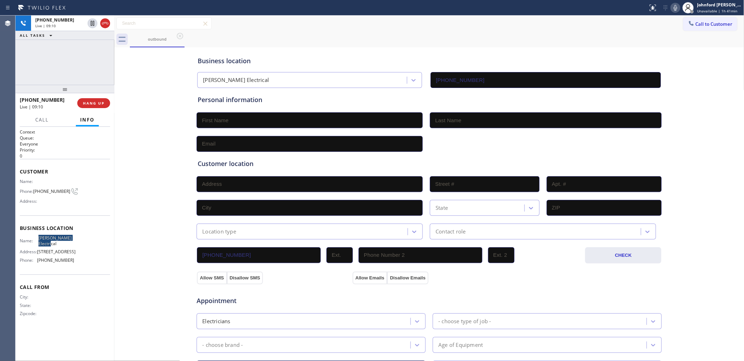
click at [62, 240] on div "Name: [PERSON_NAME] Electrical" at bounding box center [47, 240] width 54 height 11
click at [82, 242] on div "Name: [PERSON_NAME] Electrical Address: [STREET_ADDRESS] Phone: [PHONE_NUMBER]" at bounding box center [65, 250] width 90 height 30
drag, startPoint x: 72, startPoint y: 242, endPoint x: 36, endPoint y: 235, distance: 36.7
click at [36, 235] on div "Name: [PERSON_NAME] Electrical" at bounding box center [47, 240] width 54 height 11
click at [93, 241] on div "Name: [PERSON_NAME] Electrical Address: [STREET_ADDRESS] Phone: [PHONE_NUMBER]" at bounding box center [65, 250] width 90 height 30
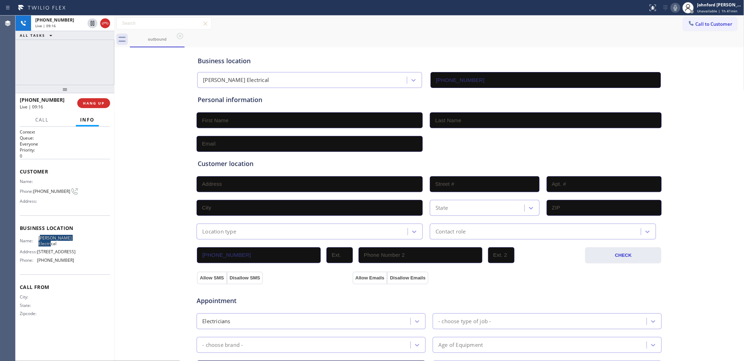
drag, startPoint x: 59, startPoint y: 240, endPoint x: 39, endPoint y: 234, distance: 20.4
click at [39, 235] on span "[PERSON_NAME] Electrical" at bounding box center [55, 240] width 35 height 11
click at [58, 235] on span "[PERSON_NAME] Electrical" at bounding box center [55, 240] width 35 height 11
drag, startPoint x: 58, startPoint y: 240, endPoint x: 37, endPoint y: 235, distance: 21.8
click at [37, 235] on div "Name: [PERSON_NAME] Electrical" at bounding box center [47, 240] width 54 height 11
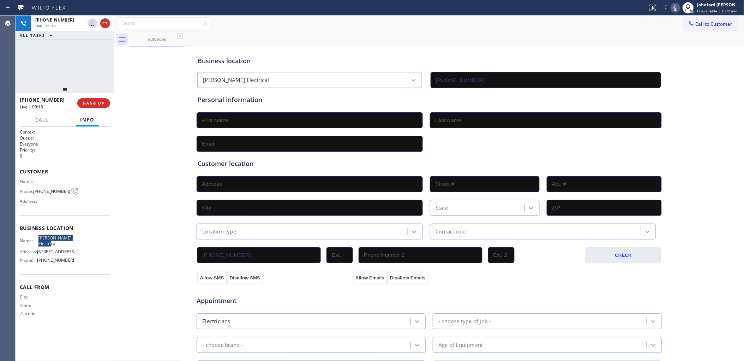
click at [78, 240] on div "Name: [PERSON_NAME] Electrical Address: [STREET_ADDRESS] Phone: [PHONE_NUMBER]" at bounding box center [65, 250] width 90 height 30
click at [673, 9] on icon at bounding box center [675, 8] width 8 height 8
click at [640, 30] on div "Call to Customer Outbound call Location [PERSON_NAME] Electrical Your caller id…" at bounding box center [429, 24] width 630 height 16
click at [488, 54] on div "Business location [PERSON_NAME] Electrical [PHONE_NUMBER]" at bounding box center [429, 68] width 466 height 39
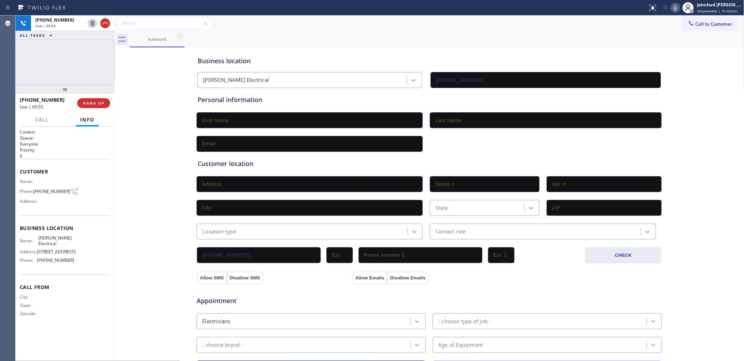
click at [644, 26] on div "Call to Customer Outbound call Location [PERSON_NAME] Electrical Your caller id…" at bounding box center [429, 23] width 630 height 12
click at [108, 101] on button "HANG UP" at bounding box center [93, 103] width 33 height 10
click at [217, 119] on input "text" at bounding box center [310, 120] width 226 height 16
paste input "[PERSON_NAME]"
click at [225, 121] on input "[PERSON_NAME]" at bounding box center [310, 120] width 226 height 16
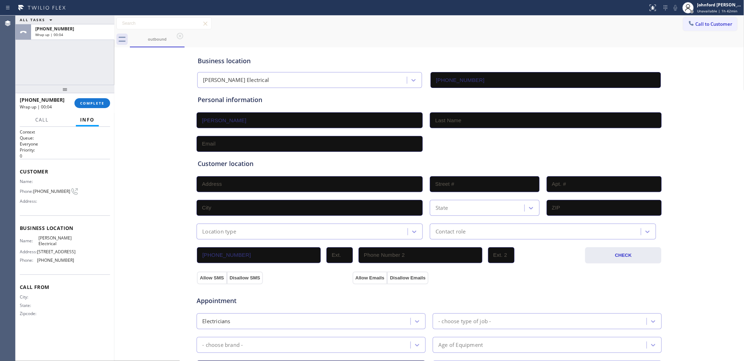
click at [225, 121] on input "[PERSON_NAME]" at bounding box center [310, 120] width 226 height 16
click at [219, 119] on input "[PERSON_NAME]" at bounding box center [310, 120] width 226 height 16
click at [242, 120] on input "[PERSON_NAME]" at bounding box center [310, 120] width 226 height 16
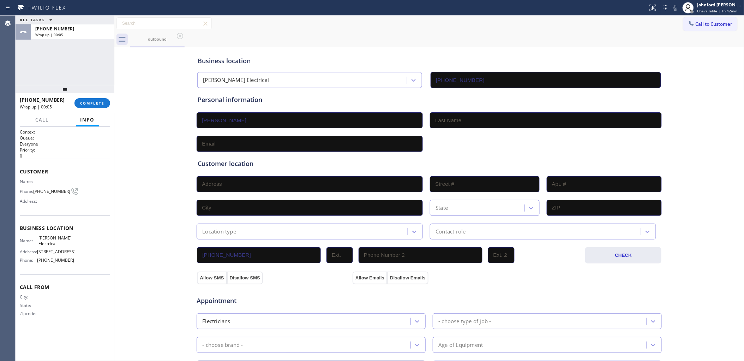
click at [217, 118] on input "[PERSON_NAME]" at bounding box center [310, 120] width 226 height 16
type input "[PERSON_NAME]"
paste input "[PERSON_NAME]"
type input "[PERSON_NAME]"
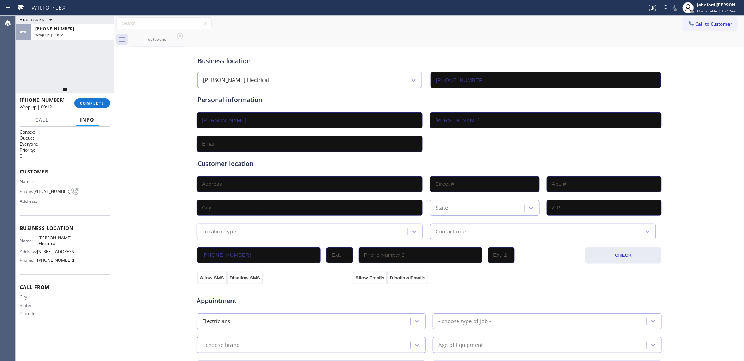
click at [262, 140] on input "text" at bounding box center [310, 144] width 226 height 16
paste input "[PERSON_NAME][EMAIL_ADDRESS][PERSON_NAME][DOMAIN_NAME]"
type input "[PERSON_NAME][EMAIL_ADDRESS][PERSON_NAME][DOMAIN_NAME]"
click at [226, 186] on input "text" at bounding box center [310, 184] width 226 height 16
click at [490, 53] on div "Business location [PERSON_NAME] Electrical [PHONE_NUMBER]" at bounding box center [429, 68] width 466 height 39
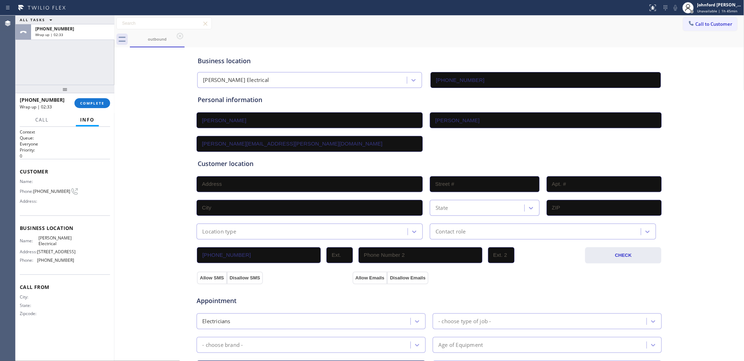
scroll to position [181, 0]
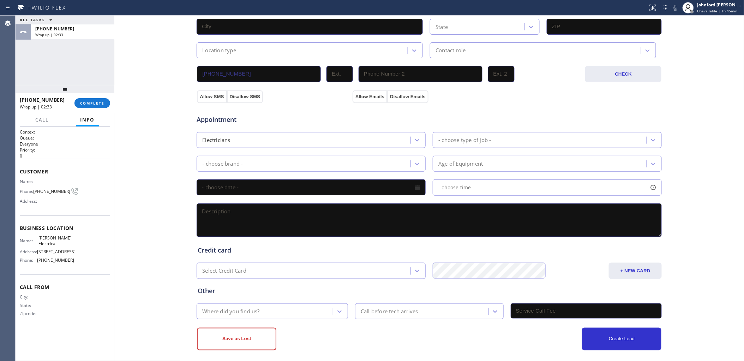
click at [256, 222] on textarea at bounding box center [429, 220] width 465 height 34
paste textarea "11-2 | no scf need couple of new lights / ceiling fan installed (they are remod…"
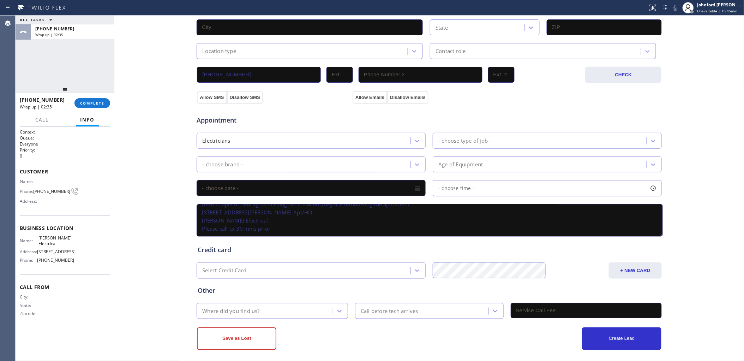
scroll to position [0, 0]
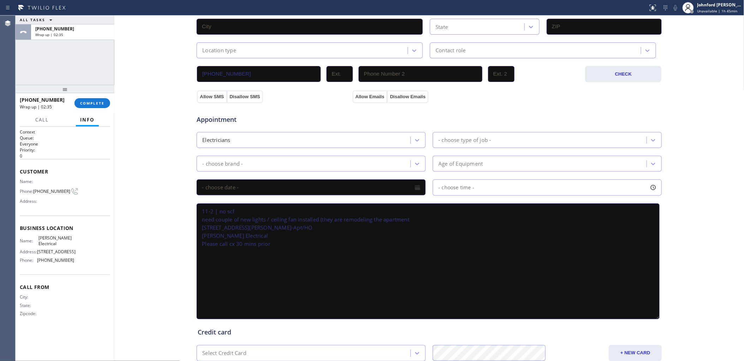
drag, startPoint x: 655, startPoint y: 230, endPoint x: 557, endPoint y: 304, distance: 122.3
click at [649, 315] on textarea "11-2 | no scf need couple of new lights / ceiling fan installed (they are remod…" at bounding box center [428, 261] width 463 height 116
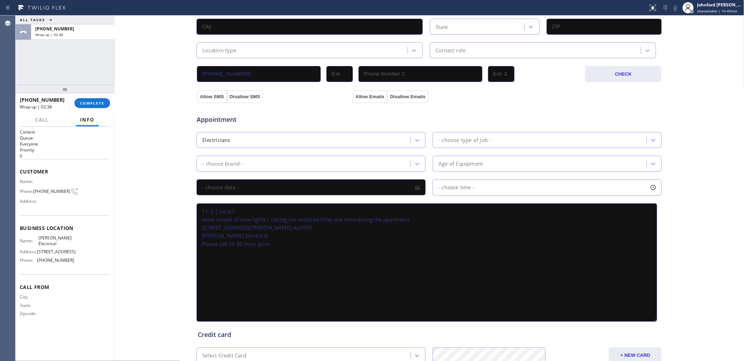
drag, startPoint x: 198, startPoint y: 221, endPoint x: 351, endPoint y: 222, distance: 153.5
click at [351, 222] on textarea "11-2 | no scf need couple of new lights / ceiling fan installed (they are remod…" at bounding box center [427, 262] width 460 height 118
drag, startPoint x: 286, startPoint y: 224, endPoint x: 298, endPoint y: 225, distance: 11.7
click at [287, 223] on textarea "11-2 | no scf need couple of new lights / ceiling fan installed (they are remod…" at bounding box center [427, 262] width 460 height 118
click at [304, 232] on textarea "11-2 | no scf need couple of new lights / ceiling fan installed (they are remod…" at bounding box center [427, 262] width 460 height 118
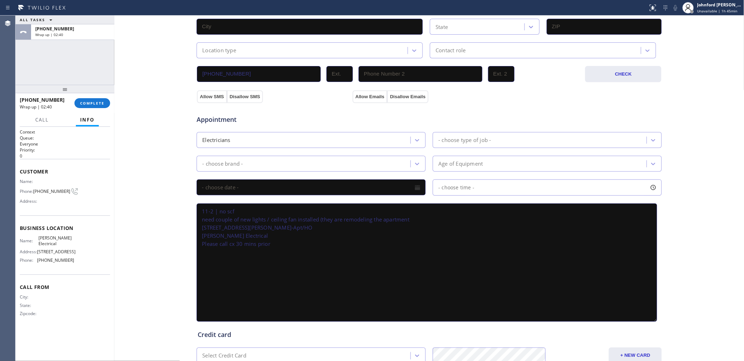
drag, startPoint x: 286, startPoint y: 222, endPoint x: 316, endPoint y: 230, distance: 31.2
click at [288, 223] on textarea "11-2 | no scf need couple of new lights / ceiling fan installed (they are remod…" at bounding box center [427, 262] width 460 height 118
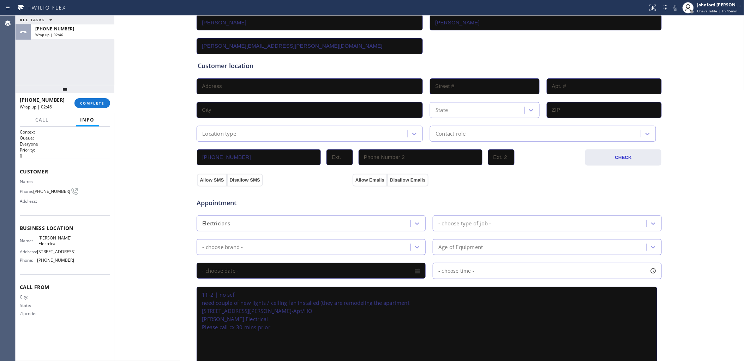
scroll to position [78, 0]
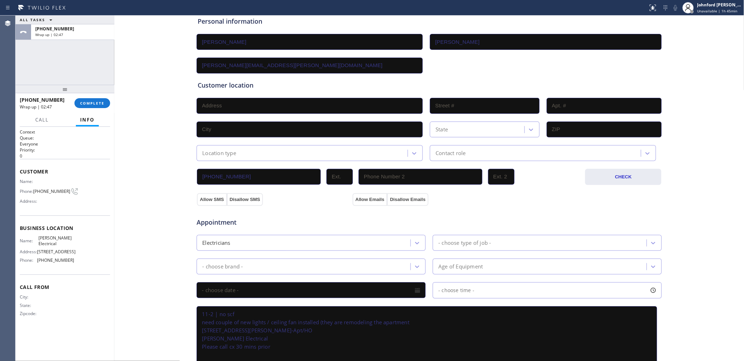
type textarea "11-2 | no scf need couple of new lights / ceiling fan installed (they are remod…"
click at [234, 112] on div "Customer location >> ADD NEW ADDRESS << + NEW ADDRESS State Location type Conta…" at bounding box center [429, 120] width 463 height 80
click at [234, 106] on input "text" at bounding box center [310, 106] width 226 height 16
paste input "[STREET_ADDRESS][PERSON_NAME]"
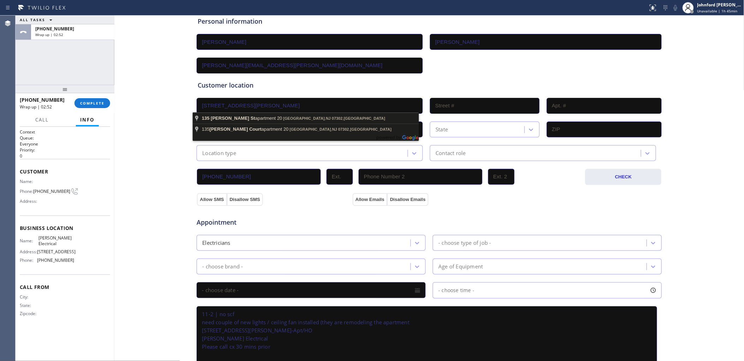
click at [281, 104] on input "[STREET_ADDRESS][PERSON_NAME]" at bounding box center [310, 106] width 226 height 16
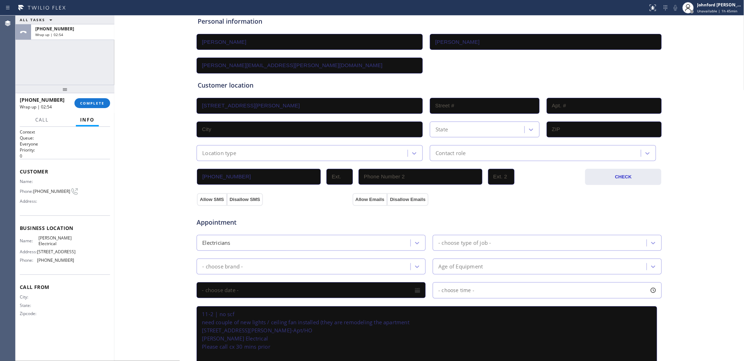
type input "[STREET_ADDRESS][PERSON_NAME]"
type input "135"
type input "[GEOGRAPHIC_DATA]"
type input "07302"
click at [599, 110] on input "text" at bounding box center [603, 106] width 115 height 16
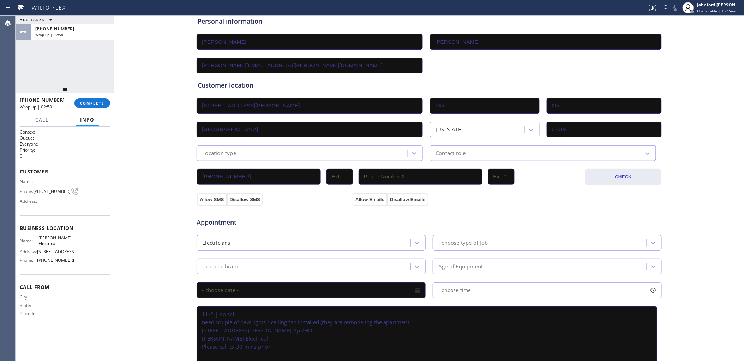
type input "20e"
click at [243, 152] on div "Location type" at bounding box center [303, 153] width 209 height 12
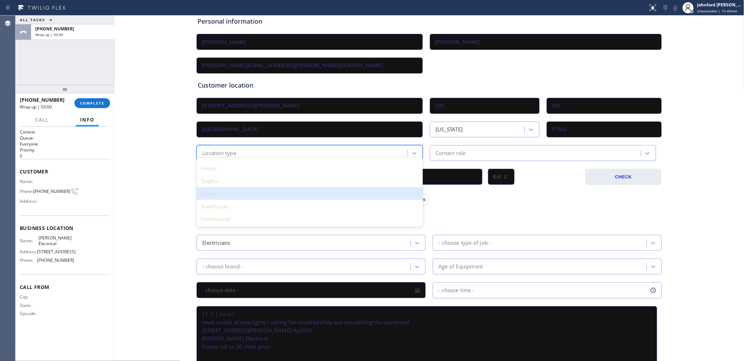
click at [233, 196] on div "Condo" at bounding box center [310, 193] width 226 height 13
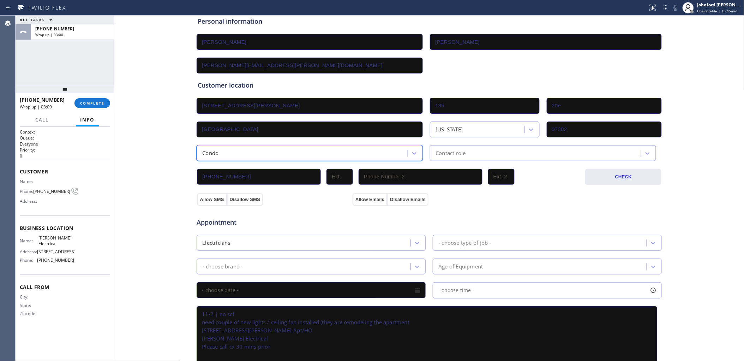
drag, startPoint x: 434, startPoint y: 154, endPoint x: 452, endPoint y: 153, distance: 18.0
click at [435, 154] on div "Contact role" at bounding box center [450, 153] width 30 height 8
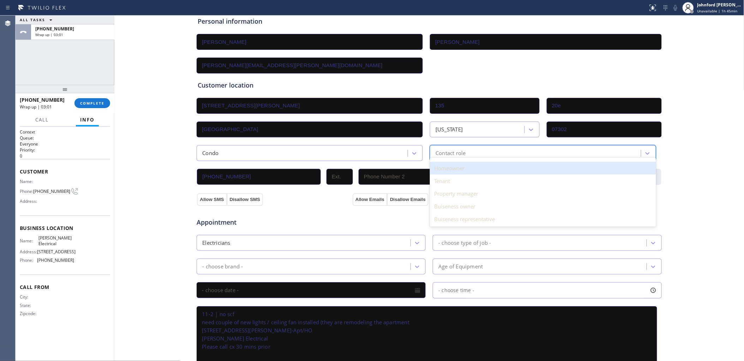
click at [471, 167] on div "Homeowner" at bounding box center [543, 168] width 226 height 13
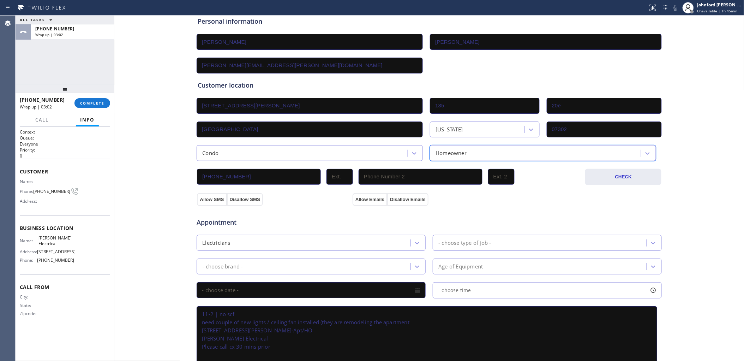
click at [256, 185] on div "Allow SMS Disallow SMS Allow Emails Disallow Emails" at bounding box center [429, 195] width 466 height 20
click at [202, 198] on button "Allow SMS" at bounding box center [212, 199] width 30 height 13
click at [357, 198] on button "Allow Emails" at bounding box center [369, 199] width 35 height 13
click at [297, 205] on div "Appointment Electricians - choose type of job - - choose brand - Age of Equipme…" at bounding box center [429, 315] width 466 height 220
click at [254, 260] on div "- choose brand -" at bounding box center [305, 266] width 212 height 12
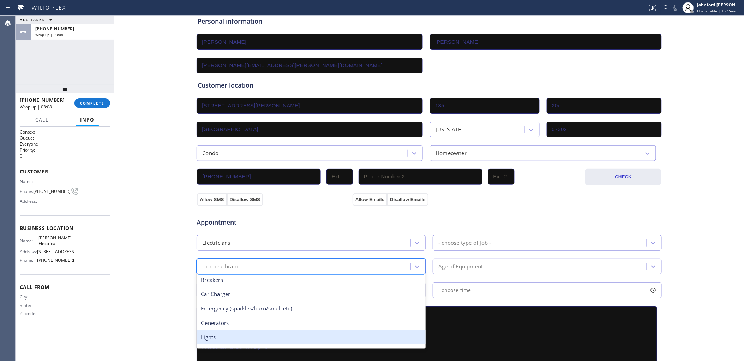
scroll to position [17, 0]
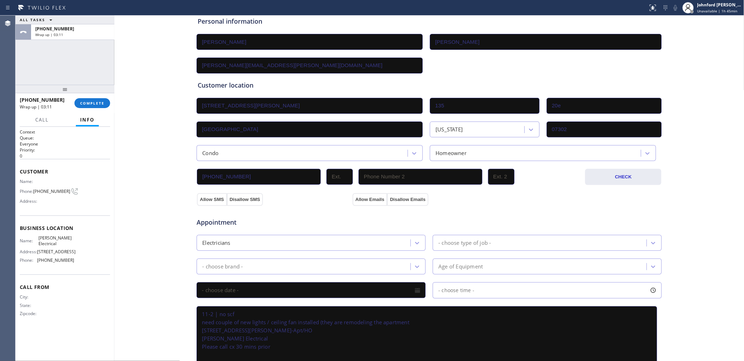
click at [281, 217] on span "Appointment" at bounding box center [274, 222] width 154 height 10
click at [270, 262] on div "- choose brand -" at bounding box center [305, 266] width 212 height 12
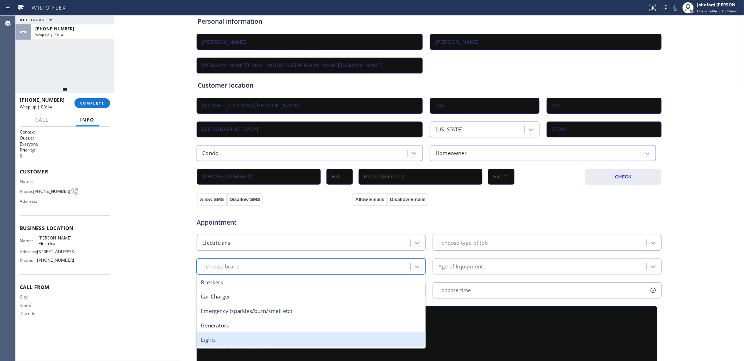
click at [235, 337] on div "Lights" at bounding box center [311, 339] width 229 height 14
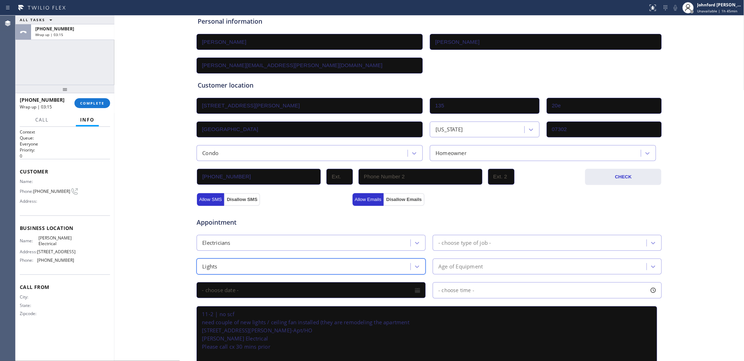
drag, startPoint x: 452, startPoint y: 246, endPoint x: 457, endPoint y: 243, distance: 5.4
click at [454, 244] on div "- choose type of job -" at bounding box center [547, 243] width 229 height 16
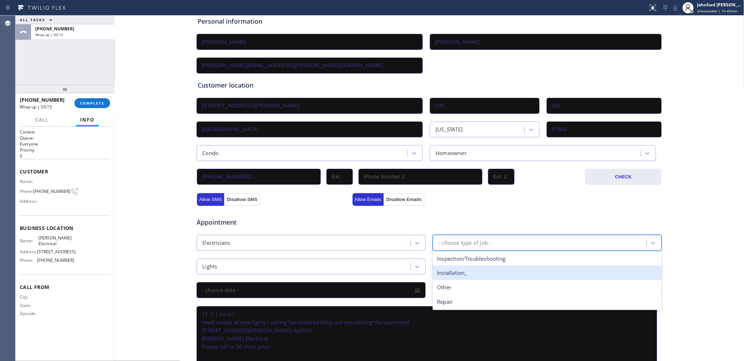
click at [465, 267] on div "Installation_" at bounding box center [547, 272] width 229 height 14
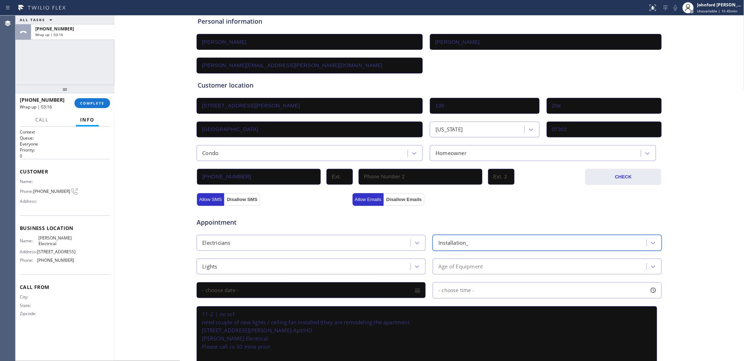
click at [463, 262] on div "Age of Equipment" at bounding box center [460, 266] width 44 height 8
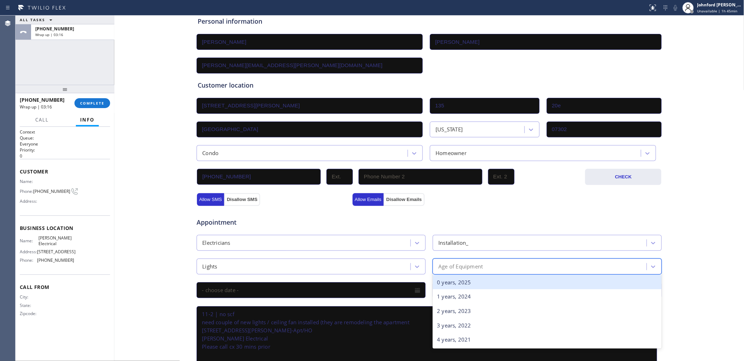
click at [451, 275] on div "0 years, 2025" at bounding box center [547, 282] width 229 height 14
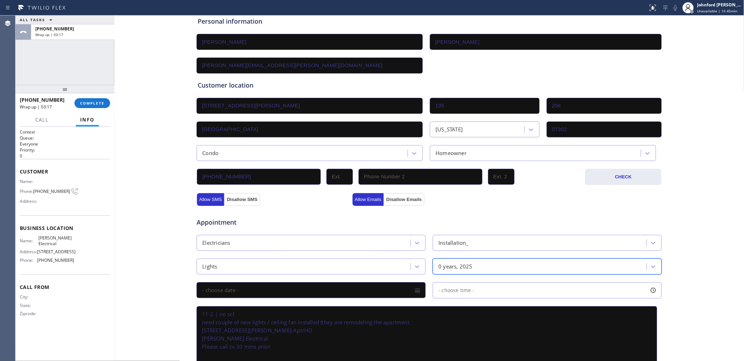
click at [346, 286] on input "text" at bounding box center [311, 290] width 229 height 16
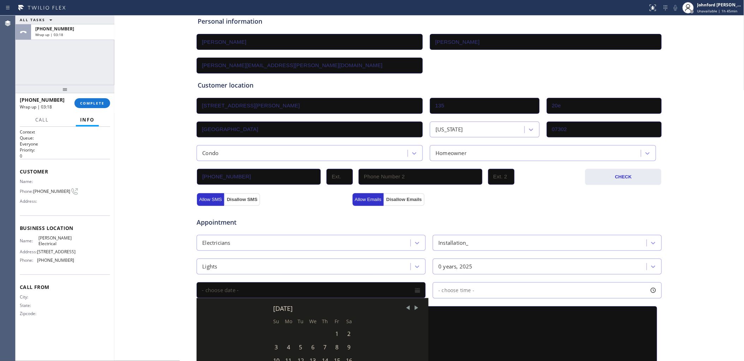
click at [413, 303] on div "[DATE] Su Mo Tu We Th Fr Sa 1 2 3 4 5 6 7 8 9 10 11 12 13 14 15 16 17 18 19 20 …" at bounding box center [313, 352] width 232 height 109
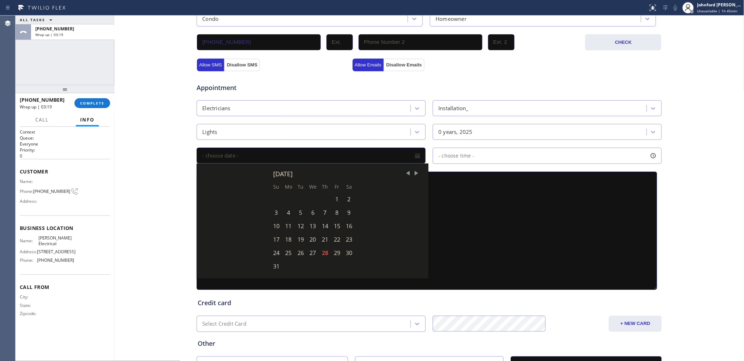
scroll to position [266, 0]
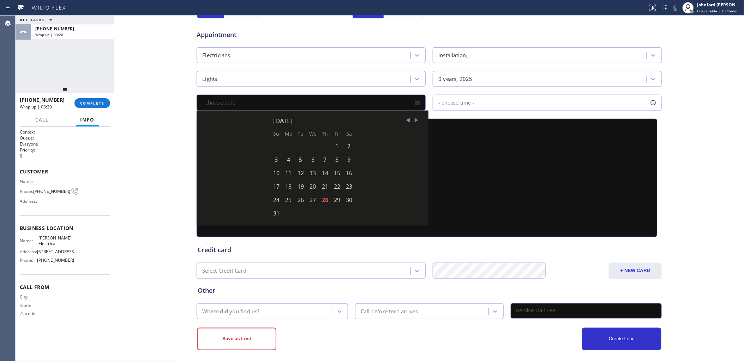
click at [414, 117] on span "Next Month" at bounding box center [416, 120] width 7 height 7
click at [343, 153] on div "13" at bounding box center [349, 159] width 12 height 13
type input "[DATE]"
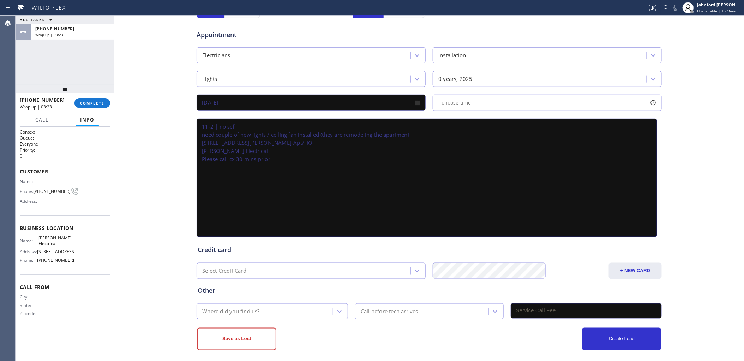
click at [472, 97] on div "- choose time -" at bounding box center [547, 103] width 229 height 16
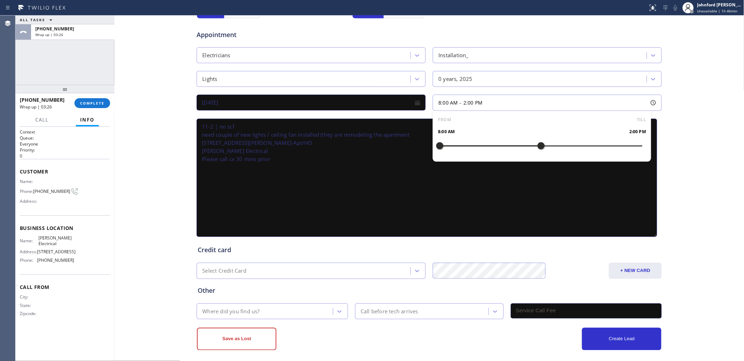
drag, startPoint x: 436, startPoint y: 142, endPoint x: 537, endPoint y: 150, distance: 100.9
click at [537, 150] on div "FROM TILL 8:00 AM 2:00 PM" at bounding box center [542, 136] width 218 height 51
drag, startPoint x: 438, startPoint y: 141, endPoint x: 487, endPoint y: 145, distance: 49.5
click at [487, 145] on div at bounding box center [490, 145] width 8 height 15
click at [360, 168] on textarea "11-2 | no scf need couple of new lights / ceiling fan installed (they are remod…" at bounding box center [427, 178] width 460 height 118
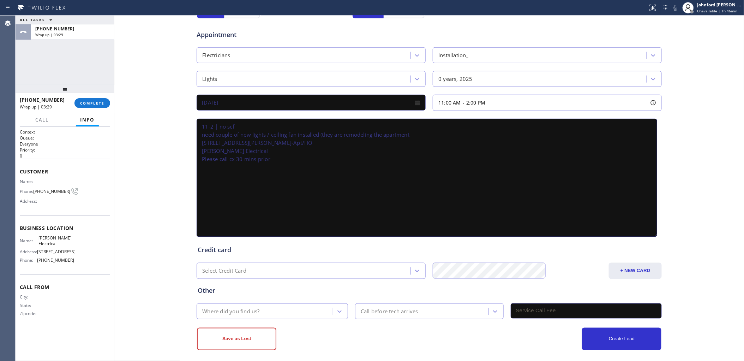
click at [235, 303] on div "Where did you find us?" at bounding box center [272, 311] width 151 height 16
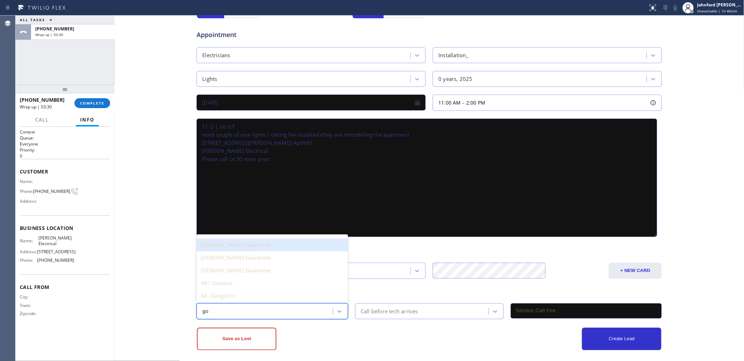
type input "goo"
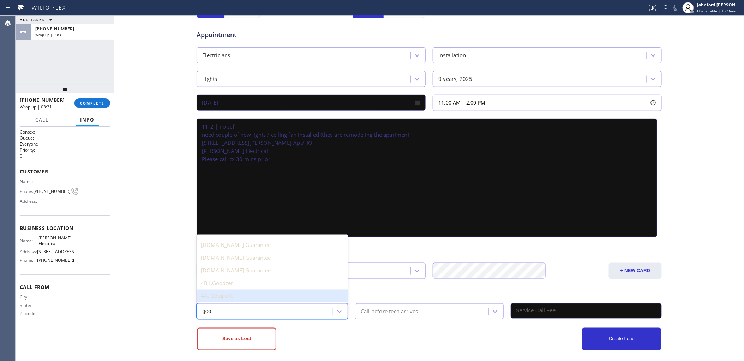
click at [256, 289] on div "4A. Google/G+" at bounding box center [272, 295] width 151 height 13
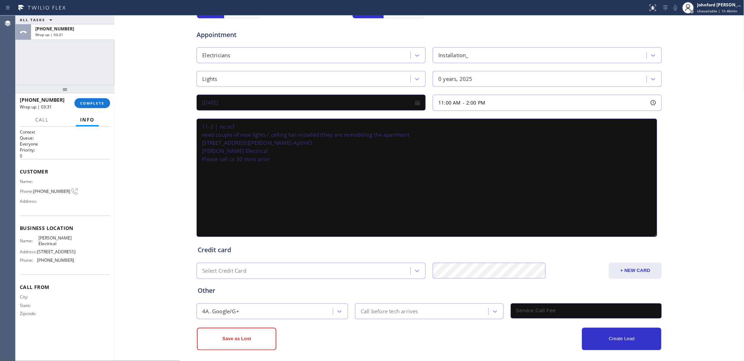
click at [367, 319] on div "Save as Lost Create Lead" at bounding box center [429, 334] width 466 height 31
click at [369, 309] on div "Call before tech arrives" at bounding box center [390, 311] width 58 height 8
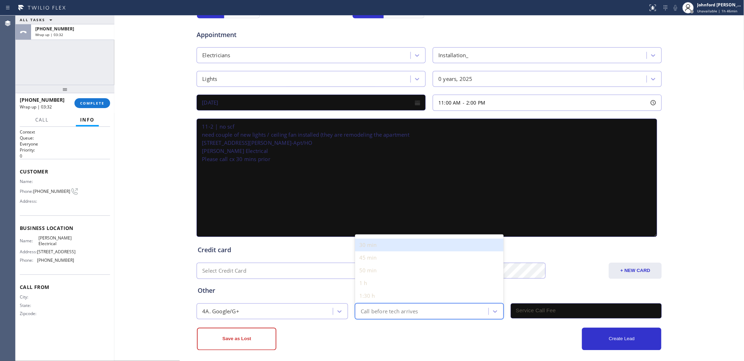
click at [389, 238] on div "30 min" at bounding box center [429, 244] width 149 height 13
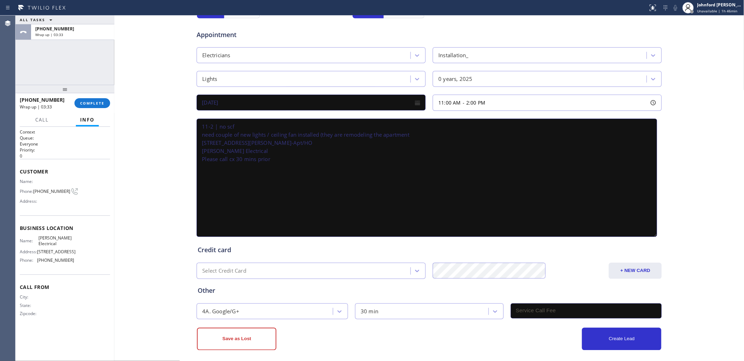
click at [537, 304] on input "text" at bounding box center [585, 310] width 151 height 15
type input "0"
click at [624, 331] on button "Create Lead" at bounding box center [621, 338] width 79 height 23
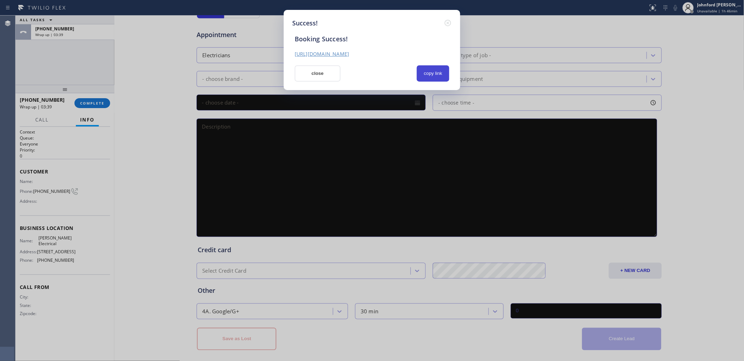
click at [446, 73] on button "copy link" at bounding box center [433, 73] width 32 height 16
click at [335, 72] on button "close" at bounding box center [318, 73] width 46 height 16
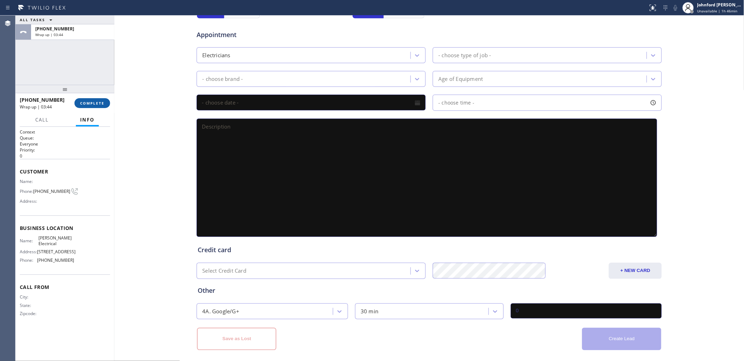
click at [104, 103] on button "COMPLETE" at bounding box center [92, 103] width 36 height 10
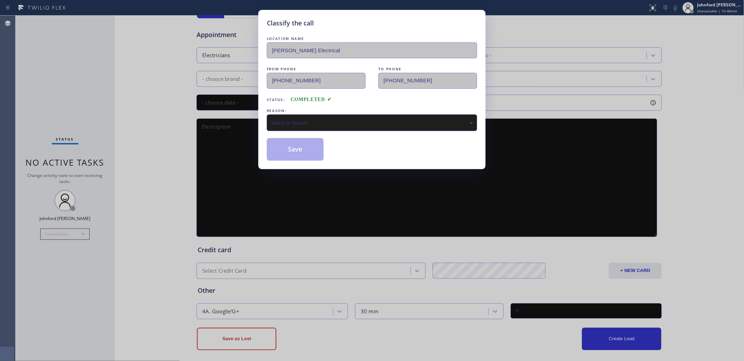
click at [285, 126] on div "Select a reason" at bounding box center [372, 122] width 210 height 17
click at [286, 145] on button "Save" at bounding box center [295, 149] width 57 height 23
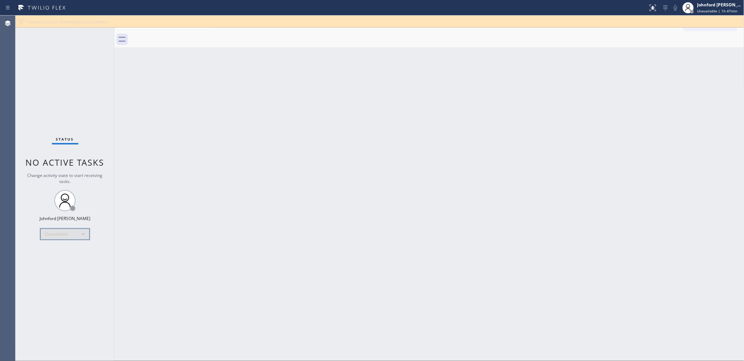
click at [72, 237] on div "Unavailable" at bounding box center [64, 233] width 49 height 11
click at [58, 272] on li "Break" at bounding box center [65, 270] width 48 height 8
click at [282, 198] on div "Back to Dashboard Change Sender ID Customers Technicians Select a contact Outbo…" at bounding box center [429, 188] width 630 height 345
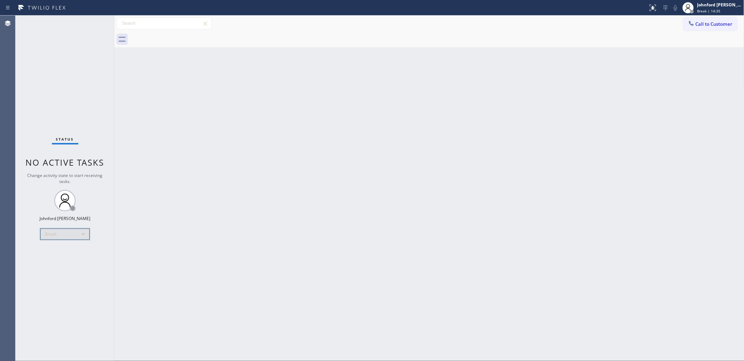
click at [62, 233] on div "Break" at bounding box center [64, 233] width 49 height 11
click at [57, 262] on li "Unavailable" at bounding box center [65, 261] width 48 height 8
click at [591, 66] on div "Back to Dashboard Change Sender ID Customers Technicians Select a contact Outbo…" at bounding box center [429, 188] width 630 height 345
click at [498, 122] on div "Back to Dashboard Change Sender ID Customers Technicians Select a contact Outbo…" at bounding box center [429, 188] width 630 height 345
click at [697, 26] on span "Call to Customer" at bounding box center [713, 24] width 37 height 6
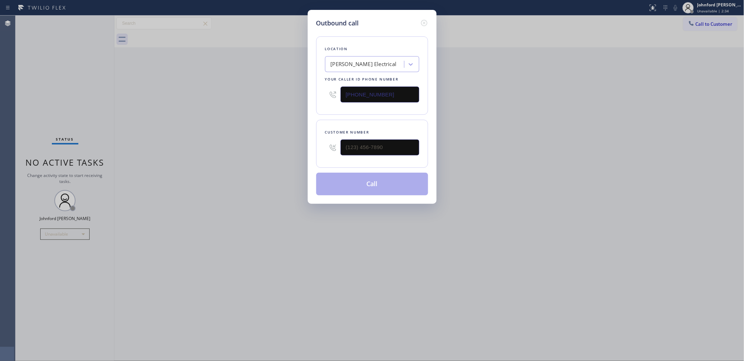
drag, startPoint x: 369, startPoint y: 89, endPoint x: 316, endPoint y: 89, distance: 52.6
click at [316, 89] on div "Location [PERSON_NAME] Electrical Your caller id phone number [PHONE_NUMBER]" at bounding box center [372, 75] width 112 height 78
drag, startPoint x: 384, startPoint y: 141, endPoint x: 302, endPoint y: 146, distance: 81.6
click at [305, 146] on div "Outbound call Location [PERSON_NAME] Electrical Your caller id phone number [PH…" at bounding box center [372, 180] width 744 height 361
paste input "917) 573-6816"
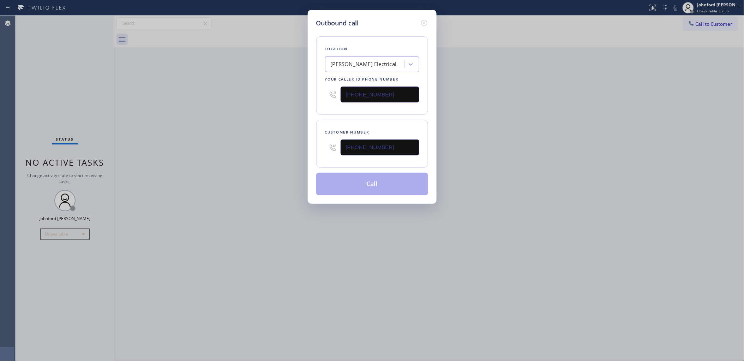
type input "[PHONE_NUMBER]"
click at [295, 147] on div "Outbound call Location [PERSON_NAME] Electrical Your caller id phone number [PH…" at bounding box center [372, 180] width 744 height 361
drag, startPoint x: 597, startPoint y: 80, endPoint x: 542, endPoint y: 90, distance: 55.9
click at [596, 80] on div "Outbound call Location [PERSON_NAME] Electrical Your caller id phone number [PH…" at bounding box center [372, 180] width 744 height 361
drag, startPoint x: 381, startPoint y: 98, endPoint x: 304, endPoint y: 101, distance: 77.7
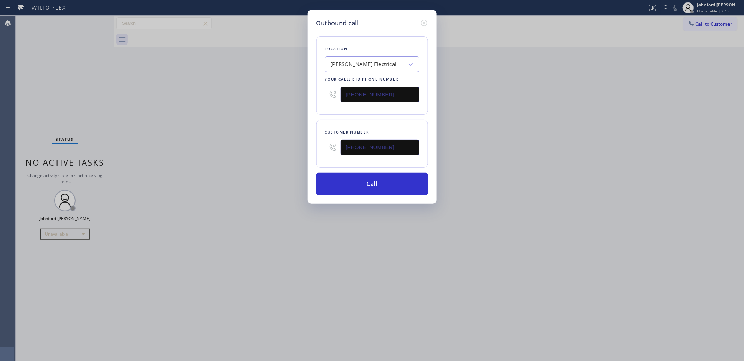
click at [312, 99] on div "Outbound call Location [PERSON_NAME] Electrical Your caller id phone number [PH…" at bounding box center [372, 107] width 129 height 194
paste input "833) 692-2271"
type input "[PHONE_NUMBER]"
click at [242, 111] on div "Outbound call Location [PERSON_NAME] Electrical Your caller id phone number [PH…" at bounding box center [372, 180] width 744 height 361
click at [355, 182] on button "Call" at bounding box center [372, 184] width 112 height 23
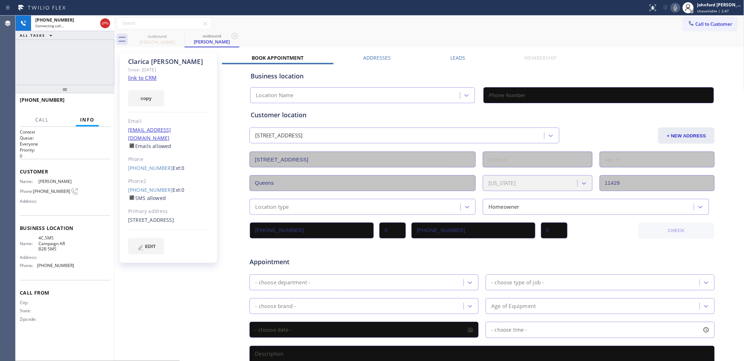
click at [141, 79] on link "link to CRM" at bounding box center [142, 77] width 29 height 7
type input "[PHONE_NUMBER]"
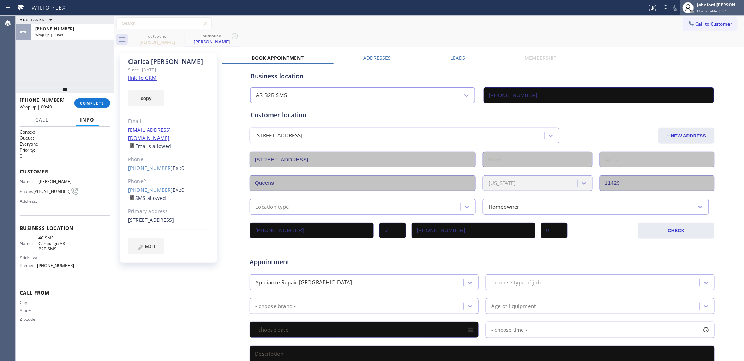
click at [716, 8] on span "Unavailable | 3:49" at bounding box center [713, 10] width 32 height 5
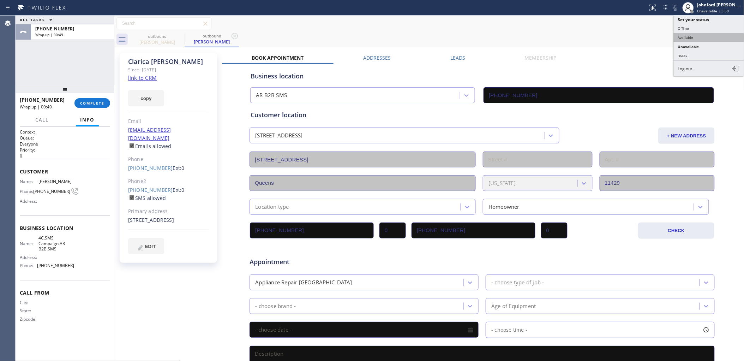
click at [696, 34] on button "Available" at bounding box center [708, 37] width 71 height 9
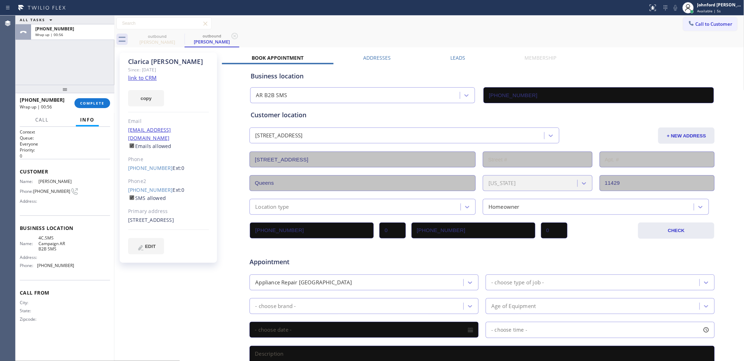
click at [554, 26] on div "Call to Customer Outbound call Location AR B2B SMS Your caller id phone number …" at bounding box center [429, 23] width 630 height 12
click at [82, 101] on span "COMPLETE" at bounding box center [92, 103] width 24 height 5
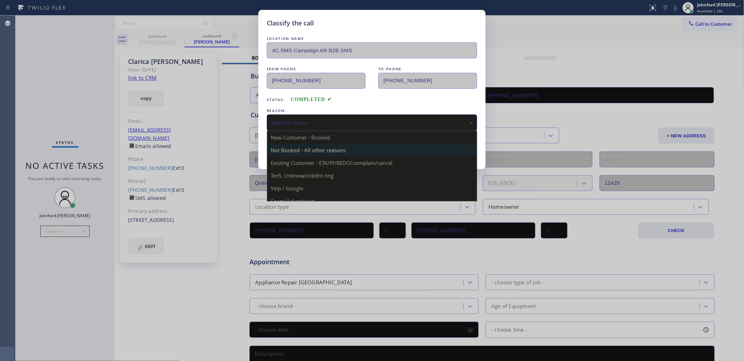
drag, startPoint x: 286, startPoint y: 123, endPoint x: 338, endPoint y: 142, distance: 55.0
click at [292, 123] on div "Select a reason" at bounding box center [372, 123] width 202 height 8
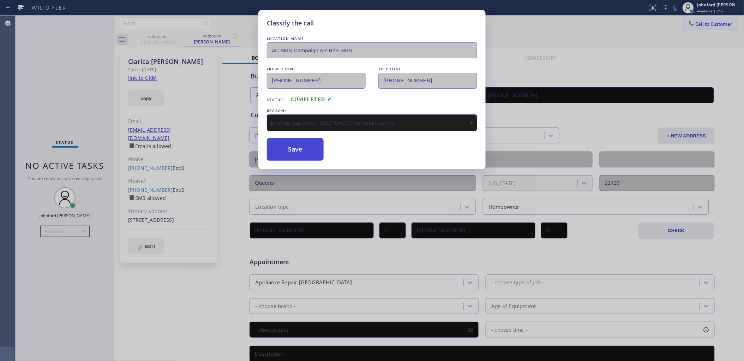
click at [304, 153] on button "Save" at bounding box center [295, 149] width 57 height 23
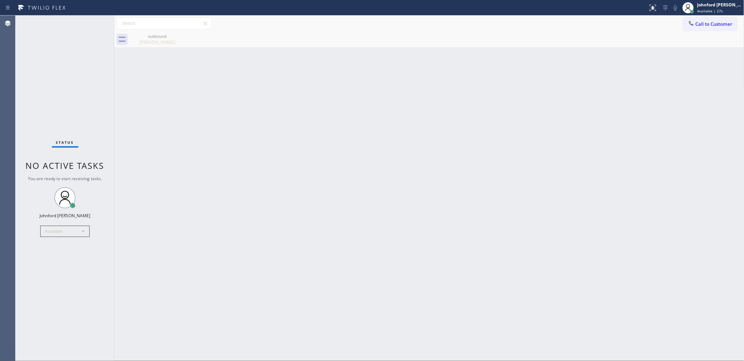
click at [543, 153] on div "Back to Dashboard Change Sender ID Customers Technicians Select a contact Outbo…" at bounding box center [429, 188] width 630 height 345
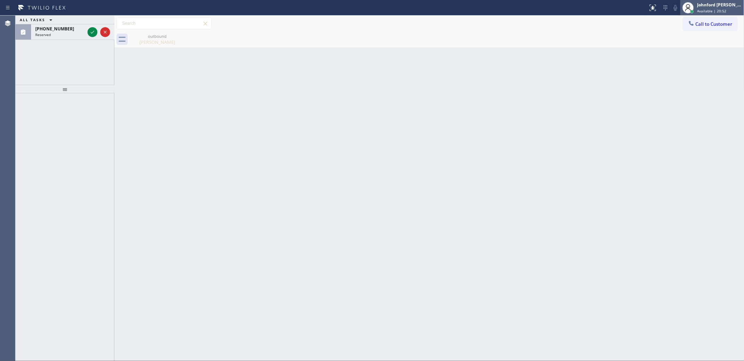
click at [717, 11] on span "Available | 20:52" at bounding box center [711, 10] width 29 height 5
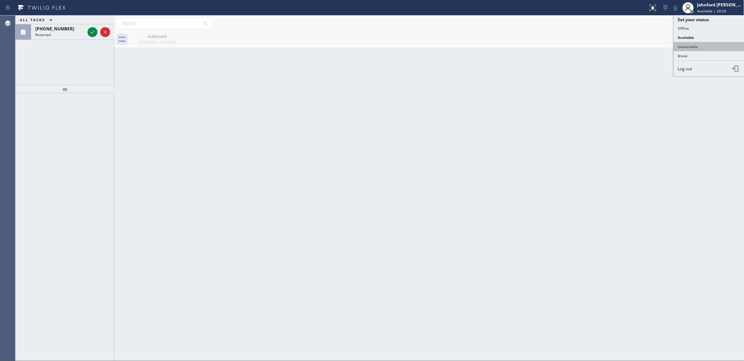
click at [708, 43] on button "Unavailable" at bounding box center [708, 46] width 71 height 9
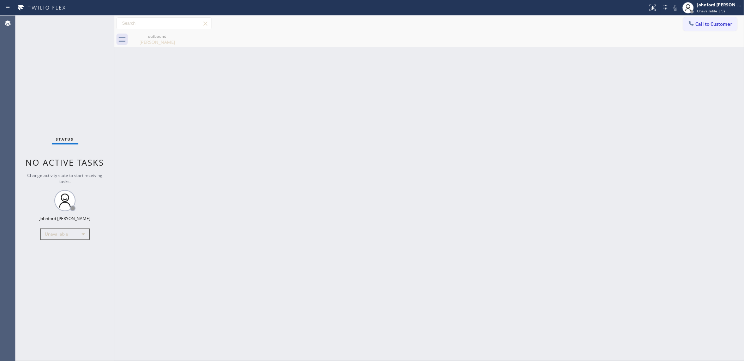
click at [25, 273] on div "Status No active tasks Change activity state to start receiving tasks. [PERSON_…" at bounding box center [65, 188] width 99 height 345
click at [64, 92] on div "Status No active tasks Change activity state to start receiving tasks. [PERSON_…" at bounding box center [65, 188] width 99 height 345
click at [691, 29] on button "Call to Customer" at bounding box center [710, 23] width 54 height 13
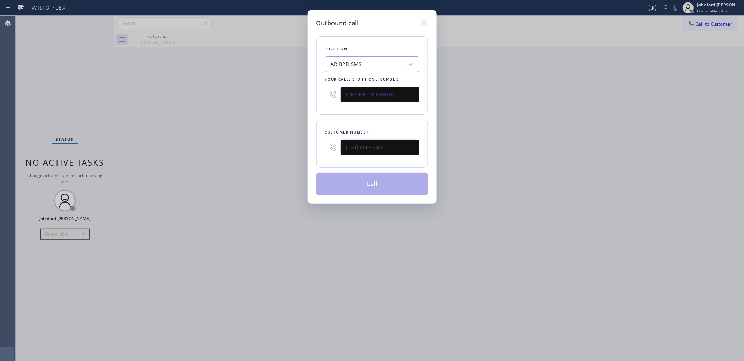
drag, startPoint x: 397, startPoint y: 96, endPoint x: 309, endPoint y: 97, distance: 88.2
click at [313, 97] on div "Outbound call Location AR B2B SMS Your caller id phone number [PHONE_NUMBER] Cu…" at bounding box center [372, 107] width 129 height 194
paste input "347) 284-6179"
type input "[PHONE_NUMBER]"
drag, startPoint x: 344, startPoint y: 152, endPoint x: 251, endPoint y: 154, distance: 93.2
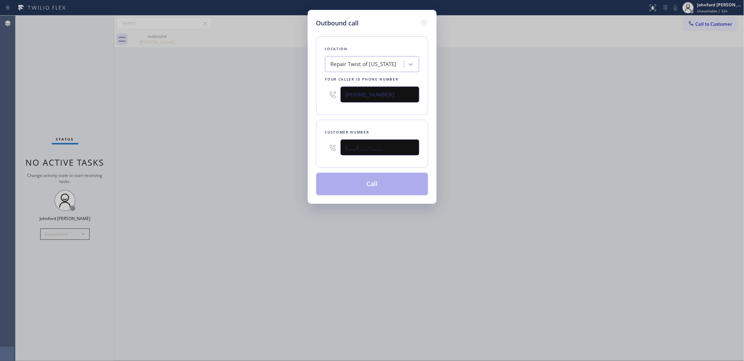
click at [294, 154] on div "Outbound call Location Repair Twist of [US_STATE] Your caller id phone number […" at bounding box center [372, 180] width 744 height 361
paste input "347) 284-6179"
type input "[PHONE_NUMBER]"
click at [228, 156] on div "Outbound call Location Repair Twist of [US_STATE] Your caller id phone number […" at bounding box center [372, 180] width 744 height 361
click at [363, 186] on button "Call" at bounding box center [372, 184] width 112 height 23
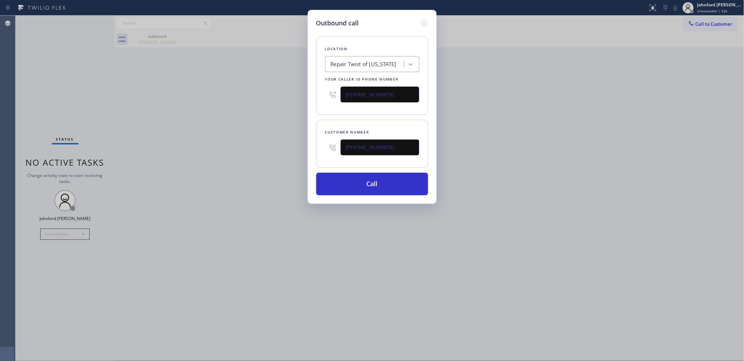
drag, startPoint x: 530, startPoint y: 142, endPoint x: 422, endPoint y: 8, distance: 172.1
click at [530, 142] on div "Outbound call Location Repair Twist of [US_STATE] Your caller id phone number […" at bounding box center [372, 180] width 744 height 361
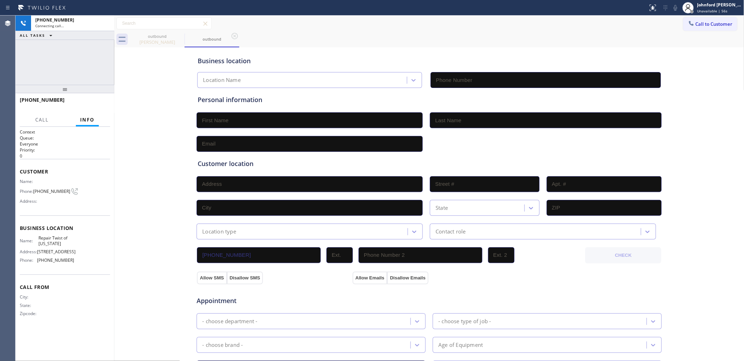
type input "[PHONE_NUMBER]"
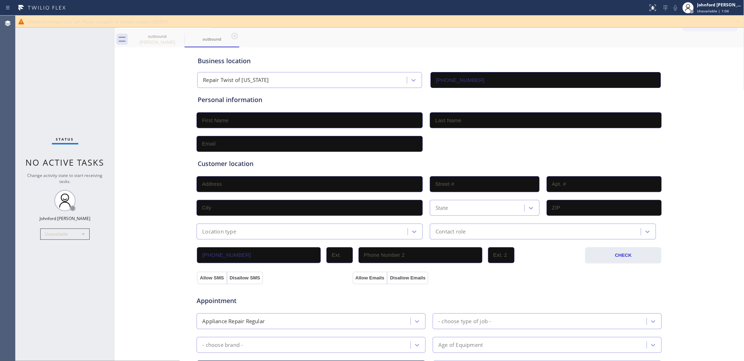
click at [25, 63] on div "Status No active tasks Change activity state to start receiving tasks. [PERSON_…" at bounding box center [65, 188] width 99 height 345
click at [736, 20] on icon at bounding box center [738, 21] width 8 height 8
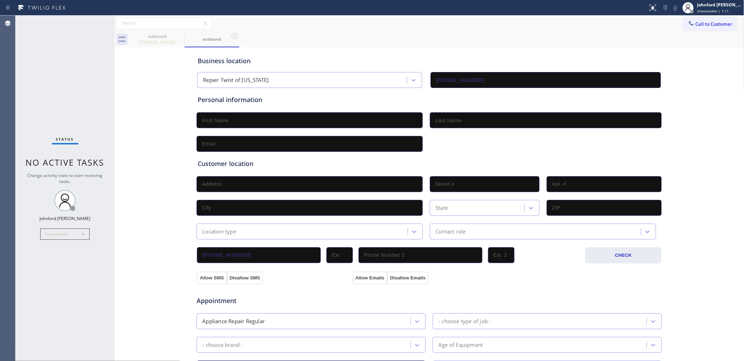
click at [670, 26] on div "Call to Customer Outbound call Location Repair Twist of [US_STATE] Your caller …" at bounding box center [429, 23] width 630 height 12
click at [687, 28] on div at bounding box center [691, 24] width 8 height 8
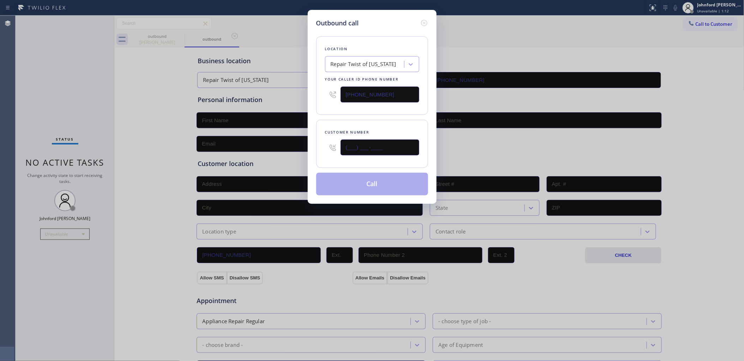
drag, startPoint x: 385, startPoint y: 148, endPoint x: 270, endPoint y: 148, distance: 114.7
click at [282, 148] on div "Outbound call Location Repair Twist of [US_STATE] Your caller id phone number […" at bounding box center [372, 180] width 744 height 361
paste input "917) 573-6816"
type input "[PHONE_NUMBER]"
click at [486, 31] on div "Outbound call Location Repair Twist of [US_STATE] Your caller id phone number […" at bounding box center [372, 180] width 744 height 361
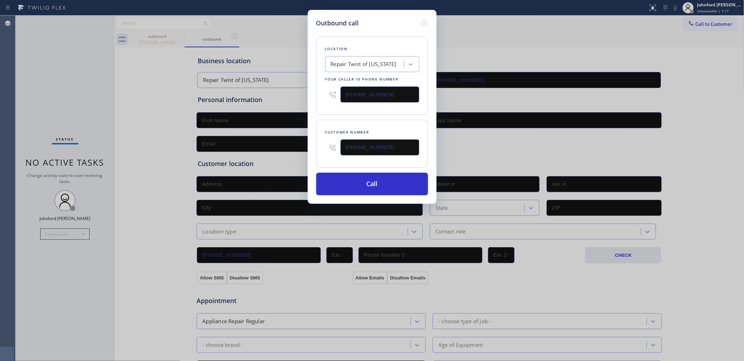
drag, startPoint x: 399, startPoint y: 97, endPoint x: 304, endPoint y: 104, distance: 95.5
click at [304, 104] on div "Outbound call Location Repair Twist of [US_STATE] Your caller id phone number […" at bounding box center [372, 180] width 744 height 361
paste input "833) 692-2271"
type input "[PHONE_NUMBER]"
click at [331, 116] on div "Location Repair Twist of [US_STATE] Your caller id phone number [PHONE_NUMBER] …" at bounding box center [372, 111] width 112 height 167
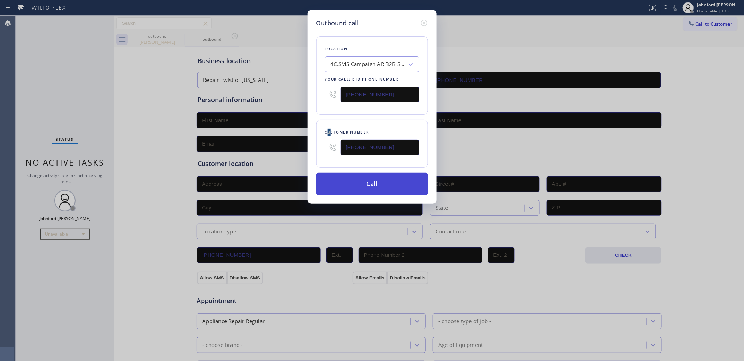
click at [361, 176] on button "Call" at bounding box center [372, 184] width 112 height 23
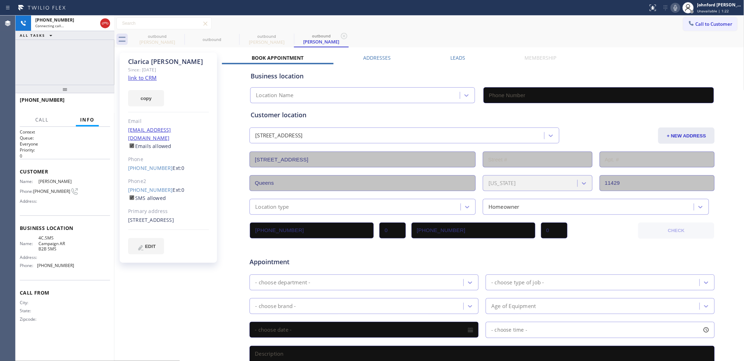
type input "[PHONE_NUMBER]"
click at [50, 74] on div "[PHONE_NUMBER] Live | 00:00 ALL TASKS ALL TASKS ACTIVE TASKS TASKS IN WRAP UP" at bounding box center [65, 50] width 99 height 69
click at [62, 50] on div "[PHONE_NUMBER] Live | 00:13 ALL TASKS ALL TASKS ACTIVE TASKS TASKS IN WRAP UP" at bounding box center [65, 50] width 99 height 69
click at [678, 9] on icon at bounding box center [675, 8] width 8 height 8
drag, startPoint x: 674, startPoint y: 7, endPoint x: 646, endPoint y: 8, distance: 27.9
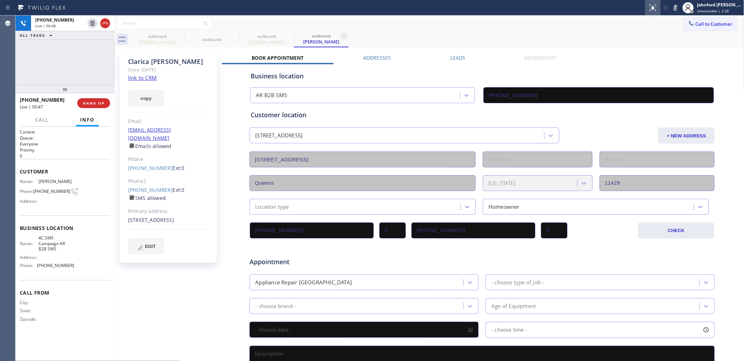
click at [674, 7] on icon at bounding box center [675, 8] width 8 height 8
click at [98, 71] on div "[PHONE_NUMBER] Live | 00:50 ALL TASKS ALL TASKS ACTIVE TASKS TASKS IN WRAP UP" at bounding box center [65, 50] width 99 height 69
click at [46, 60] on div "[PHONE_NUMBER] Live | 00:57 ALL TASKS ALL TASKS ACTIVE TASKS TASKS IN WRAP UP" at bounding box center [65, 50] width 99 height 69
click at [679, 9] on icon at bounding box center [675, 8] width 8 height 8
click at [675, 9] on icon at bounding box center [675, 8] width 8 height 8
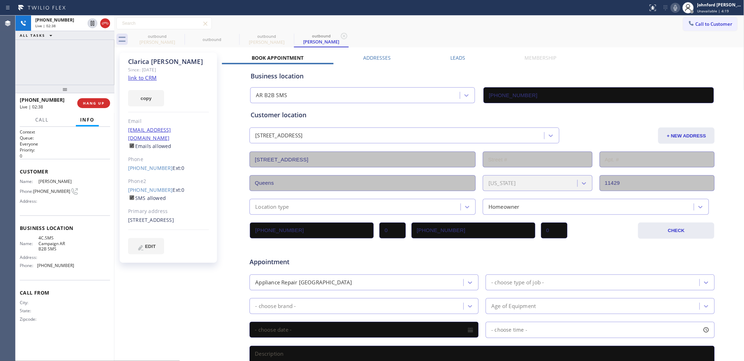
drag, startPoint x: 507, startPoint y: 20, endPoint x: 549, endPoint y: 2, distance: 46.0
click at [507, 20] on div "Call to Customer Outbound call Location AR B2B SMS Your caller id phone number …" at bounding box center [429, 23] width 630 height 12
click at [679, 4] on icon at bounding box center [675, 8] width 8 height 8
click at [675, 7] on icon at bounding box center [675, 8] width 8 height 8
click at [687, 9] on div at bounding box center [687, 7] width 11 height 11
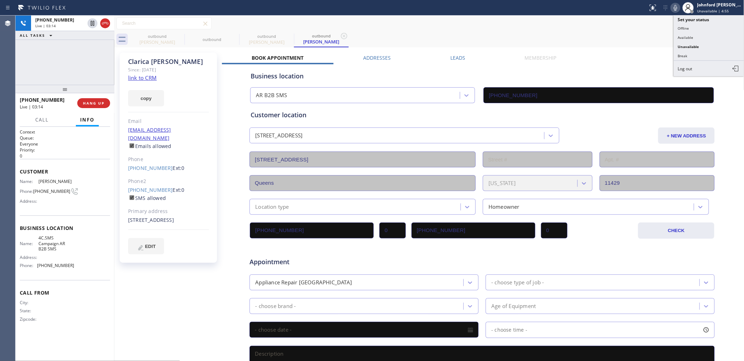
click at [673, 9] on icon at bounding box center [675, 8] width 8 height 8
click at [673, 9] on rect at bounding box center [675, 7] width 5 height 5
click at [614, 35] on div "outbound [PERSON_NAME] outbound outbound [PERSON_NAME] outbound [PERSON_NAME]" at bounding box center [437, 39] width 614 height 16
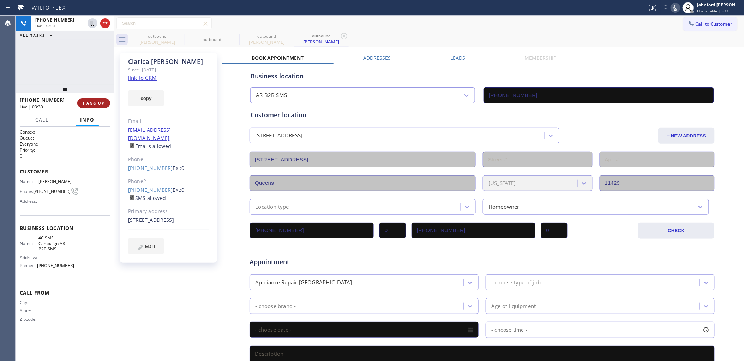
click at [98, 102] on span "HANG UP" at bounding box center [94, 103] width 22 height 5
click at [54, 71] on div "ALL TASKS ALL TASKS ACTIVE TASKS TASKS IN WRAP UP [PHONE_NUMBER] Wrap up | 00:27" at bounding box center [65, 50] width 99 height 69
click at [100, 107] on button "COMPLETE" at bounding box center [92, 103] width 36 height 10
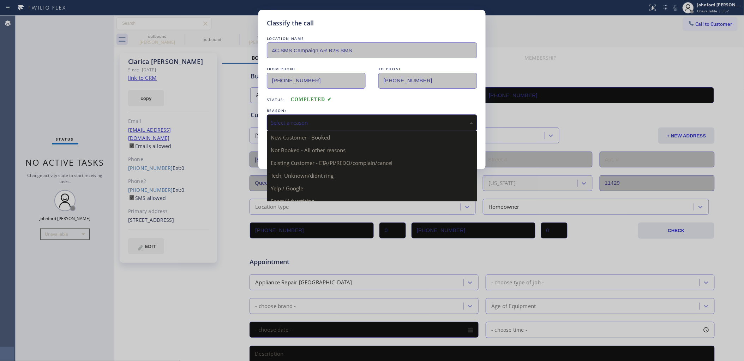
click at [390, 122] on div "Select a reason" at bounding box center [372, 123] width 202 height 8
drag, startPoint x: 344, startPoint y: 161, endPoint x: 340, endPoint y: 161, distance: 3.9
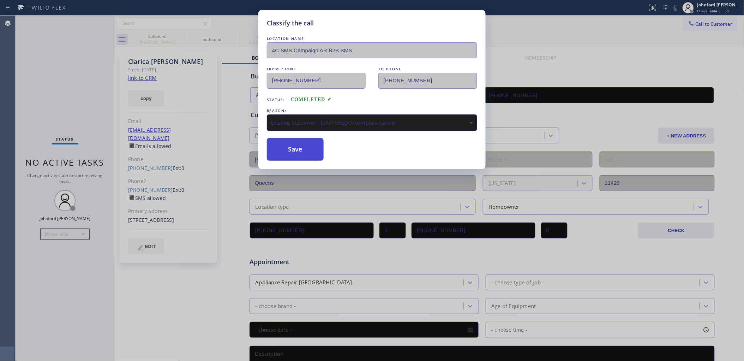
click at [318, 156] on button "Save" at bounding box center [295, 149] width 57 height 23
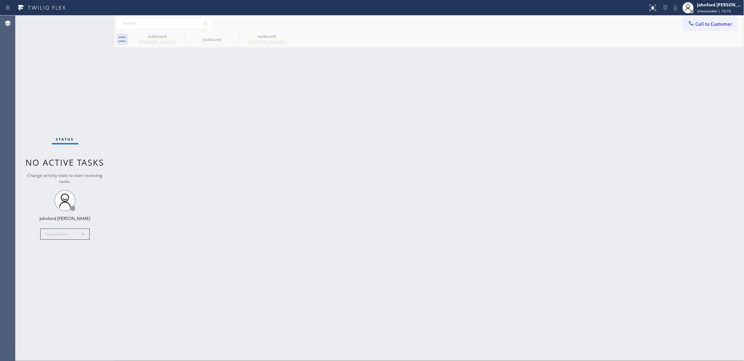
click at [689, 28] on button "Call to Customer" at bounding box center [710, 23] width 54 height 13
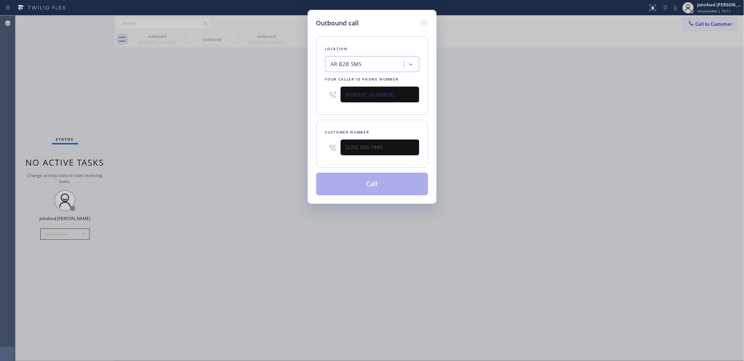
drag, startPoint x: 399, startPoint y: 95, endPoint x: 221, endPoint y: 99, distance: 178.2
click at [221, 99] on div "Outbound call Location AR B2B SMS Your caller id phone number [PHONE_NUMBER] Cu…" at bounding box center [372, 180] width 744 height 361
paste input "408) 549-7996"
type input "[PHONE_NUMBER]"
drag, startPoint x: 385, startPoint y: 147, endPoint x: 274, endPoint y: 142, distance: 111.2
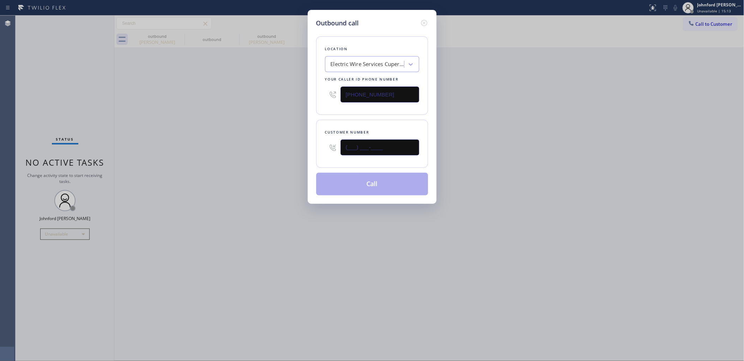
click at [279, 142] on div "Outbound call Location Electric Wire Services Cupertino Your caller id phone nu…" at bounding box center [372, 180] width 744 height 361
paste input "408) 220-2442"
type input "[PHONE_NUMBER]"
click at [244, 144] on div "Outbound call Location Electric Wire Services Cupertino Your caller id phone nu…" at bounding box center [372, 180] width 744 height 361
click at [350, 183] on button "Call" at bounding box center [372, 184] width 112 height 23
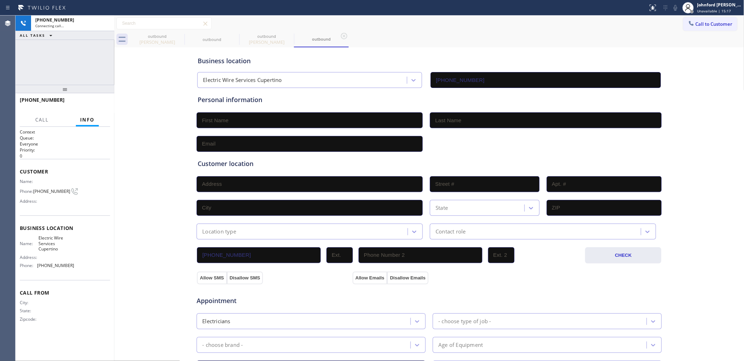
type input "[PHONE_NUMBER]"
click at [179, 37] on icon at bounding box center [180, 36] width 8 height 8
click at [0, 0] on icon at bounding box center [0, 0] width 0 height 0
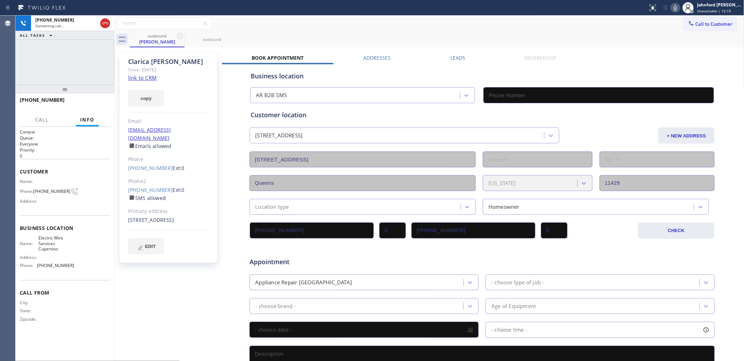
type input "[PHONE_NUMBER]"
click at [179, 37] on icon at bounding box center [180, 36] width 8 height 8
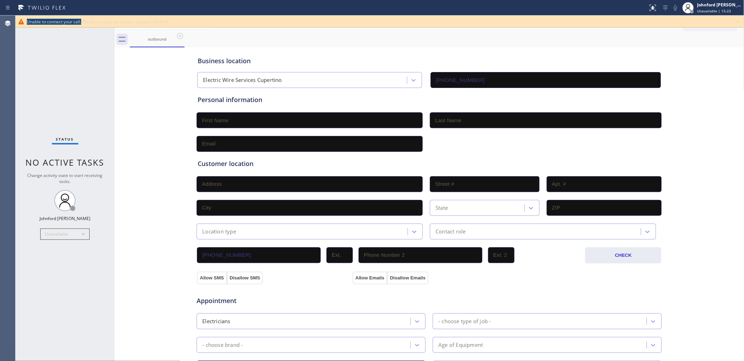
drag, startPoint x: 25, startPoint y: 23, endPoint x: 81, endPoint y: 23, distance: 56.1
click at [81, 23] on div "Unable to connect your call. Please try again or contact support. [45301]" at bounding box center [380, 22] width 728 height 12
copy span "Unable to connect your call."
click at [130, 106] on div "Business location Electric Wire Services Cupertino [PHONE_NUMBER] Personal info…" at bounding box center [429, 290] width 626 height 482
click at [30, 98] on div "Status No active tasks Change activity state to start receiving tasks. [PERSON_…" at bounding box center [65, 188] width 99 height 345
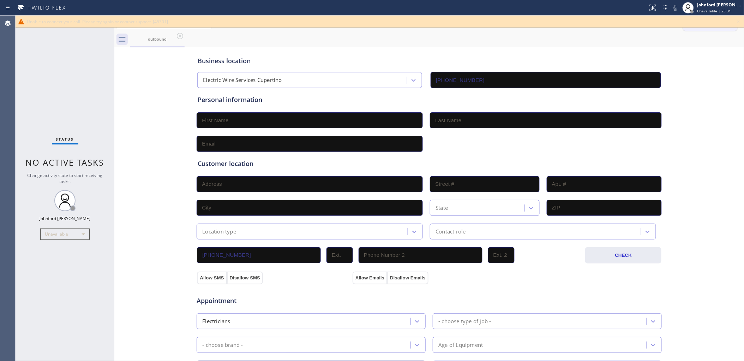
drag, startPoint x: 741, startPoint y: 20, endPoint x: 709, endPoint y: 26, distance: 32.5
click at [741, 20] on icon at bounding box center [738, 21] width 8 height 8
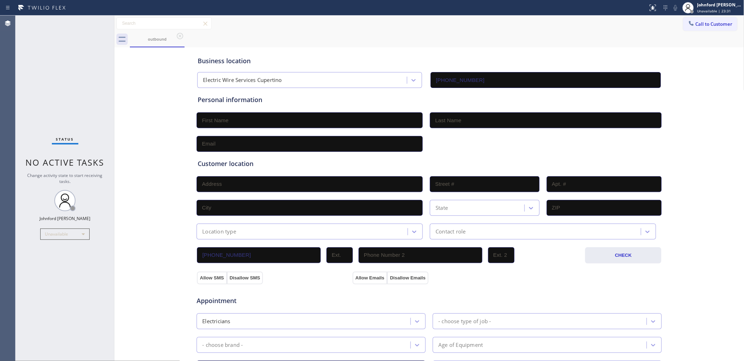
drag, startPoint x: 701, startPoint y: 26, endPoint x: 607, endPoint y: 37, distance: 94.8
click at [697, 26] on button "Call to Customer" at bounding box center [710, 23] width 54 height 13
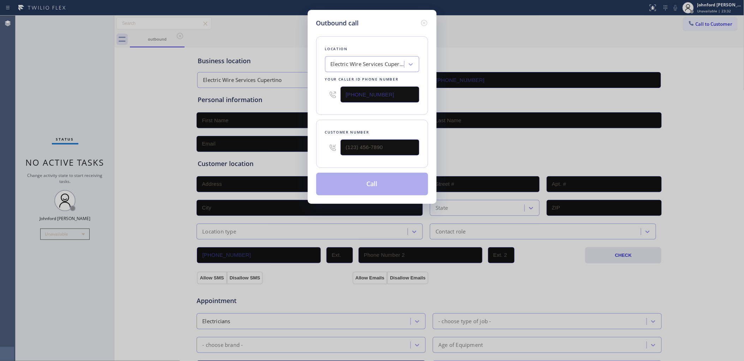
drag, startPoint x: 407, startPoint y: 89, endPoint x: 282, endPoint y: 90, distance: 125.2
click at [282, 90] on div "Outbound call Location Electric Wire Services [GEOGRAPHIC_DATA] Your caller id …" at bounding box center [372, 180] width 744 height 361
paste input "602) 755-4468"
type input "[PHONE_NUMBER]"
click at [547, 45] on div "Outbound call Location Whirlpool Appliance Repair [GEOGRAPHIC_DATA] Your caller…" at bounding box center [372, 180] width 744 height 361
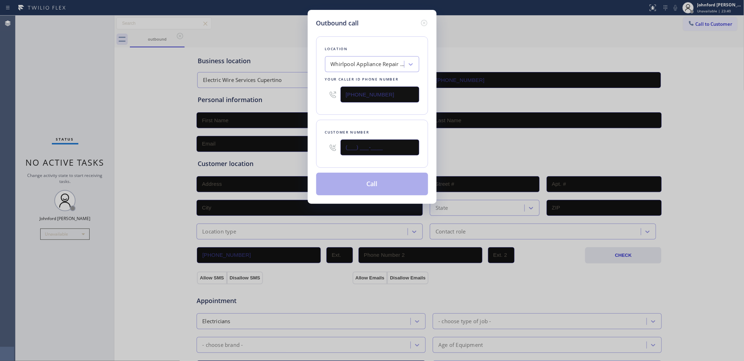
drag, startPoint x: 406, startPoint y: 152, endPoint x: 328, endPoint y: 152, distance: 78.0
click at [328, 152] on div "(___) ___-____" at bounding box center [372, 147] width 94 height 23
paste input "928) 394-4290"
type input "[PHONE_NUMBER]"
click at [330, 114] on div "Location Whirlpool Appliance Repair [GEOGRAPHIC_DATA] Your caller id phone numb…" at bounding box center [372, 111] width 112 height 167
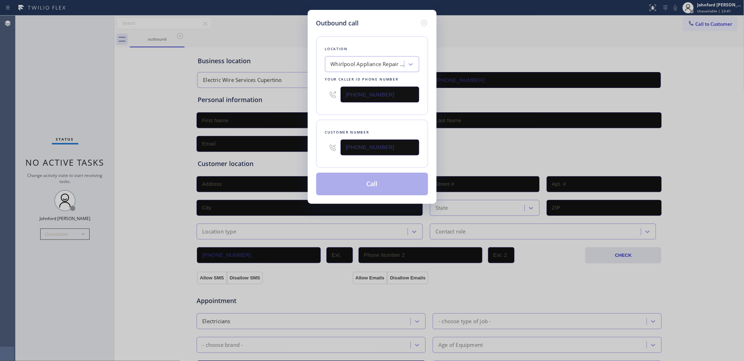
click at [344, 191] on button "Call" at bounding box center [372, 184] width 112 height 23
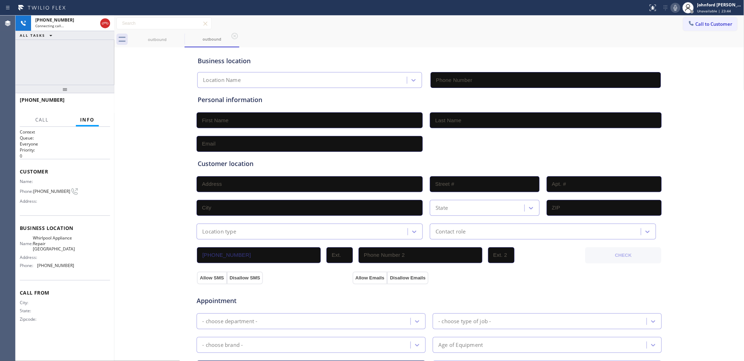
type input "[PHONE_NUMBER]"
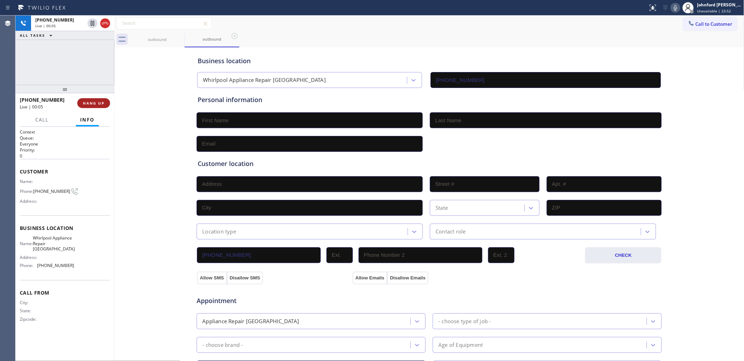
click at [92, 102] on span "HANG UP" at bounding box center [94, 103] width 22 height 5
click at [99, 98] on button "COMPLETE" at bounding box center [92, 103] width 36 height 10
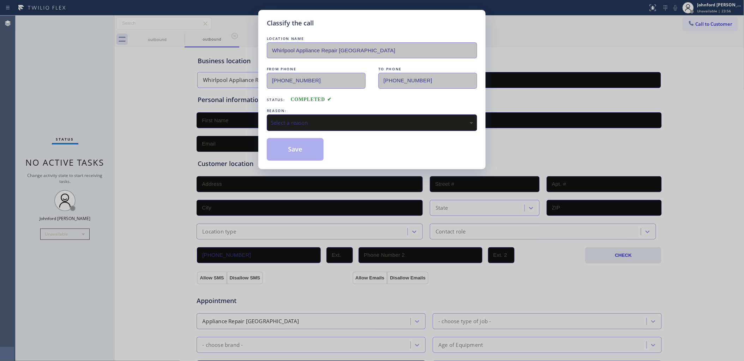
click at [308, 131] on div "LOCATION NAME Whirlpool Appliance Repair Phoenix FROM PHONE [PHONE_NUMBER] TO P…" at bounding box center [372, 98] width 210 height 126
click at [308, 122] on div "Select a reason" at bounding box center [372, 123] width 202 height 8
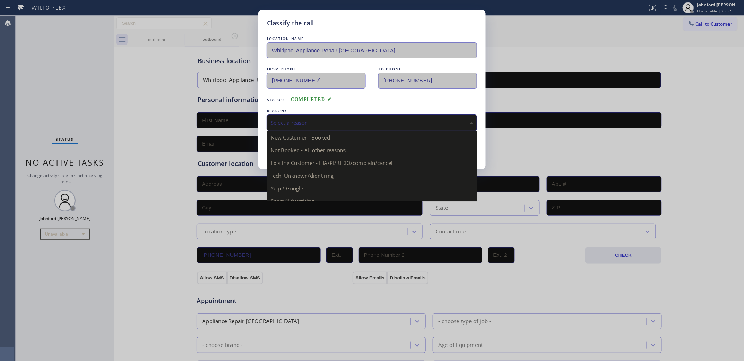
drag, startPoint x: 297, startPoint y: 188, endPoint x: 290, endPoint y: 183, distance: 8.6
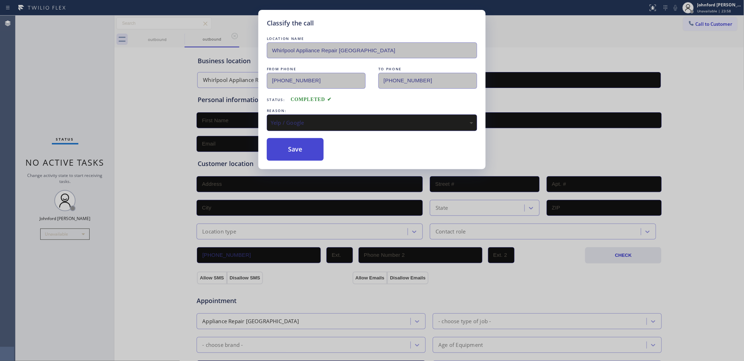
click at [288, 153] on button "Save" at bounding box center [295, 149] width 57 height 23
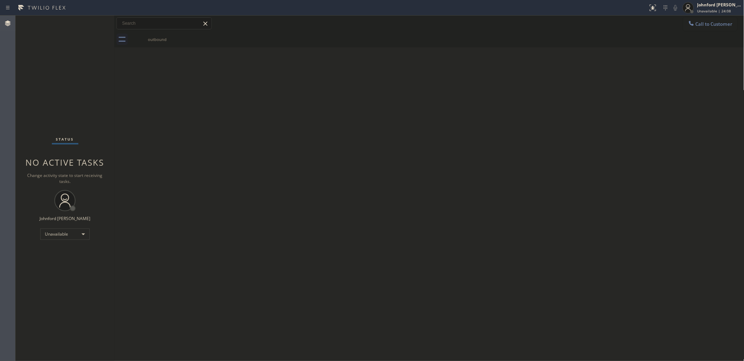
drag, startPoint x: 694, startPoint y: 24, endPoint x: 540, endPoint y: 69, distance: 159.9
click at [689, 24] on icon at bounding box center [691, 23] width 7 height 7
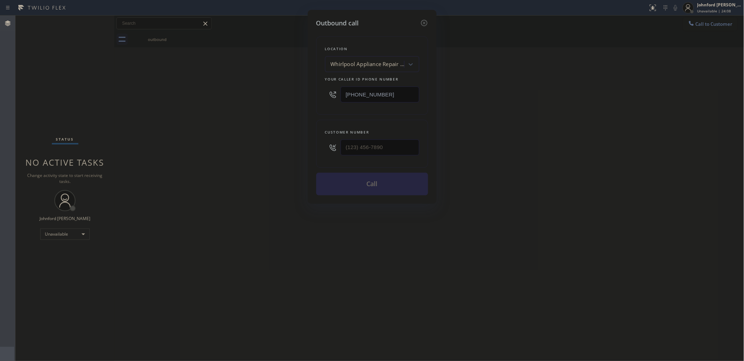
drag, startPoint x: 378, startPoint y: 89, endPoint x: 212, endPoint y: 118, distance: 168.4
click at [251, 93] on div "Outbound call Location Whirlpool Appliance Repair [GEOGRAPHIC_DATA] Your caller…" at bounding box center [372, 180] width 744 height 361
paste input "408) 351-1221"
type input "(408) 351-1221"
click at [268, 146] on div "Outbound call Location HVAC Alliance Expert Santa Clara Your caller id phone nu…" at bounding box center [372, 180] width 744 height 361
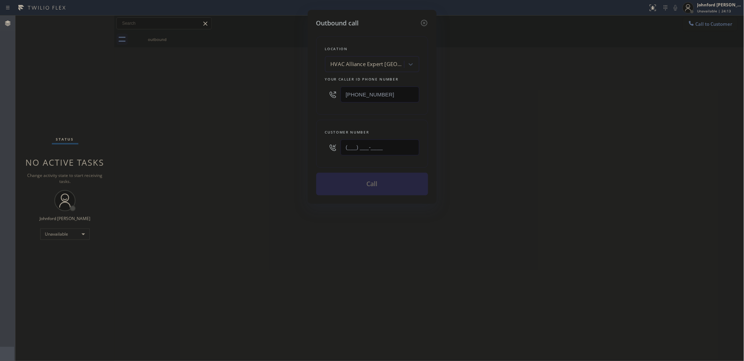
paste input "510) 210-9999"
type input "(510) 210-9999"
click at [242, 149] on div "Outbound call Location HVAC Alliance Expert Santa Clara Your caller id phone nu…" at bounding box center [372, 180] width 744 height 361
click at [343, 184] on button "Call" at bounding box center [372, 184] width 112 height 23
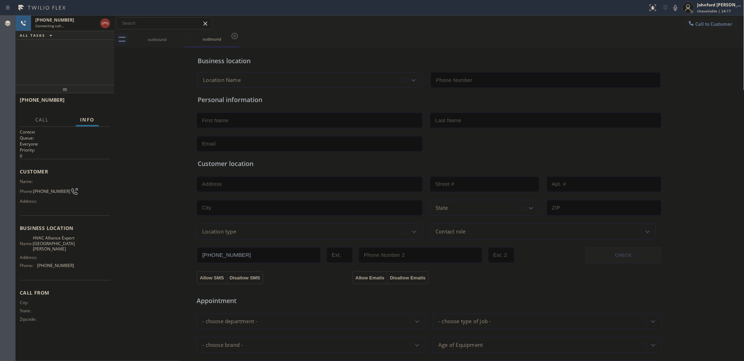
type input "(408) 351-1221"
click at [108, 73] on div "+15102109999 Connecting call… ALL TASKS ALL TASKS ACTIVE TASKS TASKS IN WRAP UP" at bounding box center [65, 50] width 99 height 69
click at [103, 30] on div at bounding box center [105, 24] width 13 height 16
click at [104, 22] on icon at bounding box center [105, 23] width 8 height 8
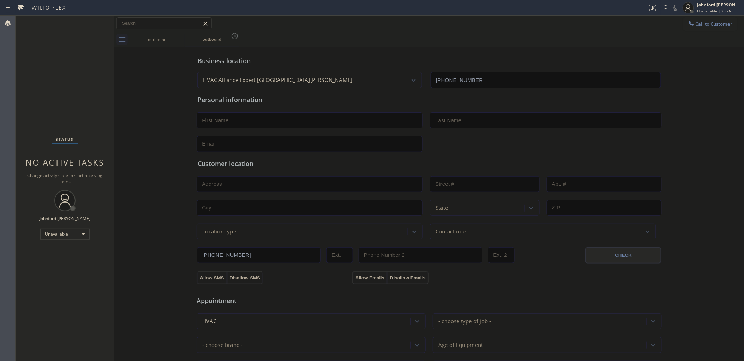
click at [126, 95] on div "Business location HVAC Alliance Expert Santa Clara (408) 351-1221 Personal info…" at bounding box center [429, 290] width 626 height 482
drag, startPoint x: 47, startPoint y: 280, endPoint x: 51, endPoint y: 280, distance: 4.6
click at [48, 280] on div "Status No active tasks Change activity state to start receiving tasks. [PERSON_…" at bounding box center [65, 188] width 99 height 345
click at [489, 68] on div "Business location HVAC Alliance Expert Santa Clara (408) 351-1221" at bounding box center [429, 68] width 466 height 39
click at [65, 235] on div "Unavailable" at bounding box center [64, 233] width 49 height 11
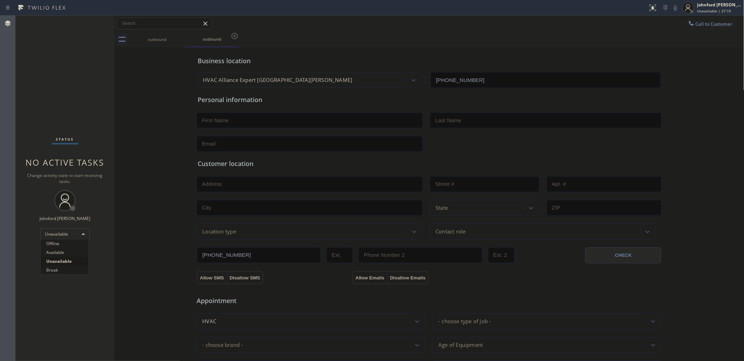
click at [55, 252] on li "Available" at bounding box center [65, 252] width 48 height 8
click at [58, 231] on div "Available" at bounding box center [64, 230] width 49 height 11
click at [58, 257] on li "Unavailable" at bounding box center [65, 258] width 48 height 8
click at [690, 20] on button "Call to Customer" at bounding box center [710, 23] width 54 height 13
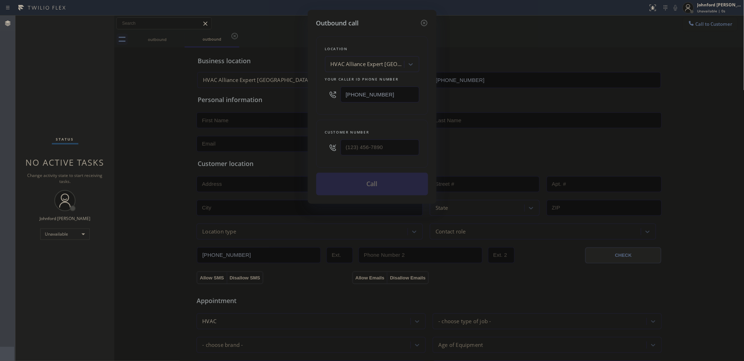
drag, startPoint x: 386, startPoint y: 92, endPoint x: 302, endPoint y: 92, distance: 84.0
click at [302, 92] on div "Outbound call Location HVAC Alliance Expert Santa Clara Your caller id phone nu…" at bounding box center [372, 180] width 744 height 361
paste input "951) 453-2867"
type input "(408) 351-1221"
drag, startPoint x: 379, startPoint y: 140, endPoint x: 259, endPoint y: 157, distance: 121.2
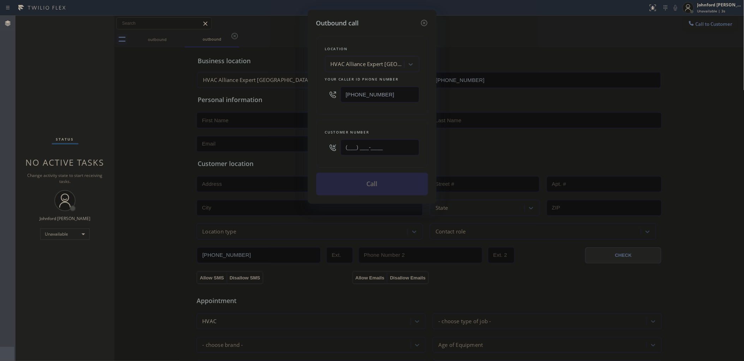
click at [259, 157] on div "Outbound call Location HVAC Alliance Expert Santa Clara Your caller id phone nu…" at bounding box center [372, 180] width 744 height 361
paste input "951) 453-2867"
type input "(951) 453-2867"
drag, startPoint x: 384, startPoint y: 89, endPoint x: 302, endPoint y: 98, distance: 82.4
click at [306, 96] on div "Outbound call Location HVAC Alliance Expert Santa Clara Your caller id phone nu…" at bounding box center [372, 180] width 744 height 361
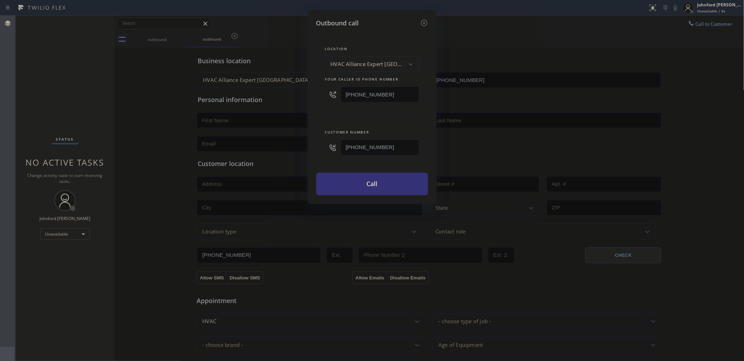
paste input "833) 692-227"
type input "[PHONE_NUMBER]"
click at [298, 101] on div "Outbound call Location HVAC Alliance Expert Santa Clara Your caller id phone nu…" at bounding box center [372, 180] width 744 height 361
click at [350, 185] on button "Call" at bounding box center [372, 184] width 112 height 23
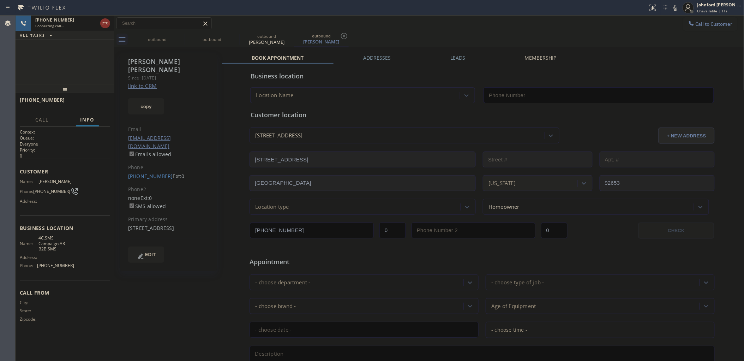
click at [145, 82] on link "link to CRM" at bounding box center [142, 85] width 29 height 7
type input "[PHONE_NUMBER]"
click at [671, 6] on div "Status report No issues detected If you experience an issue, please download th…" at bounding box center [694, 8] width 99 height 16
click at [675, 6] on icon at bounding box center [675, 8] width 8 height 8
click at [675, 6] on icon at bounding box center [675, 8] width 4 height 6
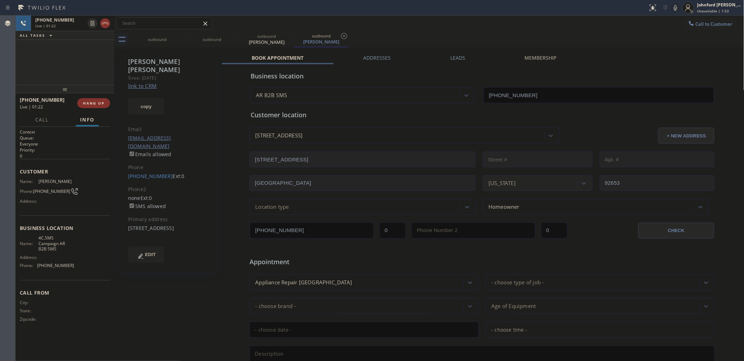
click at [678, 5] on icon at bounding box center [675, 8] width 8 height 8
click at [54, 59] on div "+19514532867 Live | 01:32 ALL TASKS ALL TASKS ACTIVE TASKS TASKS IN WRAP UP" at bounding box center [65, 50] width 99 height 69
click at [676, 8] on icon at bounding box center [675, 8] width 4 height 6
drag, startPoint x: 625, startPoint y: 39, endPoint x: 622, endPoint y: 32, distance: 7.4
click at [625, 39] on div "outbound outbound outbound Kathy Miller outbound Kathy Miller" at bounding box center [437, 39] width 614 height 16
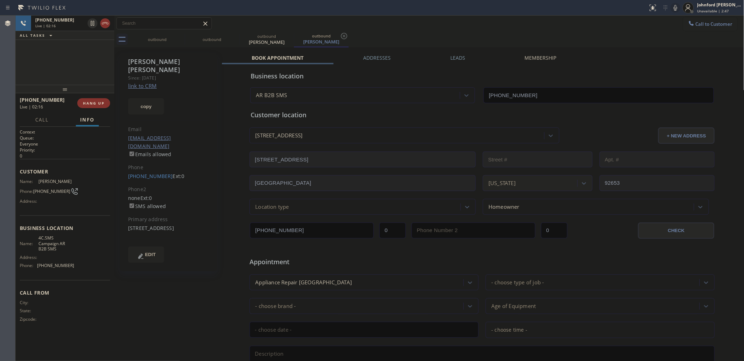
click at [675, 7] on icon at bounding box center [675, 8] width 8 height 8
drag, startPoint x: 122, startPoint y: 164, endPoint x: 152, endPoint y: 163, distance: 30.4
click at [152, 163] on div "Kathy Miller Since: 20 may 2020 link to CRM copy Email dcmiller1955@gmail.com E…" at bounding box center [168, 162] width 97 height 218
drag, startPoint x: 127, startPoint y: 161, endPoint x: 163, endPoint y: 160, distance: 35.3
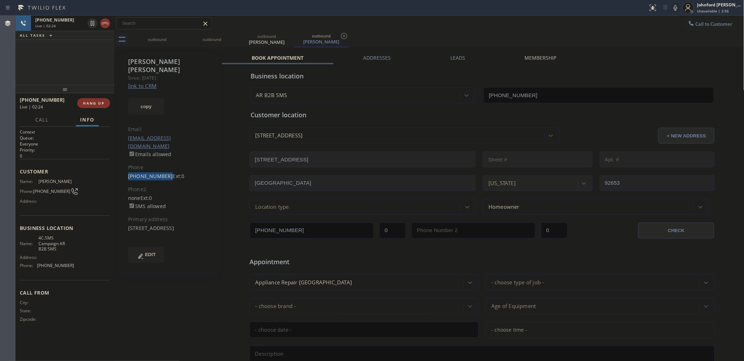
click at [163, 160] on div "Kathy Miller Since: 20 may 2020 link to CRM copy Email dcmiller1955@gmail.com E…" at bounding box center [168, 162] width 97 height 218
copy link "(951) 453-2867"
click at [187, 226] on div "Kathy Miller Since: 20 may 2020 link to CRM copy Email dcmiller1955@gmail.com E…" at bounding box center [168, 162] width 97 height 218
click at [147, 224] on div "Kathy Miller Since: 20 may 2020 link to CRM copy Email dcmiller1955@gmail.com E…" at bounding box center [168, 162] width 97 height 218
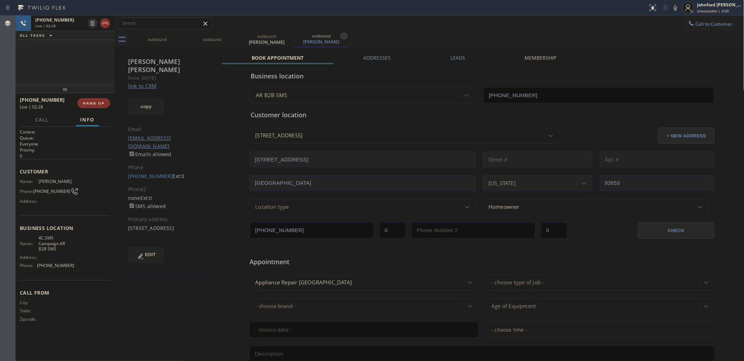
click at [147, 224] on div "26622 White Oaks Drive Laguna Hills, 92653 CA" at bounding box center [168, 228] width 81 height 8
copy div "92653"
click at [675, 4] on icon at bounding box center [675, 8] width 8 height 8
click at [676, 5] on icon at bounding box center [675, 8] width 8 height 8
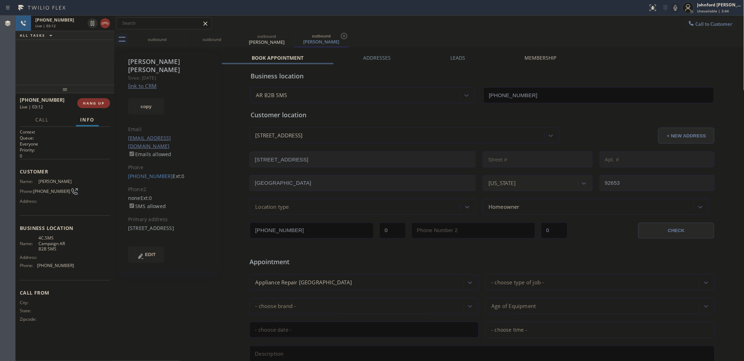
click at [52, 240] on span "4C.SMS Campaign AR B2B SMS" at bounding box center [55, 243] width 35 height 16
copy span "4C.SMS Campaign AR B2B SMS"
click at [91, 98] on button "HANG UP" at bounding box center [93, 103] width 33 height 10
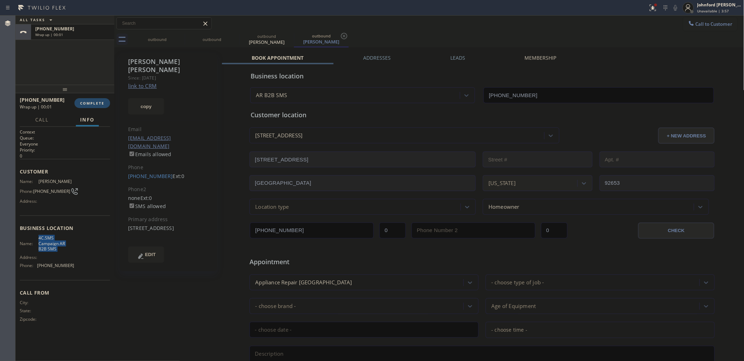
click at [95, 102] on span "COMPLETE" at bounding box center [92, 103] width 24 height 5
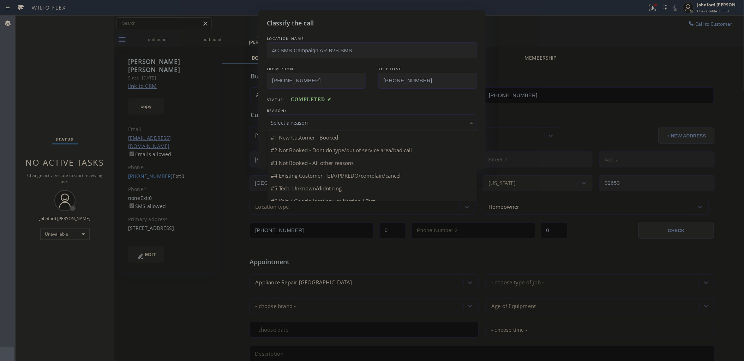
drag, startPoint x: 290, startPoint y: 116, endPoint x: 293, endPoint y: 128, distance: 12.3
click at [291, 116] on div "Select a reason" at bounding box center [372, 122] width 210 height 17
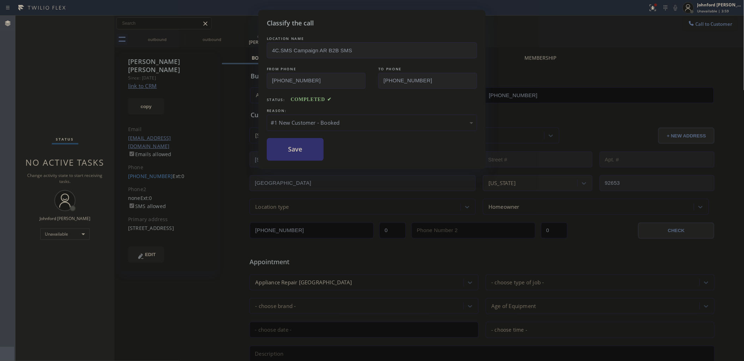
click at [290, 148] on button "Save" at bounding box center [295, 149] width 57 height 23
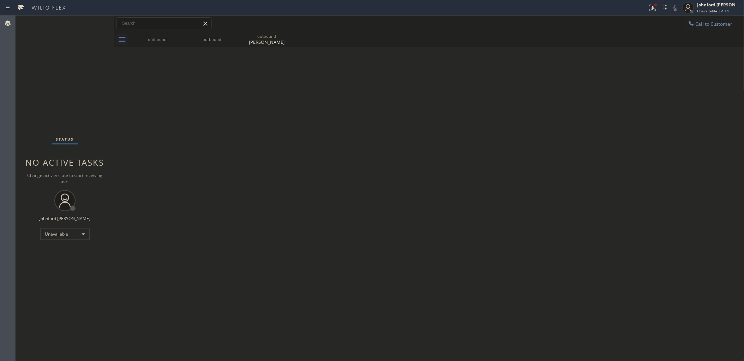
drag, startPoint x: 252, startPoint y: 127, endPoint x: 258, endPoint y: 123, distance: 7.7
click at [252, 127] on div "Back to Dashboard Change Sender ID Customers Technicians Select a contact Outbo…" at bounding box center [429, 188] width 630 height 345
drag, startPoint x: 228, startPoint y: 115, endPoint x: 678, endPoint y: 45, distance: 455.6
click at [230, 115] on div "Back to Dashboard Change Sender ID Customers Technicians Select a contact Outbo…" at bounding box center [429, 188] width 630 height 345
drag, startPoint x: 366, startPoint y: 125, endPoint x: 350, endPoint y: 114, distance: 20.1
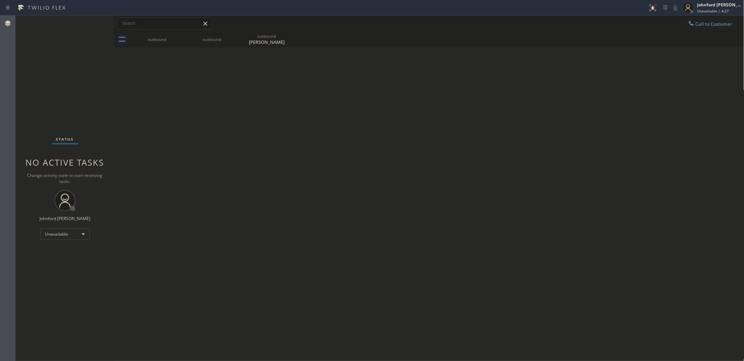
click at [366, 125] on div "Back to Dashboard Change Sender ID Customers Technicians Select a contact Outbo…" at bounding box center [429, 188] width 630 height 345
click at [259, 38] on div "outbound" at bounding box center [266, 36] width 53 height 5
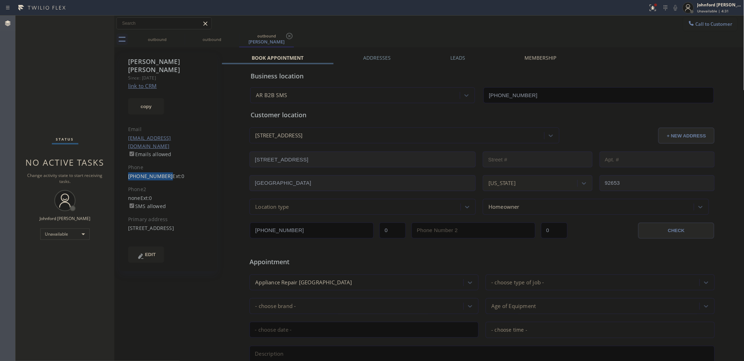
drag, startPoint x: 132, startPoint y: 157, endPoint x: 163, endPoint y: 161, distance: 30.5
click at [163, 172] on div "(951) 453-2867 Ext: 0" at bounding box center [168, 176] width 81 height 8
copy link "(951) 453-2867"
click at [555, 34] on div "outbound outbound outbound Kathy Miller" at bounding box center [437, 39] width 614 height 16
click at [504, 30] on div "Call to Customer Outbound call Location AR B2B SMS Your caller id phone number …" at bounding box center [429, 24] width 630 height 16
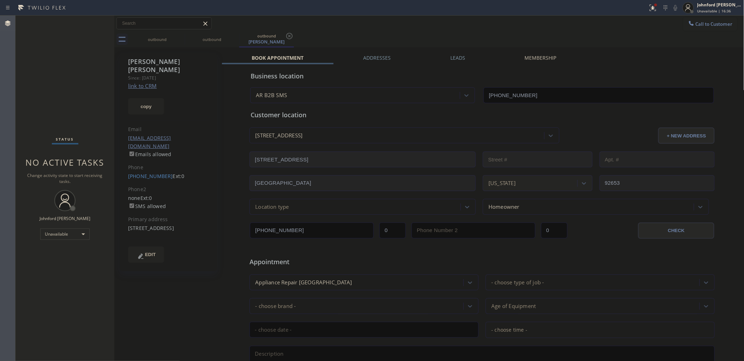
click at [713, 26] on span "Call to Customer" at bounding box center [713, 24] width 37 height 6
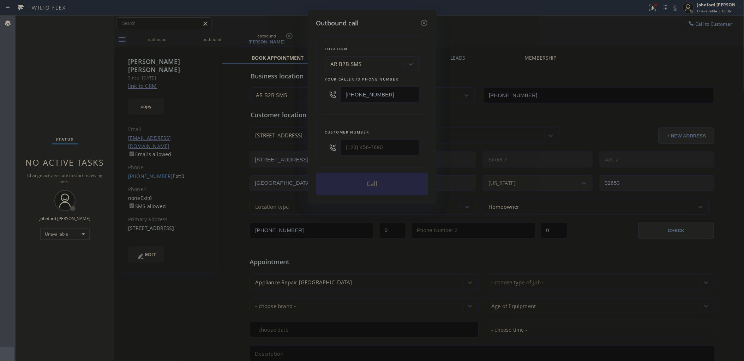
drag, startPoint x: 362, startPoint y: 100, endPoint x: 274, endPoint y: 126, distance: 91.4
click at [319, 107] on div "Location AR B2B SMS Your caller id phone number (833) 692-2271" at bounding box center [372, 75] width 112 height 78
paste input "628) 277-8686"
type input "(628) 277-8686"
click at [312, 140] on div "Outbound call Location 4B1.Service Direct Service Plumbing Top SF Your caller i…" at bounding box center [372, 107] width 129 height 194
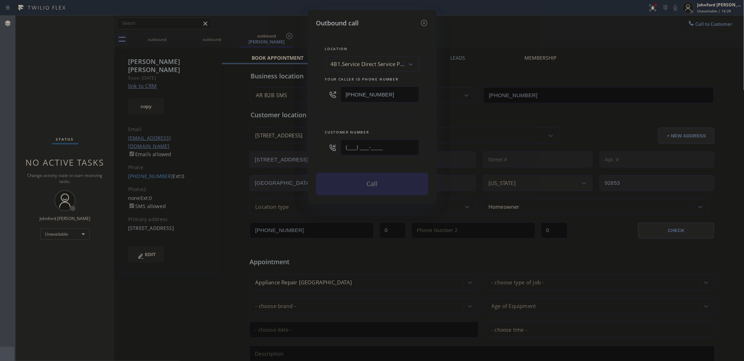
paste input "323) 496-2617"
type input "(323) 496-2617"
click at [318, 115] on div "Location 4B1.Service Direct Service Plumbing Top SF Your caller id phone number…" at bounding box center [372, 111] width 112 height 167
click at [354, 181] on button "Call" at bounding box center [372, 184] width 112 height 23
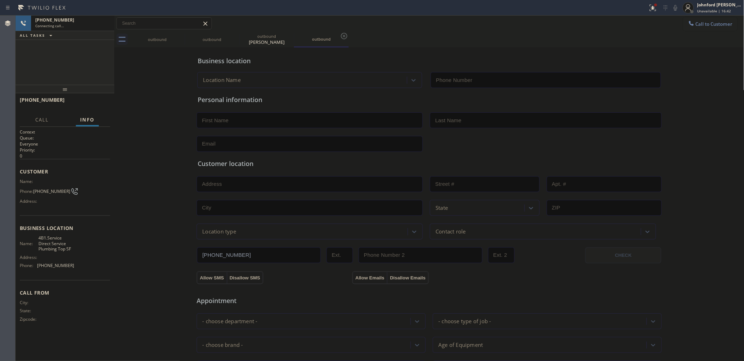
type input "(628) 277-8686"
drag, startPoint x: 176, startPoint y: 41, endPoint x: 181, endPoint y: 35, distance: 8.0
click at [177, 40] on div "outbound" at bounding box center [157, 39] width 55 height 16
click at [181, 35] on icon at bounding box center [180, 36] width 8 height 8
click at [0, 0] on icon at bounding box center [0, 0] width 0 height 0
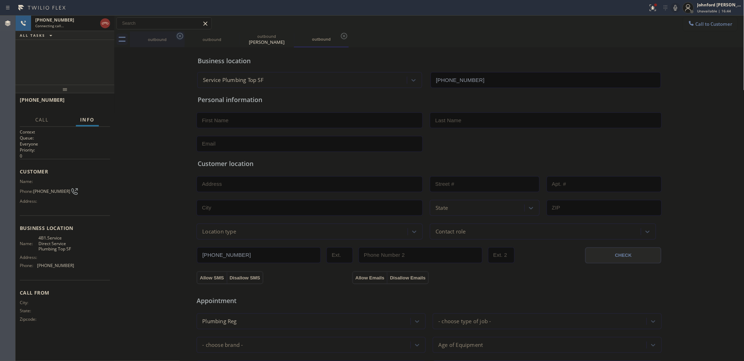
type input "[PHONE_NUMBER]"
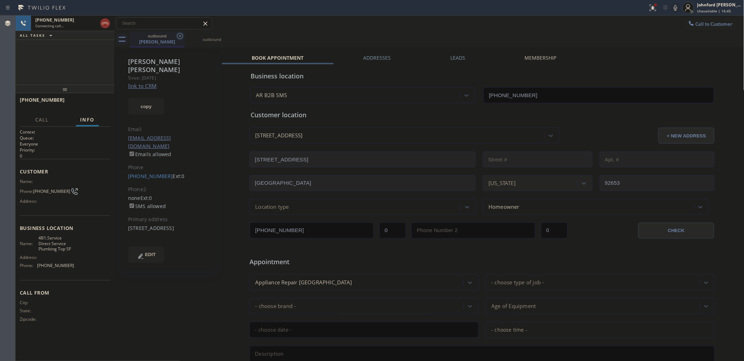
click at [182, 35] on icon at bounding box center [180, 36] width 8 height 8
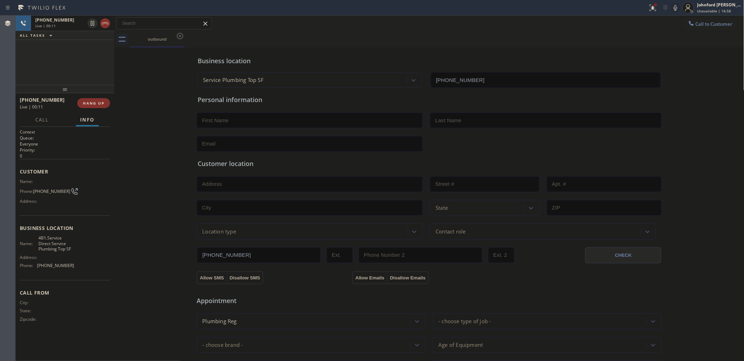
drag, startPoint x: 491, startPoint y: 51, endPoint x: 265, endPoint y: 78, distance: 227.7
click at [491, 51] on div "Business location Service Plumbing Top SF (628) 277-8686" at bounding box center [429, 68] width 466 height 39
click at [96, 101] on span "HANG UP" at bounding box center [94, 103] width 22 height 5
click at [102, 98] on button "COMPLETE" at bounding box center [92, 103] width 36 height 10
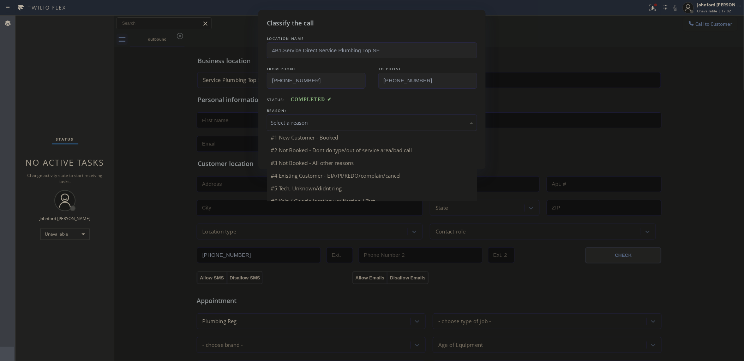
drag, startPoint x: 285, startPoint y: 113, endPoint x: 305, endPoint y: 117, distance: 20.8
click at [305, 117] on div "Select a reason" at bounding box center [372, 122] width 210 height 17
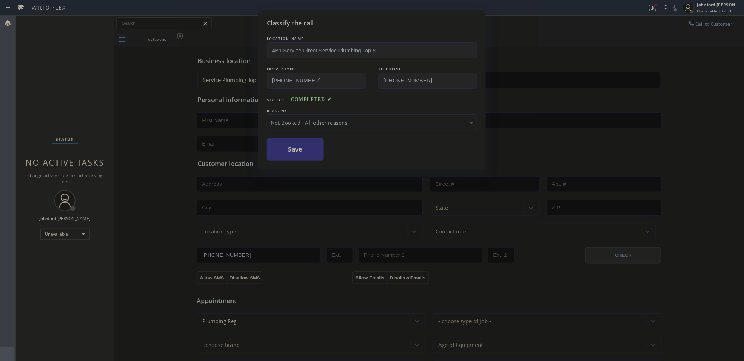
click at [312, 149] on button "Save" at bounding box center [295, 149] width 57 height 23
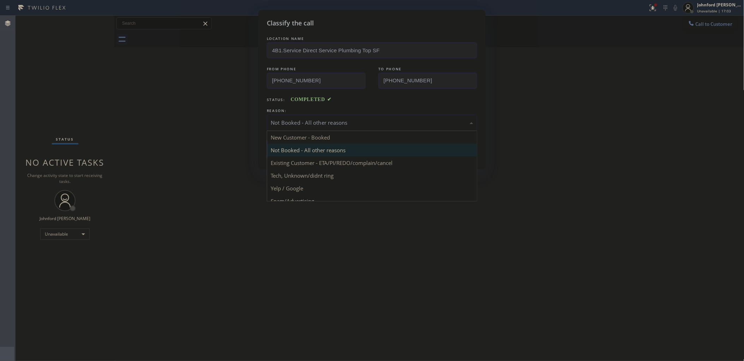
click at [307, 119] on div "Not Booked - All other reasons" at bounding box center [372, 123] width 202 height 8
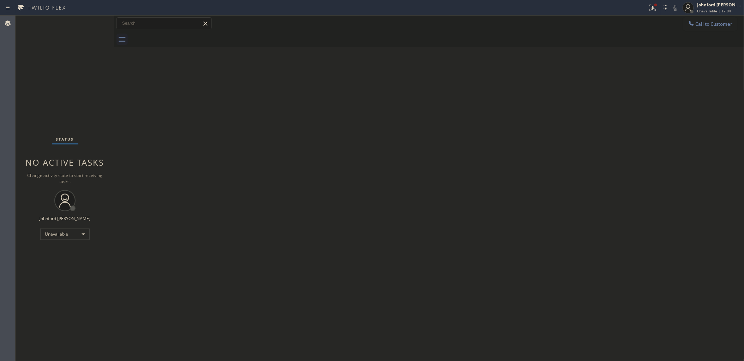
click at [203, 140] on div "Back to Dashboard Change Sender ID Customers Technicians Select a contact Outbo…" at bounding box center [429, 188] width 630 height 345
click at [702, 27] on button "Call to Customer" at bounding box center [710, 23] width 54 height 13
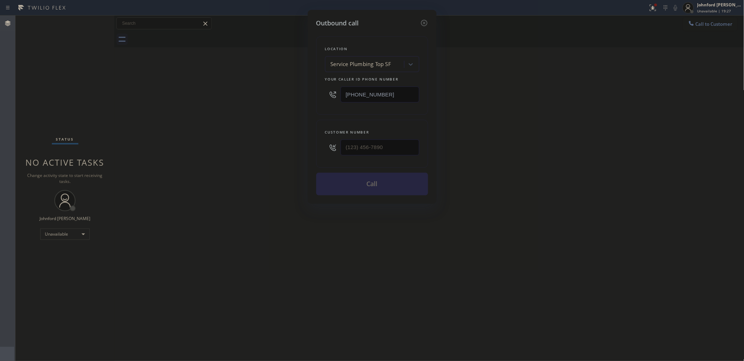
drag, startPoint x: 366, startPoint y: 96, endPoint x: 207, endPoint y: 109, distance: 160.0
click at [255, 101] on div "Outbound call Location Service Plumbing Top SF Your caller id phone number (628…" at bounding box center [372, 180] width 744 height 361
paste input "949) 334-2797"
type input "(949) 334-2797"
type input "(___) ___-____"
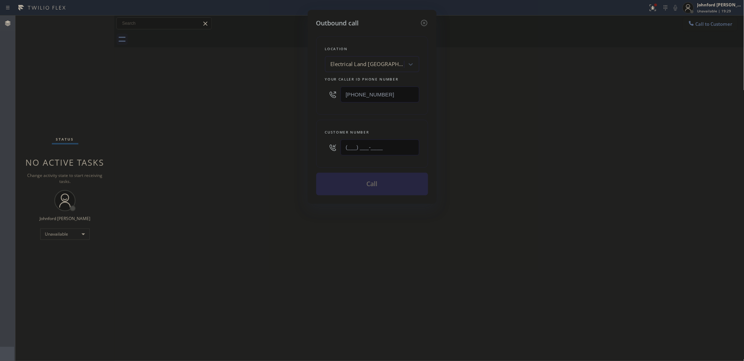
drag, startPoint x: 365, startPoint y: 142, endPoint x: 109, endPoint y: 117, distance: 258.0
click at [265, 144] on div "Outbound call Location Electrical Land Mission Viejo Your caller id phone numbe…" at bounding box center [372, 180] width 744 height 361
drag, startPoint x: 335, startPoint y: 145, endPoint x: 307, endPoint y: 145, distance: 28.2
click at [311, 145] on div "Outbound call Location Electrical Land Mission Viejo Your caller id phone numbe…" at bounding box center [372, 107] width 129 height 194
paste input "480) 848-3127"
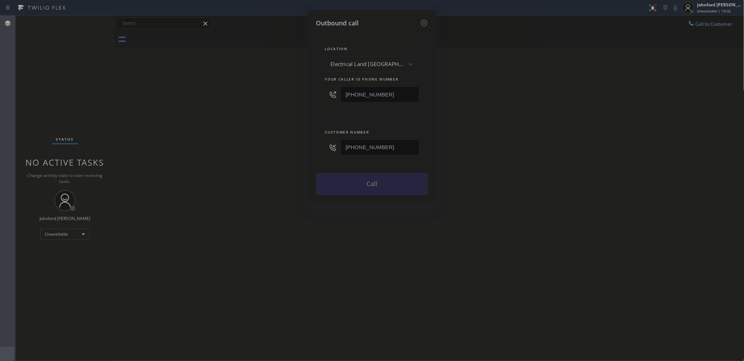
type input "(480) 848-3127"
drag, startPoint x: 263, startPoint y: 150, endPoint x: 332, endPoint y: 177, distance: 74.0
click at [262, 150] on div "Outbound call Location Electrical Land Mission Viejo Your caller id phone numbe…" at bounding box center [372, 180] width 744 height 361
click at [359, 185] on button "Call" at bounding box center [372, 184] width 112 height 23
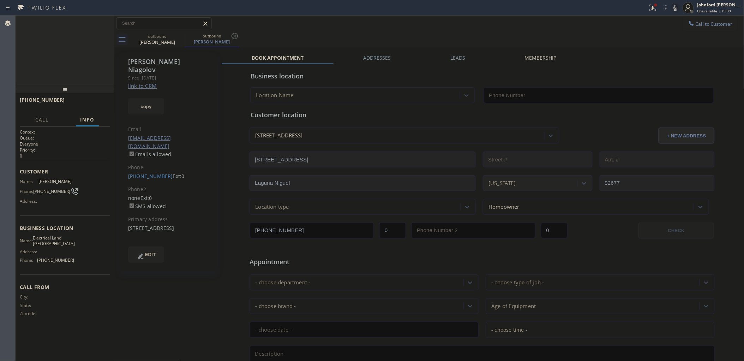
type input "(949) 334-2797"
click at [138, 82] on link "link to CRM" at bounding box center [142, 85] width 29 height 7
click at [677, 5] on icon at bounding box center [675, 8] width 8 height 8
click at [677, 6] on icon at bounding box center [675, 8] width 8 height 8
click at [533, 27] on div "Call to Customer Outbound call Location Electrical Land Mission Viejo Your call…" at bounding box center [429, 23] width 630 height 12
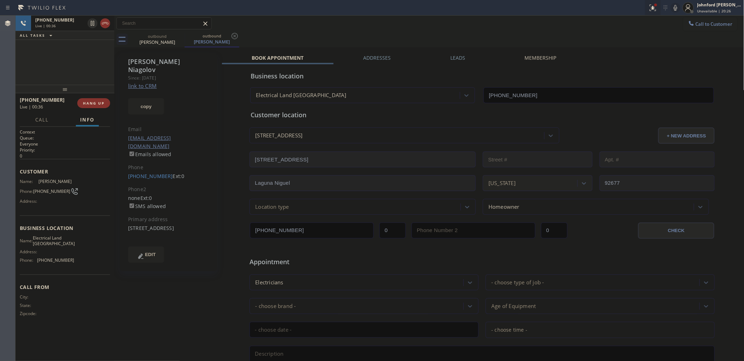
click at [651, 9] on icon at bounding box center [652, 8] width 8 height 8
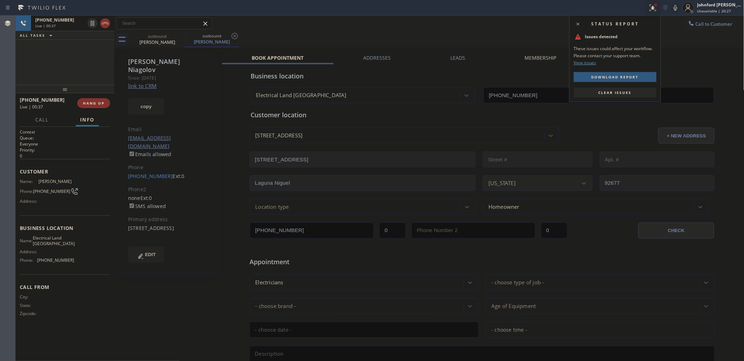
click at [636, 95] on button "Clear issues" at bounding box center [615, 92] width 83 height 10
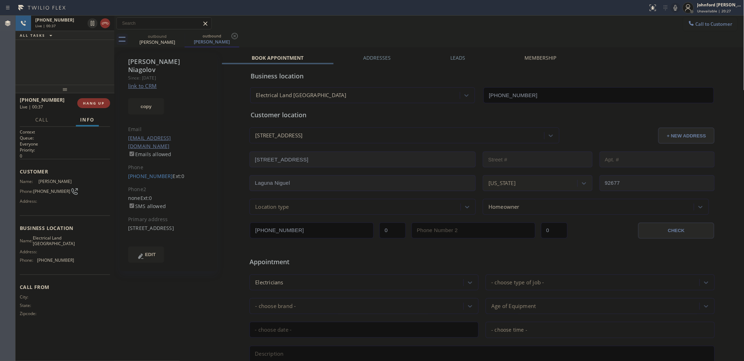
click at [574, 35] on div "outbound Nick Niagolov outbound Nick Niagolov" at bounding box center [437, 39] width 614 height 16
click at [385, 27] on div "Call to Customer Outbound call Location Electrical Land Mission Viejo Your call…" at bounding box center [429, 23] width 630 height 12
click at [94, 103] on span "COMPLETE" at bounding box center [92, 103] width 24 height 5
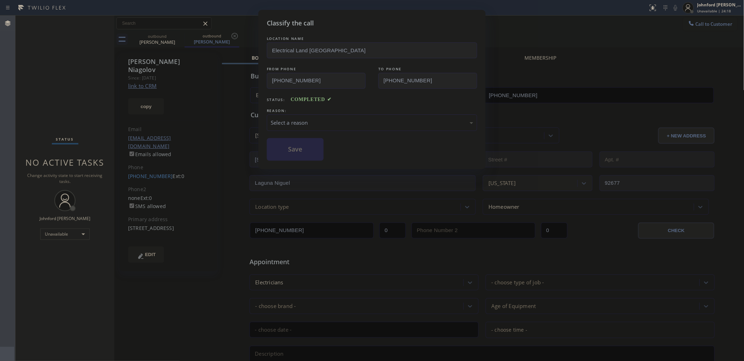
click at [334, 123] on div "Select a reason" at bounding box center [372, 123] width 202 height 8
click at [306, 154] on button "Save" at bounding box center [295, 149] width 57 height 23
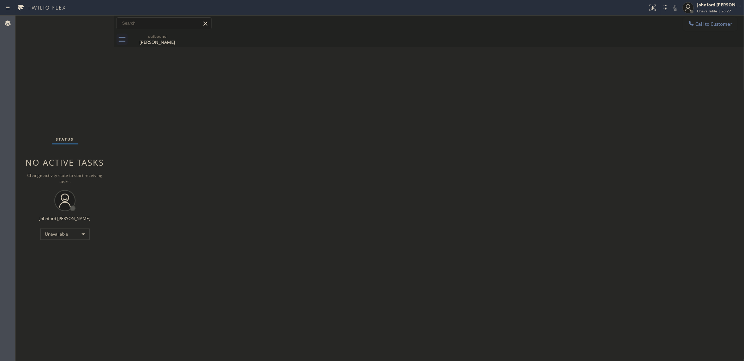
drag, startPoint x: 167, startPoint y: 195, endPoint x: 143, endPoint y: 202, distance: 24.9
click at [167, 196] on div "Back to Dashboard Change Sender ID Customers Technicians Select a contact Outbo…" at bounding box center [429, 188] width 630 height 345
drag, startPoint x: 696, startPoint y: 29, endPoint x: 626, endPoint y: 37, distance: 70.0
click at [697, 30] on button "Call to Customer" at bounding box center [710, 23] width 54 height 13
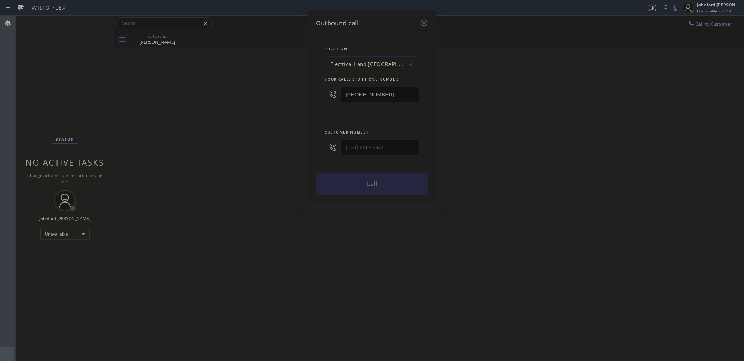
drag, startPoint x: 349, startPoint y: 86, endPoint x: 180, endPoint y: 104, distance: 169.9
click at [258, 92] on div "Outbound call Location Electrical Land Mission Viejo Your caller id phone numbe…" at bounding box center [372, 180] width 744 height 361
paste input "628) 277-8686"
type input "(628) 277-8686"
click at [302, 157] on div "Outbound call Location 4B1.Service Direct Service Plumbing Top SF Your caller i…" at bounding box center [372, 180] width 744 height 361
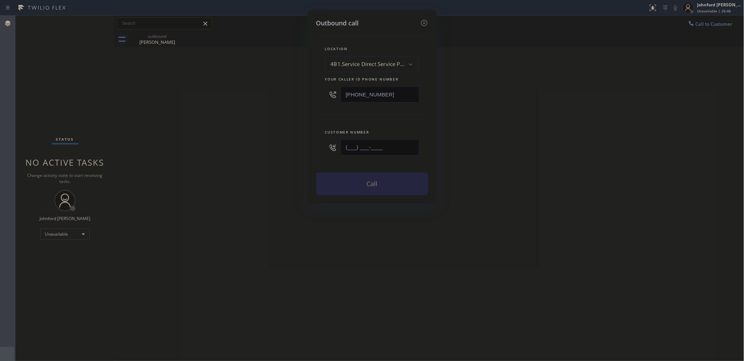
paste input "323) 496-2617"
type input "(323) 496-2617"
click at [288, 157] on div "Outbound call Location 4B1.Service Direct Service Plumbing Top SF Your caller i…" at bounding box center [372, 180] width 744 height 361
click at [361, 181] on button "Call" at bounding box center [372, 184] width 112 height 23
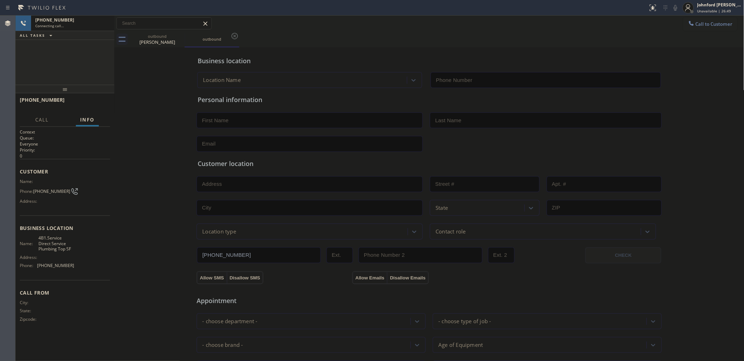
type input "(628) 277-8686"
click at [105, 26] on icon at bounding box center [105, 23] width 8 height 8
click at [98, 101] on span "HANG UP" at bounding box center [94, 103] width 22 height 5
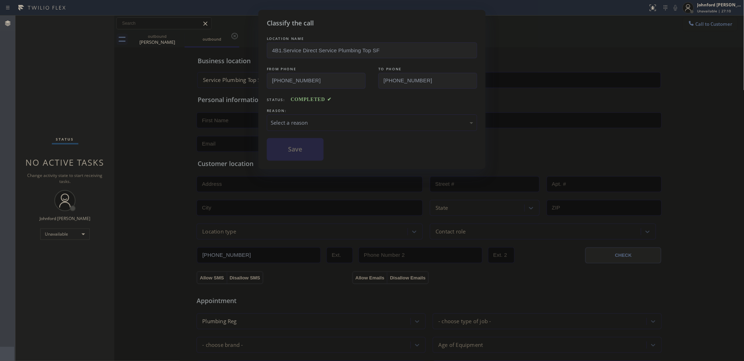
drag, startPoint x: 304, startPoint y: 122, endPoint x: 316, endPoint y: 114, distance: 14.2
click at [311, 115] on div "Select a reason" at bounding box center [372, 122] width 210 height 17
click at [290, 145] on button "Save" at bounding box center [295, 149] width 57 height 23
type input "(949) 334-2797"
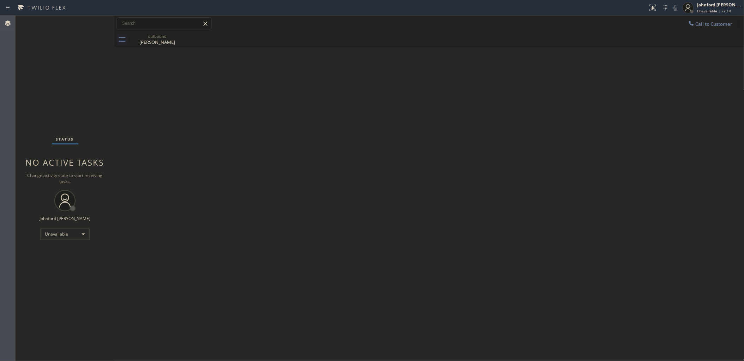
click at [207, 223] on div "Back to Dashboard Change Sender ID Customers Technicians Select a contact Outbo…" at bounding box center [429, 188] width 630 height 345
click at [64, 243] on div "Status No active tasks Change activity state to start receiving tasks. [PERSON_…" at bounding box center [65, 188] width 99 height 345
click at [63, 232] on div "Unavailable" at bounding box center [64, 233] width 49 height 11
click at [51, 270] on li "Break" at bounding box center [65, 270] width 48 height 8
